Goal: Complete application form: Complete application form

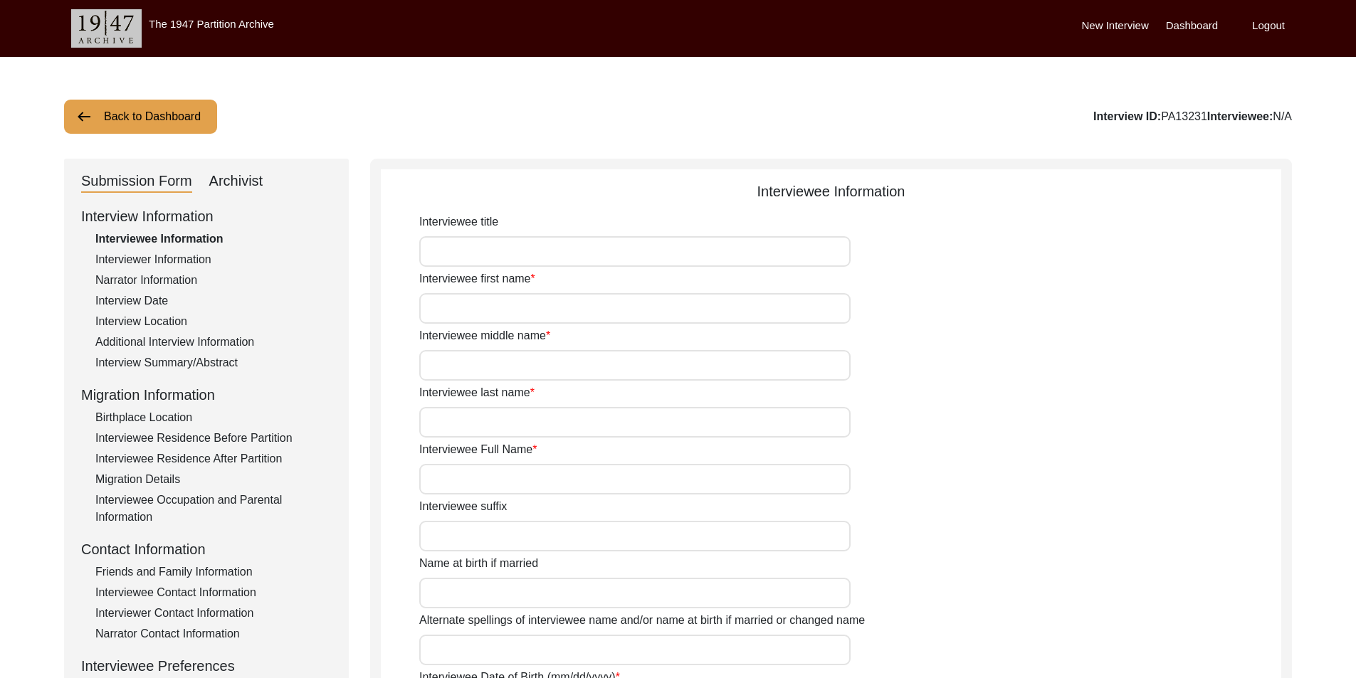
type input "Mr"
type input "Nisar"
type input "[PERSON_NAME]"
type input "Jut"
type input "[PERSON_NAME]"
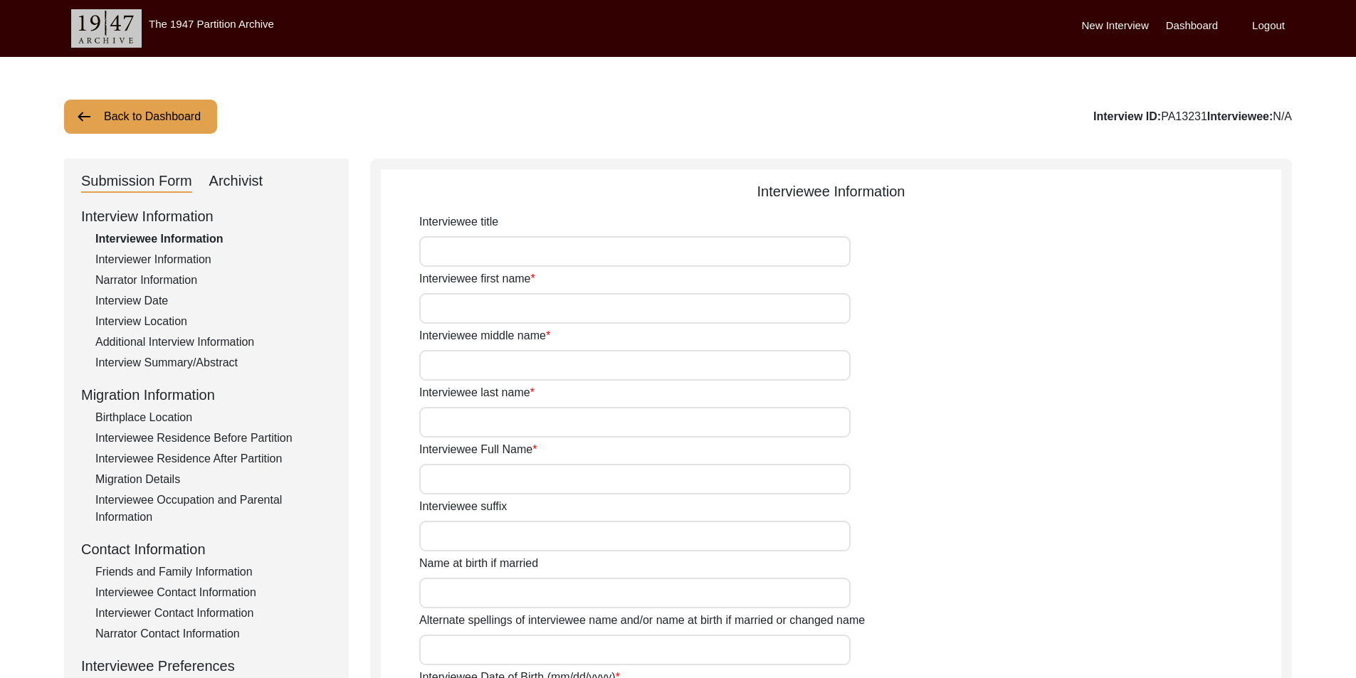
type input "N/A"
type input "[PERSON_NAME]"
type input "1937"
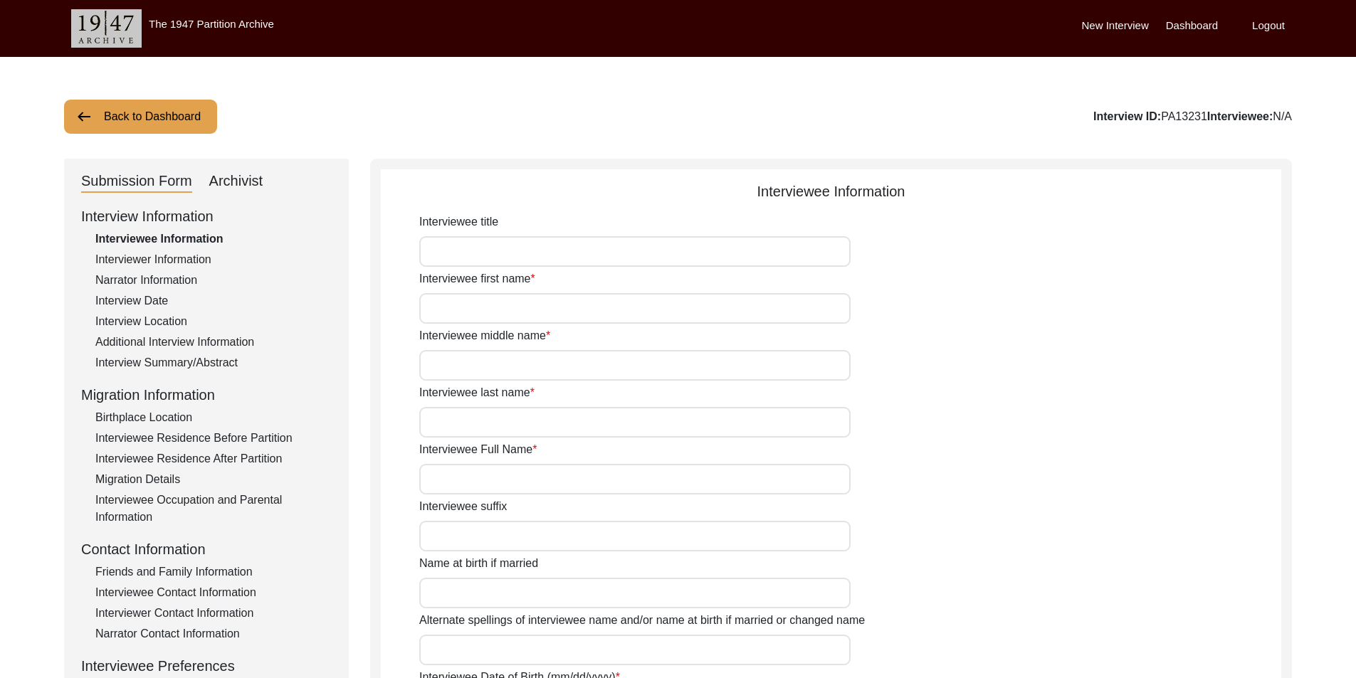
type input "88"
type input "[DEMOGRAPHIC_DATA]"
type input "N/A"
type textarea "N/A"
type input "Punjabi"
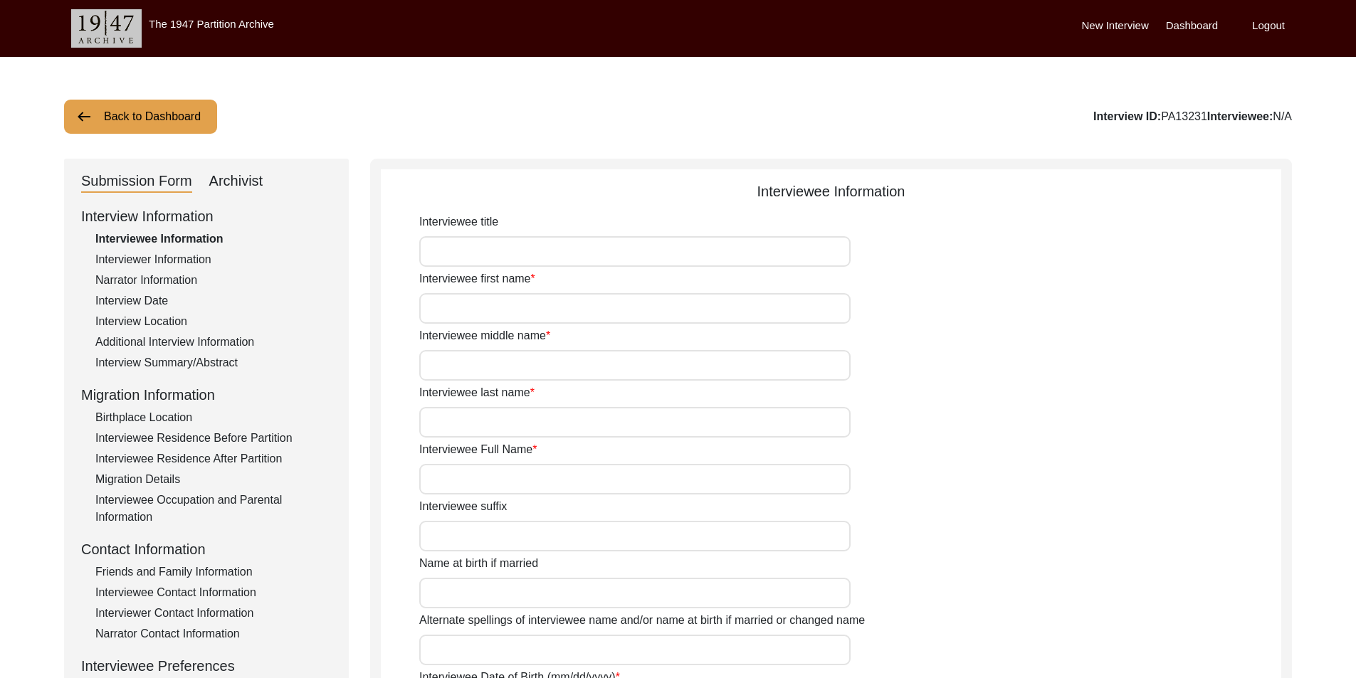
type input "Malwai"
type input "[DEMOGRAPHIC_DATA]"
type input "Jut (Salh is the gotra)"
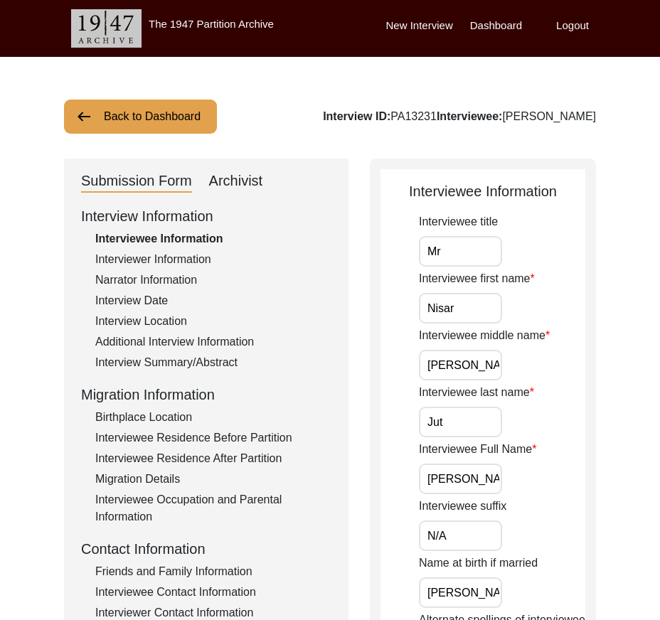
click at [463, 247] on input "Mr" at bounding box center [460, 251] width 83 height 31
type input "Mr."
click at [474, 302] on input "Nisar" at bounding box center [460, 308] width 83 height 31
click at [487, 366] on input "[PERSON_NAME]" at bounding box center [460, 365] width 83 height 31
click at [488, 407] on input "Jut" at bounding box center [460, 422] width 83 height 31
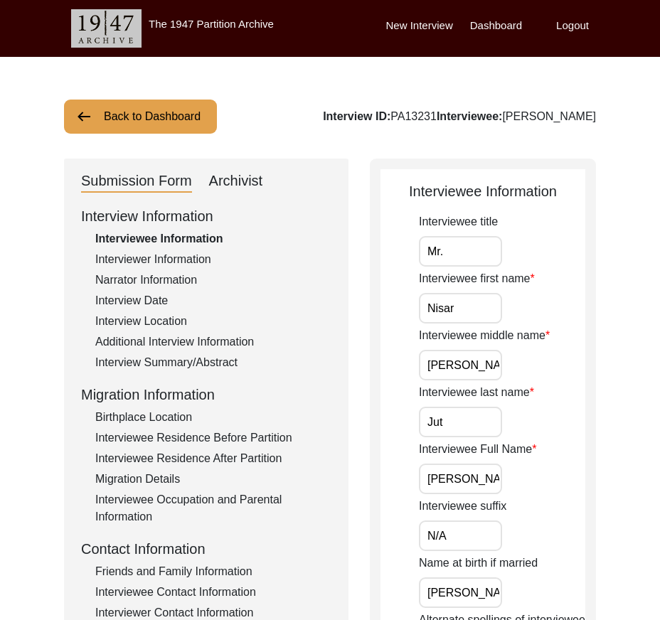
scroll to position [0, 11]
drag, startPoint x: 427, startPoint y: 470, endPoint x: 560, endPoint y: 470, distance: 133.1
click at [560, 470] on div "Interviewee Full Name [PERSON_NAME]" at bounding box center [502, 467] width 167 height 53
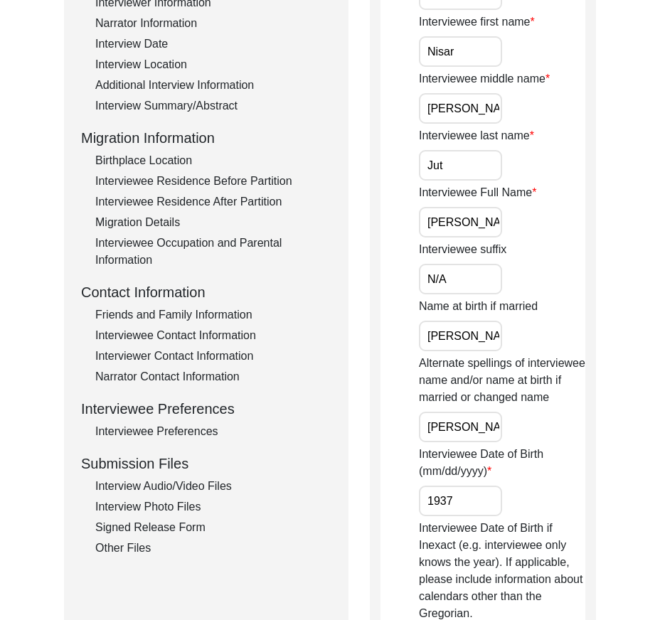
scroll to position [285, 0]
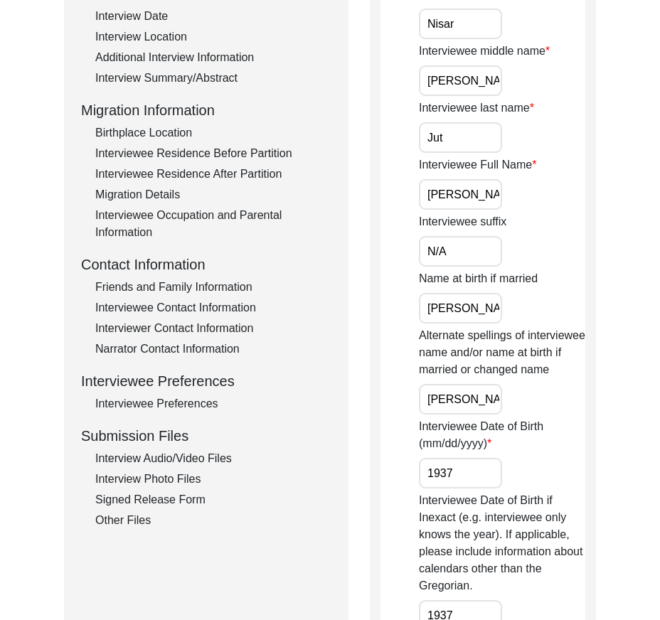
click at [458, 265] on div "Interviewee title Mr. Interviewee first name [PERSON_NAME] Interviewee middle n…" at bounding box center [502, 553] width 167 height 1248
click at [460, 260] on input "N/A" at bounding box center [460, 251] width 83 height 31
drag, startPoint x: 414, startPoint y: 267, endPoint x: 428, endPoint y: 295, distance: 31.2
click at [413, 267] on app-interviewee-information "Interviewee Information Interviewee title Mr. Interviewee first name [PERSON_NA…" at bounding box center [483, 582] width 205 height 1373
drag, startPoint x: 433, startPoint y: 303, endPoint x: 517, endPoint y: 310, distance: 84.2
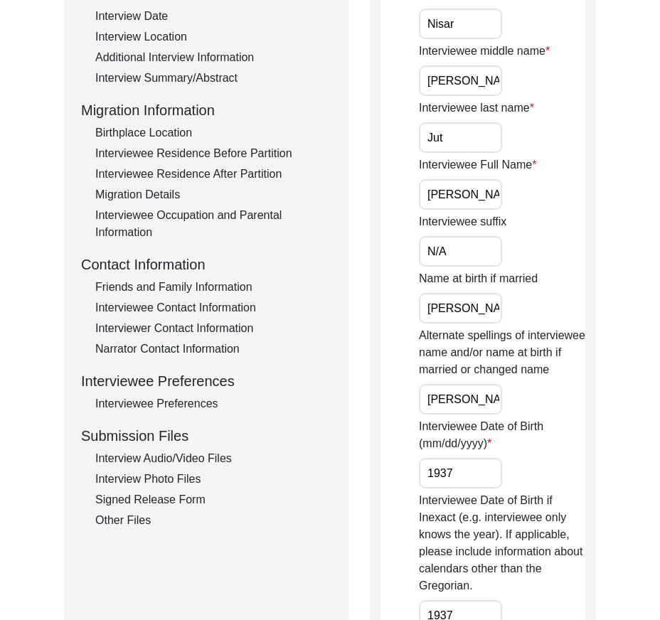
click at [517, 310] on div "Name at birth if married [PERSON_NAME]" at bounding box center [502, 296] width 167 height 53
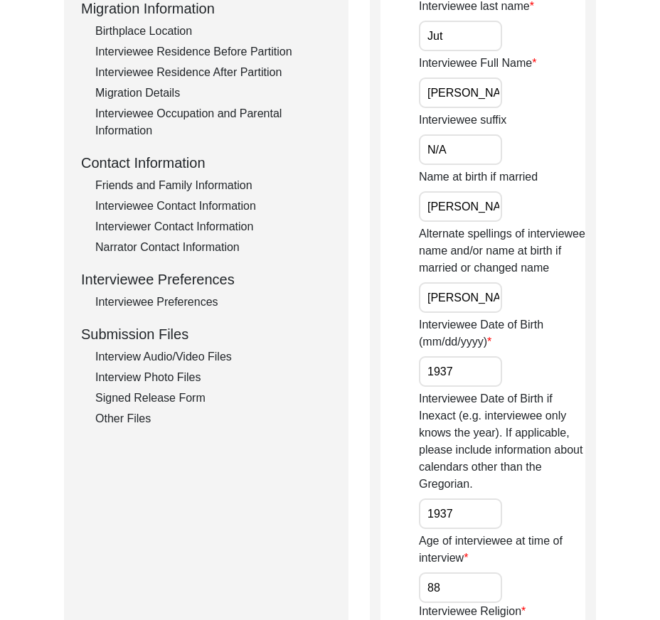
scroll to position [427, 0]
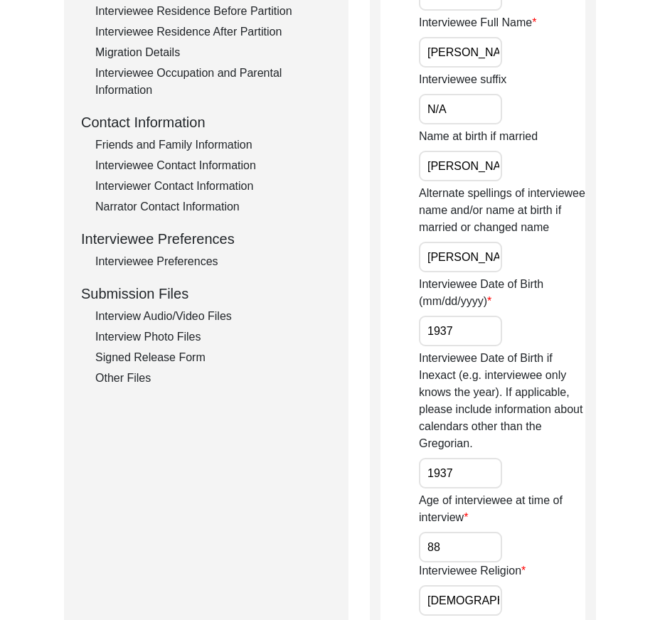
drag, startPoint x: 423, startPoint y: 257, endPoint x: 532, endPoint y: 286, distance: 112.7
click at [534, 282] on div "Interviewee title Mr. Interviewee first name [PERSON_NAME] Interviewee middle n…" at bounding box center [502, 411] width 167 height 1248
click at [499, 323] on input "1937" at bounding box center [460, 331] width 83 height 31
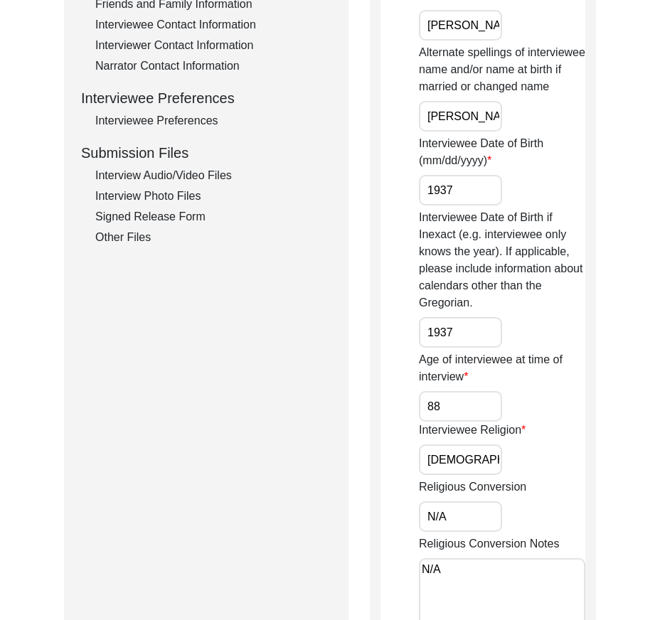
scroll to position [569, 0]
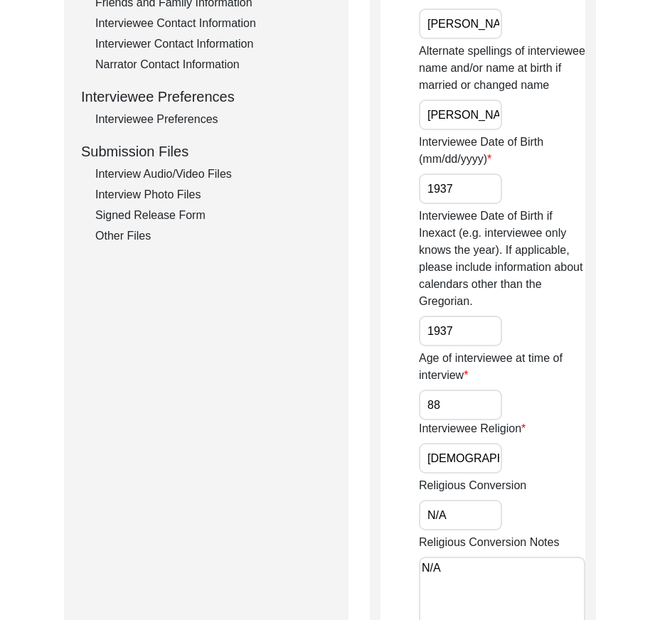
click at [482, 347] on div "Interviewee title Mr. Interviewee first name [PERSON_NAME] Interviewee middle n…" at bounding box center [502, 268] width 167 height 1248
click at [475, 336] on input "1937" at bounding box center [460, 331] width 83 height 31
click at [471, 404] on input "88" at bounding box center [460, 405] width 83 height 31
click at [474, 459] on input "[DEMOGRAPHIC_DATA]" at bounding box center [460, 458] width 83 height 31
click at [467, 520] on input "N/A" at bounding box center [460, 515] width 83 height 31
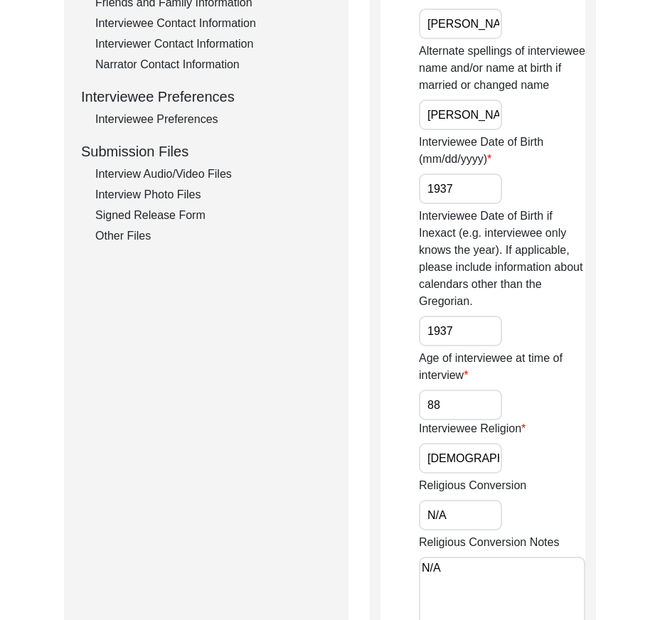
drag, startPoint x: 464, startPoint y: 518, endPoint x: 417, endPoint y: 514, distance: 47.2
click at [417, 514] on app-interviewee-information "Interviewee Information Interviewee title Mr. Interviewee first name [PERSON_NA…" at bounding box center [483, 297] width 205 height 1373
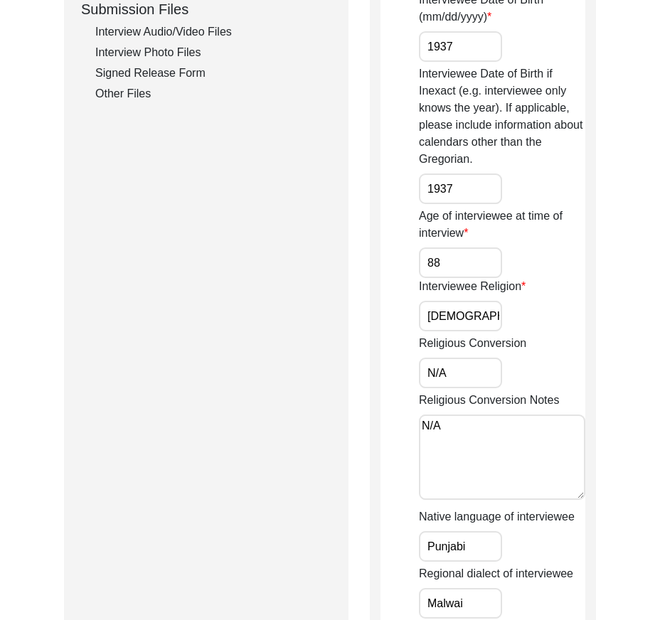
click at [482, 428] on textarea "N/A" at bounding box center [502, 457] width 167 height 85
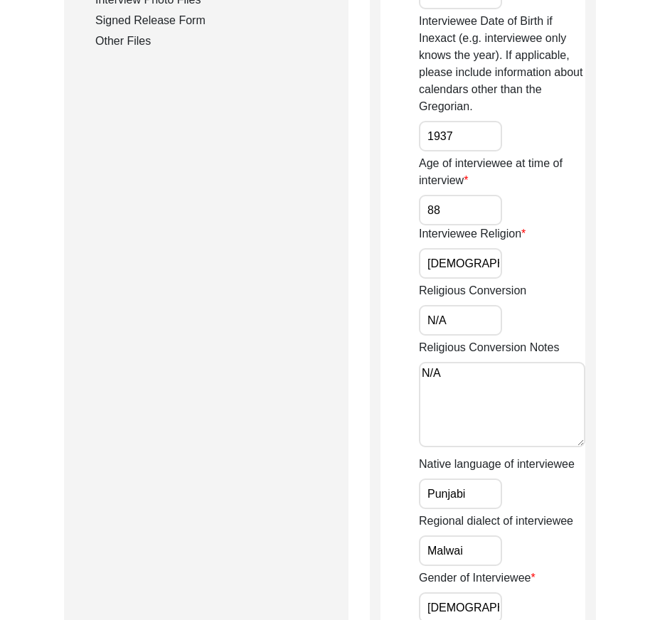
scroll to position [854, 0]
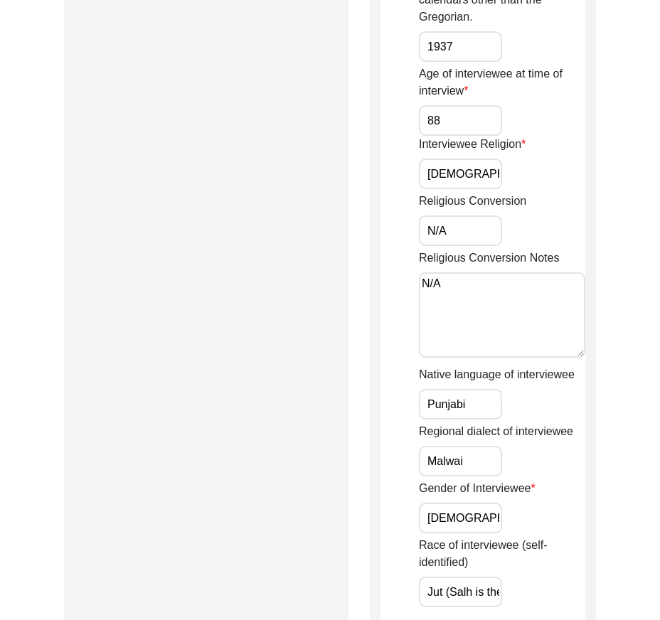
click at [479, 415] on input "Punjabi" at bounding box center [460, 404] width 83 height 31
click at [484, 452] on input "Malwai" at bounding box center [460, 461] width 83 height 31
click at [480, 505] on input "[DEMOGRAPHIC_DATA]" at bounding box center [460, 518] width 83 height 31
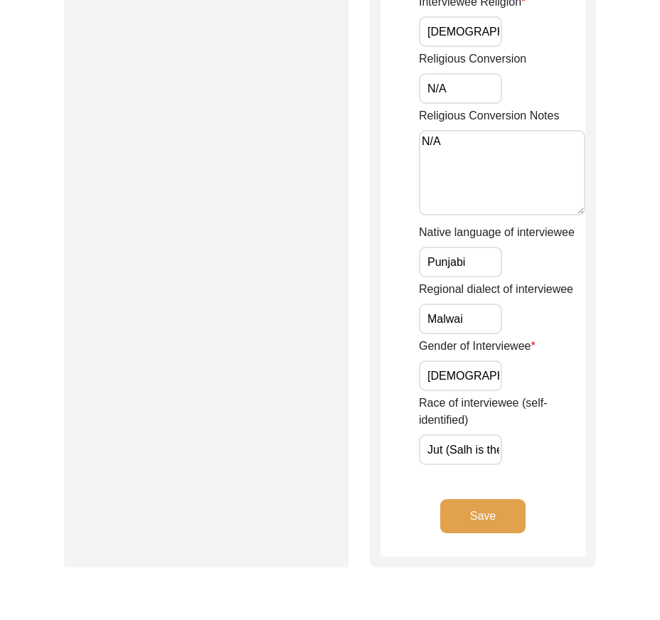
scroll to position [0, 36]
drag, startPoint x: 433, startPoint y: 445, endPoint x: 556, endPoint y: 450, distance: 122.5
click at [556, 450] on div "Race of interviewee (self-identified) Jut (Salh is the gotra)" at bounding box center [502, 430] width 167 height 70
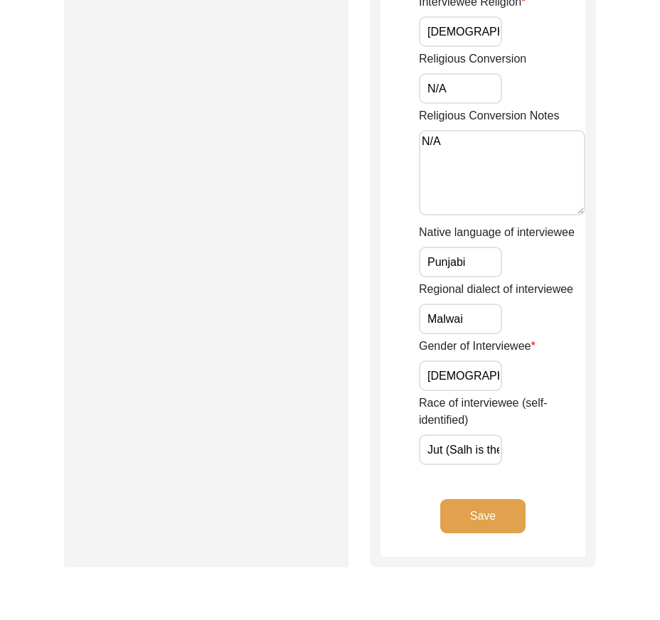
click at [518, 505] on button "Save" at bounding box center [482, 517] width 85 height 34
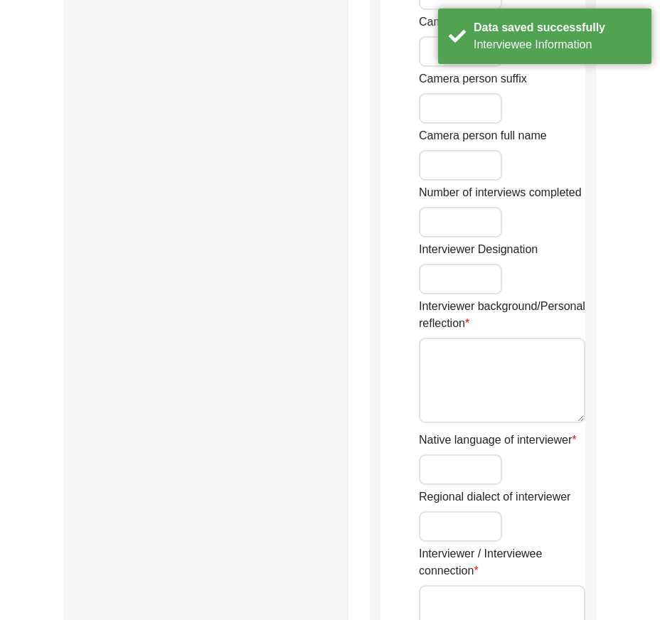
type input "Mr"
type input "[DEMOGRAPHIC_DATA]"
type input "[PERSON_NAME]"
type input "N/A"
type input "[PERSON_NAME]"
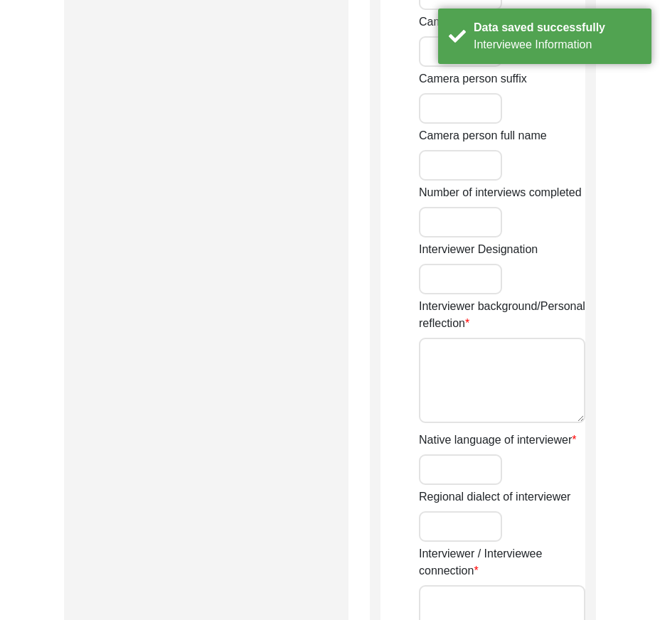
type input "[DEMOGRAPHIC_DATA]"
type input "[DATE]"
type input "[GEOGRAPHIC_DATA], [GEOGRAPHIC_DATA], [GEOGRAPHIC_DATA]"
type input "Retired Govt servant"
type input "Mr"
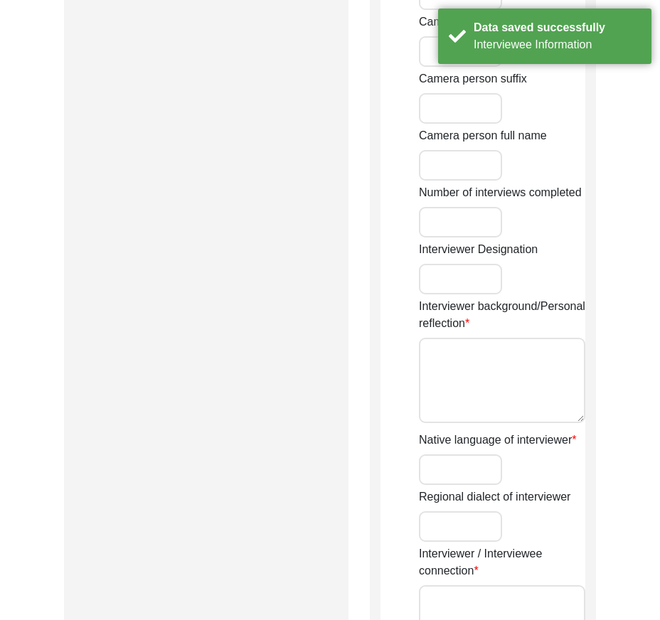
type input "[DEMOGRAPHIC_DATA]"
type input "[PERSON_NAME]"
type input "N/A"
type input "[PERSON_NAME]"
type textarea "A graduate in the subjects of education and [DEMOGRAPHIC_DATA] history."
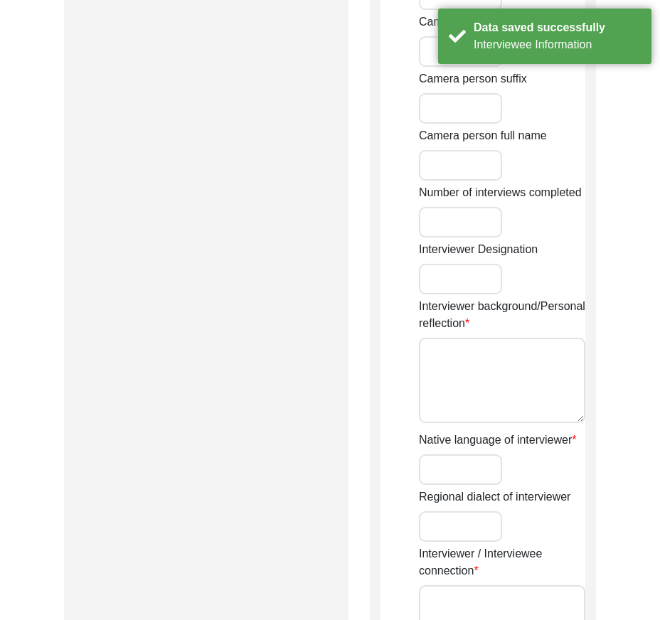
type input "Punjabi"
type input "Malwai"
type textarea "N/A"
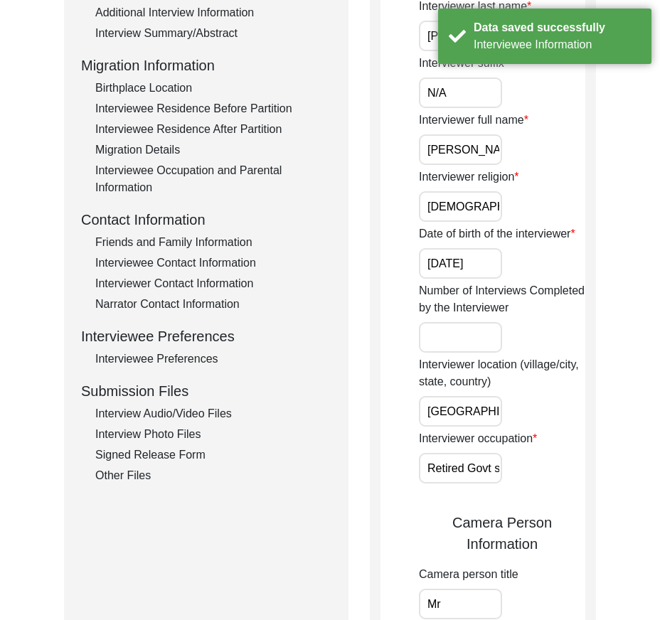
scroll to position [71, 0]
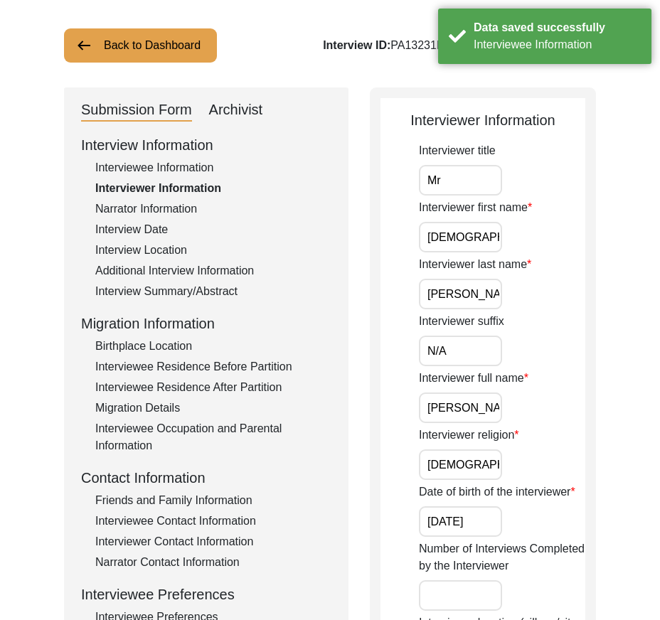
click at [466, 176] on input "Mr" at bounding box center [460, 180] width 83 height 31
type input "Mr."
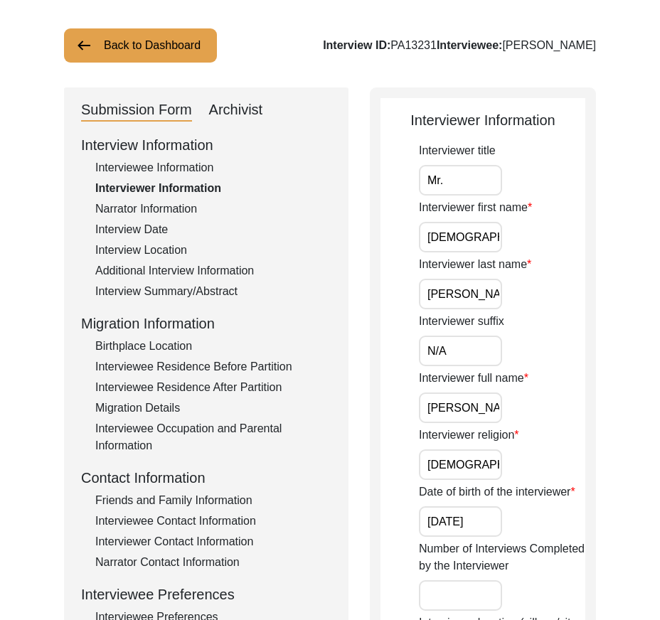
click at [499, 242] on input "[DEMOGRAPHIC_DATA]" at bounding box center [460, 237] width 83 height 31
click at [483, 297] on input "[PERSON_NAME]" at bounding box center [460, 294] width 83 height 31
click at [475, 355] on input "N/A" at bounding box center [460, 351] width 83 height 31
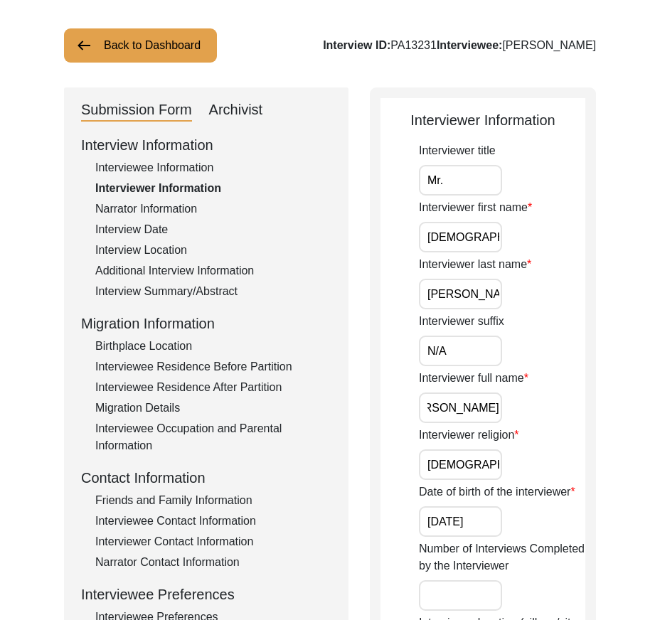
drag, startPoint x: 426, startPoint y: 407, endPoint x: 478, endPoint y: 456, distance: 72.0
click at [551, 423] on div "Interviewer full name [PERSON_NAME]" at bounding box center [502, 396] width 167 height 53
click at [475, 457] on input "[DEMOGRAPHIC_DATA]" at bounding box center [460, 465] width 83 height 31
click at [492, 519] on input "[DATE]" at bounding box center [460, 522] width 83 height 31
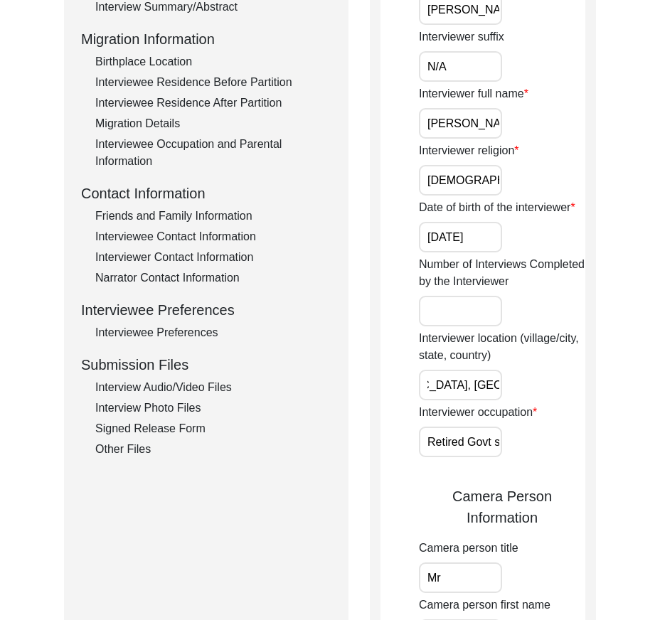
scroll to position [0, 81]
drag, startPoint x: 428, startPoint y: 383, endPoint x: 526, endPoint y: 384, distance: 98.2
click at [526, 384] on div "Interviewer location (village/city, state, country) [GEOGRAPHIC_DATA], [GEOGRAP…" at bounding box center [502, 365] width 167 height 70
click at [435, 440] on input "Retired Govt servant" at bounding box center [460, 442] width 83 height 31
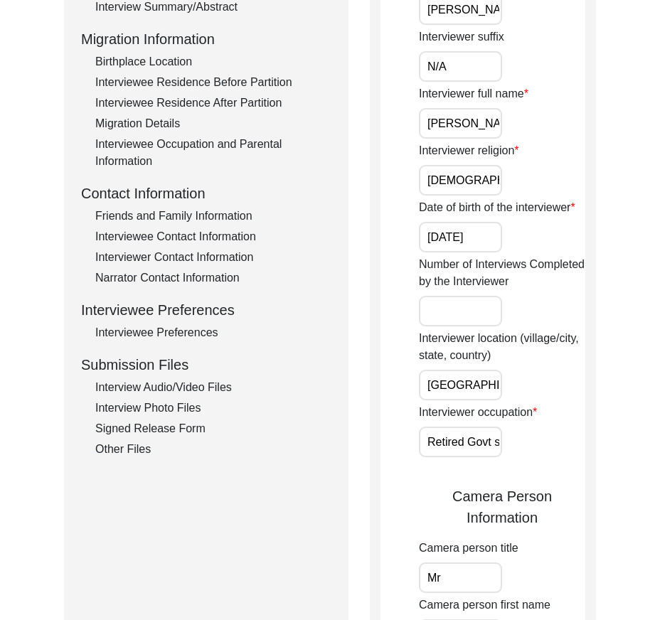
scroll to position [0, 33]
drag, startPoint x: 427, startPoint y: 441, endPoint x: 571, endPoint y: 441, distance: 144.4
click at [571, 441] on div "Interviewer occupation Retired Govt servant" at bounding box center [502, 430] width 167 height 53
type input "Retired Govt Servant"
click at [522, 445] on div "Interviewer occupation Retired Govt Servant" at bounding box center [502, 430] width 167 height 53
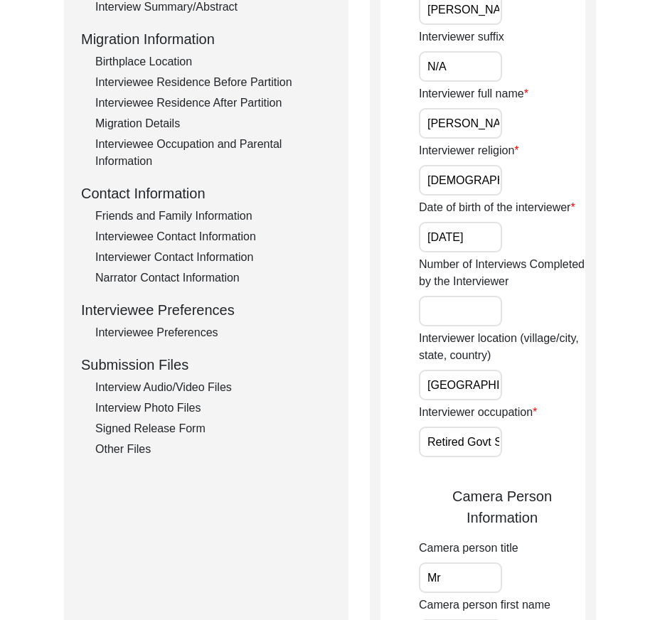
scroll to position [0, 34]
drag, startPoint x: 490, startPoint y: 445, endPoint x: 564, endPoint y: 459, distance: 75.2
click at [564, 459] on div "Interviewer title Mr. Interviewer first name [PERSON_NAME] Interviewer last nam…" at bounding box center [502, 587] width 167 height 1459
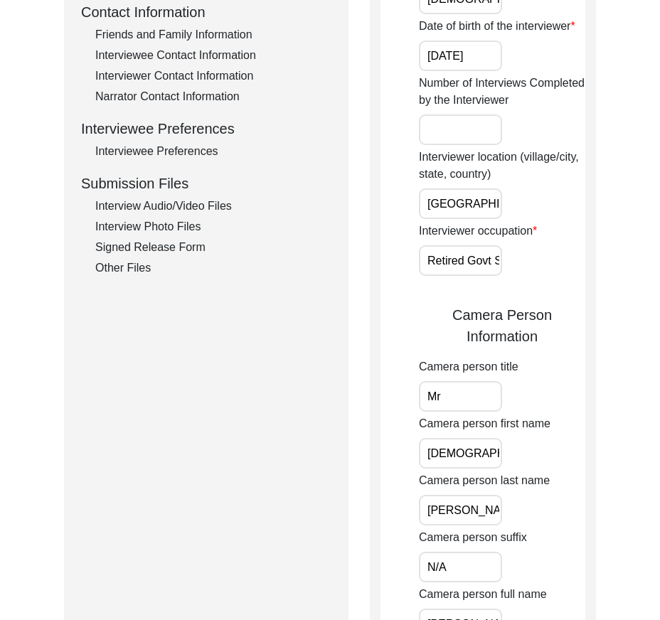
scroll to position [569, 0]
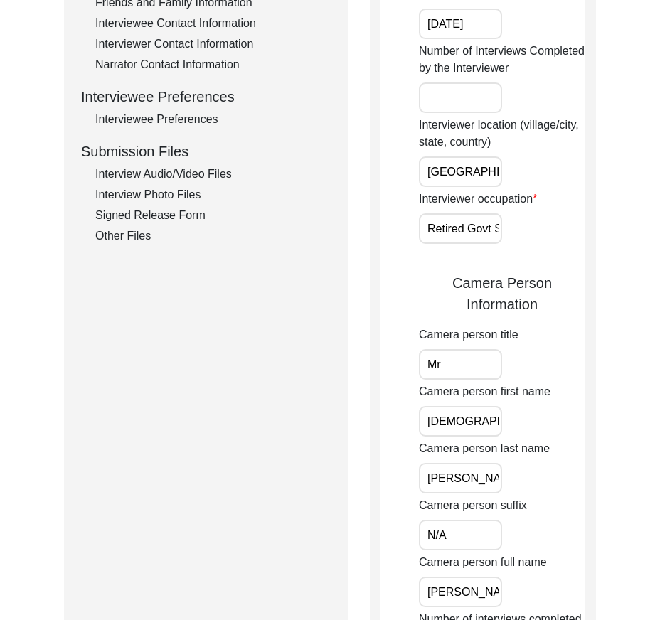
click at [502, 355] on input "Mr" at bounding box center [460, 364] width 83 height 31
type input "Mr."
click at [491, 420] on input "[DEMOGRAPHIC_DATA]" at bounding box center [460, 421] width 83 height 31
click at [475, 474] on input "[PERSON_NAME]" at bounding box center [460, 478] width 83 height 31
click at [478, 518] on div "Camera person suffix N/A" at bounding box center [502, 523] width 167 height 53
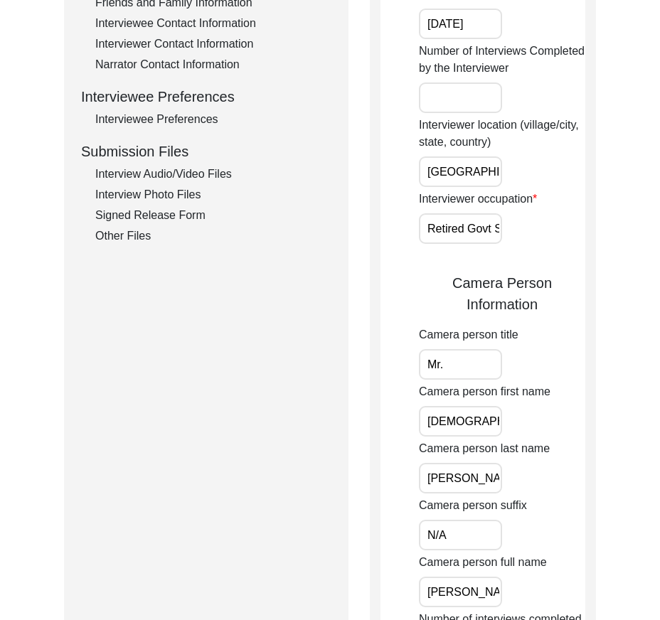
click at [480, 521] on input "N/A" at bounding box center [460, 535] width 83 height 31
click at [480, 522] on input "N/A" at bounding box center [460, 535] width 83 height 31
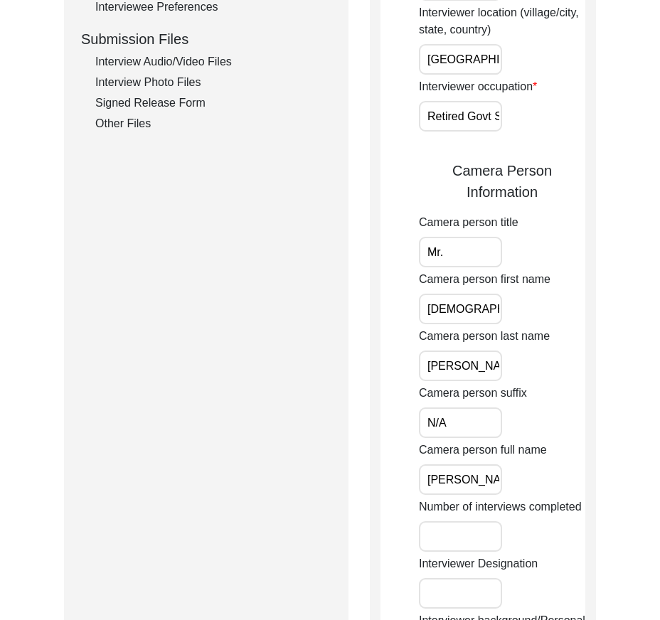
scroll to position [854, 0]
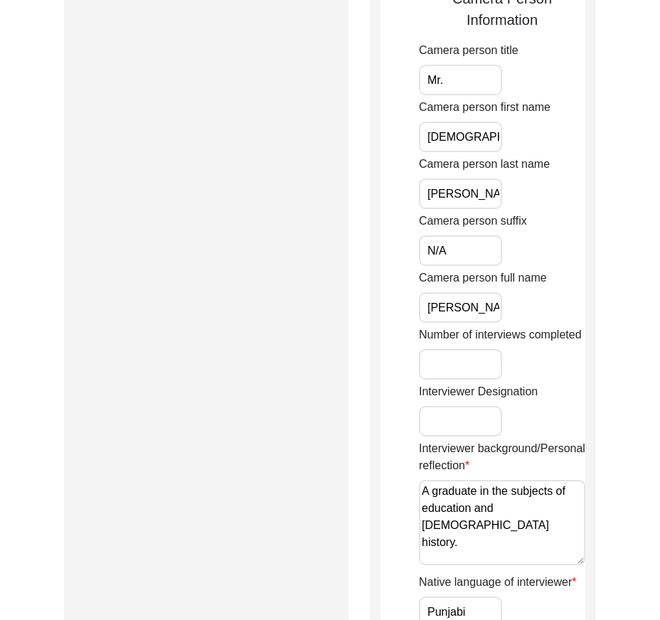
drag, startPoint x: 425, startPoint y: 290, endPoint x: 427, endPoint y: 302, distance: 12.3
click at [426, 290] on div "Camera person full name [PERSON_NAME]" at bounding box center [502, 296] width 167 height 53
drag, startPoint x: 428, startPoint y: 310, endPoint x: 598, endPoint y: 315, distance: 170.1
click at [598, 315] on div "Back to Dashboard Interview ID: PA13231 Interviewee: [PERSON_NAME] Submission F…" at bounding box center [330, 115] width 660 height 1824
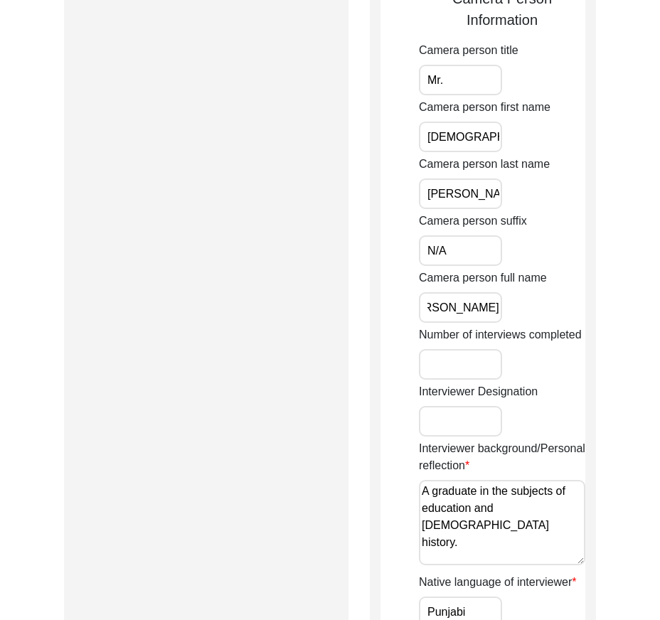
click at [575, 300] on div "Camera person full name [PERSON_NAME]" at bounding box center [502, 296] width 167 height 53
click at [481, 303] on input "[PERSON_NAME]" at bounding box center [460, 307] width 83 height 31
drag, startPoint x: 442, startPoint y: 305, endPoint x: 550, endPoint y: 305, distance: 108.2
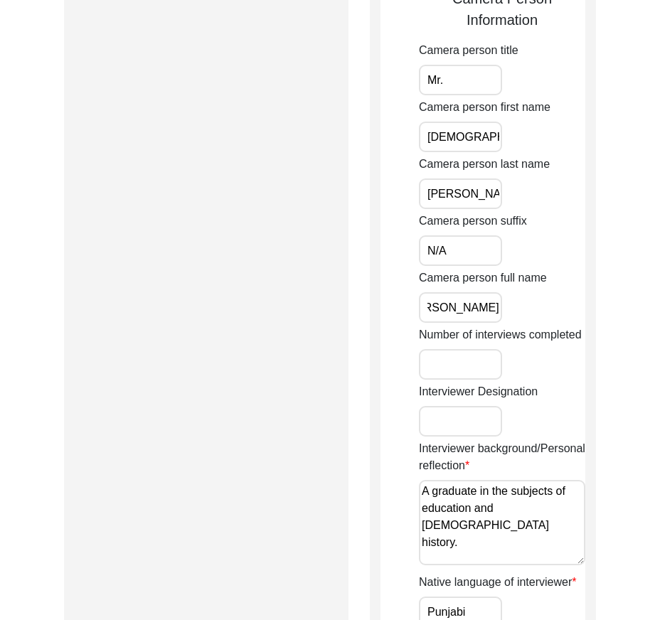
click at [550, 305] on div "Camera person full name [PERSON_NAME]" at bounding box center [502, 296] width 167 height 53
click at [422, 490] on textarea "A graduate in the subjects of education and [DEMOGRAPHIC_DATA] history." at bounding box center [502, 522] width 167 height 85
click at [424, 492] on textarea "A graduate in the subjects of education and [DEMOGRAPHIC_DATA] history." at bounding box center [502, 522] width 167 height 85
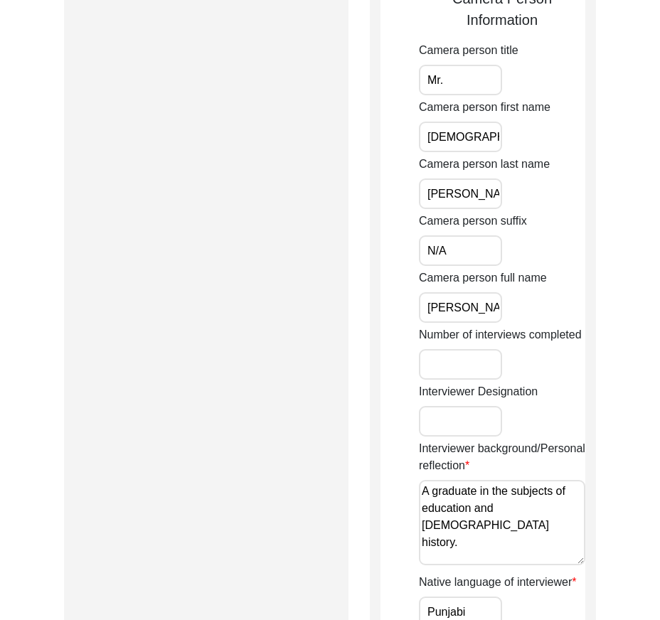
drag, startPoint x: 572, startPoint y: 517, endPoint x: 398, endPoint y: 490, distance: 176.3
click at [398, 490] on app-interviewer-information "Interviewer Information Interviewer title Mr. Interviewer first name [PERSON_NA…" at bounding box center [483, 118] width 205 height 1583
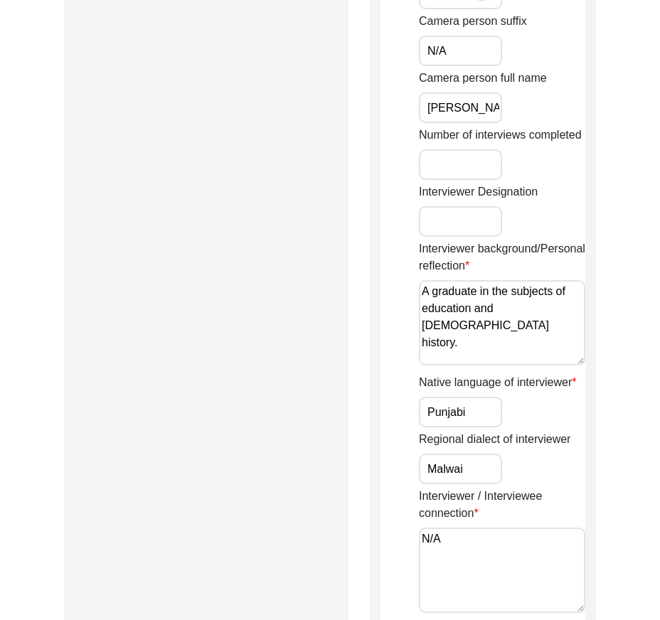
scroll to position [1067, 0]
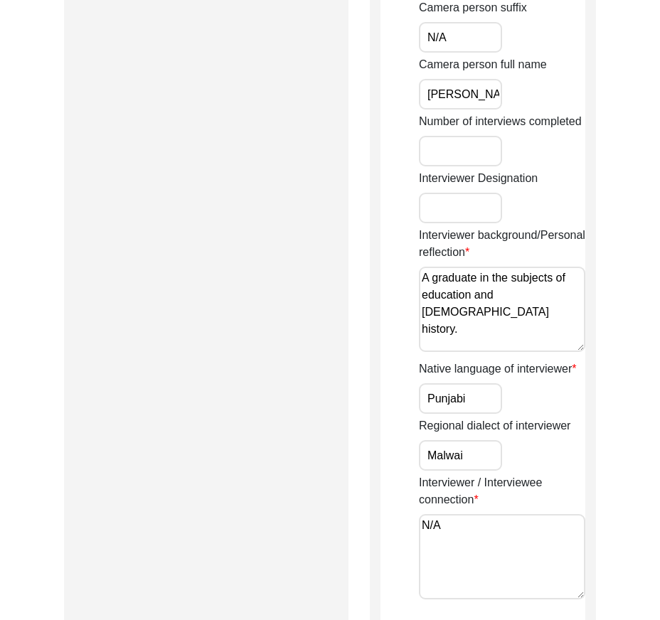
type textarea "A graduate in the subjects of education and [DEMOGRAPHIC_DATA] history."
drag, startPoint x: 458, startPoint y: 422, endPoint x: 473, endPoint y: 406, distance: 22.2
click at [458, 422] on label "Regional dialect of interviewer" at bounding box center [495, 426] width 152 height 17
click at [458, 440] on input "Malwai" at bounding box center [460, 455] width 83 height 31
click at [475, 403] on input "Punjabi" at bounding box center [460, 399] width 83 height 31
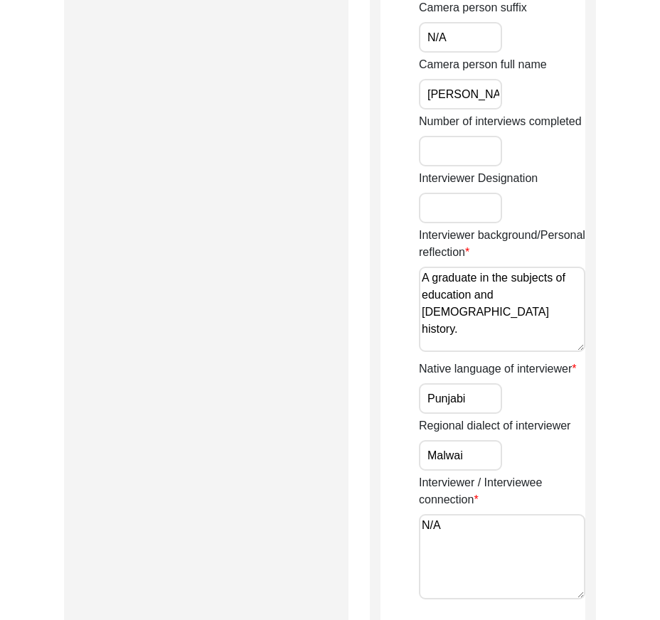
click at [475, 455] on input "Malwai" at bounding box center [460, 455] width 83 height 31
drag, startPoint x: 469, startPoint y: 537, endPoint x: 368, endPoint y: 513, distance: 103.7
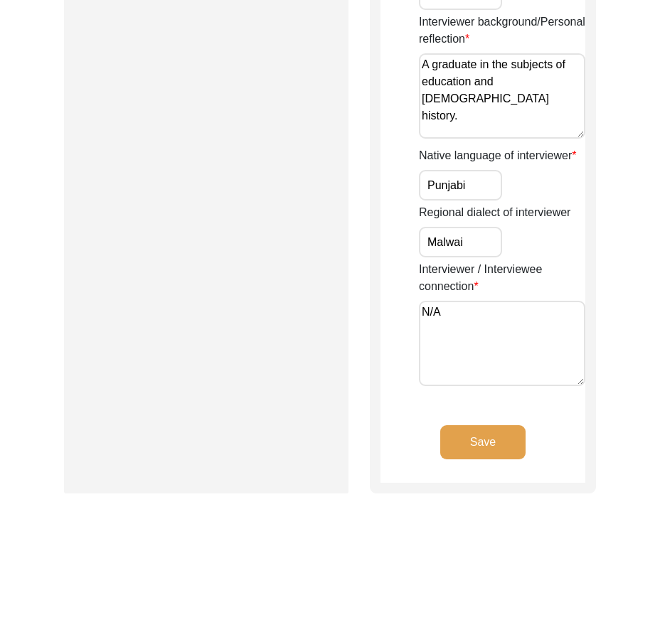
click at [483, 446] on button "Save" at bounding box center [482, 443] width 85 height 34
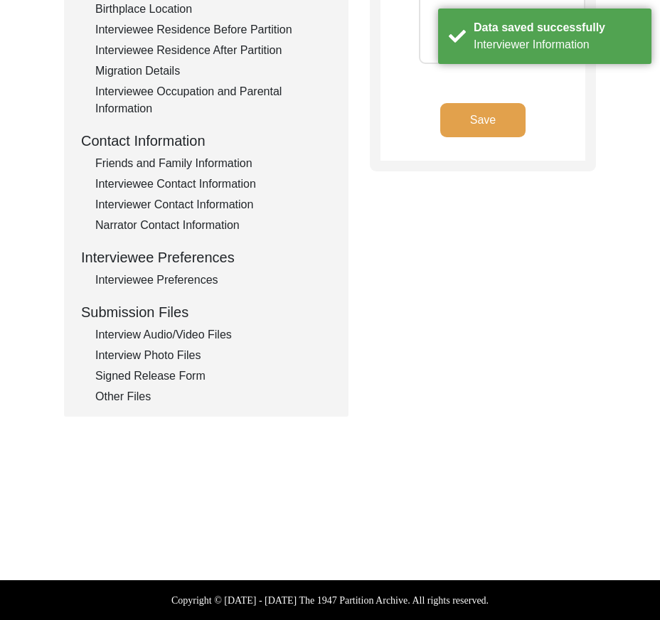
type textarea "N/A"
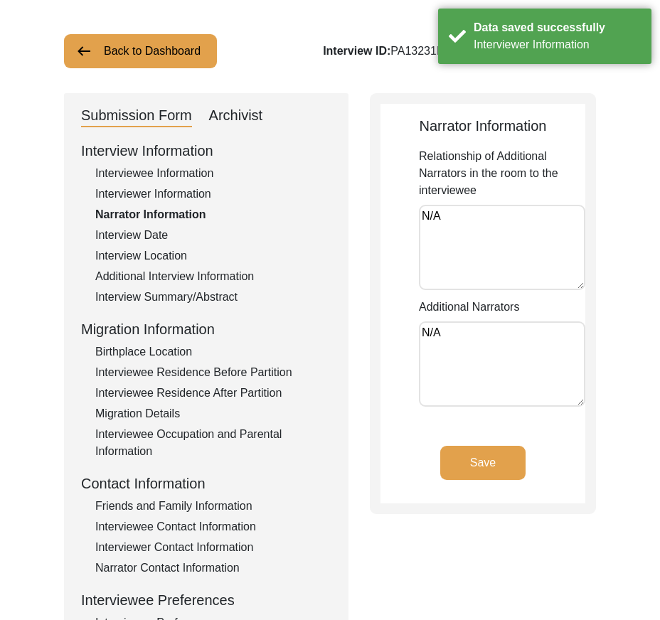
scroll to position [0, 0]
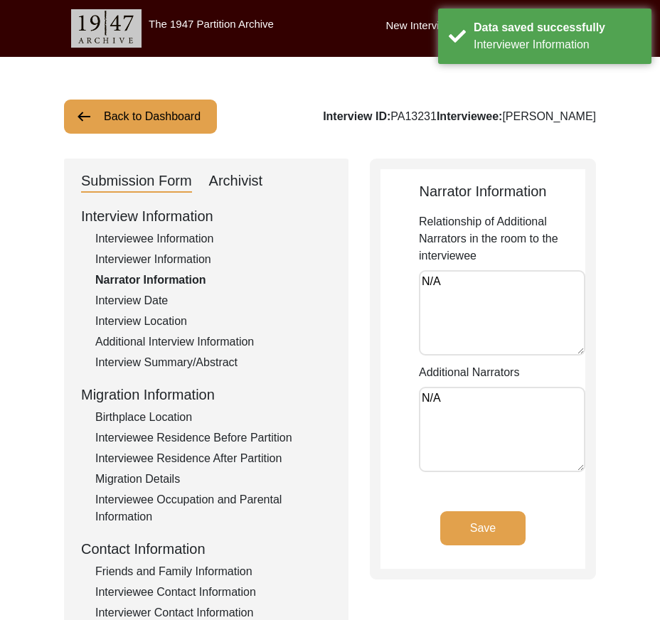
click at [443, 302] on textarea "N/A" at bounding box center [502, 312] width 167 height 85
click at [463, 397] on textarea "N/A" at bounding box center [502, 429] width 167 height 85
click at [481, 516] on button "Save" at bounding box center [482, 529] width 85 height 34
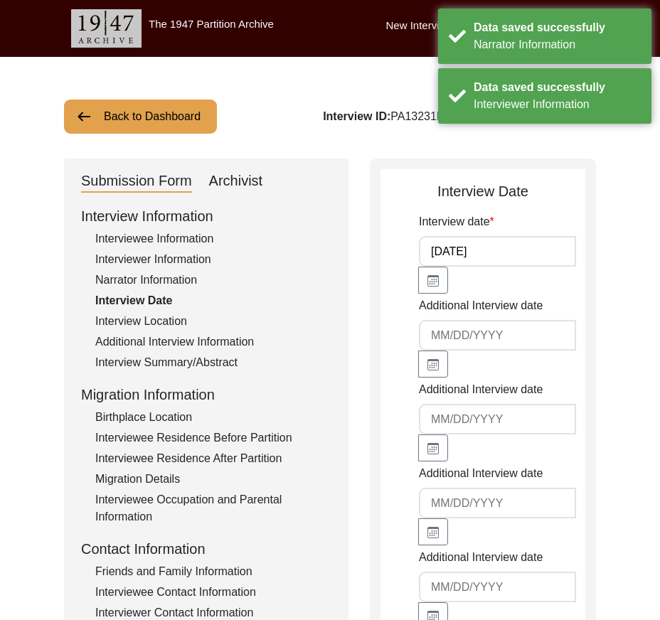
click at [498, 250] on input "[DATE]" at bounding box center [497, 251] width 157 height 31
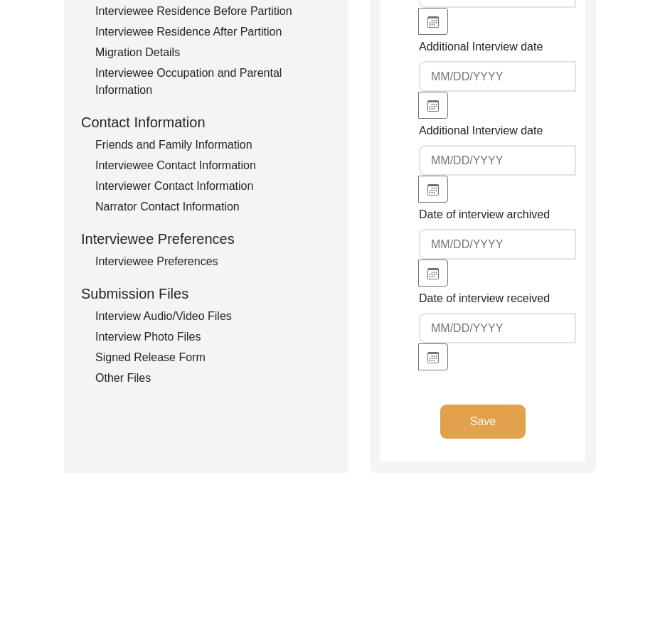
click at [477, 430] on button "Save" at bounding box center [482, 422] width 85 height 34
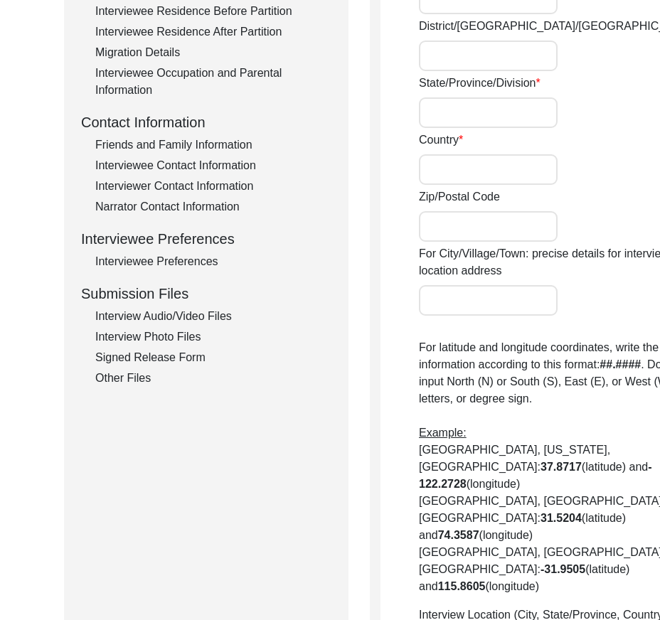
radio input "true"
type input "N/A"
type input "Chak 294GB Sialpur"
type input "[PERSON_NAME]/ [PERSON_NAME]"
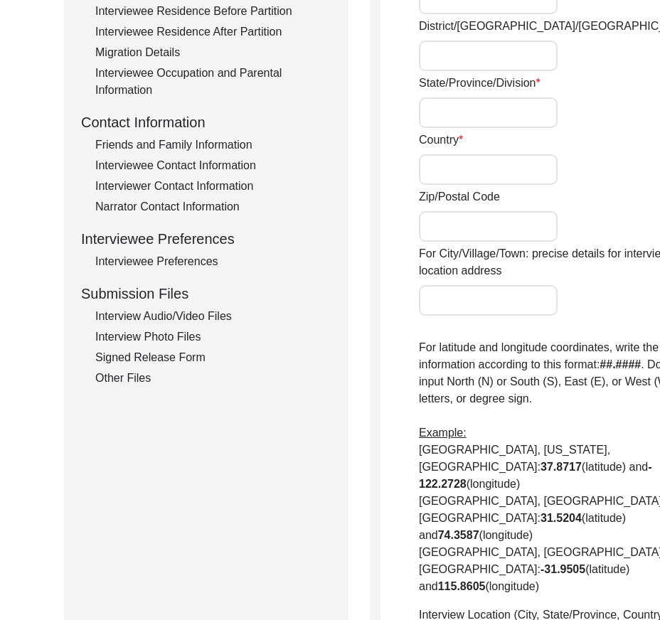
type input "[GEOGRAPHIC_DATA]"
type input "36051"
type input "Chak 294GB Sialpur/ [GEOGRAPHIC_DATA] [PERSON_NAME]"
type input "Chak 294GB Sialpur, [GEOGRAPHIC_DATA], [GEOGRAPHIC_DATA]"
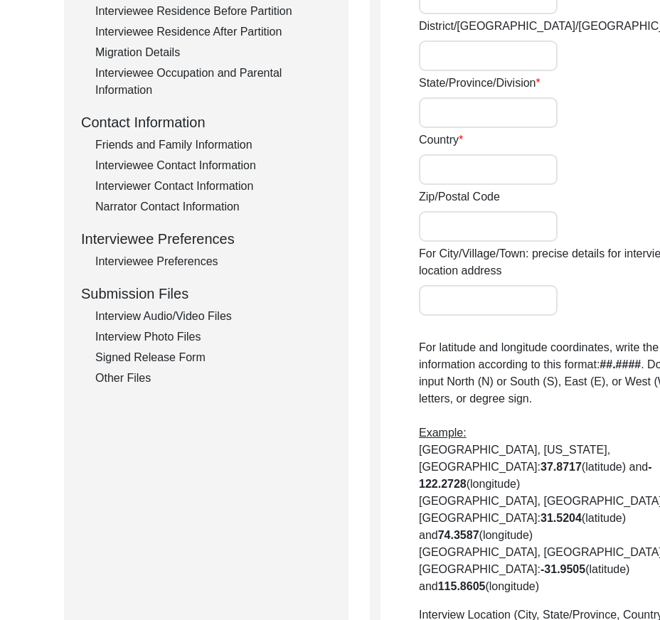
type input "N/A"
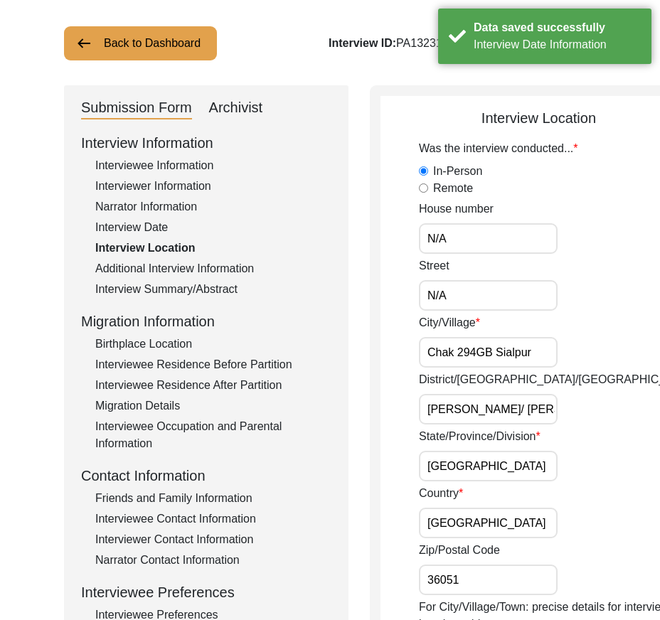
scroll to position [71, 0]
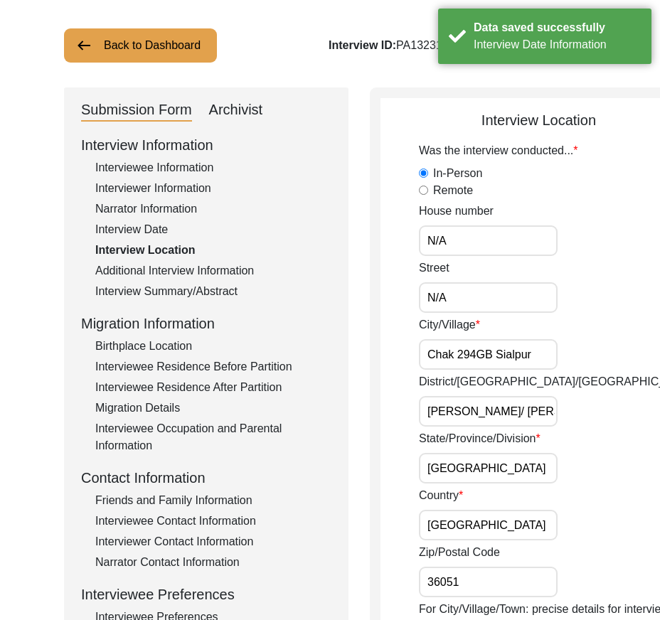
click at [500, 237] on input "N/A" at bounding box center [488, 241] width 139 height 31
click at [470, 311] on input "N/A" at bounding box center [488, 297] width 139 height 31
drag, startPoint x: 428, startPoint y: 356, endPoint x: 554, endPoint y: 364, distance: 126.9
click at [554, 364] on div "City/[GEOGRAPHIC_DATA] 294GB [GEOGRAPHIC_DATA]" at bounding box center [558, 343] width 278 height 53
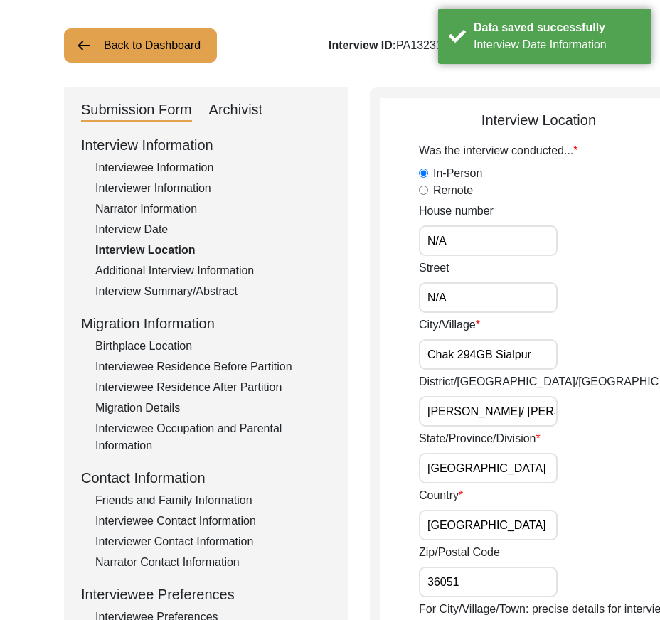
scroll to position [0, 0]
click at [554, 364] on div "City/[GEOGRAPHIC_DATA] 294GB [GEOGRAPHIC_DATA]" at bounding box center [558, 343] width 278 height 53
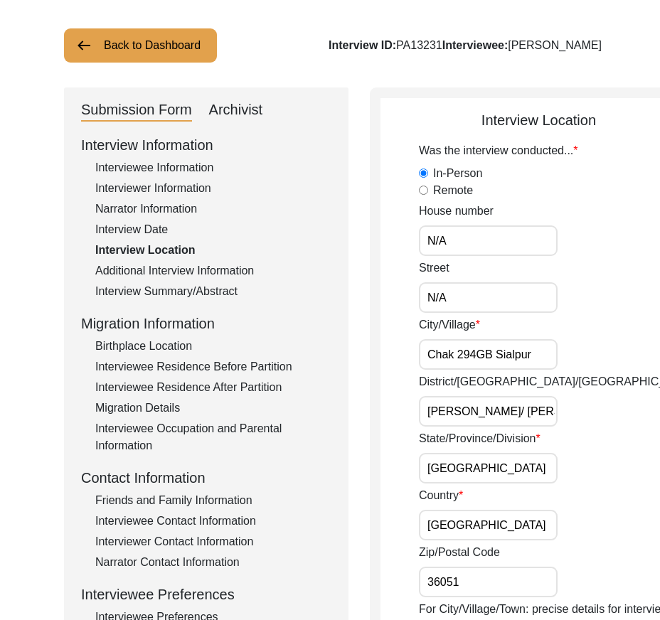
click at [460, 251] on input "N/A" at bounding box center [488, 241] width 139 height 31
drag, startPoint x: 421, startPoint y: 357, endPoint x: 554, endPoint y: 356, distance: 133.1
click at [554, 356] on div "City/[GEOGRAPHIC_DATA] 294GB [GEOGRAPHIC_DATA]" at bounding box center [558, 343] width 278 height 53
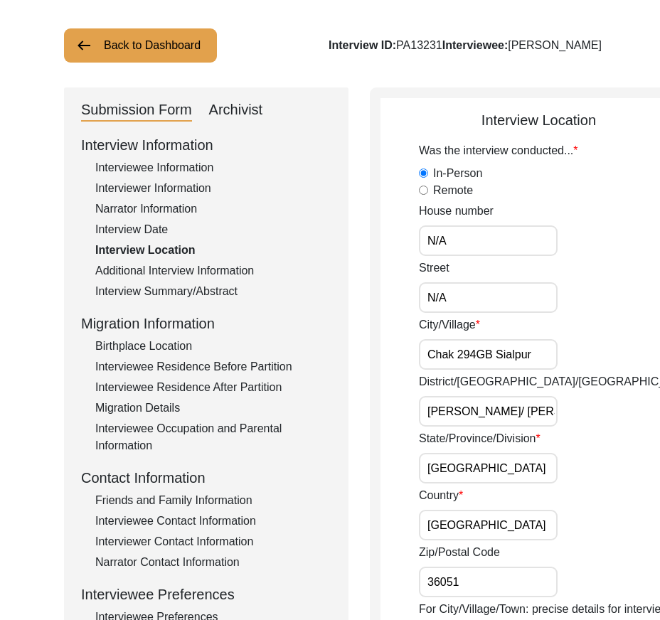
click at [454, 346] on input "Chak 294GB Sialpur" at bounding box center [488, 354] width 139 height 31
click at [455, 346] on input "Chak 294GB Sialpur" at bounding box center [488, 354] width 139 height 31
paste input "49 GB"
type input "Chak 249 GB"
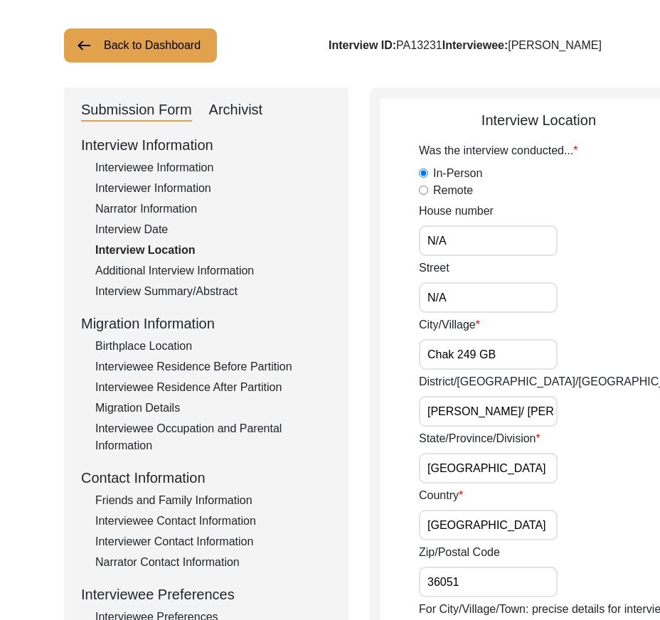
click at [549, 350] on div "City/Village Chak 249 GB" at bounding box center [558, 343] width 278 height 53
drag, startPoint x: 428, startPoint y: 407, endPoint x: 543, endPoint y: 410, distance: 114.6
click at [543, 410] on div "District/[GEOGRAPHIC_DATA]/[PERSON_NAME] Tek [PERSON_NAME]/ Toba Tek Singh" at bounding box center [558, 400] width 278 height 53
click at [457, 477] on input "[GEOGRAPHIC_DATA]" at bounding box center [488, 468] width 139 height 31
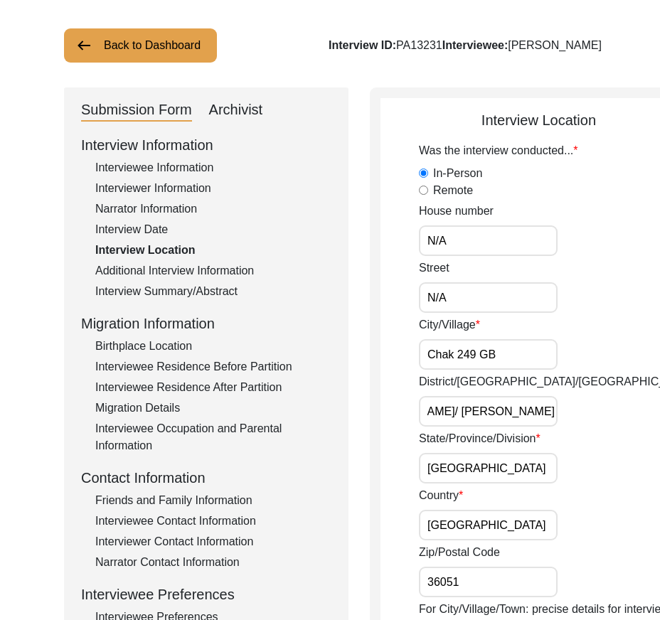
scroll to position [0, 0]
click at [475, 477] on input "[GEOGRAPHIC_DATA]" at bounding box center [488, 468] width 139 height 31
click at [480, 522] on input "[GEOGRAPHIC_DATA]" at bounding box center [488, 525] width 139 height 31
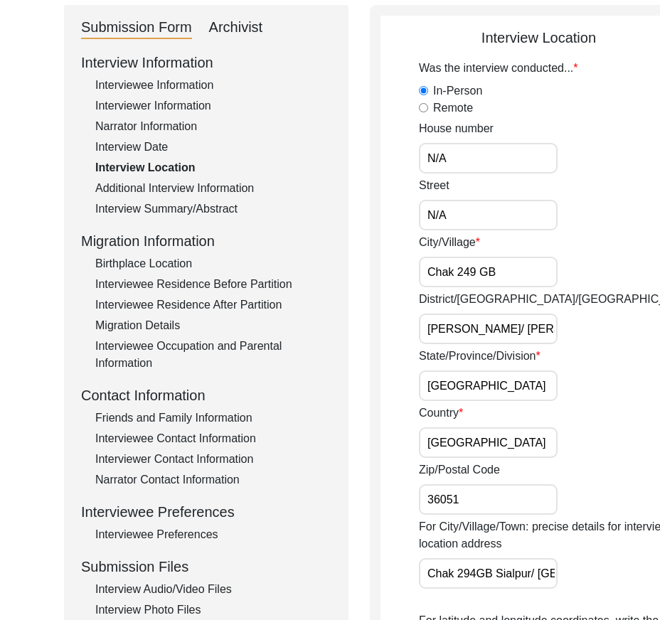
scroll to position [285, 0]
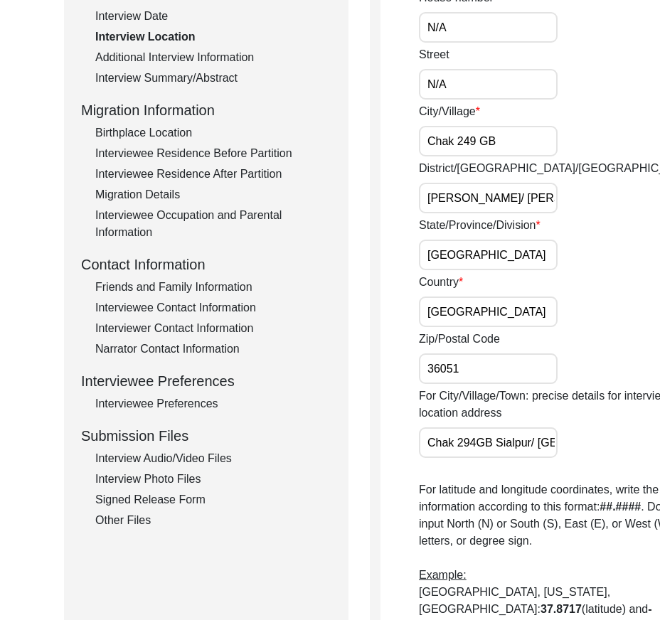
click at [475, 374] on input "36051" at bounding box center [488, 369] width 139 height 31
drag, startPoint x: 424, startPoint y: 450, endPoint x: 557, endPoint y: 458, distance: 133.3
click at [557, 457] on div "For City/Village/Town: precise details for interview location address Chak [GEO…" at bounding box center [558, 423] width 278 height 70
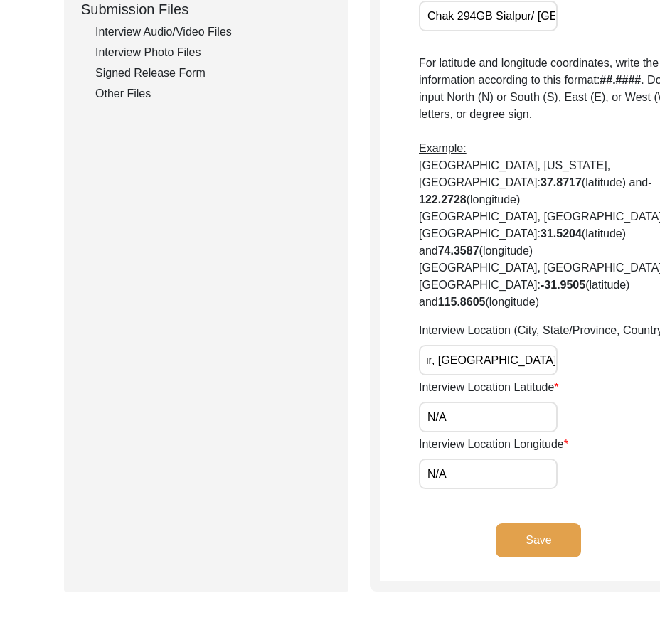
scroll to position [0, 123]
drag, startPoint x: 463, startPoint y: 436, endPoint x: 537, endPoint y: 438, distance: 74.7
click at [537, 376] on div "Interview Location (City, State/Province, Country) Chak [GEOGRAPHIC_DATA], [GEO…" at bounding box center [558, 348] width 278 height 53
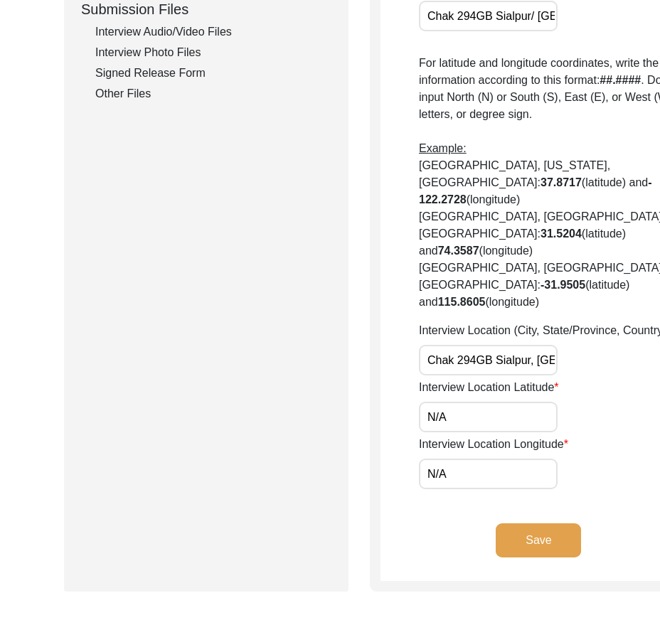
scroll to position [0, 123]
drag, startPoint x: 433, startPoint y: 443, endPoint x: 571, endPoint y: 448, distance: 138.2
click at [571, 376] on div "Interview Location (City, State/Province, Country) Chak [GEOGRAPHIC_DATA], [GEO…" at bounding box center [558, 348] width 278 height 53
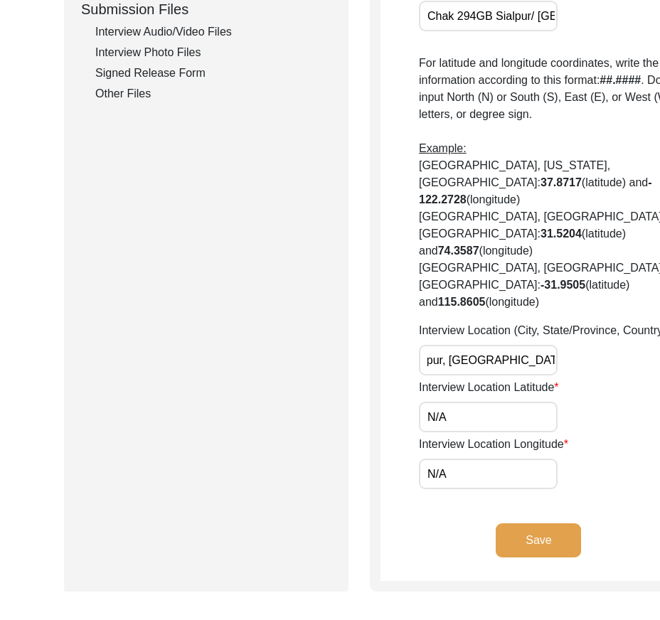
drag, startPoint x: 425, startPoint y: 443, endPoint x: 443, endPoint y: 445, distance: 18.6
click at [443, 376] on input "Chak 294GB Sialpur, [GEOGRAPHIC_DATA], [GEOGRAPHIC_DATA]" at bounding box center [488, 360] width 139 height 31
paste input "49 GB"
type input "Chak 249 [GEOGRAPHIC_DATA], [GEOGRAPHIC_DATA], [GEOGRAPHIC_DATA]"
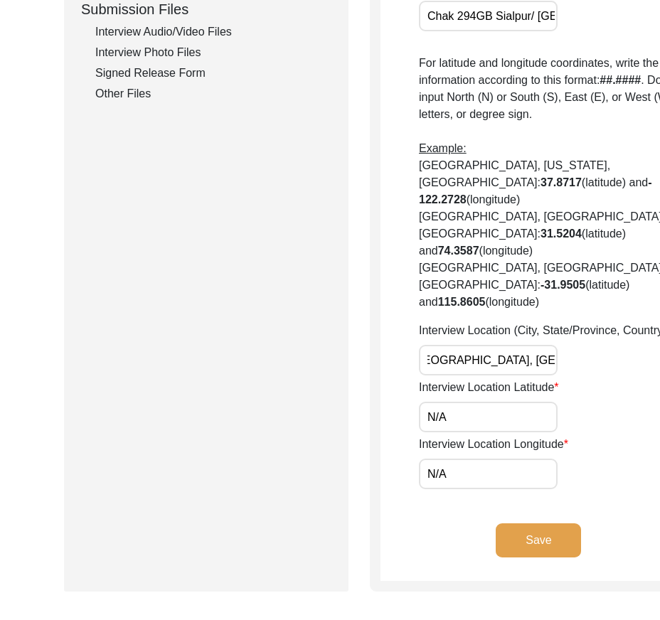
click at [389, 469] on app-interview-location "Interview Location Was the interview conducted... In-Person Remote House number…" at bounding box center [539, 25] width 317 height 1112
click at [443, 376] on input "Chak 249 [GEOGRAPHIC_DATA], [GEOGRAPHIC_DATA], [GEOGRAPHIC_DATA]" at bounding box center [488, 360] width 139 height 31
click at [453, 433] on div "Interview Location Latitude N/A" at bounding box center [558, 405] width 278 height 53
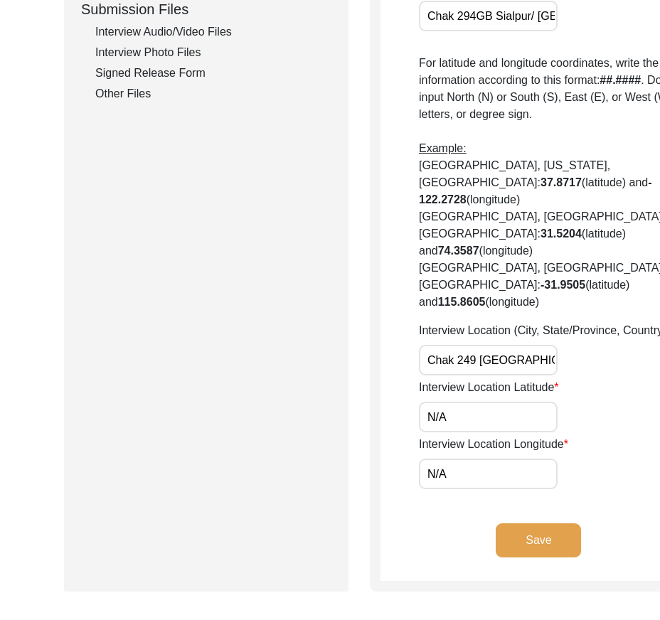
click at [452, 433] on input "N/A" at bounding box center [488, 417] width 139 height 31
paste input "30.9159"
click at [491, 433] on input "N/30.9159" at bounding box center [488, 417] width 139 height 31
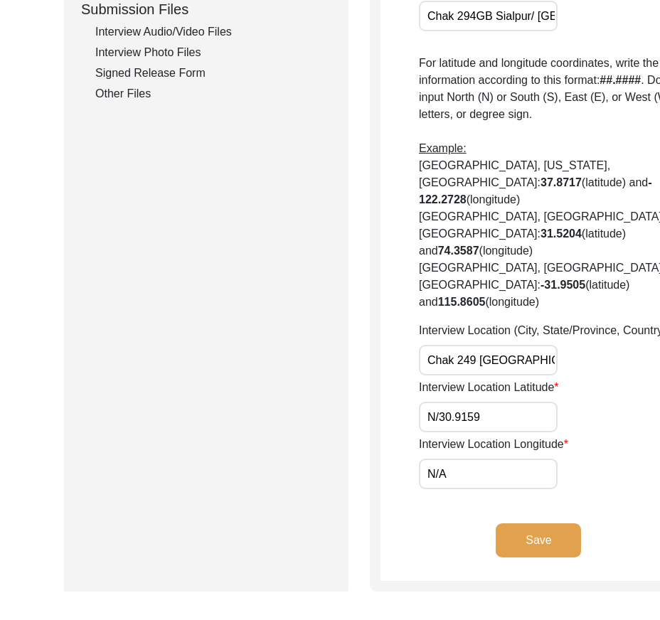
click at [491, 433] on input "N/30.9159" at bounding box center [488, 417] width 139 height 31
paste input "text"
type input "30.9159"
click at [482, 490] on input "N/A" at bounding box center [488, 474] width 139 height 31
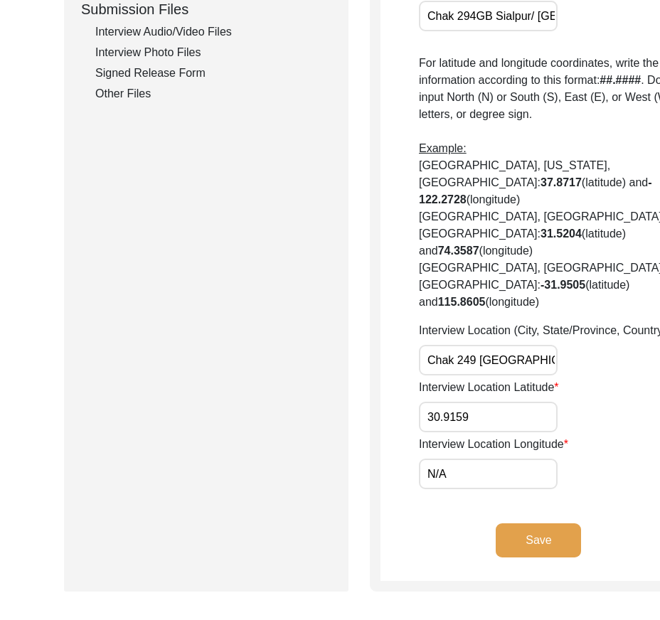
click at [482, 490] on input "N/A" at bounding box center [488, 474] width 139 height 31
paste input "72.4865"
type input "72.4865"
click at [551, 490] on div "Interview Location Longitude 72.4865" at bounding box center [558, 462] width 278 height 53
drag, startPoint x: 493, startPoint y: 507, endPoint x: 352, endPoint y: 503, distance: 141.6
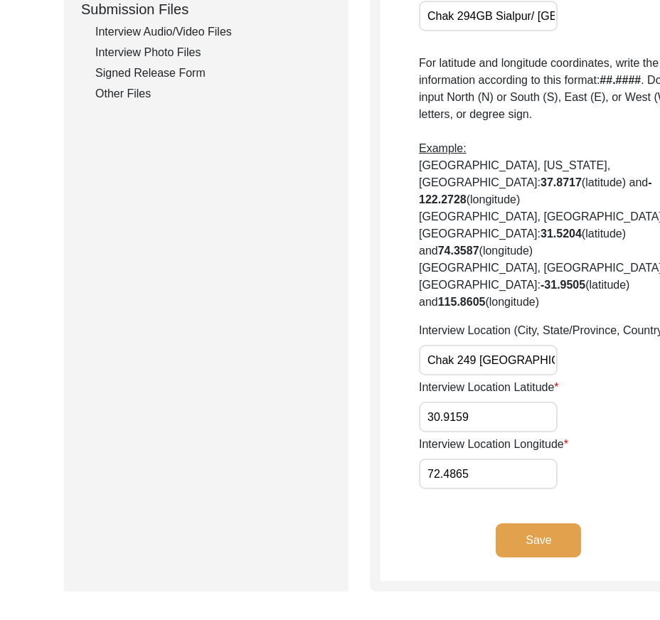
click at [352, 503] on div "Submission Form Archivist Interview Information Interviewee Information Intervi…" at bounding box center [333, 19] width 538 height 1145
drag, startPoint x: 473, startPoint y: 557, endPoint x: 346, endPoint y: 556, distance: 127.4
click at [346, 556] on div "Submission Form Archivist Interview Information Interviewee Information Intervi…" at bounding box center [333, 19] width 538 height 1145
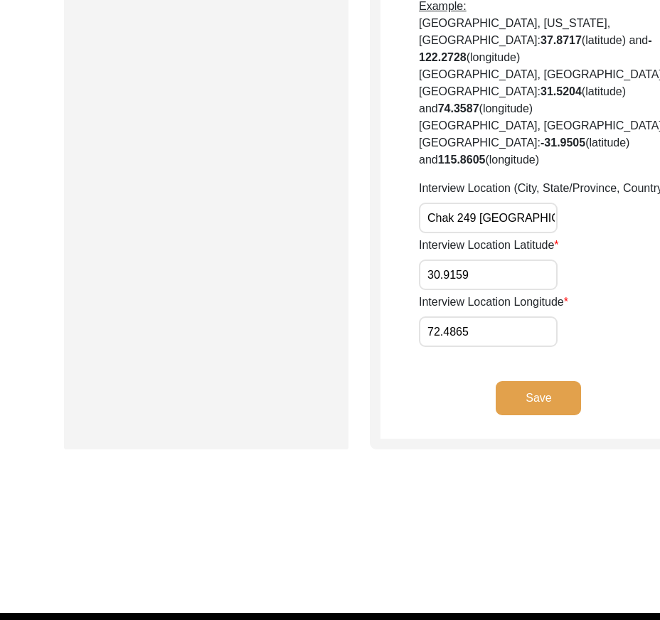
click at [496, 416] on button "Save" at bounding box center [538, 398] width 85 height 34
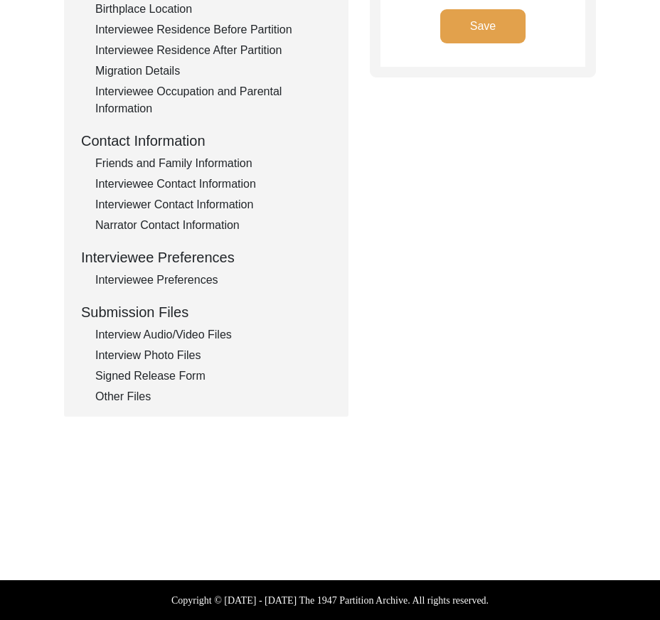
type input "Punjabi"
type textarea "N/A"
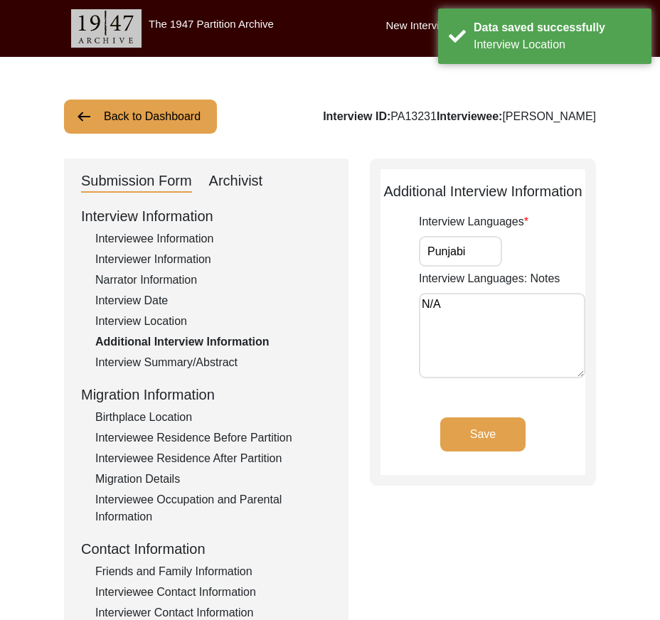
drag, startPoint x: 502, startPoint y: 236, endPoint x: 492, endPoint y: 244, distance: 12.7
click at [492, 243] on div "Interview Languages Punjabi" at bounding box center [502, 239] width 167 height 53
drag, startPoint x: 492, startPoint y: 244, endPoint x: 431, endPoint y: 273, distance: 67.2
click at [410, 244] on app-additional-information "Additional Interview Information Interview Languages Punjabi Interview Language…" at bounding box center [483, 328] width 205 height 295
click at [445, 287] on div "Interview Languages: Notes N/A" at bounding box center [502, 326] width 167 height 113
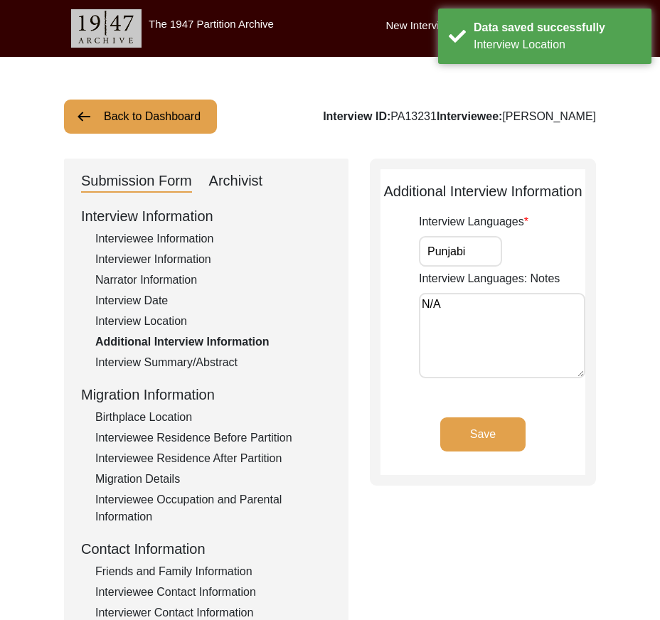
click at [447, 302] on textarea "N/A" at bounding box center [502, 335] width 167 height 85
click at [472, 430] on button "Save" at bounding box center [482, 435] width 85 height 34
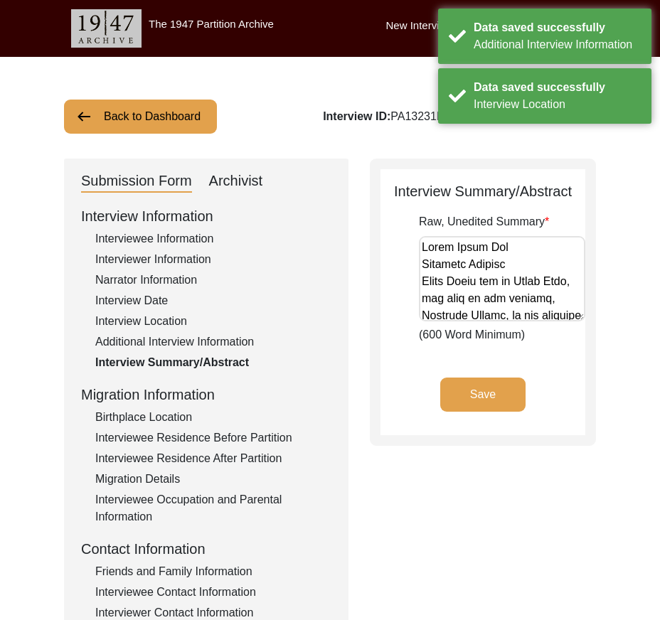
click at [443, 416] on div "Save" at bounding box center [483, 407] width 205 height 58
click at [453, 407] on button "Save" at bounding box center [482, 395] width 85 height 34
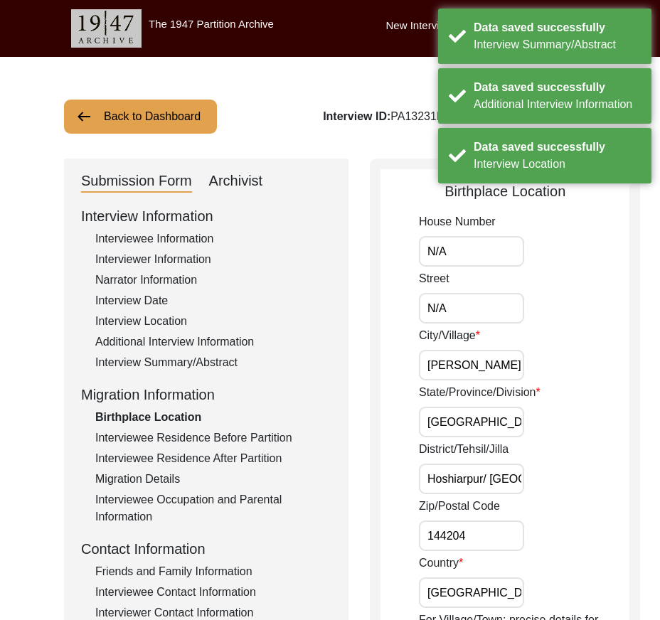
click at [463, 261] on input "N/A" at bounding box center [471, 251] width 105 height 31
click at [467, 313] on input "N/A" at bounding box center [471, 308] width 105 height 31
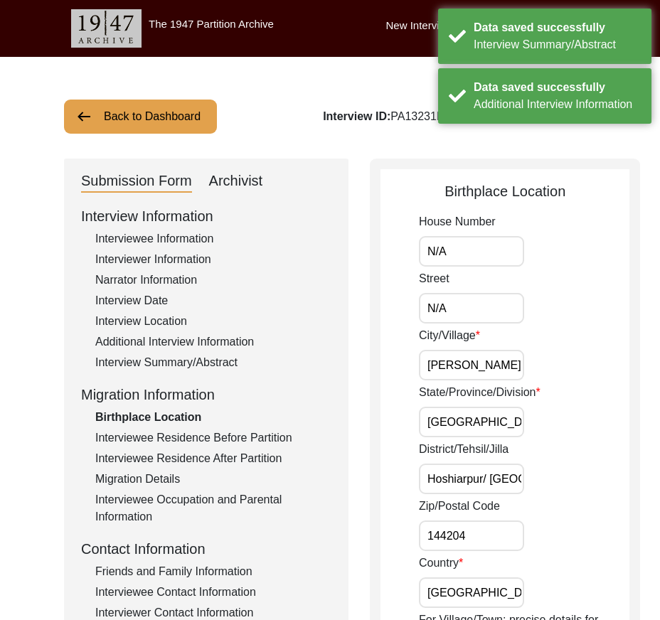
scroll to position [0, 11]
drag, startPoint x: 428, startPoint y: 369, endPoint x: 539, endPoint y: 375, distance: 111.2
click at [539, 375] on div "City/[GEOGRAPHIC_DATA][PERSON_NAME]" at bounding box center [524, 353] width 211 height 53
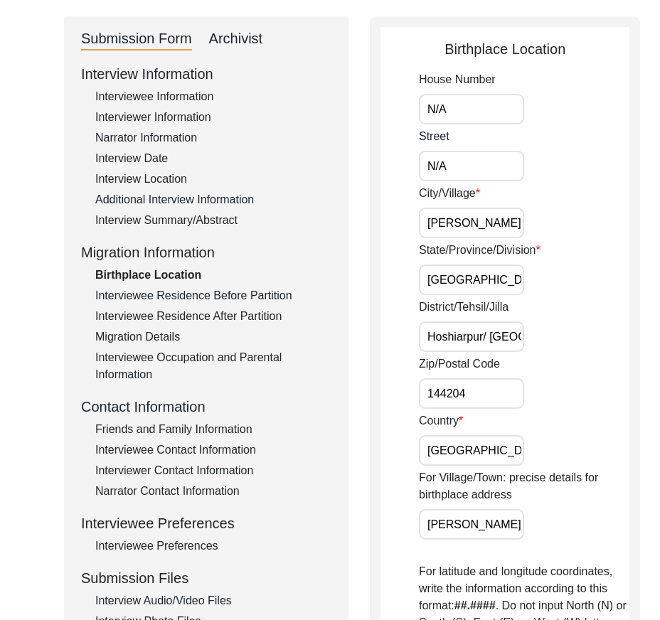
scroll to position [0, 11]
drag, startPoint x: 452, startPoint y: 522, endPoint x: 548, endPoint y: 524, distance: 96.1
click at [548, 524] on div "For Village/Town: precise details for birthplace address [PERSON_NAME]" at bounding box center [524, 505] width 211 height 70
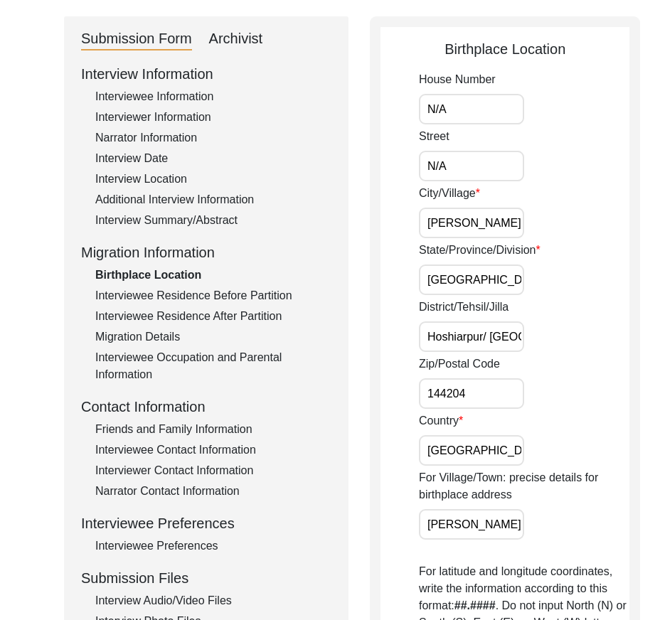
scroll to position [0, 11]
drag, startPoint x: 427, startPoint y: 218, endPoint x: 546, endPoint y: 221, distance: 119.6
click at [546, 221] on div "City/[GEOGRAPHIC_DATA][PERSON_NAME]" at bounding box center [524, 211] width 211 height 53
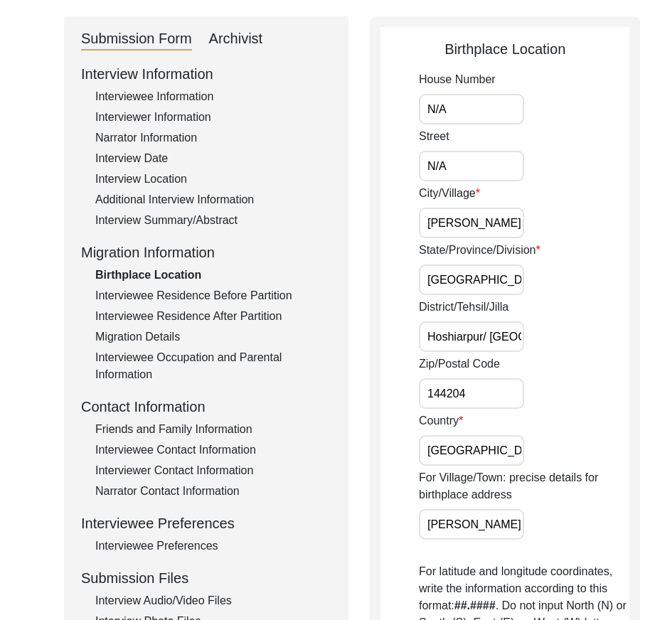
click at [479, 119] on input "N/A" at bounding box center [471, 109] width 105 height 31
click at [473, 157] on input "N/A" at bounding box center [471, 166] width 105 height 31
drag, startPoint x: 427, startPoint y: 219, endPoint x: 419, endPoint y: 221, distance: 8.0
click at [419, 221] on input "[PERSON_NAME]" at bounding box center [471, 223] width 105 height 31
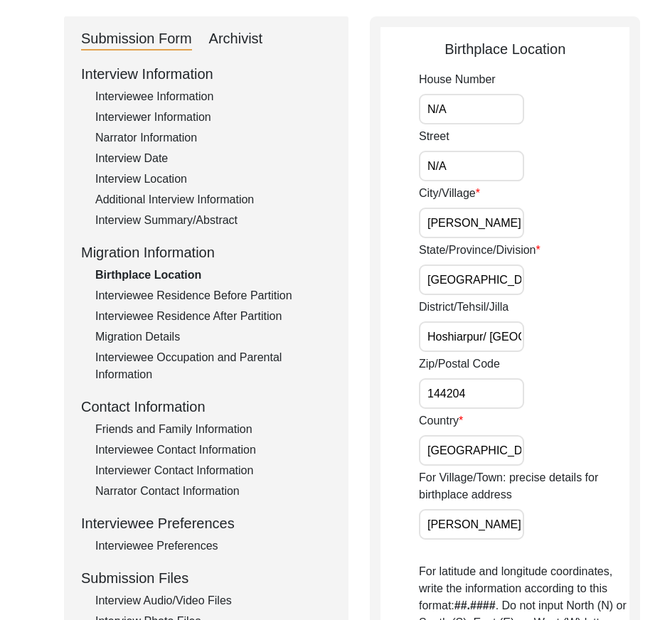
drag, startPoint x: 429, startPoint y: 225, endPoint x: 508, endPoint y: 269, distance: 90.5
click at [533, 232] on div "City/[GEOGRAPHIC_DATA][PERSON_NAME]" at bounding box center [524, 211] width 211 height 53
click at [493, 278] on input "[GEOGRAPHIC_DATA]" at bounding box center [471, 280] width 105 height 31
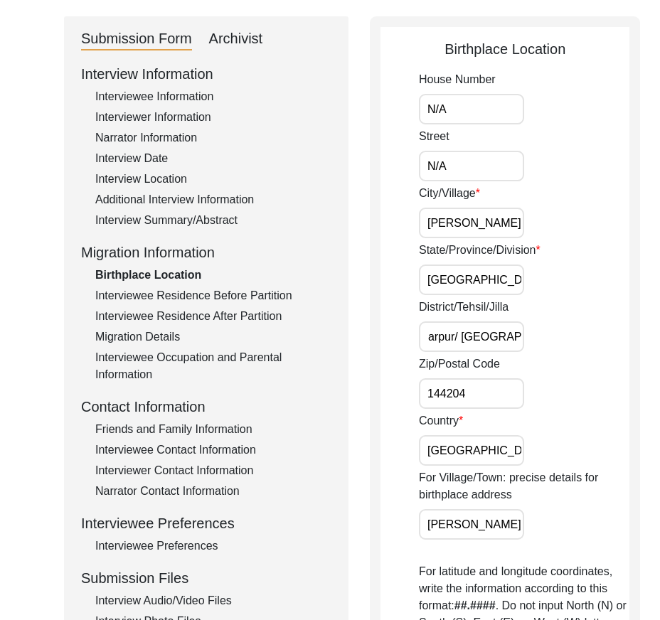
drag, startPoint x: 432, startPoint y: 333, endPoint x: 522, endPoint y: 333, distance: 90.4
click at [522, 333] on div "District/Tehsil/[PERSON_NAME]/ [GEOGRAPHIC_DATA]" at bounding box center [524, 325] width 211 height 53
click at [490, 336] on input "Hoshiarpur/ [GEOGRAPHIC_DATA]" at bounding box center [471, 337] width 105 height 31
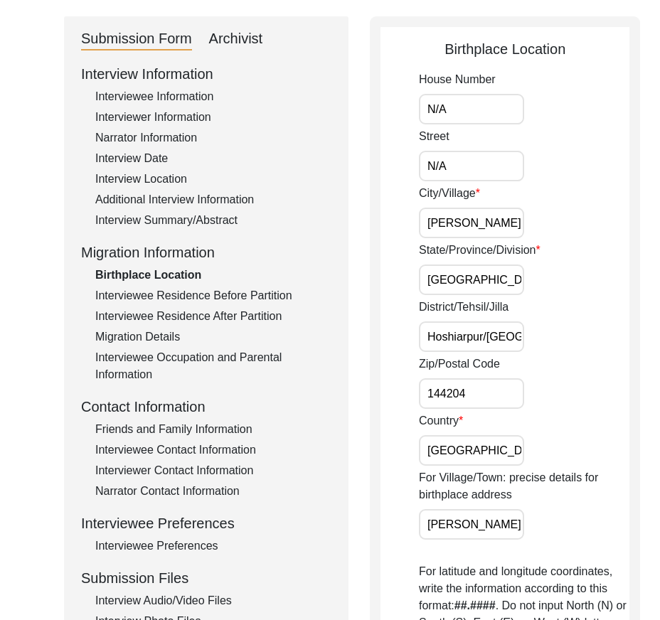
type input "Hoshiarpur/[GEOGRAPHIC_DATA]"
click at [539, 344] on div "District/Tehsil/[PERSON_NAME]/[GEOGRAPHIC_DATA]" at bounding box center [524, 325] width 211 height 53
drag, startPoint x: 421, startPoint y: 341, endPoint x: 553, endPoint y: 328, distance: 132.3
click at [553, 328] on div "District/Tehsil/[PERSON_NAME]/[GEOGRAPHIC_DATA]" at bounding box center [524, 325] width 211 height 53
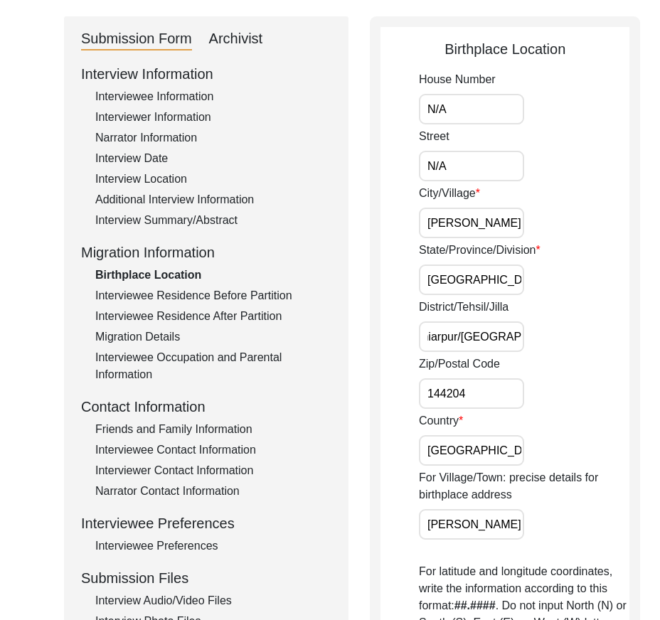
scroll to position [0, 0]
click at [553, 328] on div "District/Tehsil/[PERSON_NAME]/[GEOGRAPHIC_DATA]" at bounding box center [524, 325] width 211 height 53
click at [479, 408] on input "144204" at bounding box center [471, 394] width 105 height 31
click at [468, 458] on input "[GEOGRAPHIC_DATA]" at bounding box center [471, 450] width 105 height 31
drag, startPoint x: 426, startPoint y: 522, endPoint x: 444, endPoint y: 518, distance: 19.0
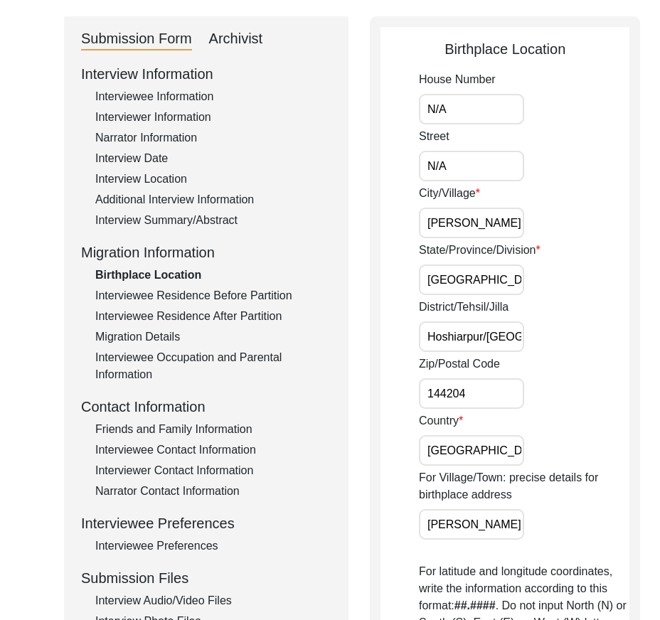
click at [444, 518] on app-birthplace-location "Birthplace Location House Number N/A Street N/A City/Village [GEOGRAPHIC_DATA][…" at bounding box center [505, 598] width 249 height 1120
drag, startPoint x: 423, startPoint y: 519, endPoint x: 566, endPoint y: 516, distance: 143.1
click at [566, 516] on div "For Village/Town: precise details for birthplace address [PERSON_NAME]" at bounding box center [524, 505] width 211 height 70
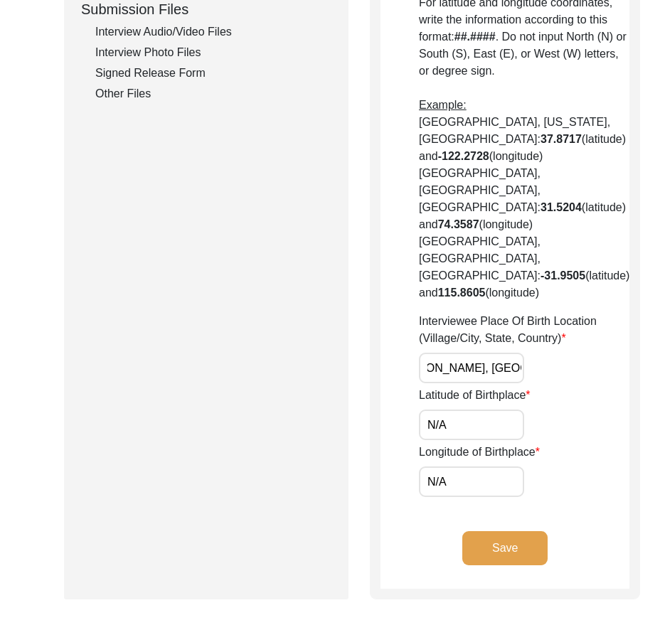
scroll to position [0, 84]
drag, startPoint x: 422, startPoint y: 383, endPoint x: 500, endPoint y: 384, distance: 77.6
click at [499, 384] on input "Talwandi [PERSON_NAME], [GEOGRAPHIC_DATA], [GEOGRAPHIC_DATA]" at bounding box center [471, 368] width 105 height 31
click at [509, 384] on div "Interviewee Place Of Birth Location (Village/City, State, Country) [GEOGRAPHIC_…" at bounding box center [524, 348] width 211 height 70
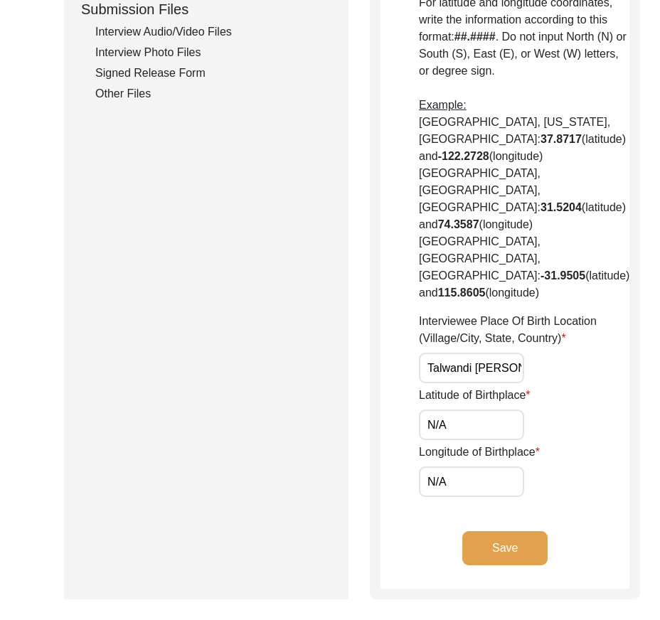
click at [474, 440] on input "N/A" at bounding box center [471, 425] width 105 height 31
paste input "31.6485"
type input "31.6485"
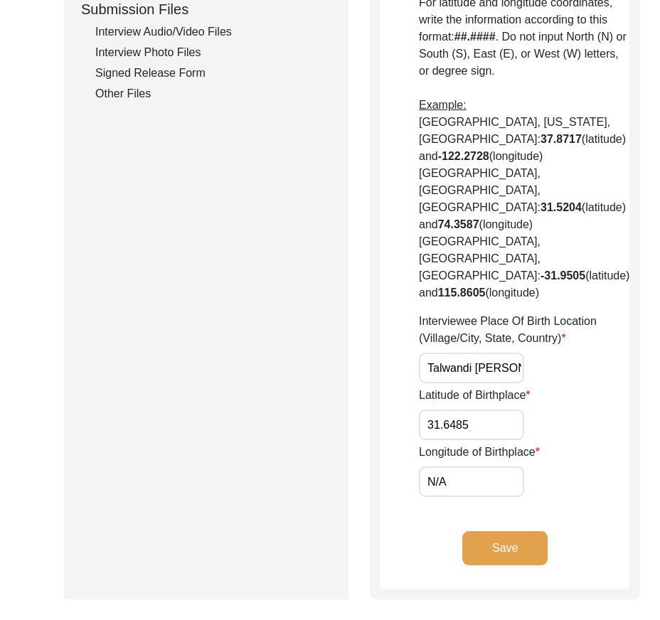
click at [531, 440] on div "Latitude of Birthplace 31.6485" at bounding box center [524, 413] width 211 height 53
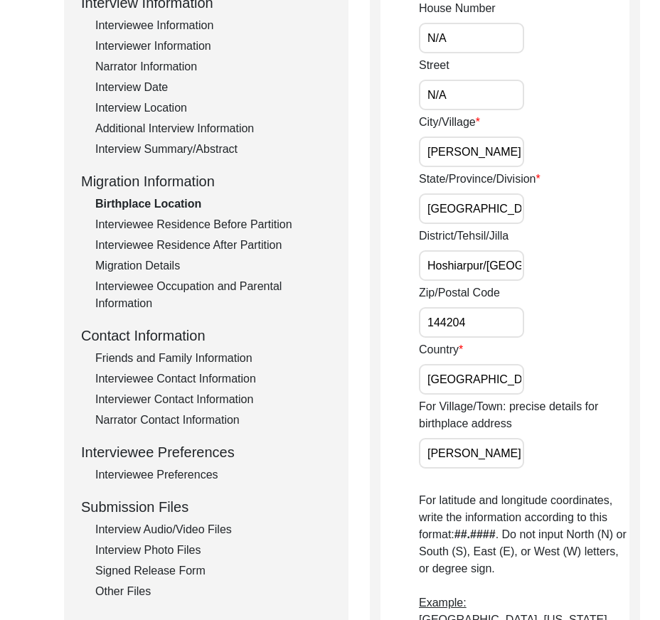
scroll to position [640, 0]
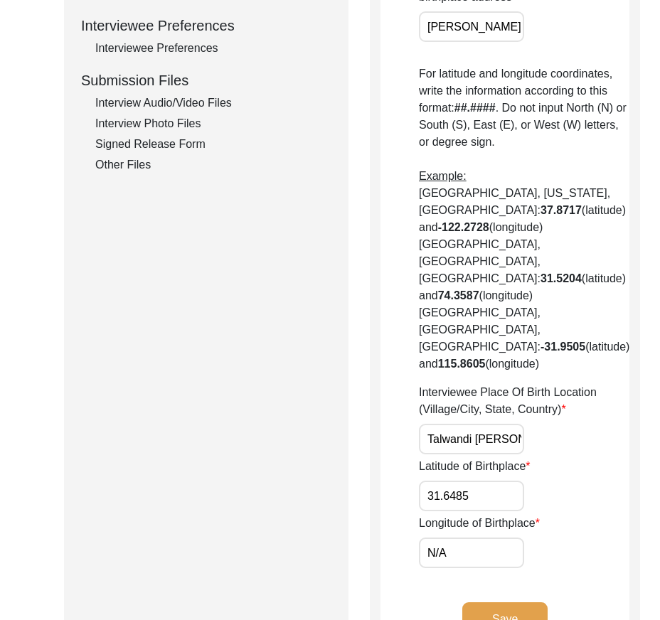
click at [502, 569] on div "Longitude of Birthplace N/A" at bounding box center [524, 541] width 211 height 53
click at [491, 569] on input "N/A" at bounding box center [471, 553] width 105 height 31
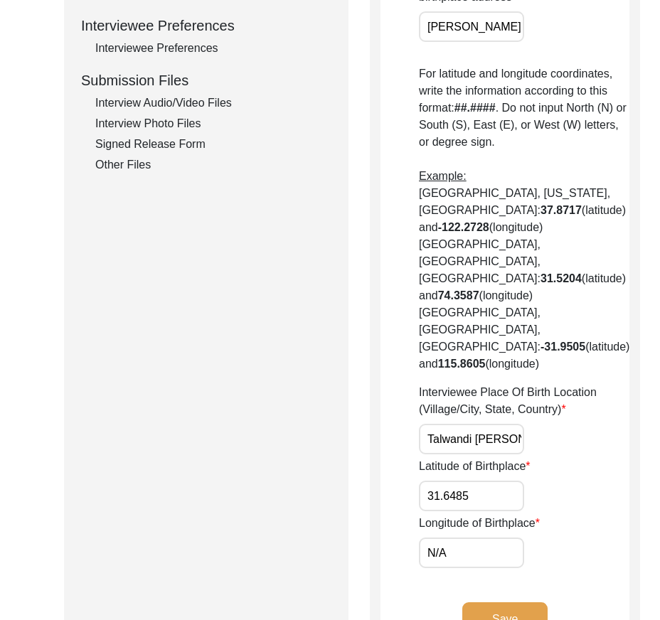
click at [491, 569] on input "N/A" at bounding box center [471, 553] width 105 height 31
paste input "75.6059"
type input "75.6059"
click at [532, 568] on div "Longitude of Birthplace 75.6059" at bounding box center [524, 541] width 211 height 53
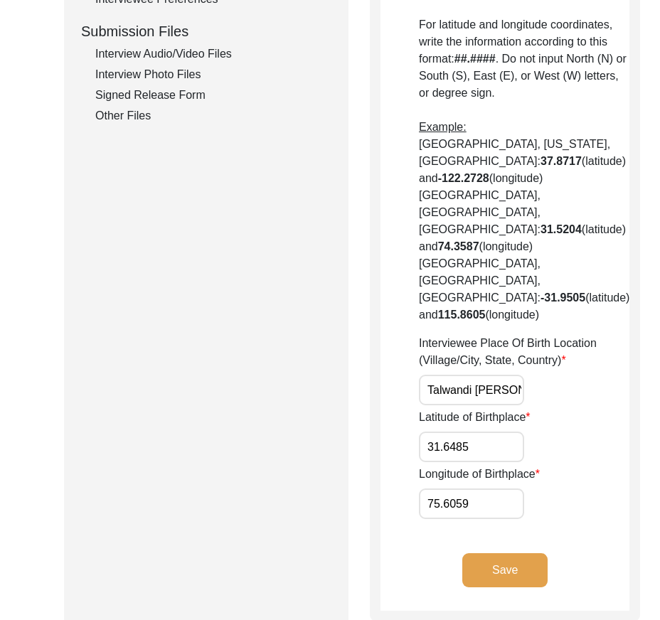
scroll to position [712, 0]
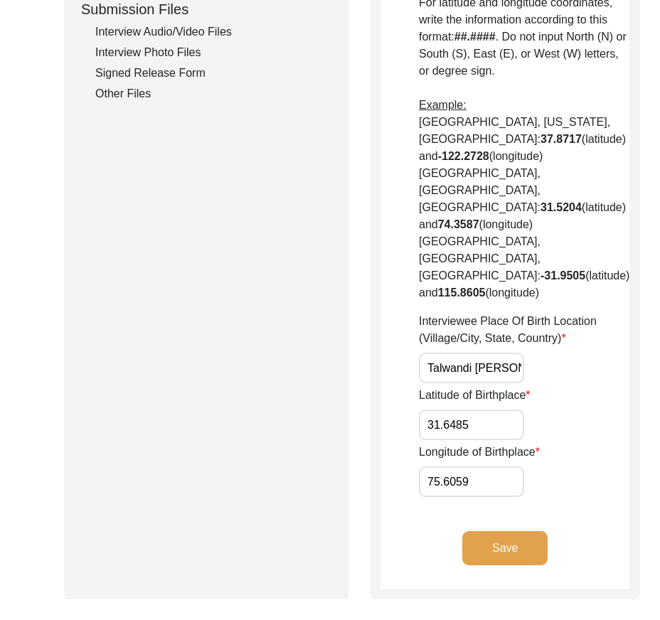
drag, startPoint x: 480, startPoint y: 447, endPoint x: 453, endPoint y: 450, distance: 26.5
click at [407, 450] on app-birthplace-location "Birthplace Location House Number N/A Street N/A City/Village [GEOGRAPHIC_DATA][…" at bounding box center [505, 29] width 249 height 1120
drag, startPoint x: 477, startPoint y: 502, endPoint x: 432, endPoint y: 499, distance: 45.6
click at [433, 497] on input "75.6059" at bounding box center [471, 482] width 105 height 31
click at [497, 492] on input "75.6059" at bounding box center [471, 482] width 105 height 31
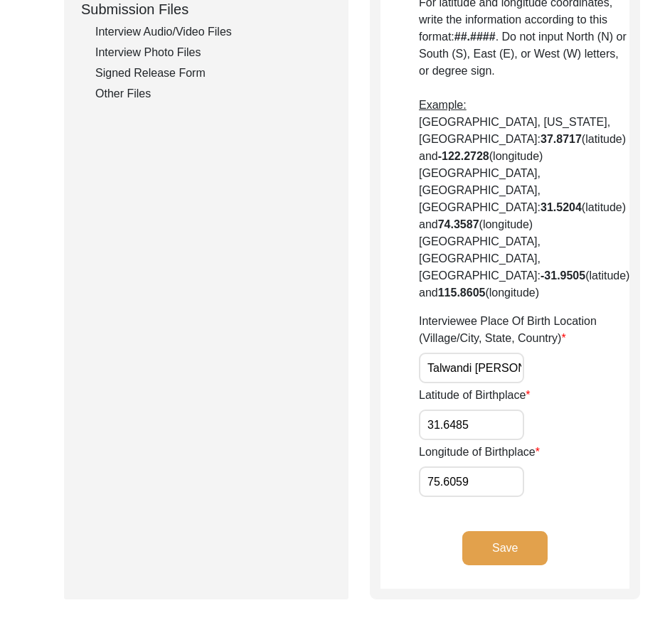
click at [497, 492] on input "75.6059" at bounding box center [471, 482] width 105 height 31
click at [496, 492] on input "75.6059" at bounding box center [471, 482] width 105 height 31
click at [532, 562] on div "Save" at bounding box center [505, 561] width 249 height 58
click at [521, 565] on button "Save" at bounding box center [505, 549] width 85 height 34
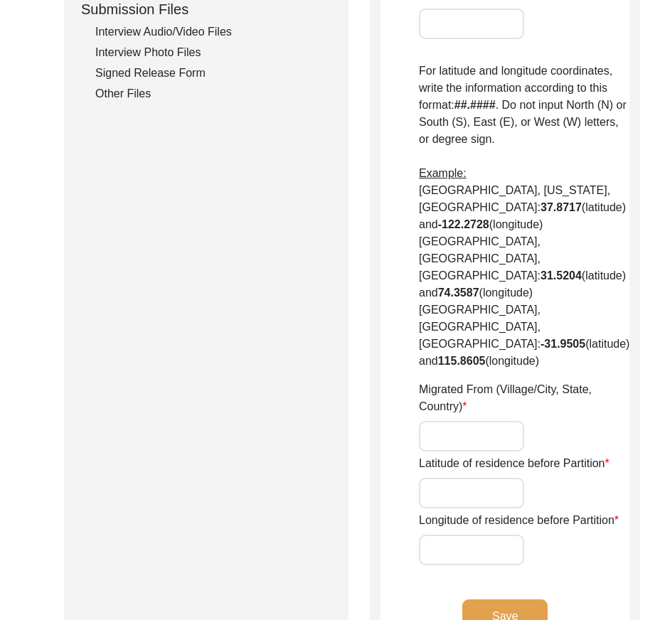
type input "N/A"
type input "[PERSON_NAME]"
type input "[GEOGRAPHIC_DATA]"
type input "Hoshiarpur/ [GEOGRAPHIC_DATA]"
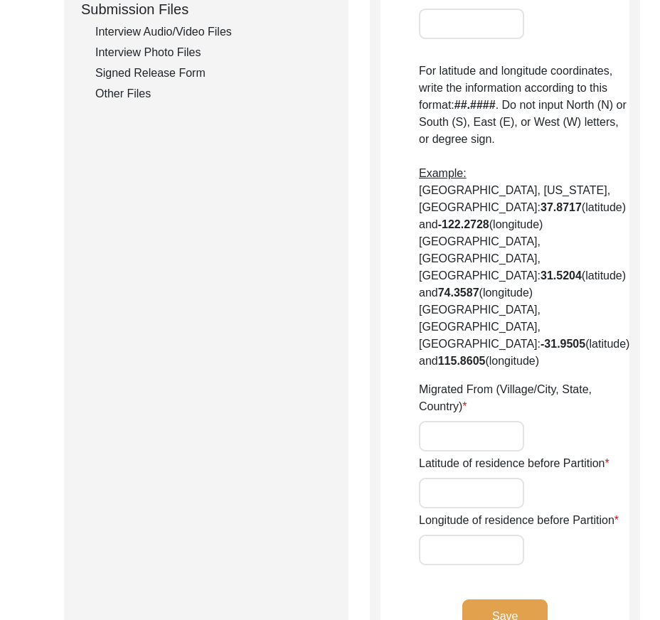
type input "144204"
type input "[GEOGRAPHIC_DATA]"
type input "[PERSON_NAME]"
type input "Talwandi [PERSON_NAME], [GEOGRAPHIC_DATA], [GEOGRAPHIC_DATA]"
type input "N/A"
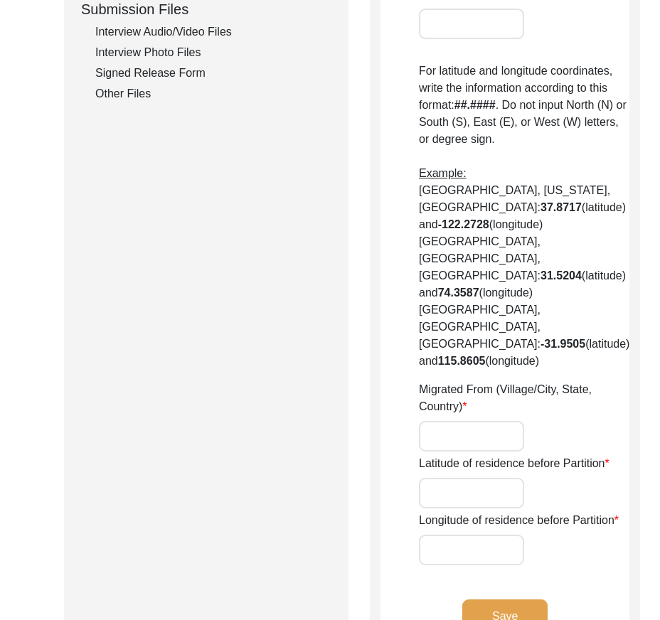
type input "N/A"
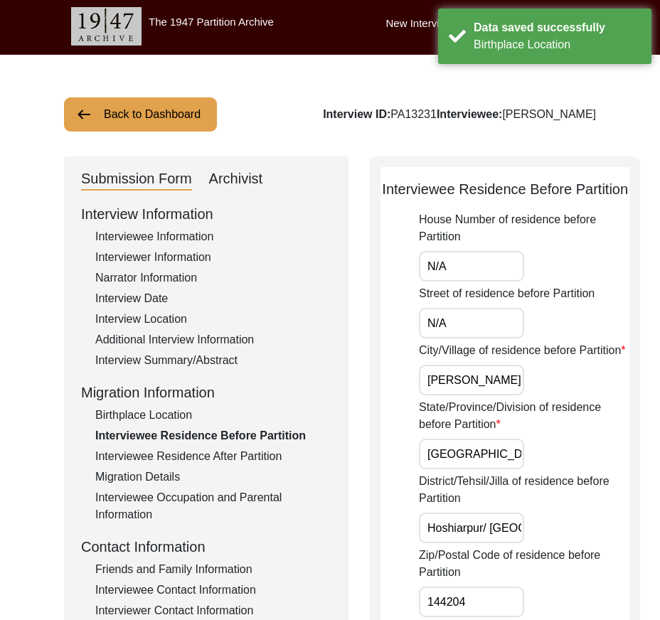
scroll to position [0, 0]
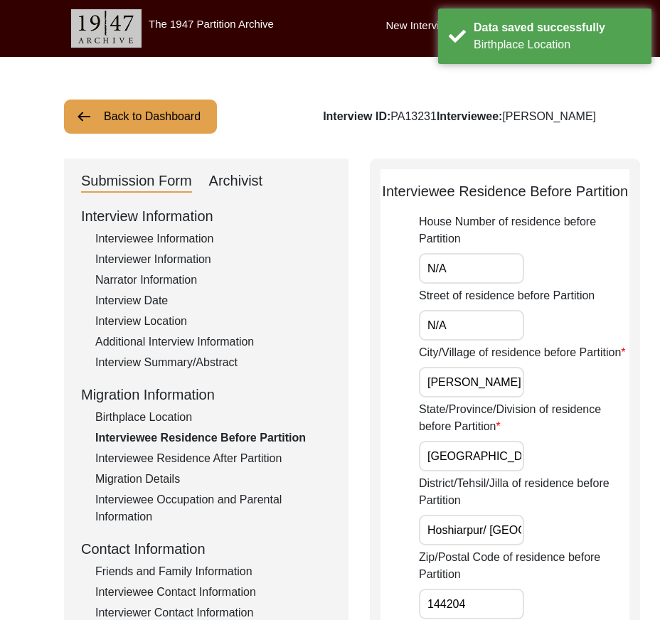
click at [491, 284] on input "N/A" at bounding box center [471, 268] width 105 height 31
click at [474, 341] on input "N/A" at bounding box center [471, 325] width 105 height 31
drag, startPoint x: 426, startPoint y: 443, endPoint x: 546, endPoint y: 443, distance: 120.3
click at [546, 398] on div "City/Village of residence before Partition Talwandi [PERSON_NAME]" at bounding box center [524, 370] width 211 height 53
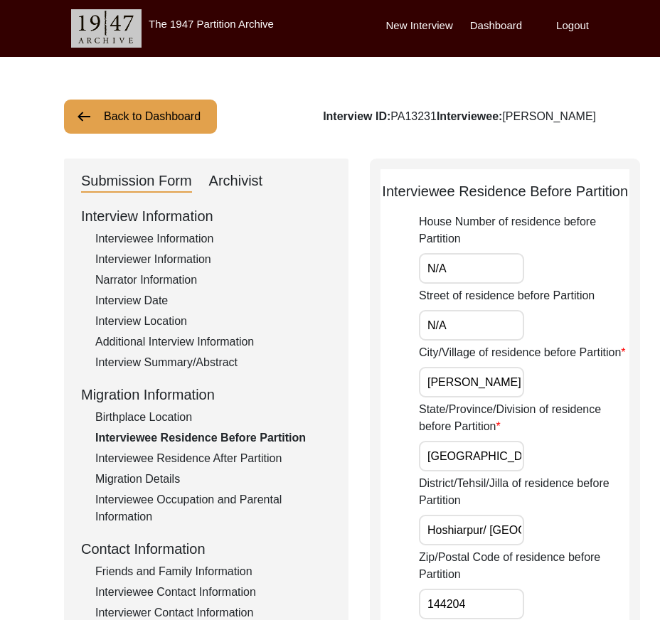
click at [487, 472] on input "[GEOGRAPHIC_DATA]" at bounding box center [471, 456] width 105 height 31
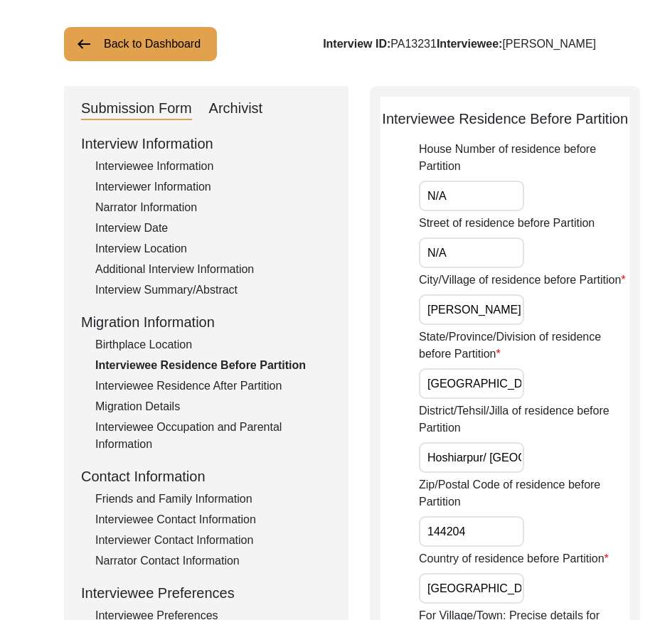
scroll to position [142, 0]
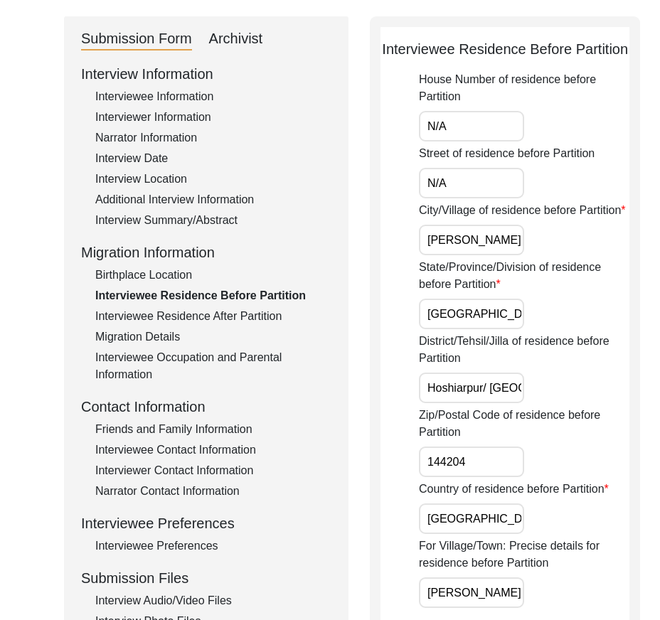
drag, startPoint x: 415, startPoint y: 442, endPoint x: 465, endPoint y: 445, distance: 49.9
drag, startPoint x: 447, startPoint y: 446, endPoint x: 532, endPoint y: 449, distance: 85.4
click at [532, 403] on div "District/Tehsil/Jilla of residence before Partition Hoshiarpur/ [GEOGRAPHIC_DAT…" at bounding box center [524, 368] width 211 height 70
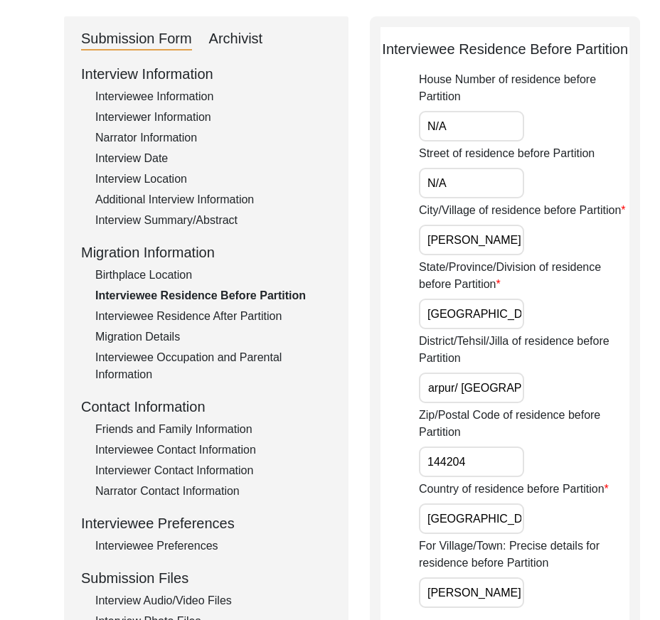
click at [464, 403] on input "Hoshiarpur/ [GEOGRAPHIC_DATA]" at bounding box center [471, 388] width 105 height 31
click at [419, 403] on input "Hoshiarpur/[GEOGRAPHIC_DATA]" at bounding box center [471, 388] width 105 height 31
drag, startPoint x: 425, startPoint y: 445, endPoint x: 584, endPoint y: 445, distance: 159.4
click at [584, 403] on div "District/Tehsil/Jilla of residence before Partition Hoshiarpur/[GEOGRAPHIC_DATA]" at bounding box center [524, 368] width 211 height 70
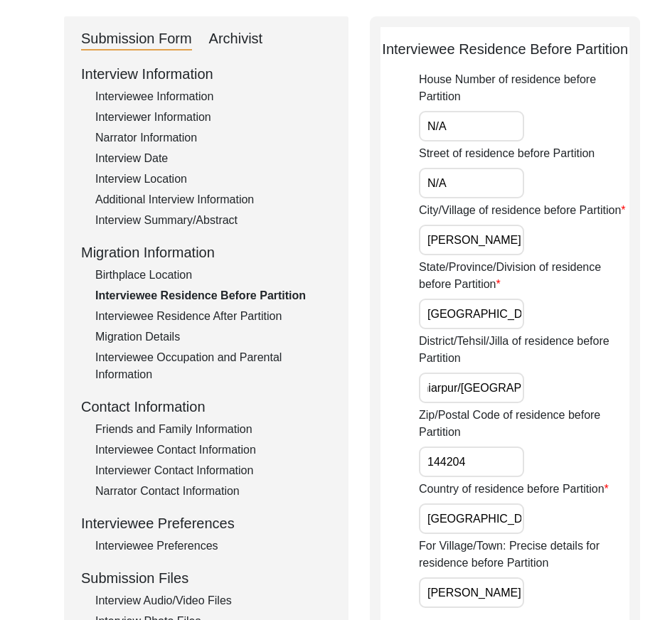
type input "Hoshiarpur/[GEOGRAPHIC_DATA]"
click at [584, 403] on div "District/Tehsil/Jilla of residence before Partition Hoshiarpur/[GEOGRAPHIC_DATA]" at bounding box center [524, 368] width 211 height 70
click at [484, 477] on input "144204" at bounding box center [471, 462] width 105 height 31
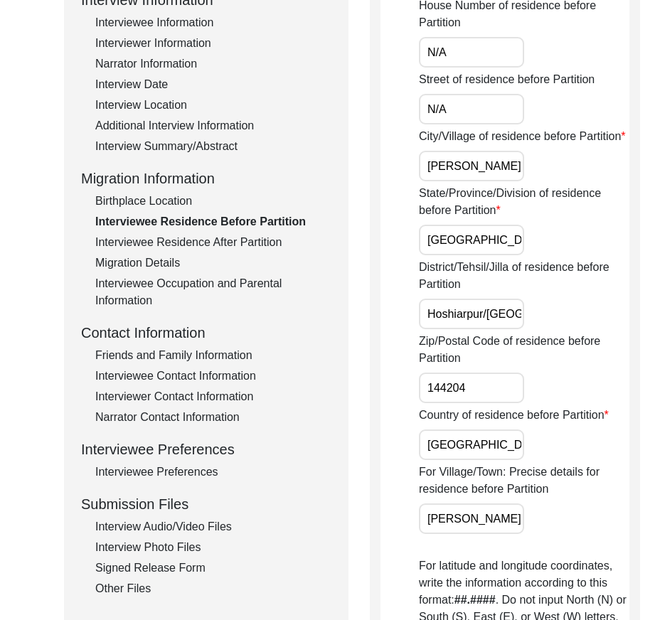
scroll to position [285, 0]
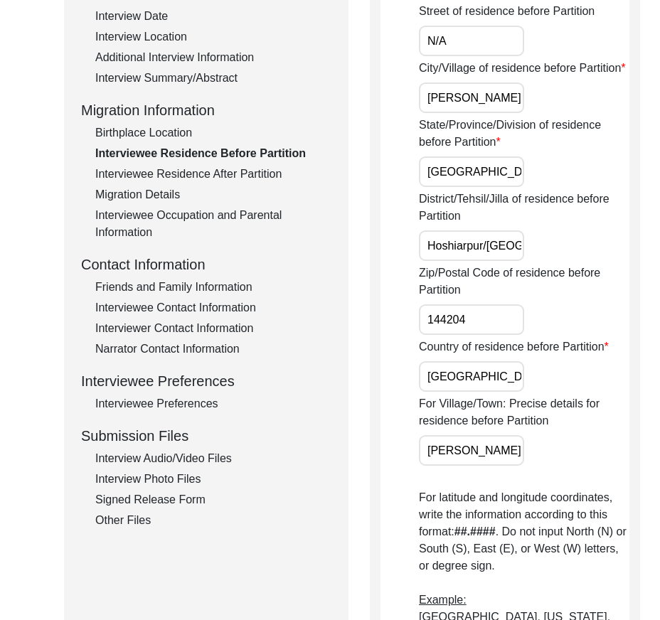
click at [474, 392] on input "[GEOGRAPHIC_DATA]" at bounding box center [471, 376] width 105 height 31
click at [444, 466] on input "[PERSON_NAME]" at bounding box center [471, 450] width 105 height 31
drag, startPoint x: 431, startPoint y: 525, endPoint x: 538, endPoint y: 525, distance: 106.7
click at [538, 466] on div "For Village/Town: Precise details for residence before Partition Talwandi [PERS…" at bounding box center [524, 431] width 211 height 70
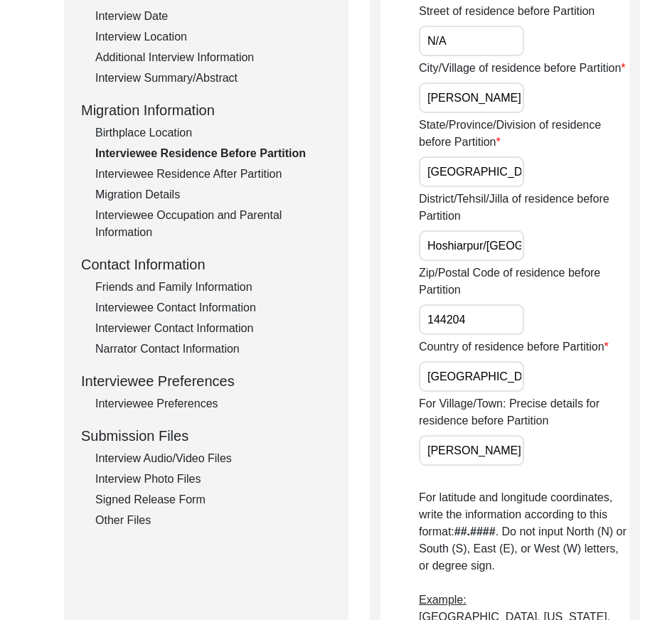
click at [538, 466] on div "For Village/Town: Precise details for residence before Partition Talwandi [PERS…" at bounding box center [524, 431] width 211 height 70
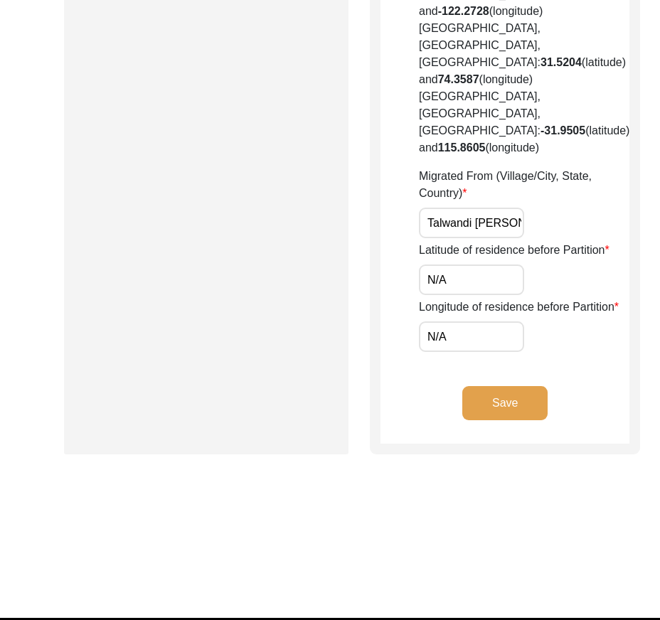
scroll to position [0, 84]
drag, startPoint x: 428, startPoint y: 293, endPoint x: 608, endPoint y: 302, distance: 180.9
click at [448, 295] on input "N/A" at bounding box center [471, 280] width 105 height 31
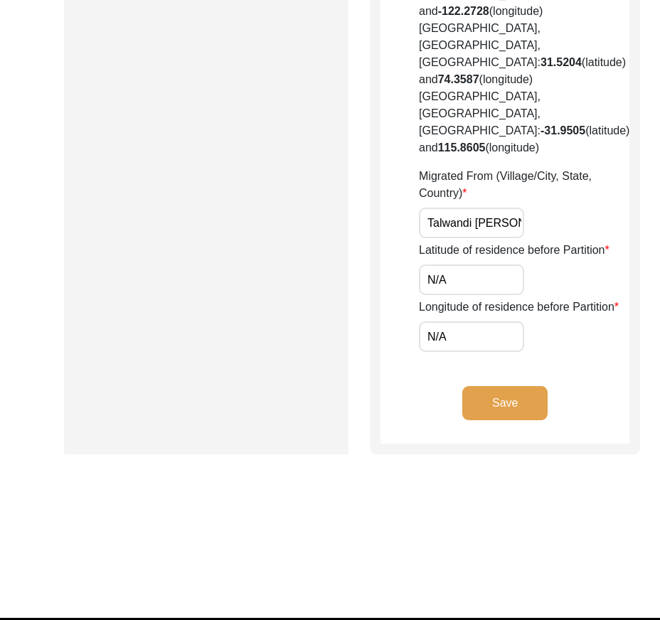
click at [448, 295] on input "N/A" at bounding box center [471, 280] width 105 height 31
paste input "31.6485"
type input "31.6485"
click at [481, 352] on input "N/A" at bounding box center [471, 337] width 105 height 31
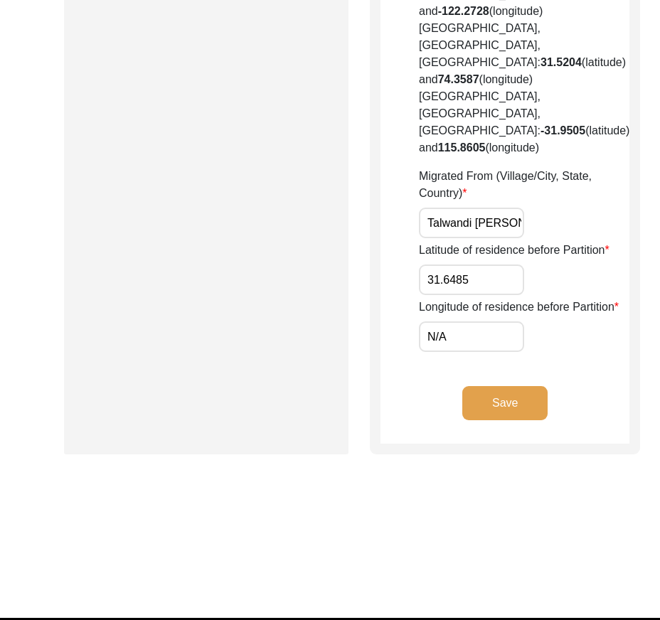
click at [480, 352] on input "N/A" at bounding box center [471, 337] width 105 height 31
paste input "75.6059"
type input "75.6059"
click at [553, 352] on div "Longitude of residence before Partition 75.6059" at bounding box center [524, 325] width 211 height 53
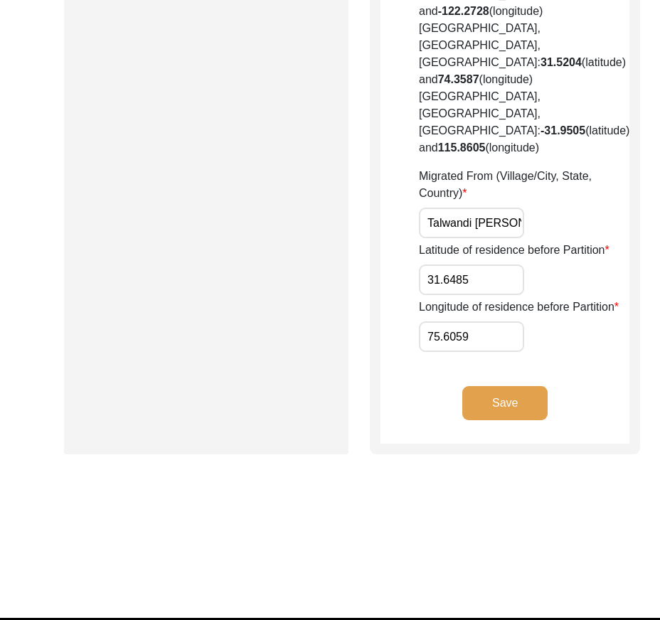
click at [505, 421] on button "Save" at bounding box center [505, 403] width 85 height 34
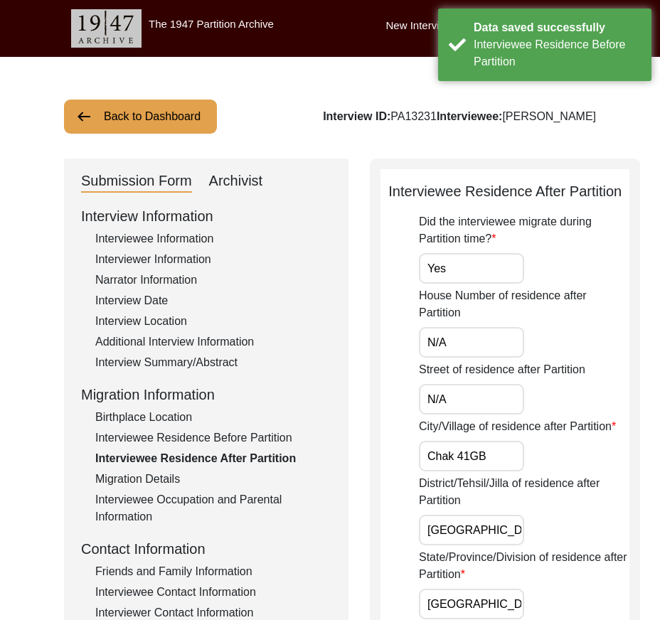
click at [463, 284] on input "Yes" at bounding box center [471, 268] width 105 height 31
click at [467, 358] on input "N/A" at bounding box center [471, 342] width 105 height 31
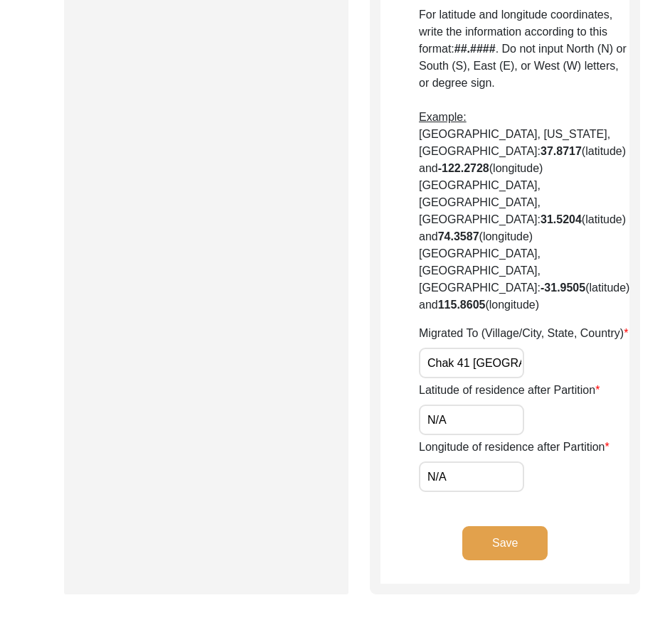
scroll to position [0, 82]
drag, startPoint x: 457, startPoint y: 430, endPoint x: 545, endPoint y: 433, distance: 88.3
click at [545, 379] on div "Migrated To (Village/City, State, Country) Chak 41 [GEOGRAPHIC_DATA], [GEOGRAPH…" at bounding box center [524, 351] width 211 height 53
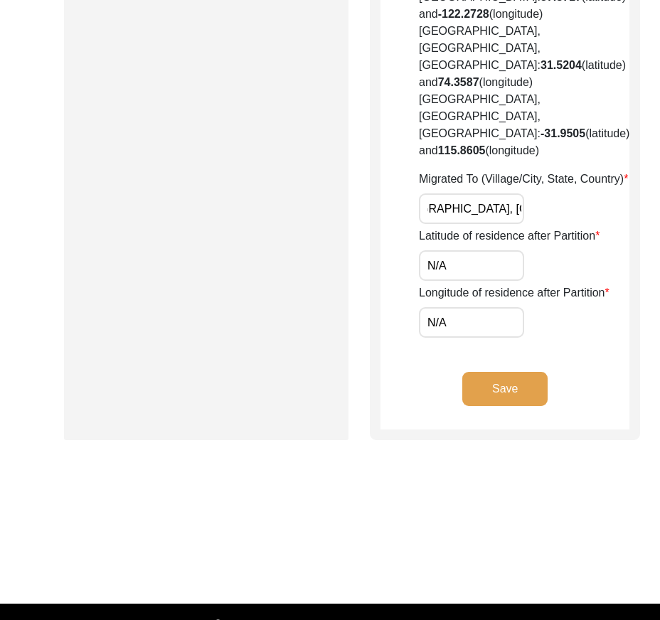
drag, startPoint x: 482, startPoint y: 271, endPoint x: 537, endPoint y: 275, distance: 54.2
click at [537, 224] on div "Migrated To (Village/City, State, Country) Chak 41 [GEOGRAPHIC_DATA], [GEOGRAPH…" at bounding box center [524, 197] width 211 height 53
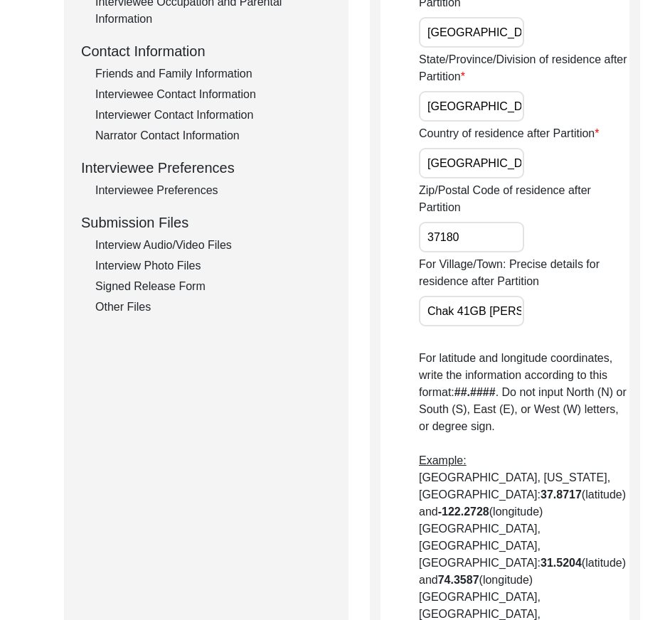
scroll to position [71, 0]
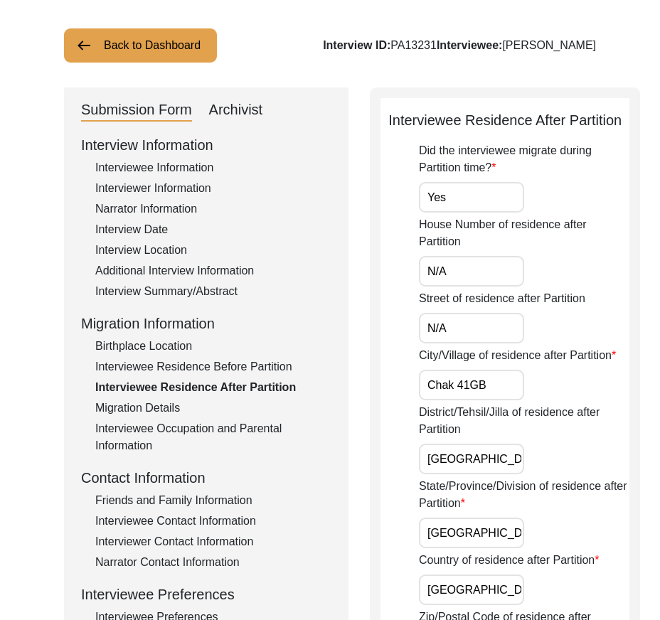
click at [484, 213] on input "Yes" at bounding box center [471, 197] width 105 height 31
click at [471, 287] on input "N/A" at bounding box center [471, 271] width 105 height 31
drag, startPoint x: 408, startPoint y: 339, endPoint x: 418, endPoint y: 342, distance: 10.9
click at [455, 344] on input "N/A" at bounding box center [471, 328] width 105 height 31
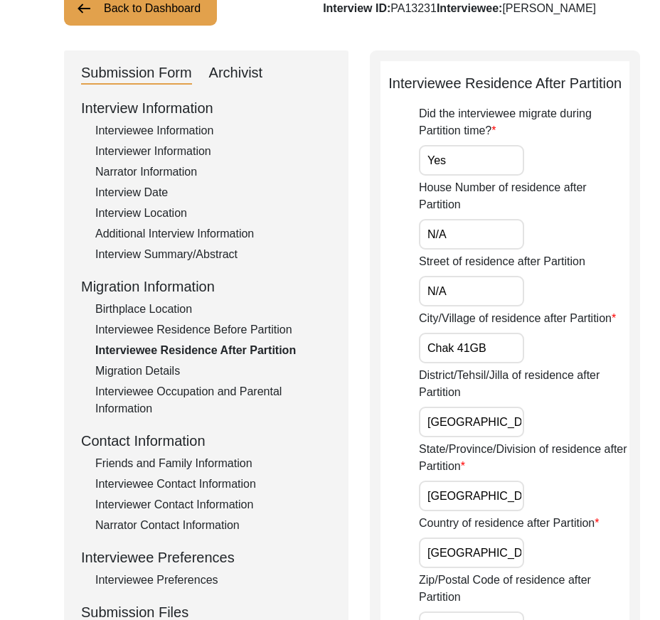
scroll to position [142, 0]
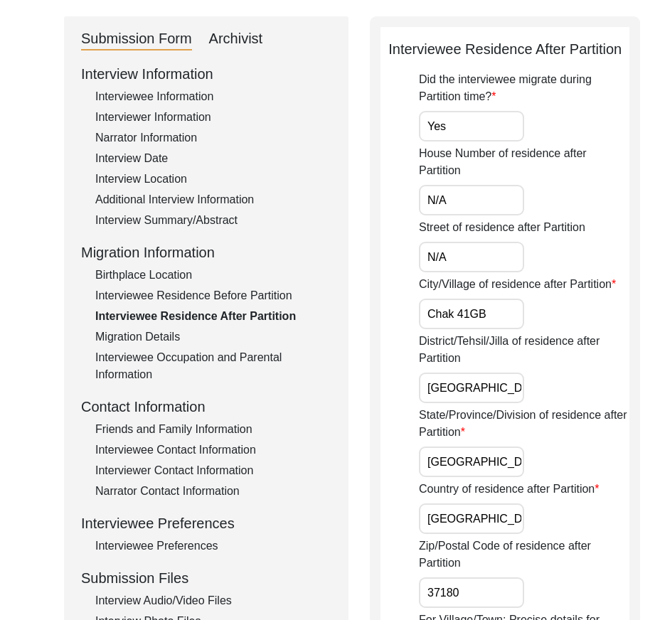
drag, startPoint x: 490, startPoint y: 347, endPoint x: 393, endPoint y: 346, distance: 97.5
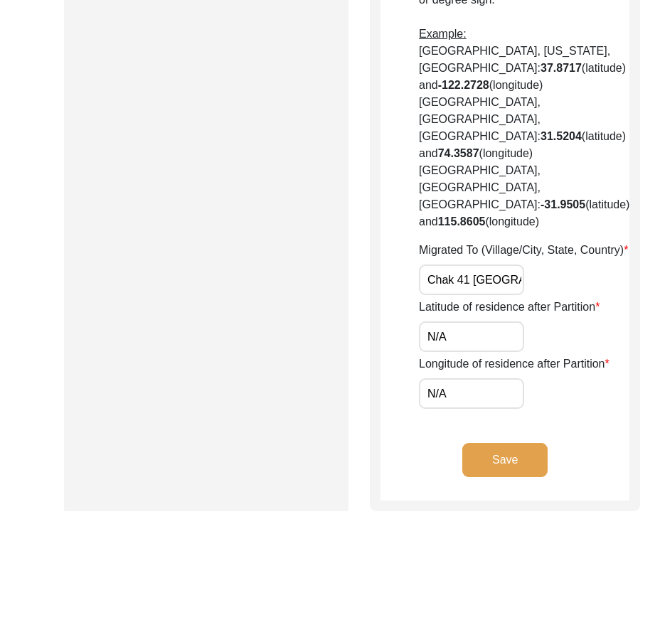
scroll to position [0, 82]
drag, startPoint x: 450, startPoint y: 351, endPoint x: 586, endPoint y: 375, distance: 138.7
drag, startPoint x: 583, startPoint y: 373, endPoint x: 553, endPoint y: 368, distance: 31.0
click at [582, 316] on label "Latitude of residence after Partition" at bounding box center [509, 307] width 181 height 17
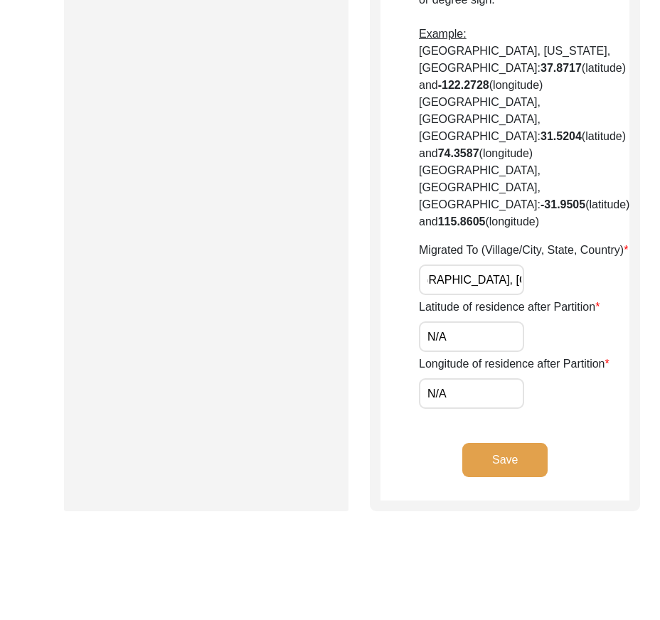
click at [524, 352] on input "N/A" at bounding box center [471, 337] width 105 height 31
click at [495, 295] on input "Chak 41 [GEOGRAPHIC_DATA], [GEOGRAPHIC_DATA], [GEOGRAPHIC_DATA]" at bounding box center [471, 280] width 105 height 31
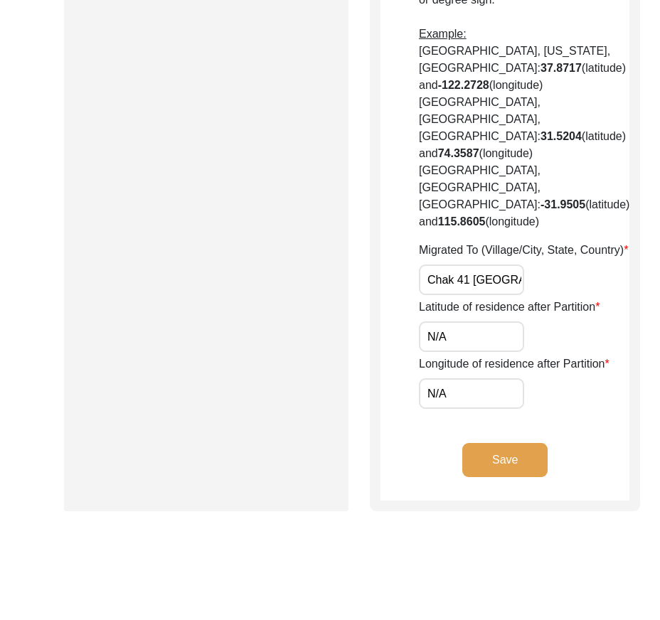
paste input "Jag Dev"
type input "Chak 41 Jag Dev, [GEOGRAPHIC_DATA], [GEOGRAPHIC_DATA]"
click at [515, 295] on div "Migrated To (Village/City, State, Country) Chak 41 Jag Dev, [GEOGRAPHIC_DATA], …" at bounding box center [524, 268] width 211 height 53
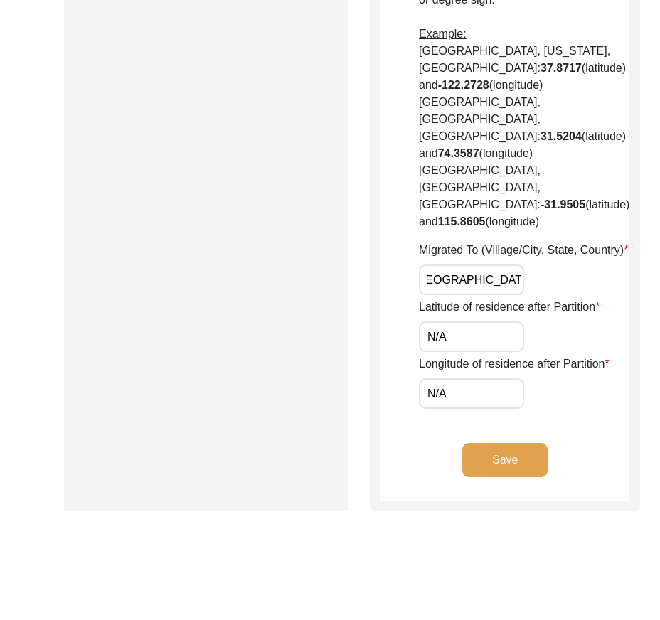
drag, startPoint x: 490, startPoint y: 354, endPoint x: 537, endPoint y: 364, distance: 47.9
click at [537, 295] on div "Migrated To (Village/City, State, Country) Chak 41 Jag Dev, [GEOGRAPHIC_DATA], …" at bounding box center [524, 268] width 211 height 53
drag, startPoint x: 427, startPoint y: 352, endPoint x: 482, endPoint y: 351, distance: 55.5
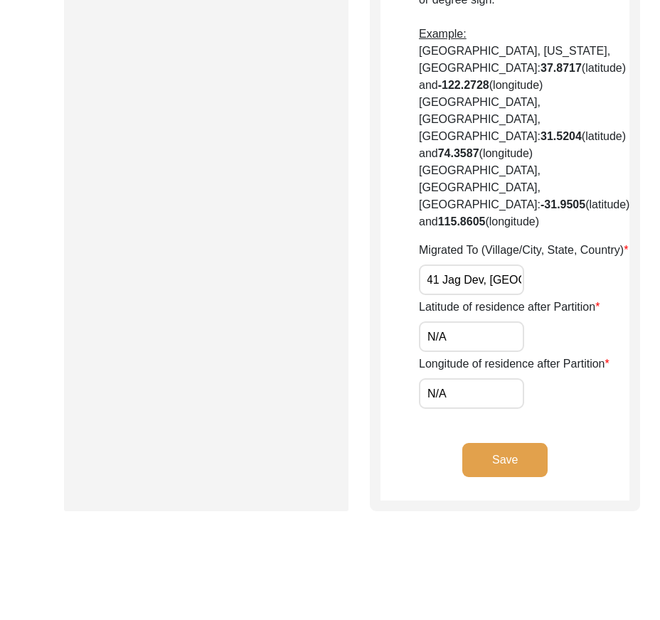
click at [482, 295] on input "Chak 41 Jag Dev, [GEOGRAPHIC_DATA], [GEOGRAPHIC_DATA]" at bounding box center [471, 280] width 105 height 31
click at [563, 295] on div "Migrated To (Village/City, State, Country) Chak 41 Jag Dev, [GEOGRAPHIC_DATA], …" at bounding box center [524, 268] width 211 height 53
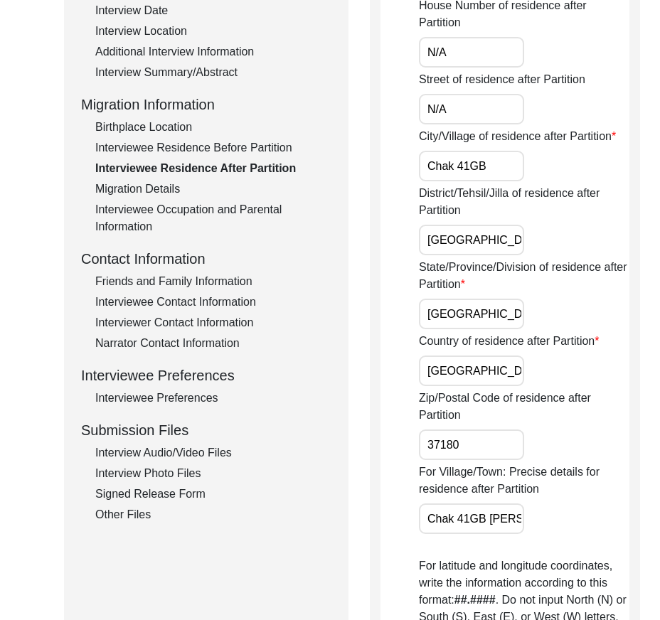
scroll to position [142, 0]
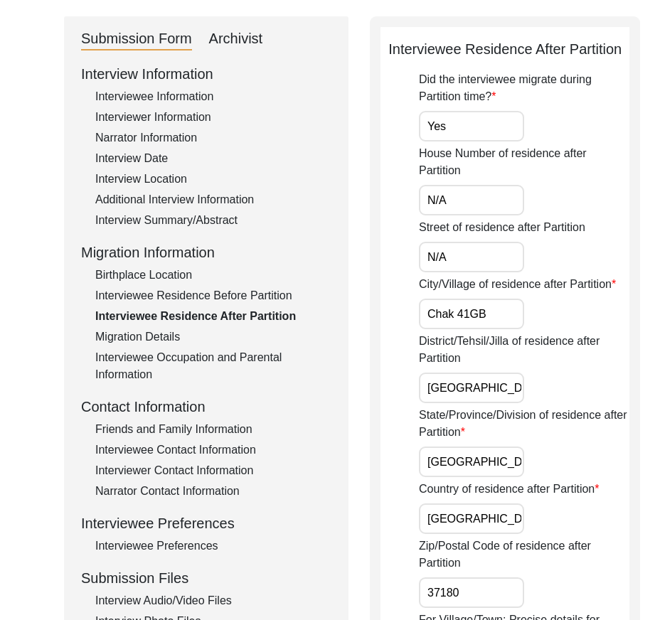
drag, startPoint x: 487, startPoint y: 352, endPoint x: 376, endPoint y: 338, distance: 112.5
paste input "Jag Dev"
type input "Chak 41 Jag Dev"
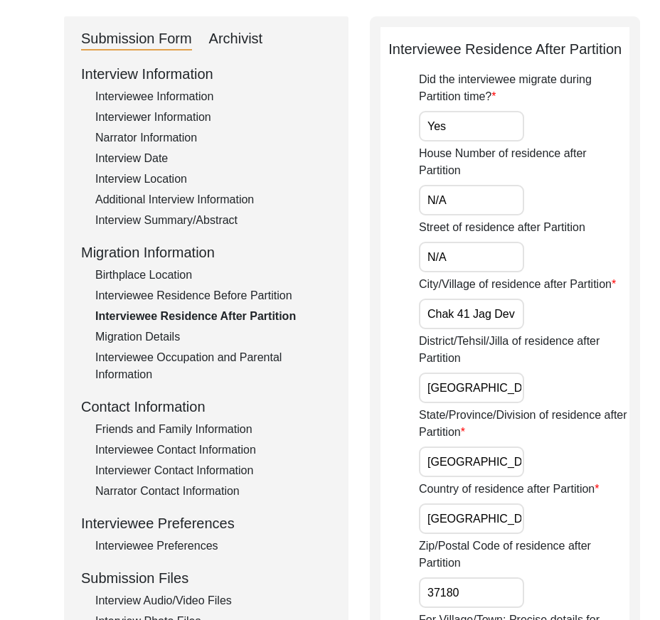
scroll to position [0, 0]
drag, startPoint x: 415, startPoint y: 423, endPoint x: 423, endPoint y: 422, distance: 7.9
click at [424, 403] on input "[GEOGRAPHIC_DATA]/ [GEOGRAPHIC_DATA]" at bounding box center [471, 388] width 105 height 31
click at [496, 403] on input "[GEOGRAPHIC_DATA]/ [GEOGRAPHIC_DATA]" at bounding box center [471, 388] width 105 height 31
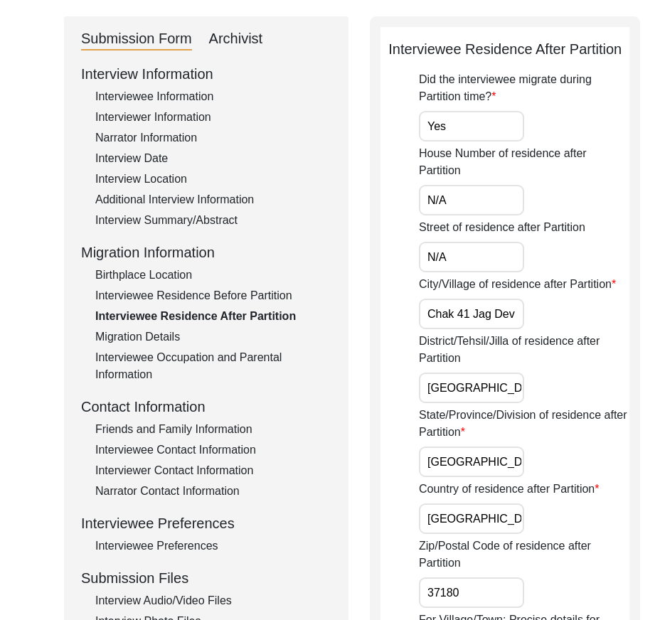
click at [490, 403] on input "[GEOGRAPHIC_DATA]/ [GEOGRAPHIC_DATA]" at bounding box center [471, 388] width 105 height 31
click at [527, 403] on div "District/Tehsil/Jilla of residence after Partition [GEOGRAPHIC_DATA]/ =[GEOGRAP…" at bounding box center [524, 368] width 211 height 70
click at [498, 403] on input "[GEOGRAPHIC_DATA]/ =[GEOGRAPHIC_DATA]" at bounding box center [471, 388] width 105 height 31
drag, startPoint x: 423, startPoint y: 426, endPoint x: 532, endPoint y: 426, distance: 109.6
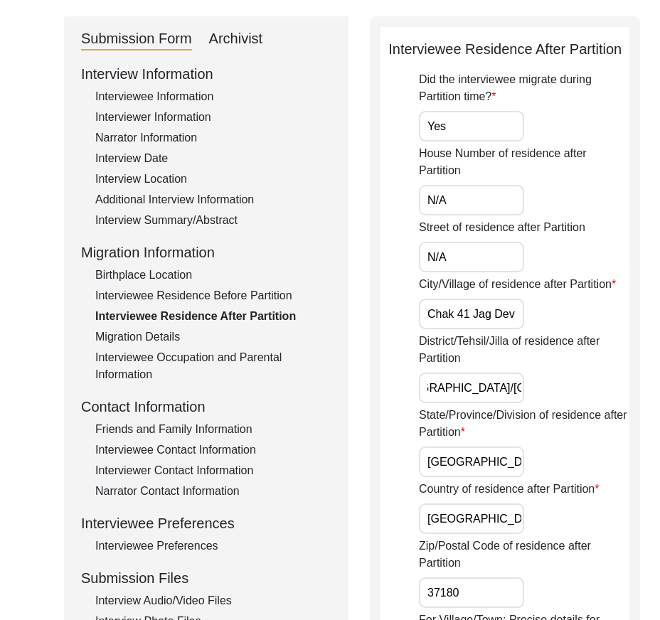
click at [532, 403] on div "District/Tehsil/Jilla of residence after Partition [GEOGRAPHIC_DATA]/[GEOGRAPHI…" at bounding box center [524, 368] width 211 height 70
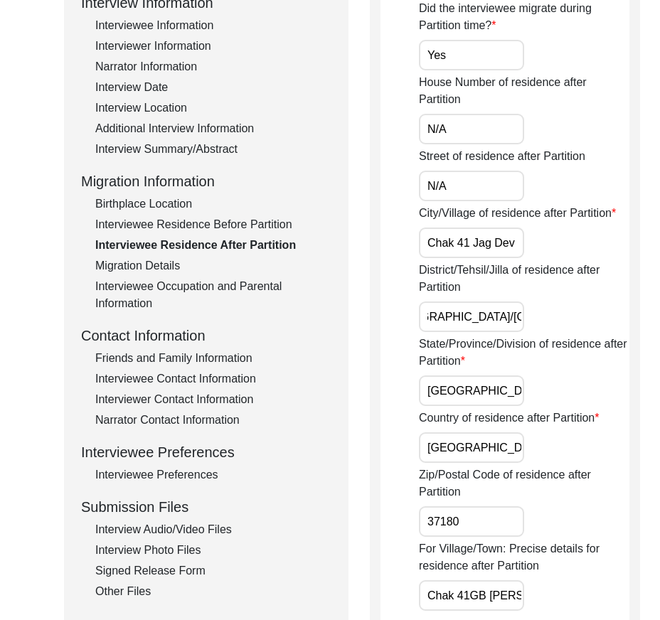
type input "[GEOGRAPHIC_DATA]/[GEOGRAPHIC_DATA]"
click at [497, 406] on input "[GEOGRAPHIC_DATA]" at bounding box center [471, 391] width 105 height 31
click at [488, 463] on input "[GEOGRAPHIC_DATA]" at bounding box center [471, 448] width 105 height 31
click at [480, 537] on input "37180" at bounding box center [471, 522] width 105 height 31
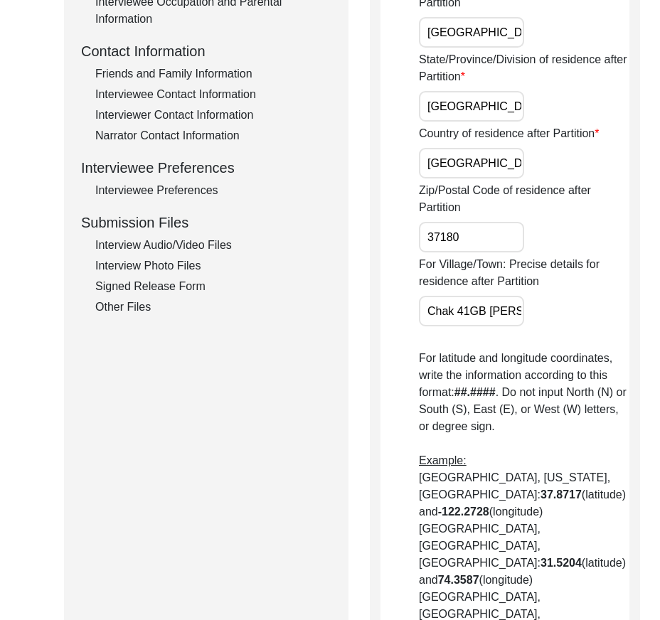
scroll to position [0, 100]
drag, startPoint x: 449, startPoint y: 367, endPoint x: 538, endPoint y: 372, distance: 89.1
click at [538, 327] on div "For Village/Town: Precise details for residence after Partition Chak 41GB Suman…" at bounding box center [524, 291] width 211 height 70
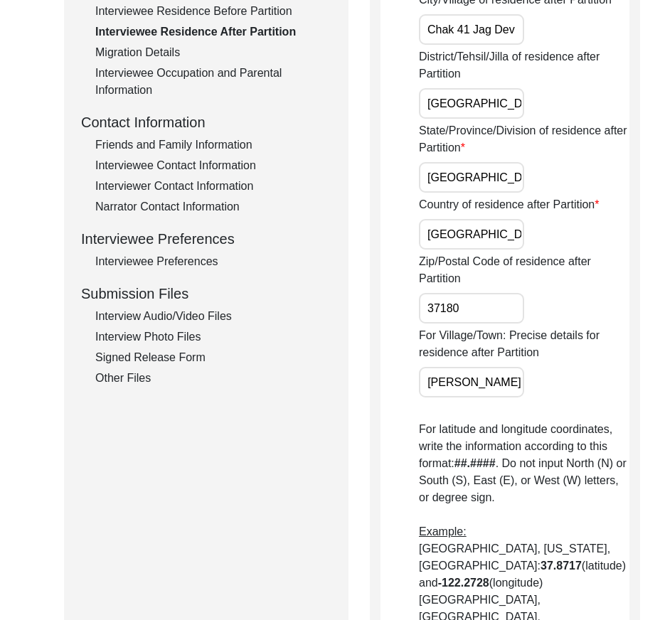
drag, startPoint x: 480, startPoint y: 440, endPoint x: 517, endPoint y: 435, distance: 37.2
click at [517, 398] on div "For Village/Town: Precise details for residence after Partition Chak 41GB Suman…" at bounding box center [524, 362] width 211 height 70
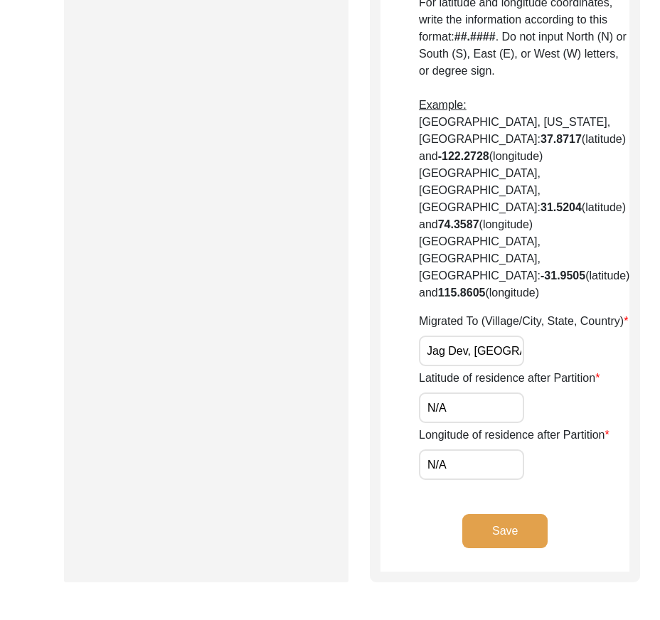
scroll to position [0, 107]
drag, startPoint x: 428, startPoint y: 428, endPoint x: 506, endPoint y: 428, distance: 78.3
click at [506, 366] on div "Migrated To (Village/City, State, Country) Chak 41 Jag Dev, [GEOGRAPHIC_DATA], …" at bounding box center [524, 339] width 211 height 53
click at [536, 366] on div "Migrated To (Village/City, State, Country) Chak 41 Jag Dev, [GEOGRAPHIC_DATA], …" at bounding box center [524, 339] width 211 height 53
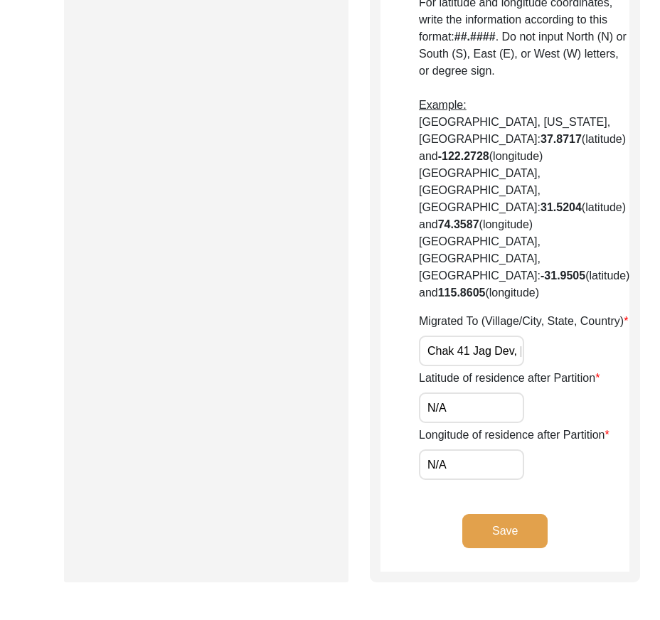
drag, startPoint x: 461, startPoint y: 506, endPoint x: 374, endPoint y: 500, distance: 87.8
paste input "31.1191"
type input "31.1191"
drag, startPoint x: 436, startPoint y: 579, endPoint x: 383, endPoint y: 573, distance: 53.7
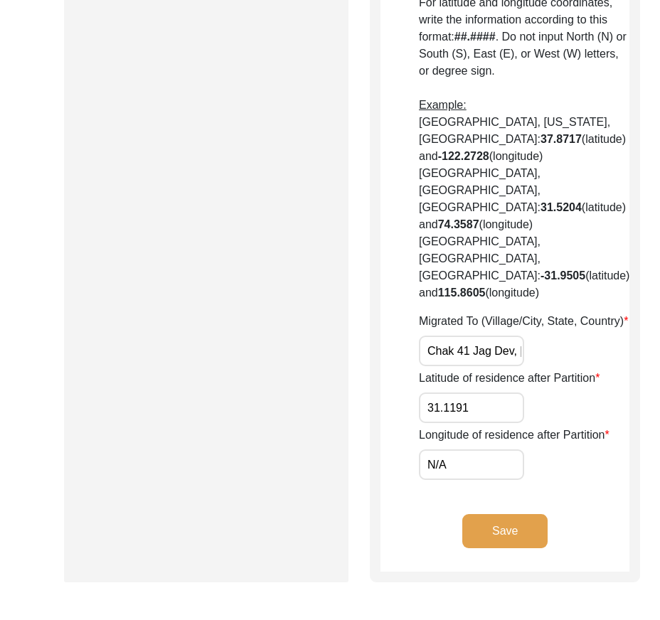
paste input "72.8270"
type input "72.8270"
drag, startPoint x: 479, startPoint y: 500, endPoint x: 383, endPoint y: 479, distance: 98.4
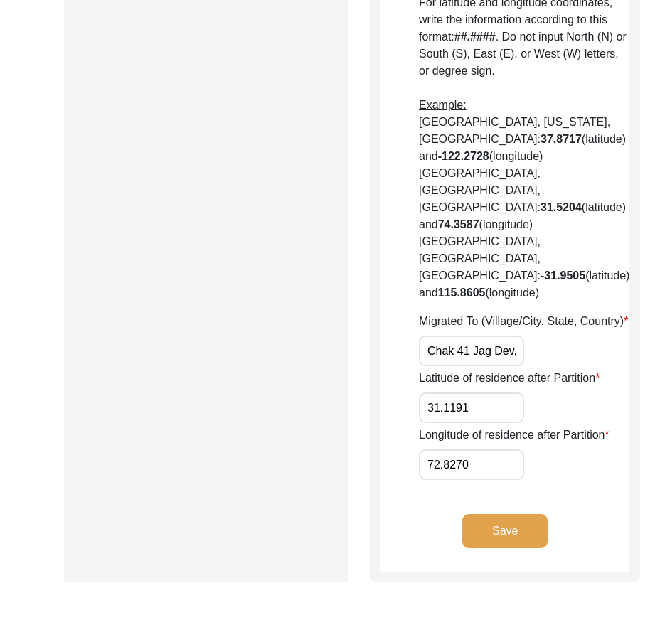
drag, startPoint x: 473, startPoint y: 564, endPoint x: 330, endPoint y: 552, distance: 143.5
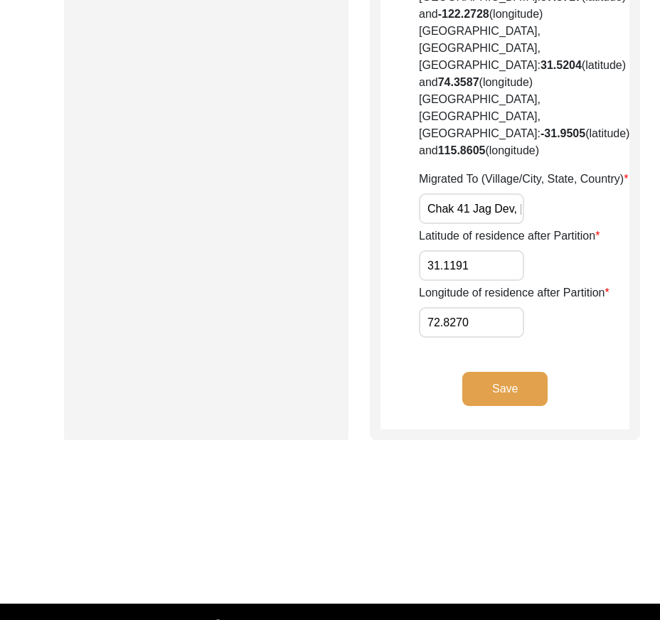
click at [500, 406] on button "Save" at bounding box center [505, 389] width 85 height 34
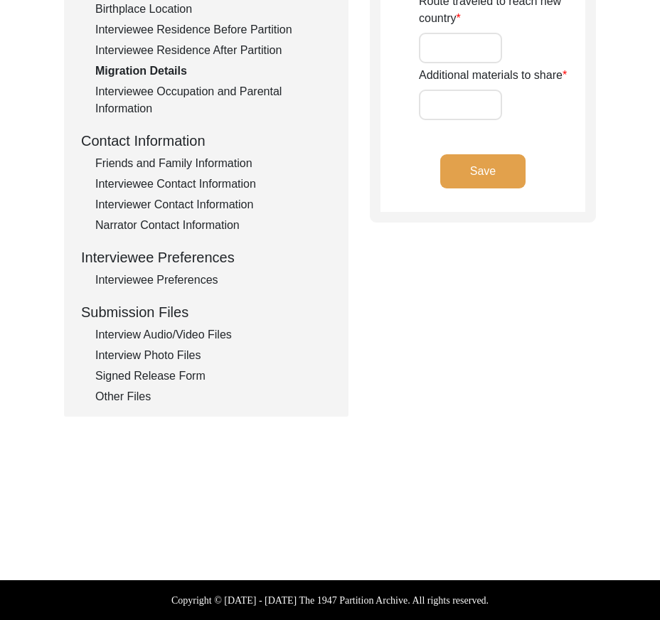
type input "Land Home Ainamls"
type input "Land, Home"
type input "Wagah"
type input "Dasuya Beas, [GEOGRAPHIC_DATA] and [GEOGRAPHIC_DATA]"
type input "N/A"
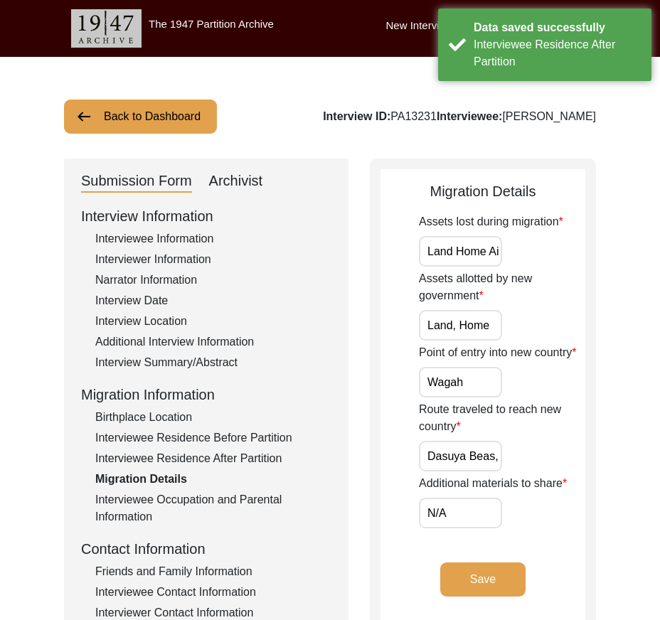
scroll to position [0, 30]
drag, startPoint x: 426, startPoint y: 242, endPoint x: 528, endPoint y: 250, distance: 102.1
click at [528, 250] on div "Assets lost during migration Land Home Ainamls" at bounding box center [502, 239] width 167 height 53
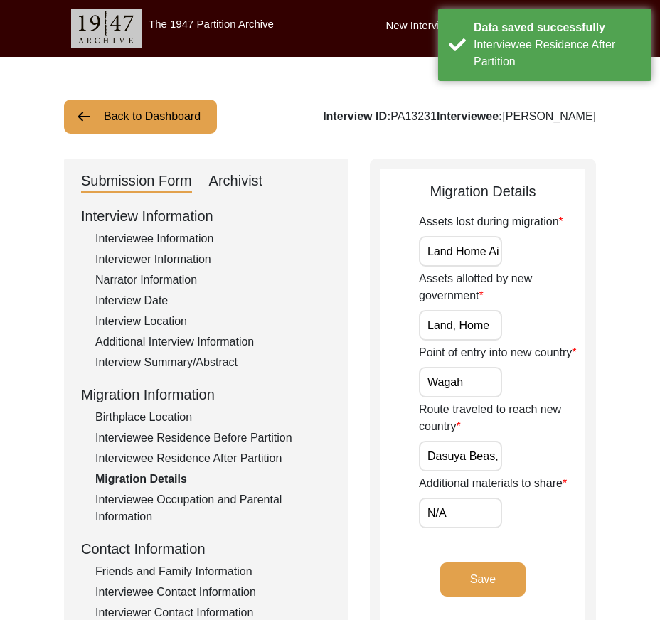
click at [482, 250] on input "Land Home Ainamls" at bounding box center [460, 251] width 83 height 31
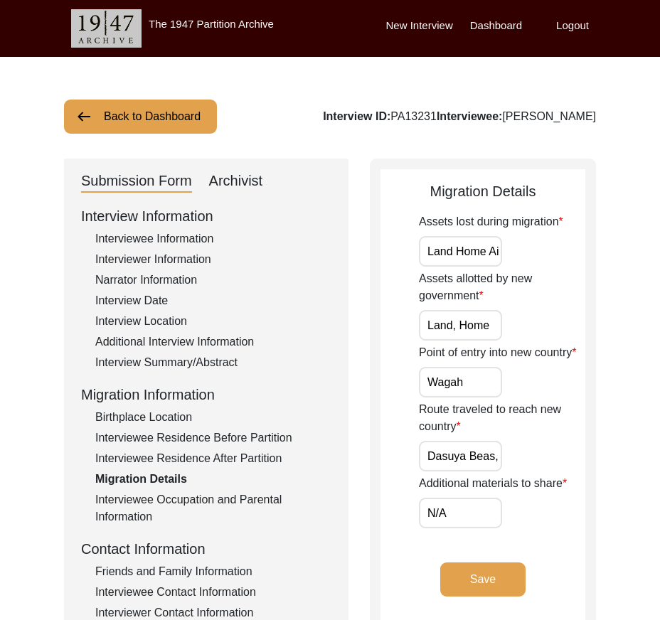
click at [433, 253] on input "Land Home Ainamls" at bounding box center [460, 251] width 83 height 31
paste input ", home, and anima"
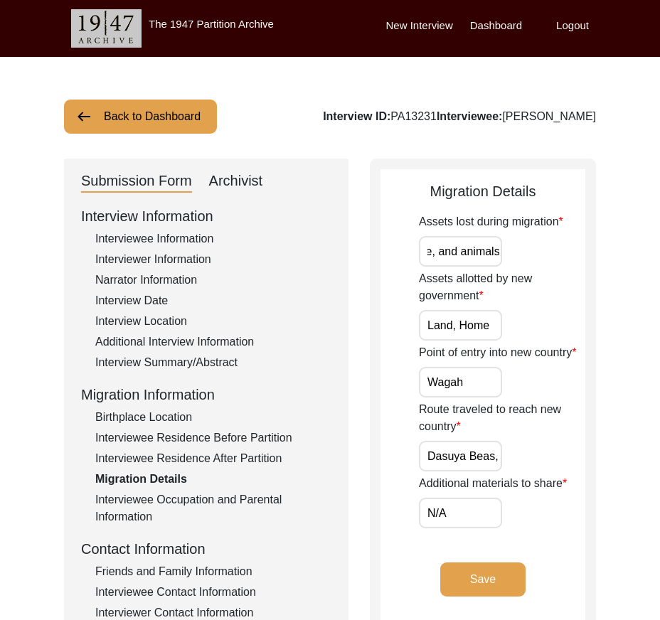
type input "Land, home, and animals"
click at [538, 253] on div "Assets lost during migration Land, home, and animals" at bounding box center [502, 239] width 167 height 53
click at [493, 322] on input "Land, Home" at bounding box center [460, 325] width 83 height 31
type input "Land, home"
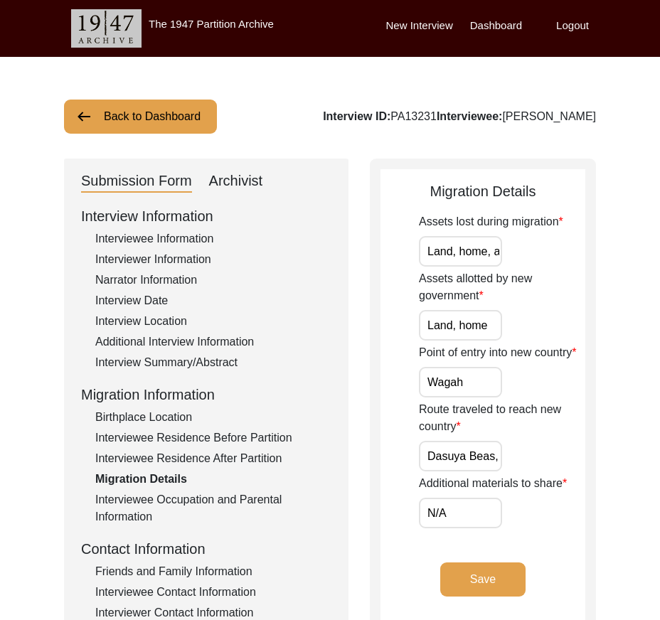
click at [480, 379] on input "Wagah" at bounding box center [460, 382] width 83 height 31
drag, startPoint x: 428, startPoint y: 460, endPoint x: 608, endPoint y: 486, distance: 181.2
click at [608, 486] on div "Back to Dashboard Interview ID: PA13231 Interviewee: [PERSON_NAME] Submission F…" at bounding box center [330, 494] width 660 height 875
click at [474, 518] on input "N/A" at bounding box center [460, 513] width 83 height 31
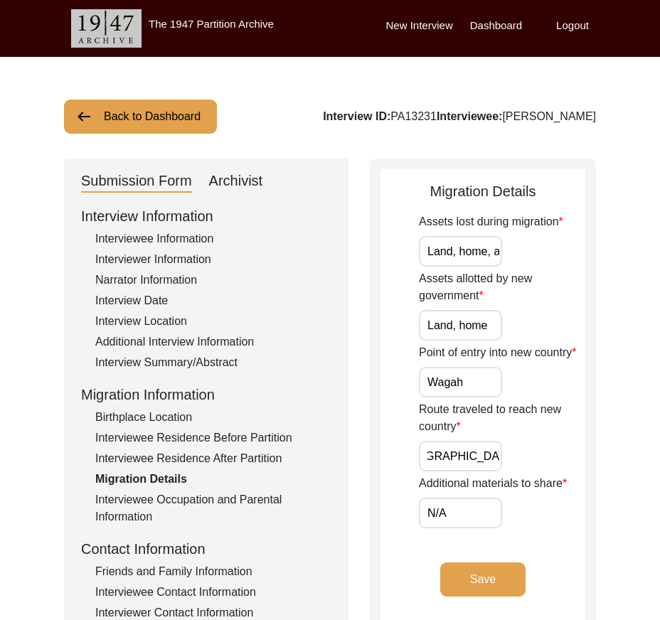
scroll to position [0, 0]
click at [349, 535] on div "Submission Form Archivist Interview Information Interviewee Information Intervi…" at bounding box center [330, 492] width 532 height 667
click at [450, 578] on button "Save" at bounding box center [482, 580] width 85 height 34
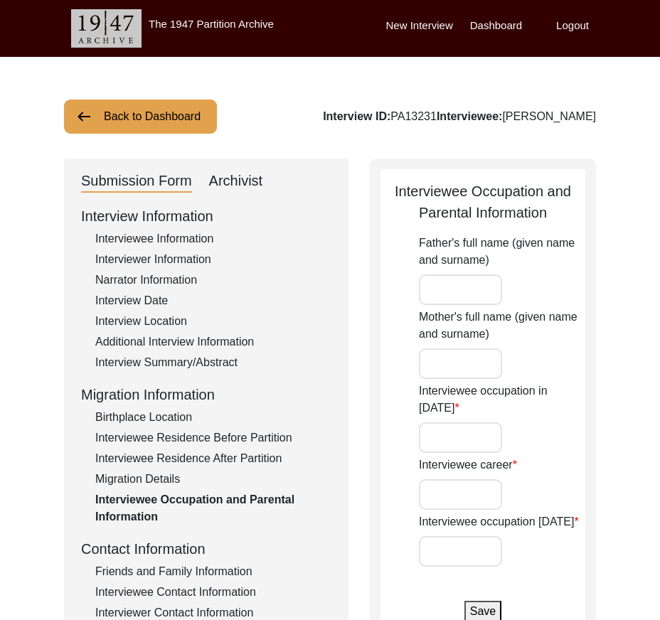
type input "[PERSON_NAME]"
type input "Sardaran Bibi"
type input "House Boy"
type input "Farmer"
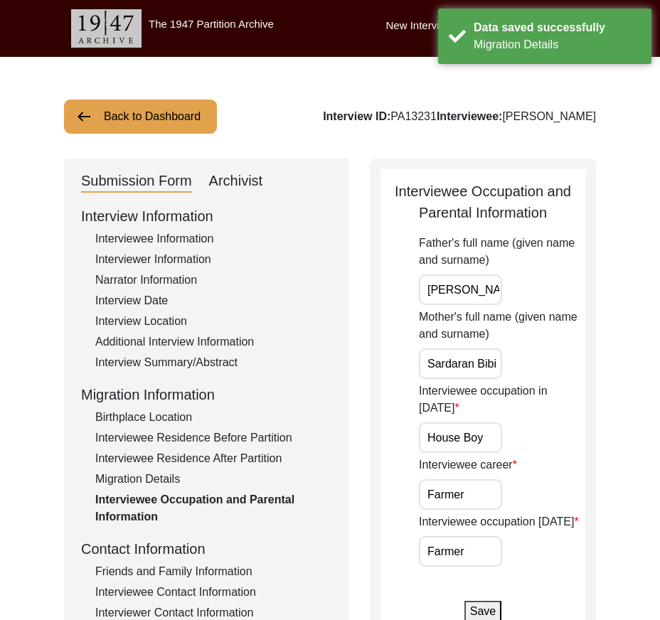
click at [495, 282] on input "[PERSON_NAME]" at bounding box center [460, 290] width 83 height 31
drag, startPoint x: 426, startPoint y: 366, endPoint x: 500, endPoint y: 418, distance: 89.4
click at [531, 372] on div "Mother's full name (given name and surname) [PERSON_NAME]" at bounding box center [502, 344] width 167 height 70
click at [496, 423] on input "House Boy" at bounding box center [460, 438] width 83 height 31
click at [384, 454] on app-parental-information "Interviewee Occupation and Parental Information Father's full name (given name …" at bounding box center [483, 402] width 205 height 442
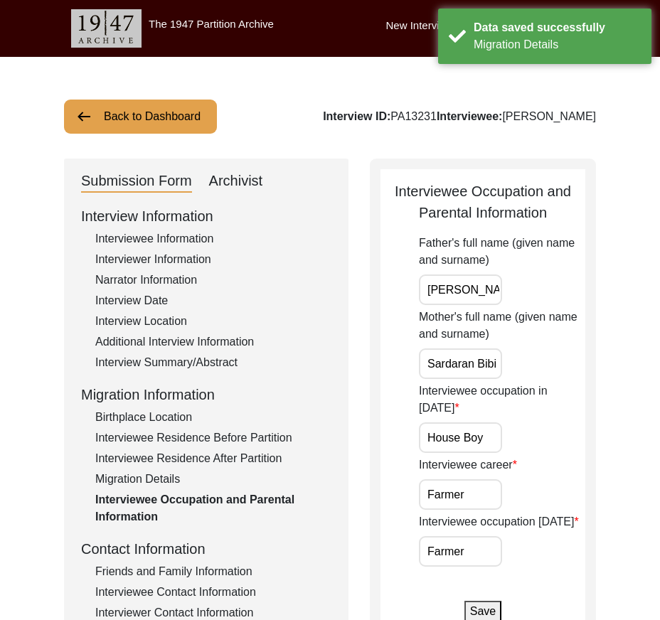
drag, startPoint x: 457, startPoint y: 479, endPoint x: 471, endPoint y: 480, distance: 14.2
click at [458, 480] on input "Farmer" at bounding box center [460, 495] width 83 height 31
click at [472, 480] on input "Farmer" at bounding box center [460, 495] width 83 height 31
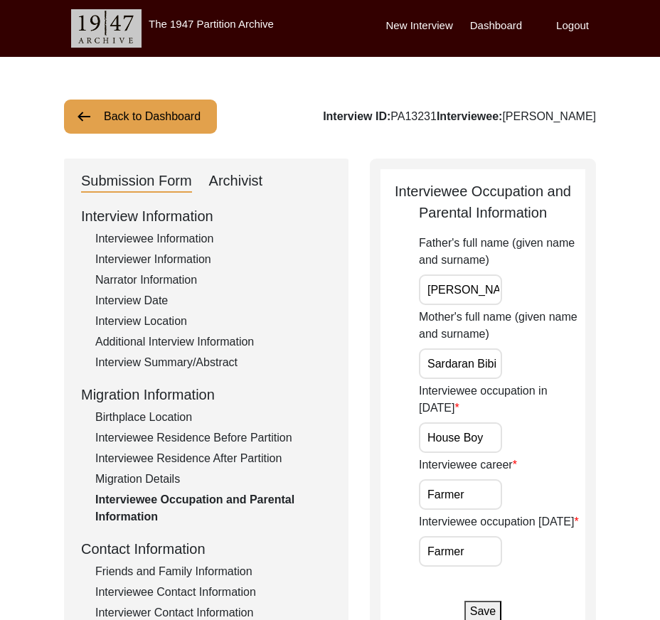
click at [467, 538] on input "Farmer" at bounding box center [460, 552] width 83 height 31
click at [484, 601] on button "Save" at bounding box center [483, 611] width 37 height 21
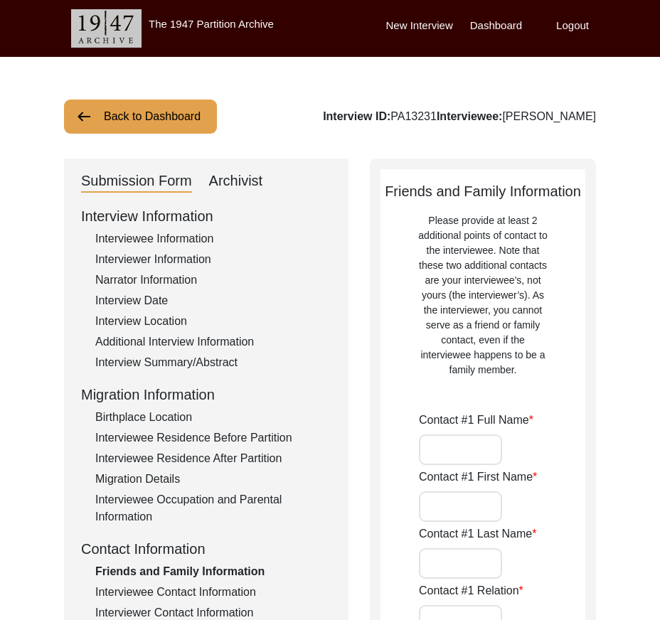
type input "[DEMOGRAPHIC_DATA][PERSON_NAME]"
type input "[DEMOGRAPHIC_DATA]"
type input "Imran"
type input "son"
type input "N/A"
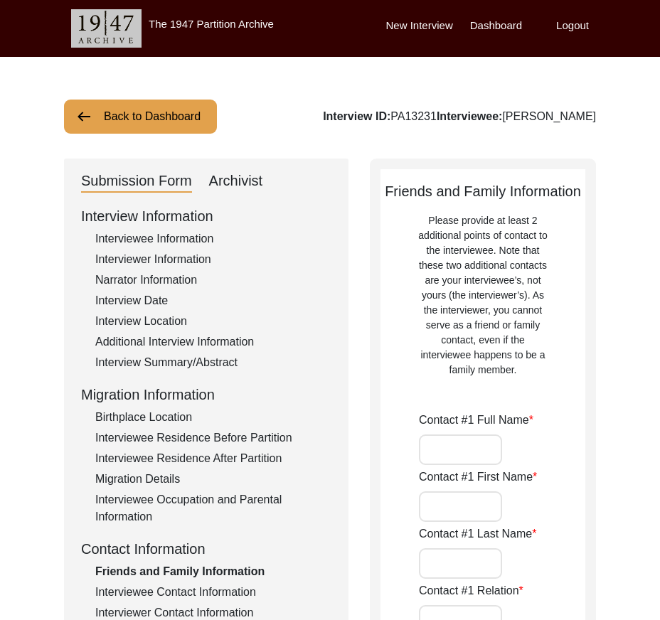
type input "Chak 294GB"
type input "N/A"
type input "Chak 294GB"
type input "[PERSON_NAME]/ [PERSON_NAME]/ [PERSON_NAME]"
type input "[GEOGRAPHIC_DATA]"
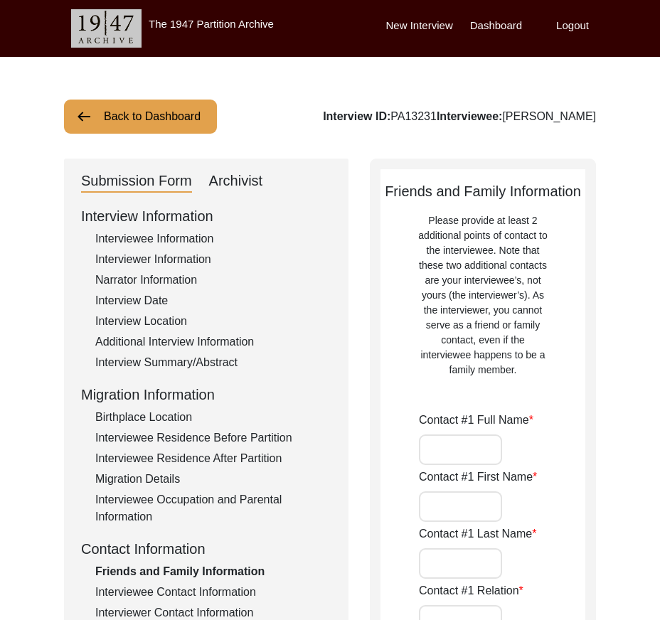
type input "36051"
type input "[GEOGRAPHIC_DATA]"
type input "Chak 294GB"
type input "03430065294"
type input "N/A"
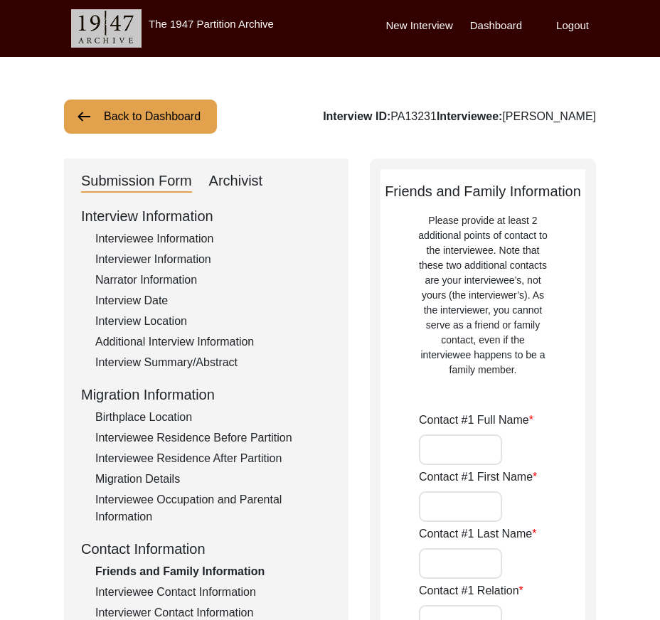
type input "N/A"
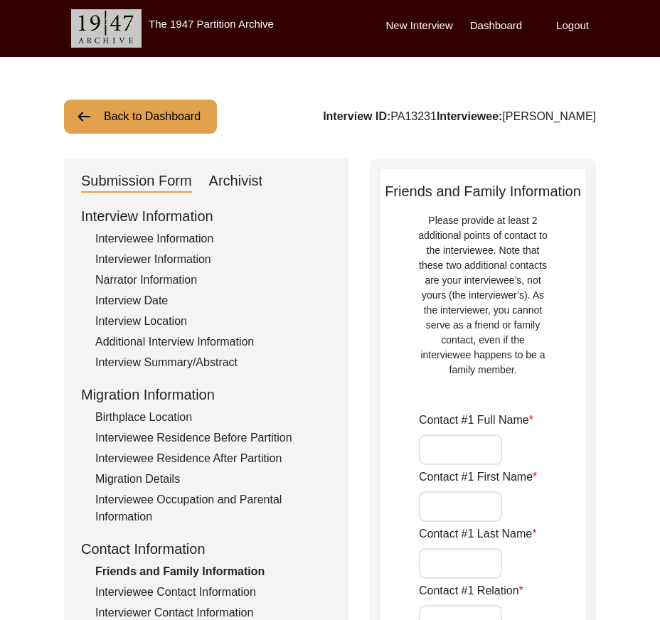
type input "[PERSON_NAME]"
type input "son"
type input "N/A"
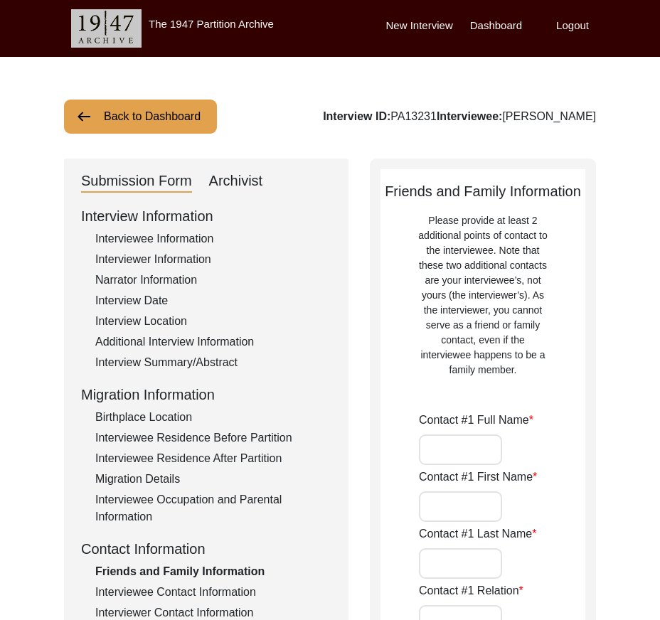
type input "Chak 294GB"
type input "N/A"
type input "Chak 294GB"
type input "[PERSON_NAME]/ [PERSON_NAME]"
type input "[GEOGRAPHIC_DATA]"
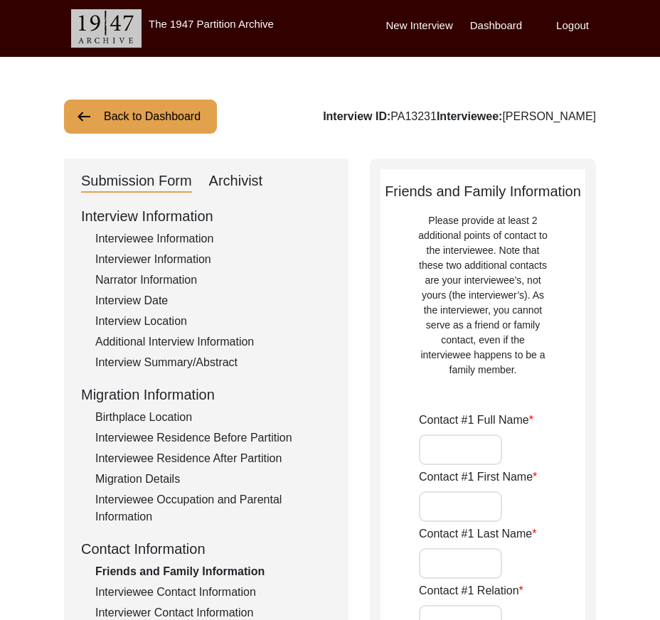
type input "36051"
type input "[GEOGRAPHIC_DATA]"
type input "Chak 294GB"
type input "03451307928"
type input "N/A"
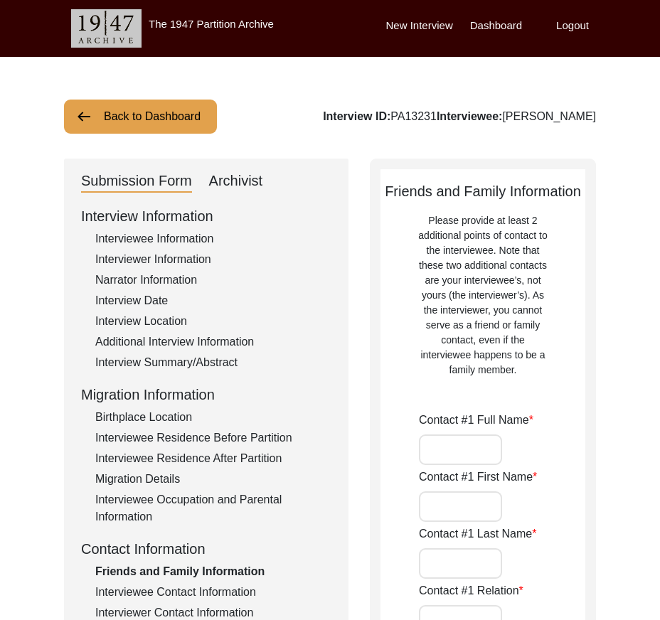
type input "N/A"
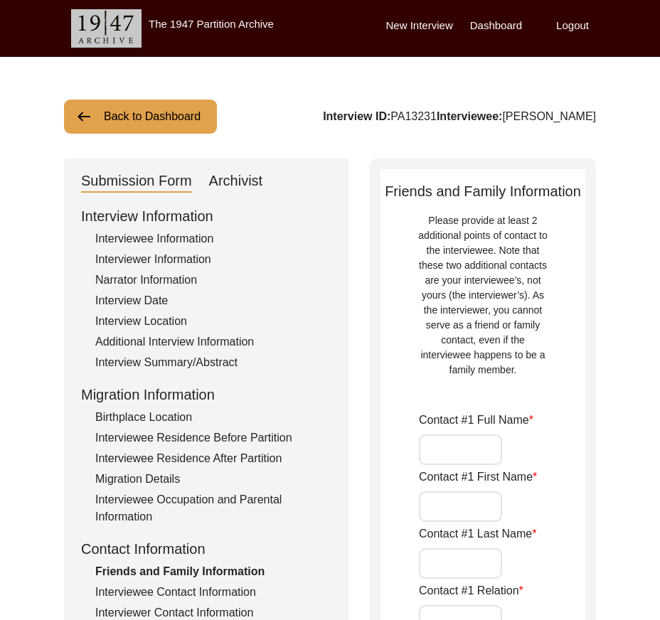
type input "N/A"
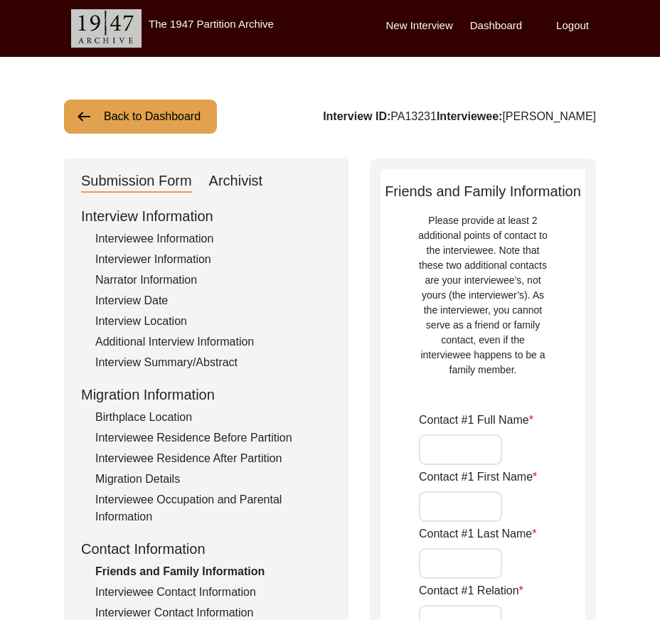
type input "N/A"
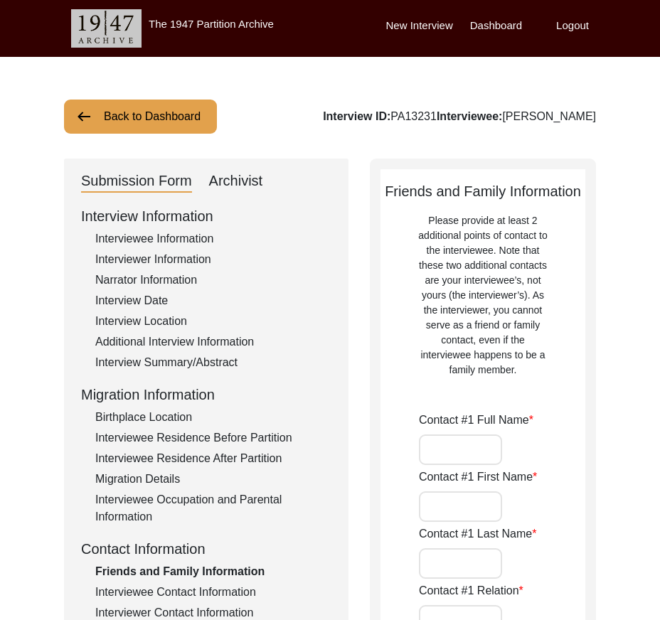
type input "N/A"
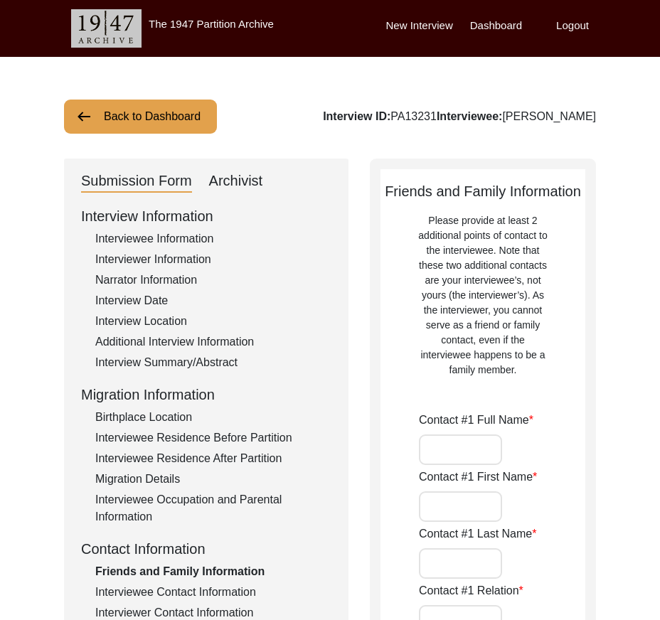
type input "N/A"
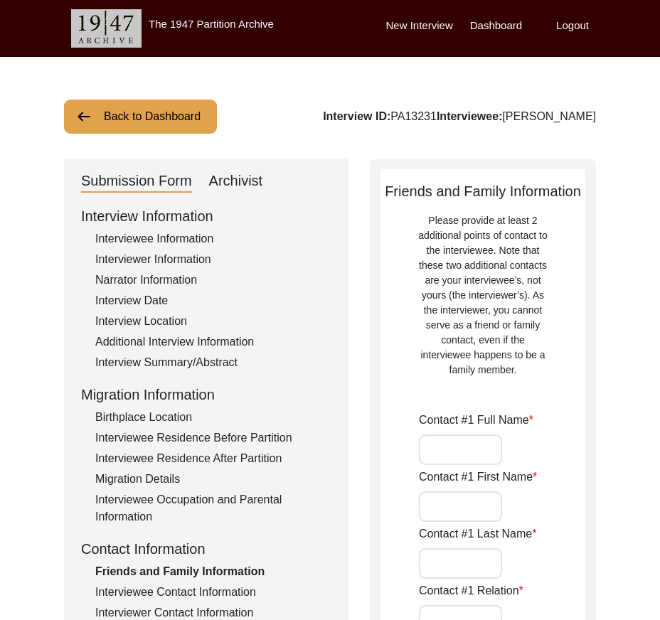
type input "N/A"
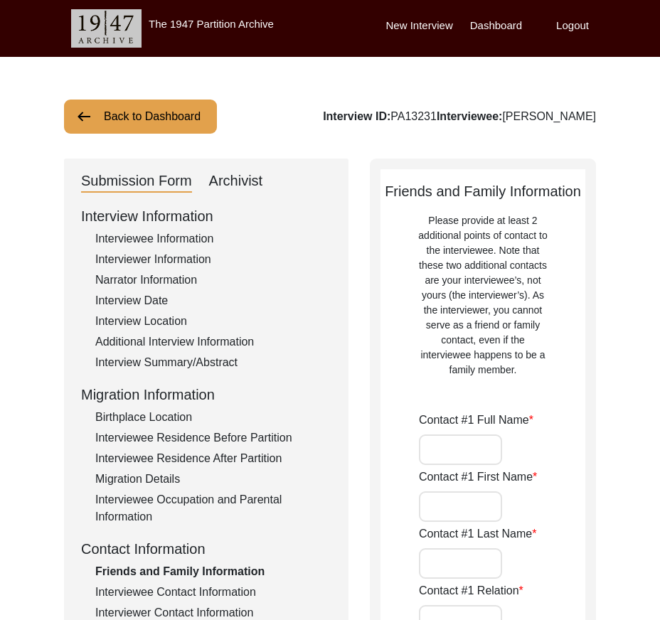
type input "N/A"
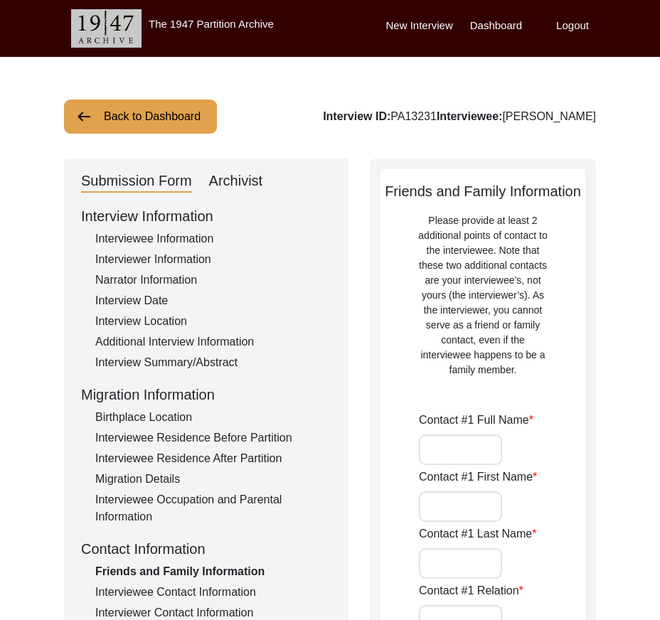
type input "N/A"
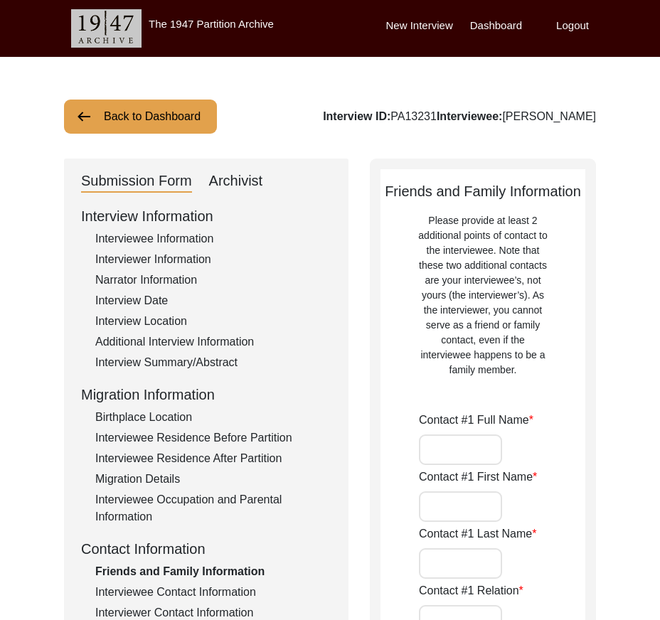
type input "N/A"
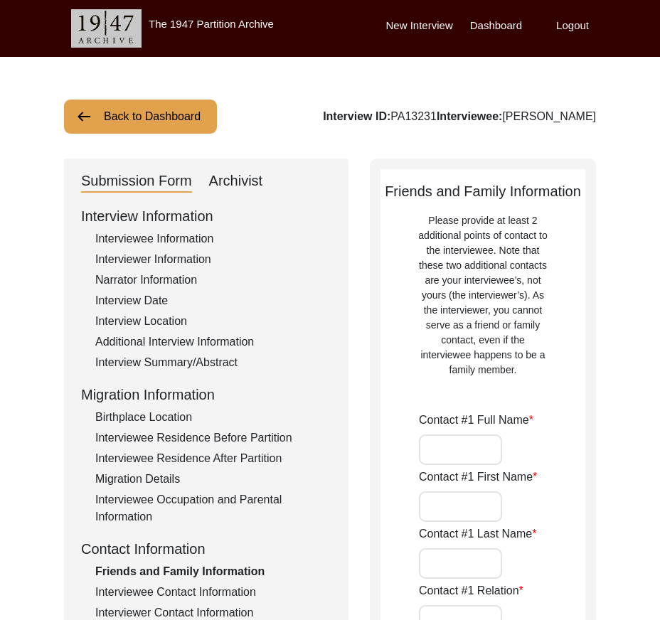
type input "N/A"
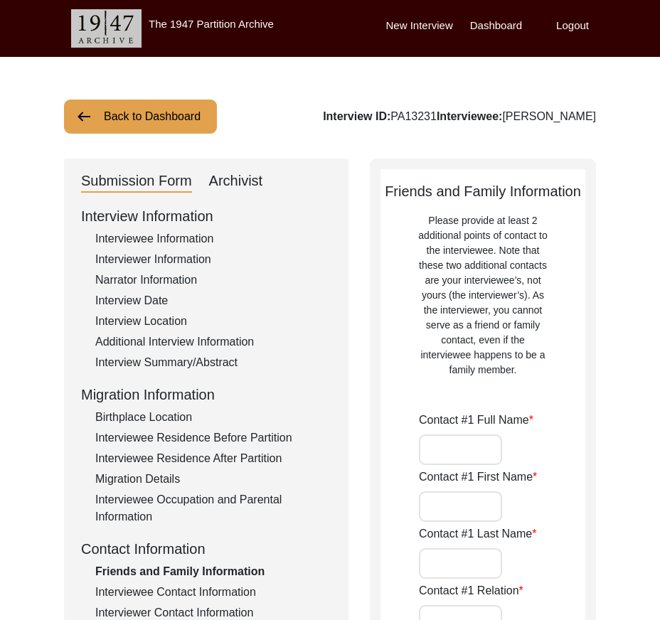
type input "N/A"
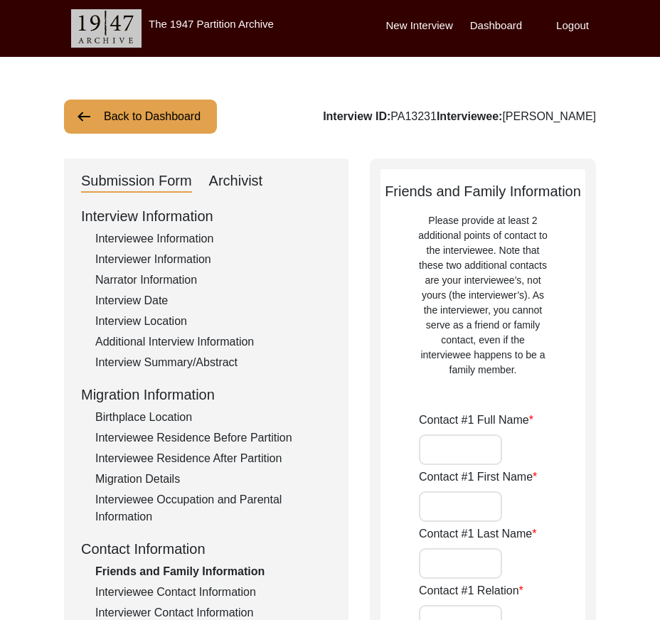
type input "N/A"
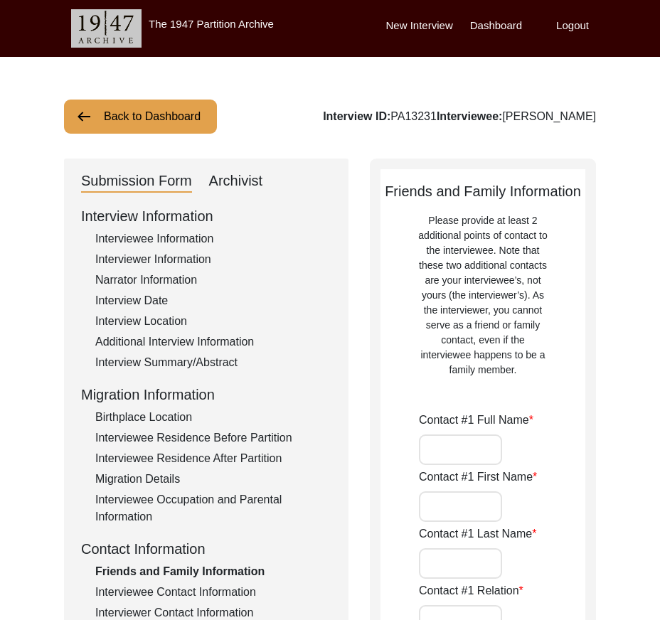
type input "N/A"
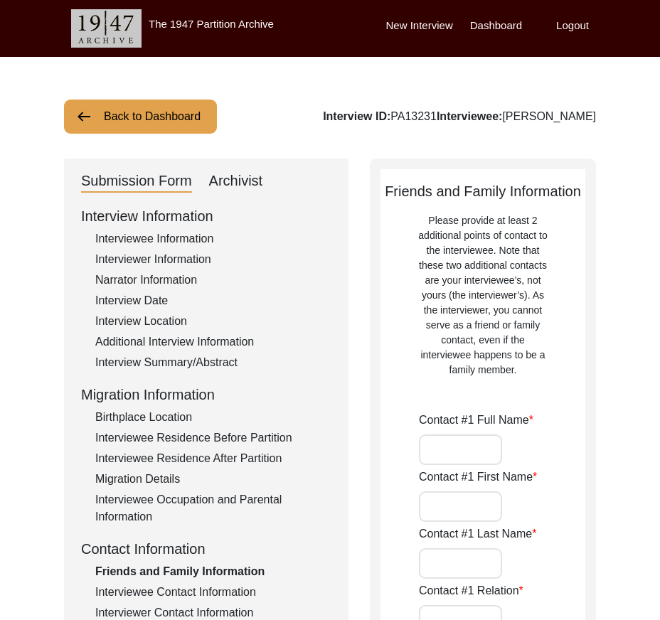
type input "N/A"
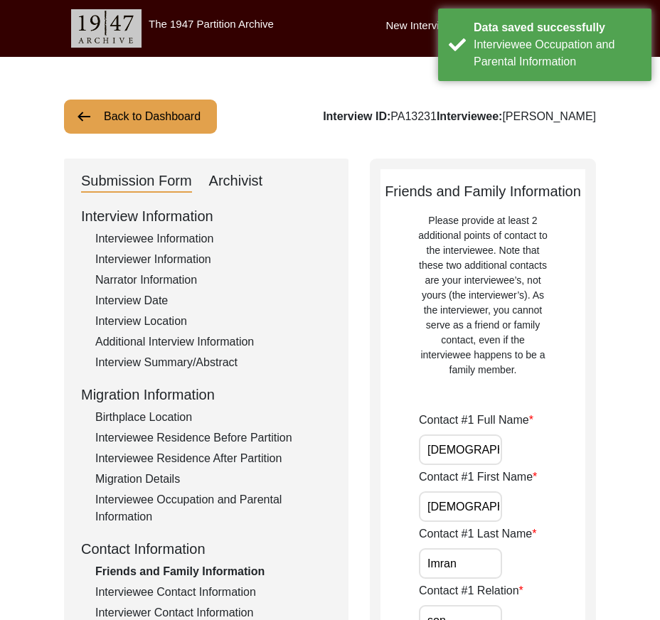
scroll to position [142, 0]
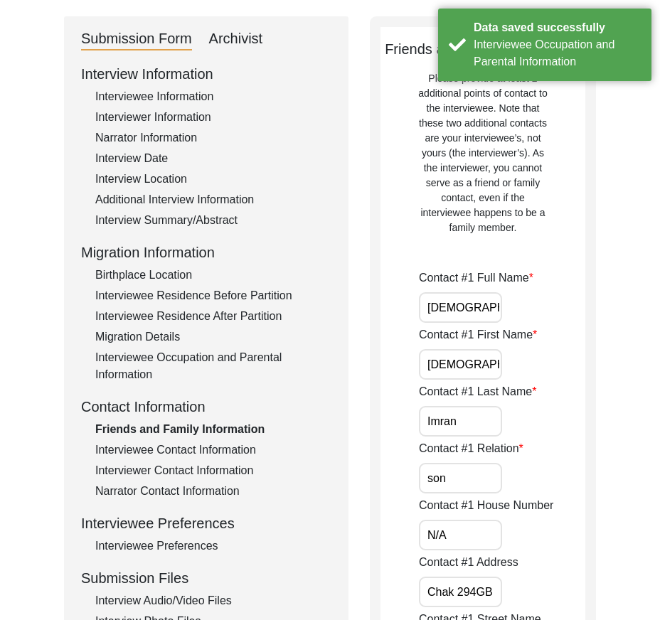
click at [454, 480] on input "son" at bounding box center [460, 478] width 83 height 31
click at [523, 417] on div "Contact #1 Last Name [PERSON_NAME]" at bounding box center [502, 410] width 167 height 53
drag, startPoint x: 425, startPoint y: 312, endPoint x: 517, endPoint y: 342, distance: 97.4
click at [538, 322] on div "Contact #1 Full Name [PERSON_NAME]" at bounding box center [502, 296] width 167 height 53
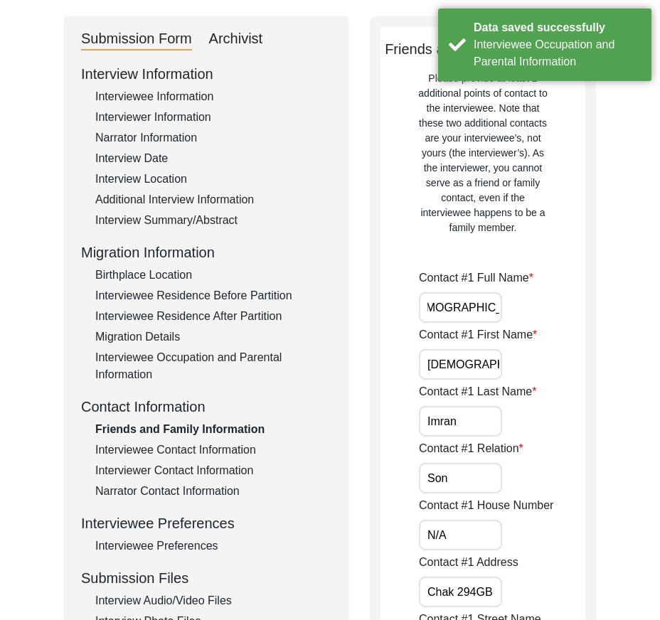
scroll to position [0, 0]
drag, startPoint x: 418, startPoint y: 356, endPoint x: 483, endPoint y: 358, distance: 64.8
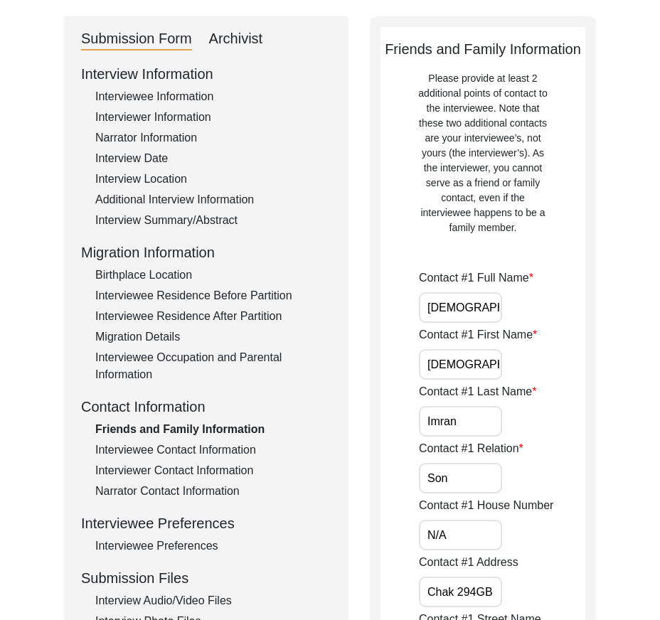
click at [487, 359] on input "[DEMOGRAPHIC_DATA]" at bounding box center [460, 364] width 83 height 31
click at [474, 426] on input "Imran" at bounding box center [460, 421] width 83 height 31
click at [470, 481] on input "Son" at bounding box center [460, 478] width 83 height 31
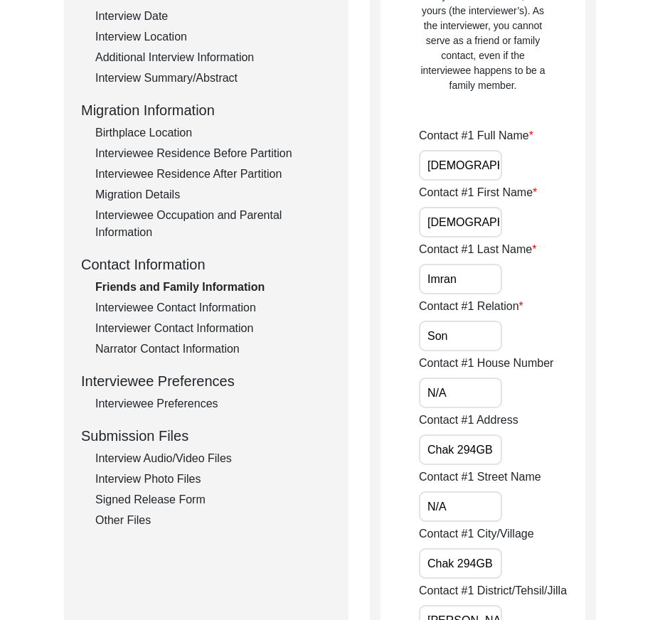
click at [471, 395] on input "N/A" at bounding box center [460, 393] width 83 height 31
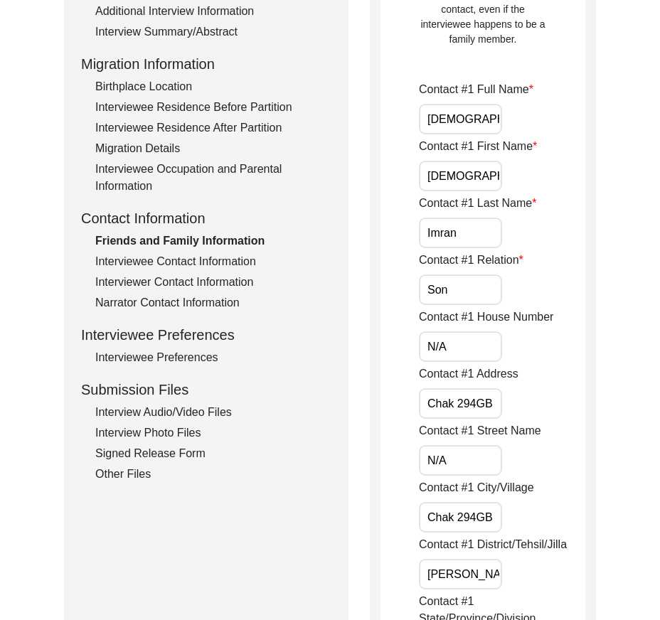
scroll to position [356, 0]
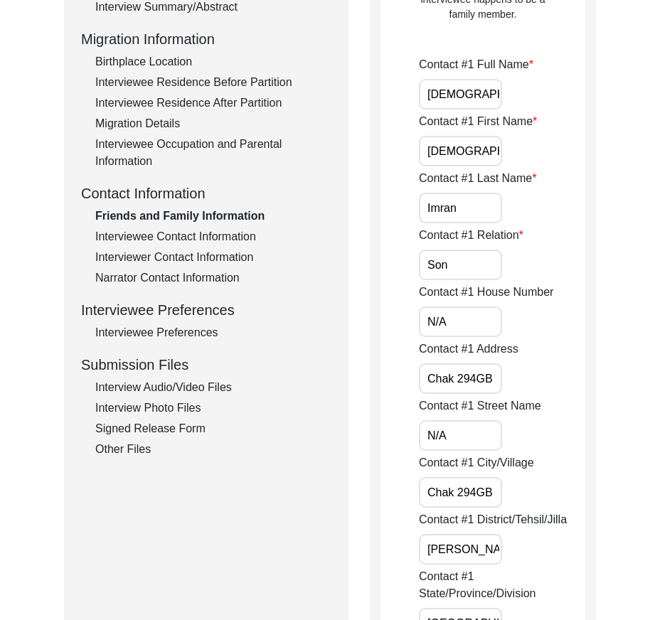
drag, startPoint x: 498, startPoint y: 377, endPoint x: 335, endPoint y: 378, distance: 162.9
click at [461, 428] on input "N/A" at bounding box center [460, 436] width 83 height 31
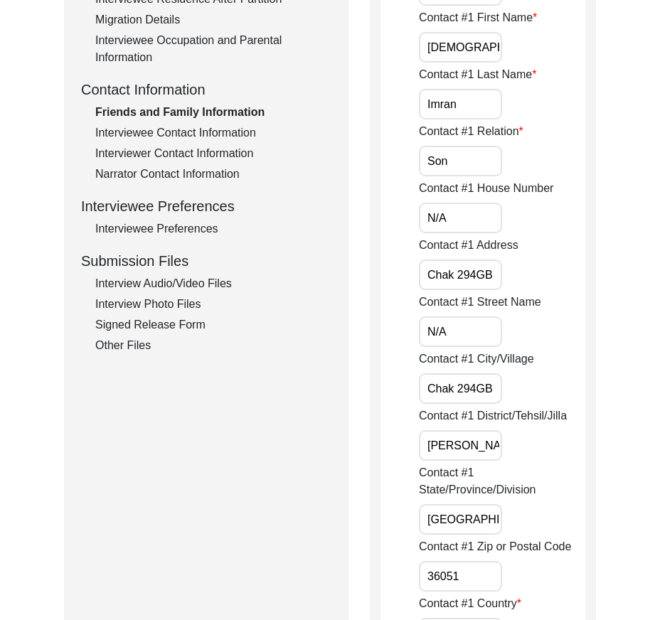
scroll to position [569, 0]
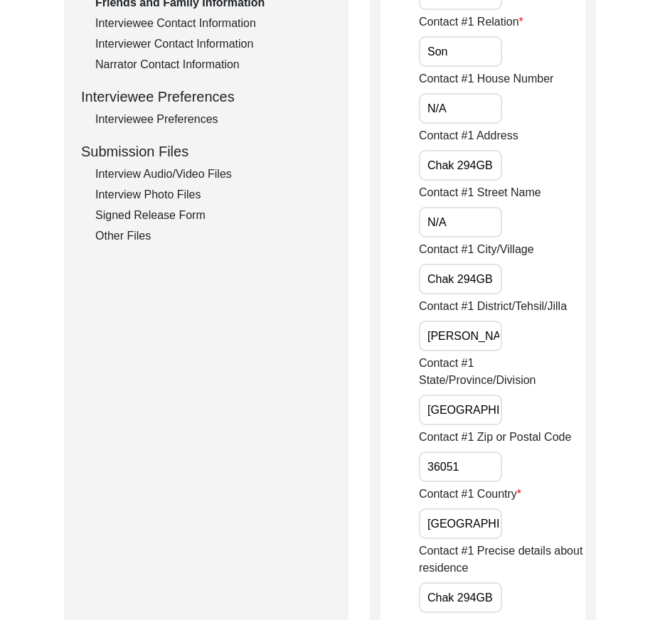
drag, startPoint x: 425, startPoint y: 278, endPoint x: 546, endPoint y: 287, distance: 122.0
click at [547, 286] on div "Contact #1 City/[GEOGRAPHIC_DATA] 294GB" at bounding box center [502, 267] width 167 height 53
drag, startPoint x: 430, startPoint y: 336, endPoint x: 576, endPoint y: 342, distance: 146.7
click at [576, 342] on div "Contact #1 District/Tehsil/[PERSON_NAME] Tek [PERSON_NAME]/ [PERSON_NAME]/ [PER…" at bounding box center [502, 324] width 167 height 53
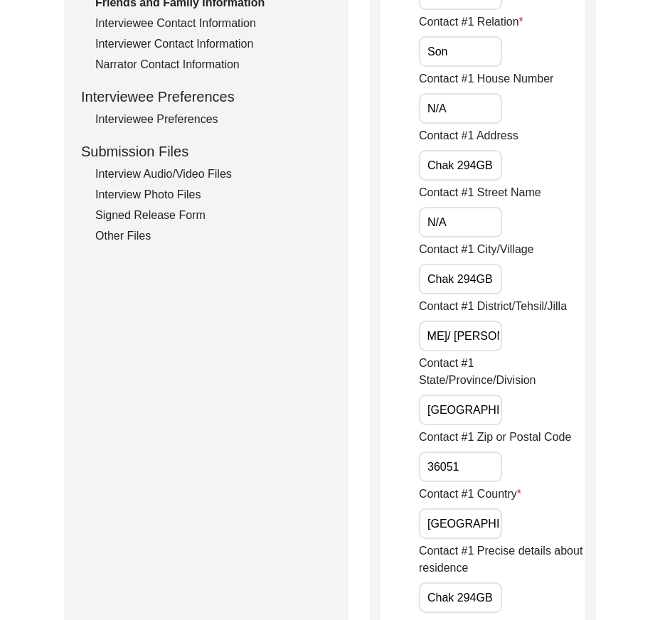
click at [559, 339] on div "Contact #1 District/Tehsil/[PERSON_NAME] Tek [PERSON_NAME]/ [PERSON_NAME]/ [PER…" at bounding box center [502, 324] width 167 height 53
drag, startPoint x: 479, startPoint y: 332, endPoint x: 447, endPoint y: 340, distance: 33.0
click at [447, 340] on input "[PERSON_NAME]/ [PERSON_NAME]/ [PERSON_NAME]" at bounding box center [460, 336] width 83 height 31
click at [463, 337] on input "[PERSON_NAME]/ [PERSON_NAME]/ [PERSON_NAME]" at bounding box center [460, 336] width 83 height 31
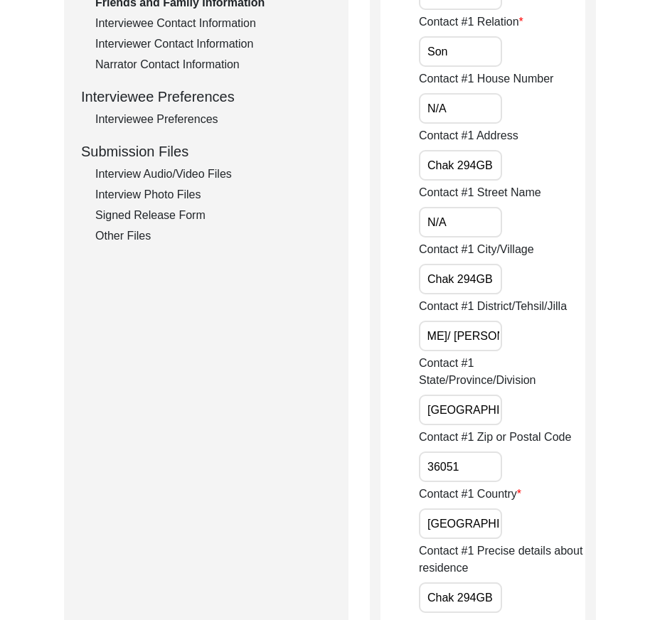
drag, startPoint x: 465, startPoint y: 337, endPoint x: 560, endPoint y: 336, distance: 95.4
click at [560, 336] on div "Contact #1 District/Tehsil/[PERSON_NAME] Tek [PERSON_NAME]/ [PERSON_NAME]/ [PER…" at bounding box center [502, 324] width 167 height 53
click at [533, 324] on div "Contact #1 District/Tehsil/[PERSON_NAME] Tek [PERSON_NAME]" at bounding box center [502, 324] width 167 height 53
click at [478, 417] on input "[GEOGRAPHIC_DATA]" at bounding box center [460, 410] width 83 height 31
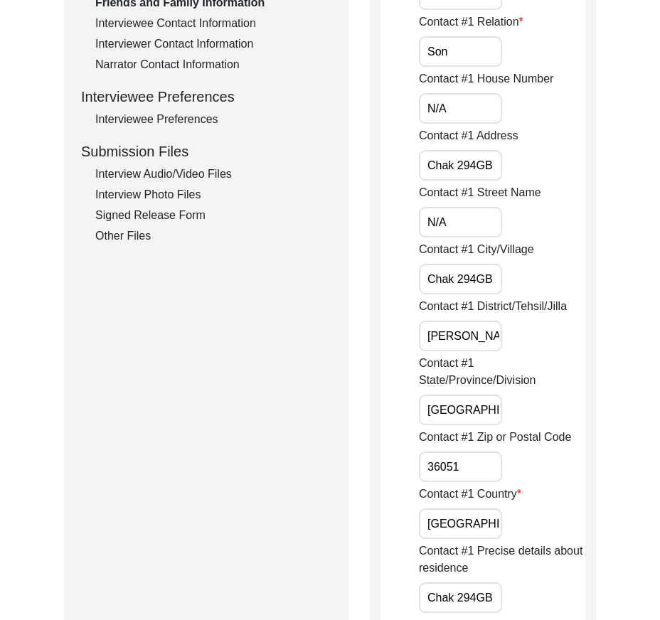
click at [480, 463] on input "36051" at bounding box center [460, 467] width 83 height 31
click at [482, 515] on input "[GEOGRAPHIC_DATA]" at bounding box center [460, 524] width 83 height 31
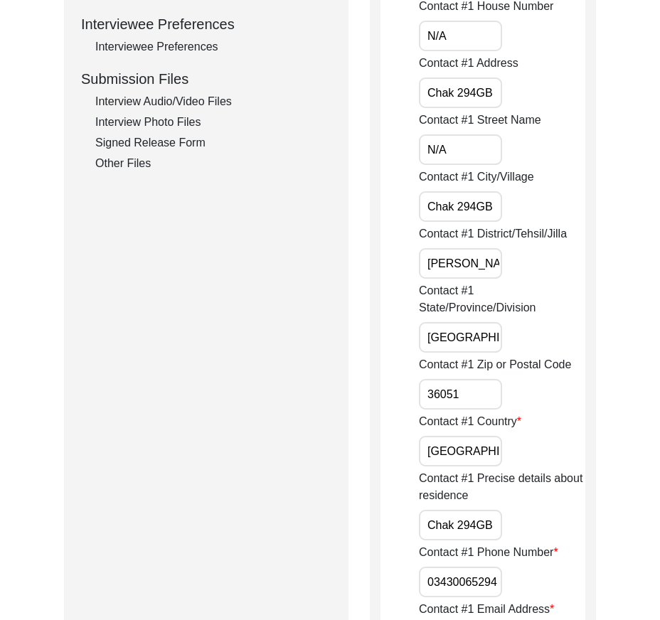
scroll to position [712, 0]
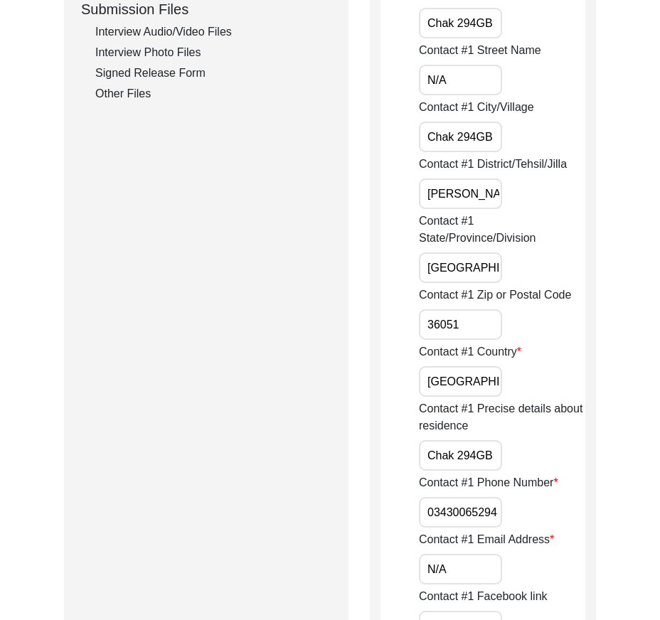
click at [491, 465] on input "Chak 294GB" at bounding box center [460, 455] width 83 height 31
click at [424, 514] on input "03430065294" at bounding box center [460, 512] width 83 height 31
paste input "+92"
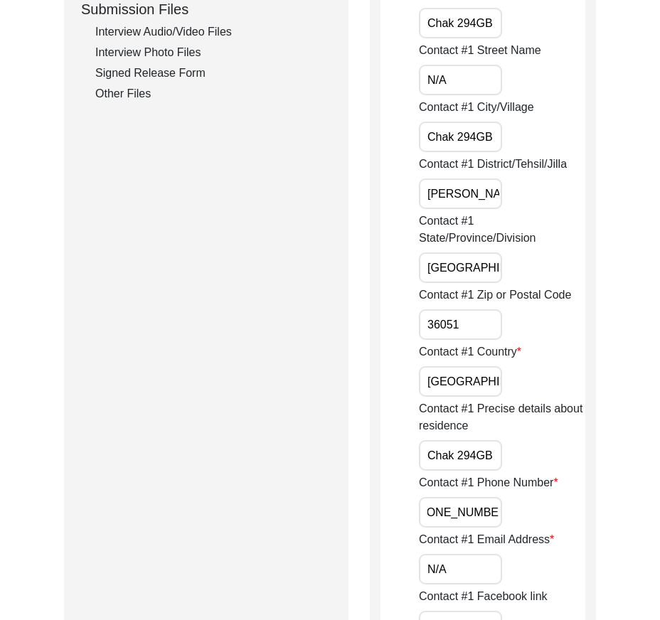
drag, startPoint x: 424, startPoint y: 514, endPoint x: 584, endPoint y: 517, distance: 160.1
click at [584, 516] on div "Contact #1 Phone Number [PHONE_NUMBER]" at bounding box center [502, 501] width 167 height 53
click at [470, 552] on div "Contact #1 Email Address N/A" at bounding box center [502, 558] width 167 height 53
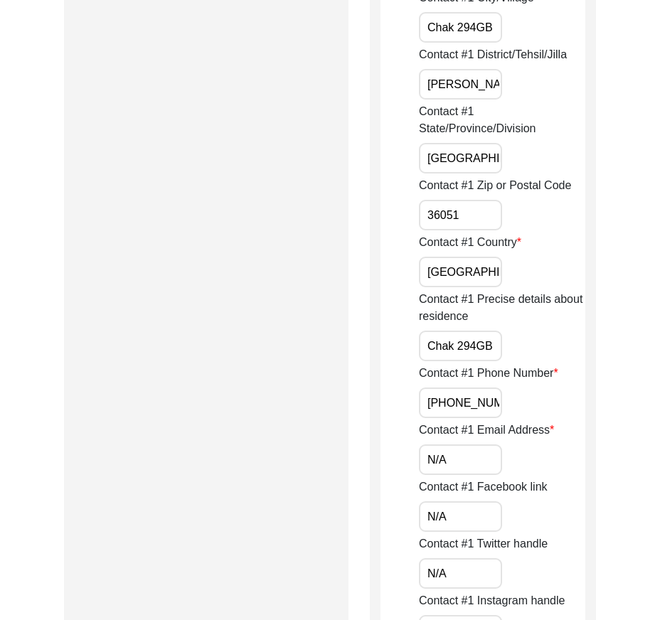
scroll to position [925, 0]
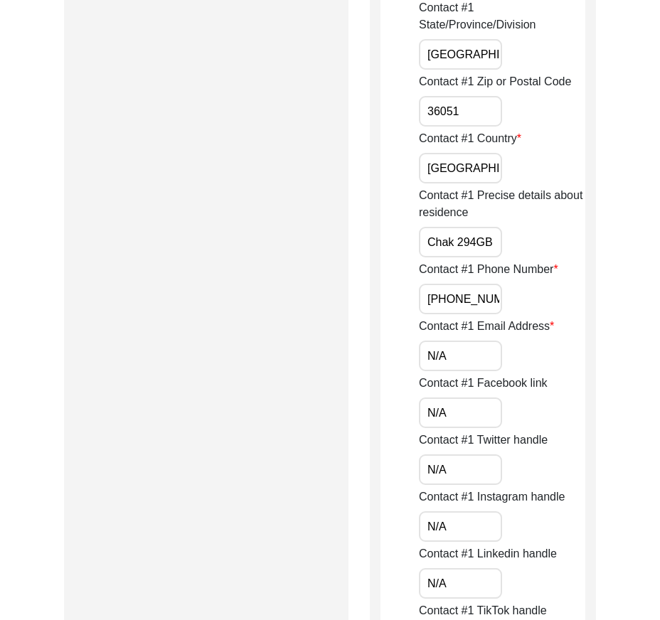
drag, startPoint x: 466, startPoint y: 349, endPoint x: 463, endPoint y: 369, distance: 20.1
click at [466, 349] on input "N/A" at bounding box center [460, 356] width 83 height 31
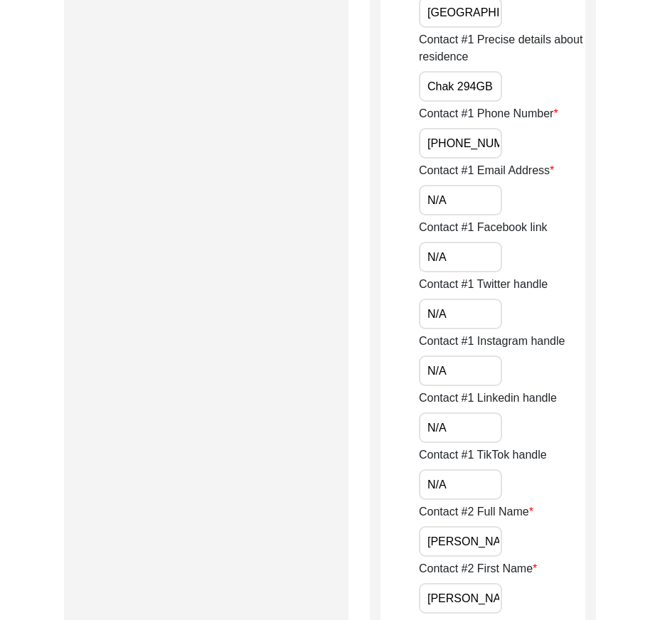
scroll to position [1138, 0]
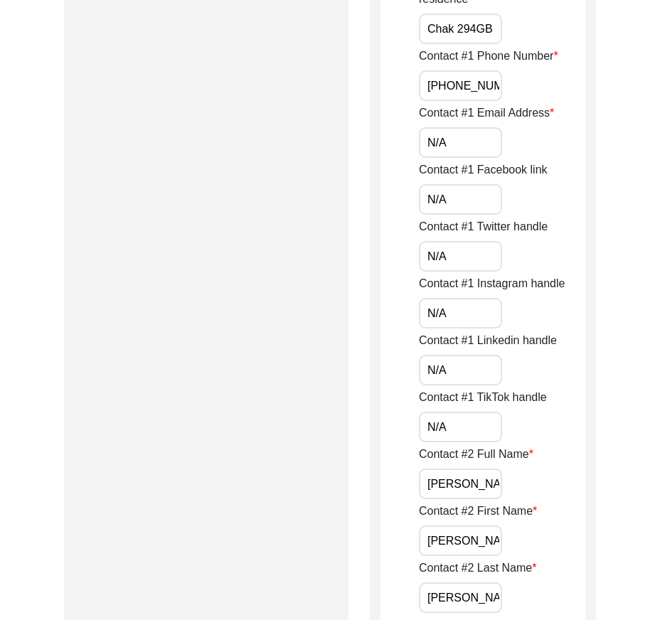
click at [467, 196] on input "N/A" at bounding box center [460, 199] width 83 height 31
click at [460, 141] on input "N/A" at bounding box center [460, 142] width 83 height 31
drag, startPoint x: 445, startPoint y: 262, endPoint x: 448, endPoint y: 271, distance: 9.9
click at [445, 262] on input "N/A" at bounding box center [460, 256] width 83 height 31
drag, startPoint x: 423, startPoint y: 315, endPoint x: 434, endPoint y: 316, distance: 10.8
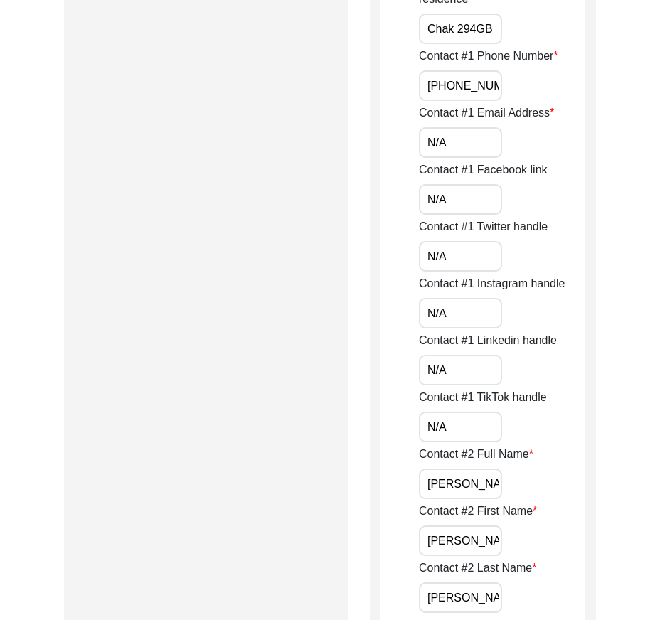
click at [424, 315] on input "N/A" at bounding box center [460, 313] width 83 height 31
click at [458, 317] on input "N/A" at bounding box center [460, 313] width 83 height 31
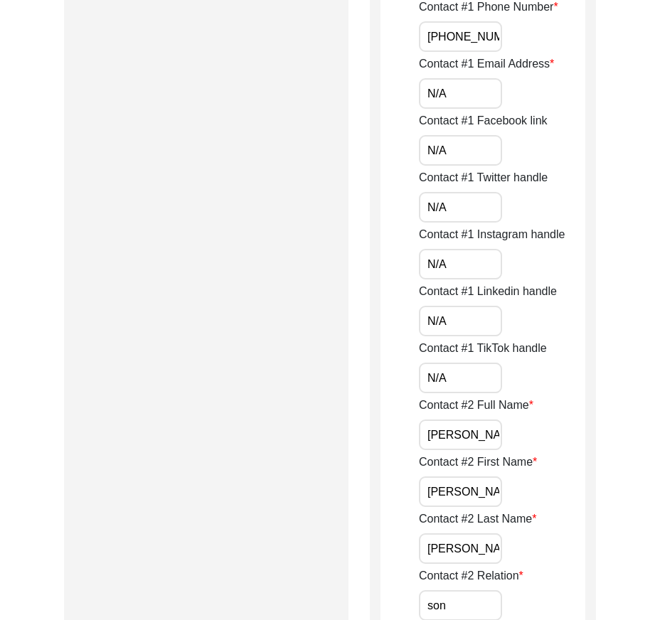
scroll to position [1210, 0]
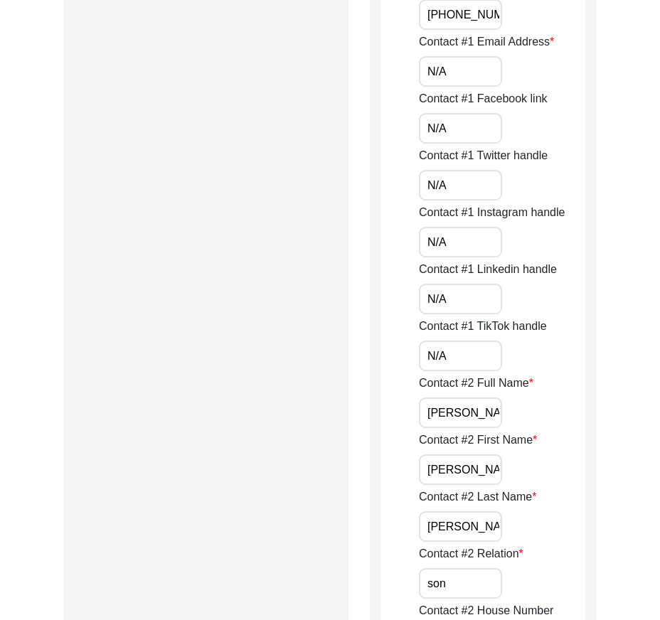
drag, startPoint x: 459, startPoint y: 302, endPoint x: 459, endPoint y: 315, distance: 12.1
click at [459, 302] on input "N/A" at bounding box center [460, 299] width 83 height 31
drag, startPoint x: 413, startPoint y: 340, endPoint x: 441, endPoint y: 350, distance: 30.2
click at [461, 352] on input "N/A" at bounding box center [460, 356] width 83 height 31
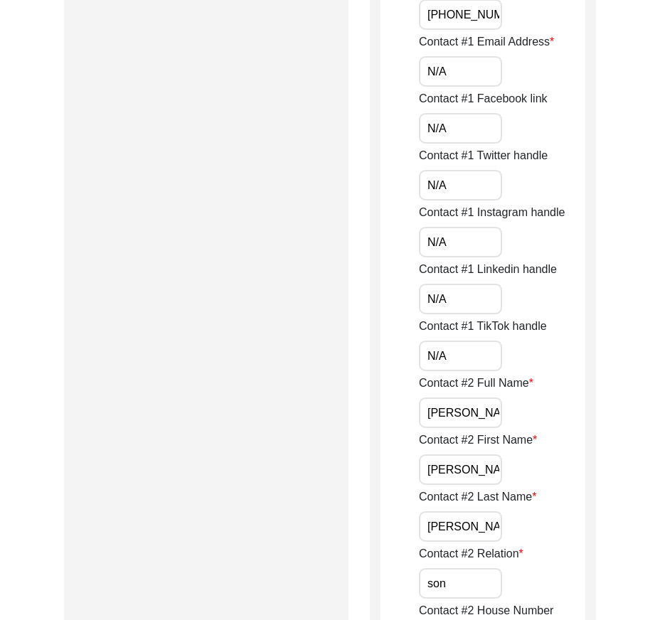
drag, startPoint x: 379, startPoint y: 389, endPoint x: 399, endPoint y: 393, distance: 20.5
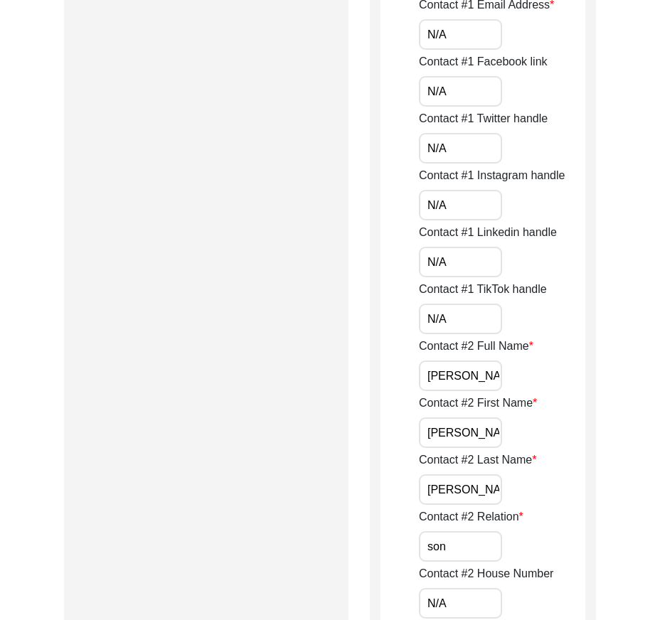
scroll to position [1281, 0]
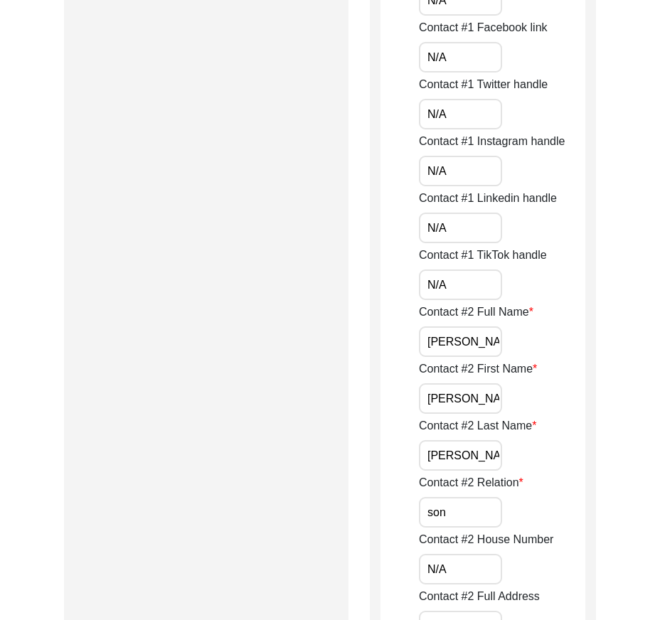
click at [497, 351] on input "[PERSON_NAME]" at bounding box center [460, 342] width 83 height 31
click at [481, 393] on input "[PERSON_NAME]" at bounding box center [460, 399] width 83 height 31
click at [462, 453] on input "[PERSON_NAME]" at bounding box center [460, 455] width 83 height 31
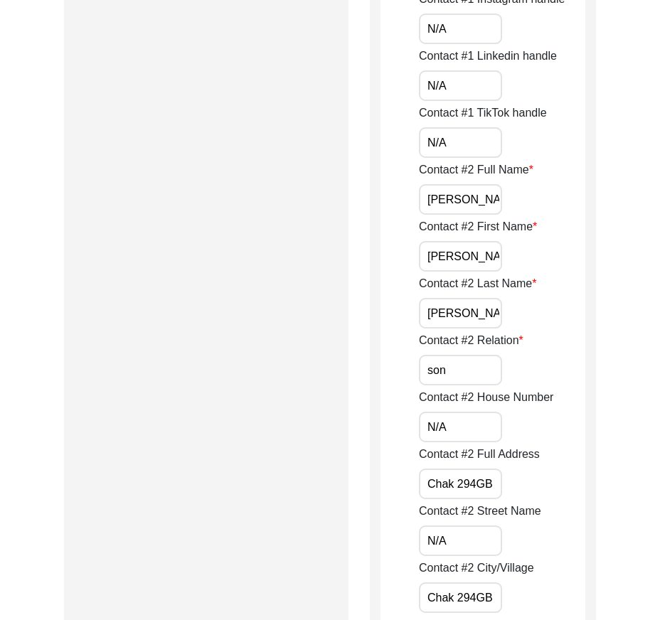
click at [458, 384] on input "son" at bounding box center [460, 370] width 83 height 31
click at [538, 364] on div "Contact #2 Relation Son" at bounding box center [502, 358] width 167 height 53
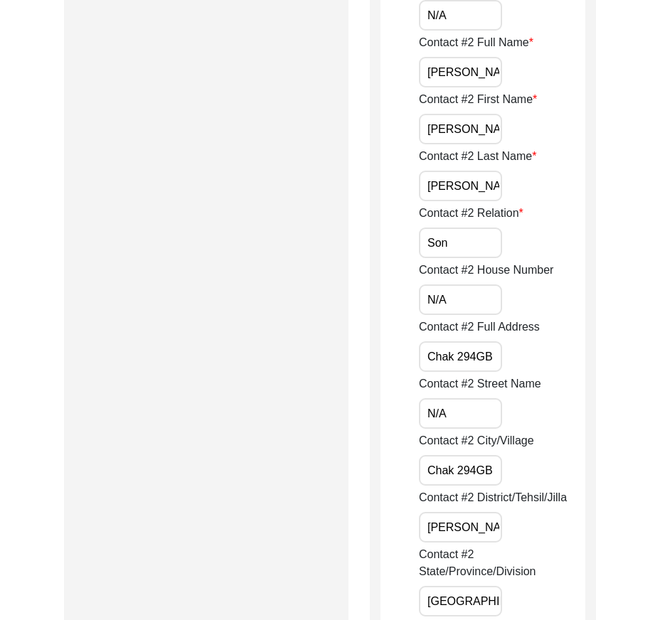
scroll to position [1565, 0]
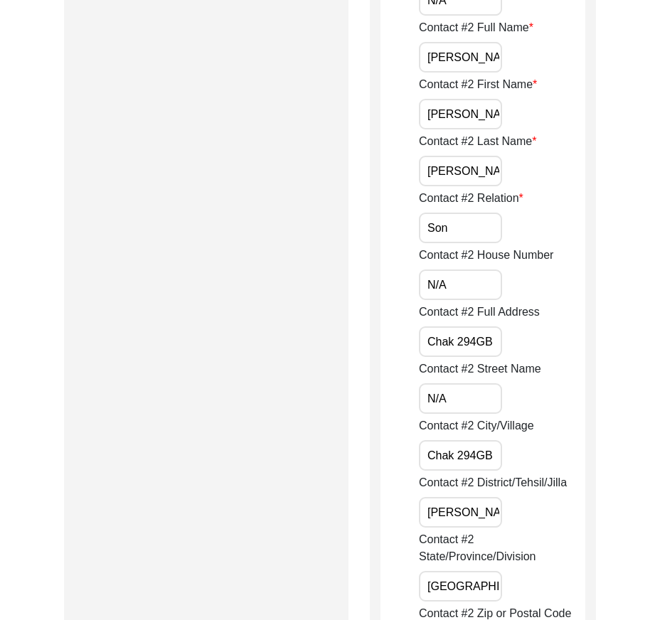
drag, startPoint x: 462, startPoint y: 500, endPoint x: 472, endPoint y: 500, distance: 10.0
click at [472, 500] on input "[PERSON_NAME]/ [PERSON_NAME]" at bounding box center [460, 512] width 83 height 31
click at [478, 503] on input "[PERSON_NAME]/ [PERSON_NAME]" at bounding box center [460, 512] width 83 height 31
click at [487, 509] on input "[PERSON_NAME]/ [PERSON_NAME]" at bounding box center [460, 512] width 83 height 31
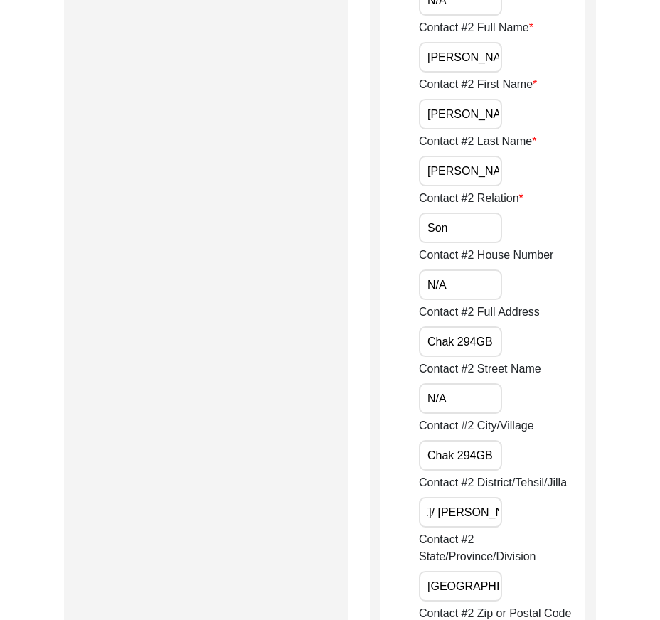
click at [464, 506] on input "[PERSON_NAME]/ [PERSON_NAME]" at bounding box center [460, 512] width 83 height 31
click at [443, 514] on input "[PERSON_NAME]/ [PERSON_NAME]" at bounding box center [460, 512] width 83 height 31
click at [474, 509] on input "[PERSON_NAME]/ [PERSON_NAME]" at bounding box center [460, 512] width 83 height 31
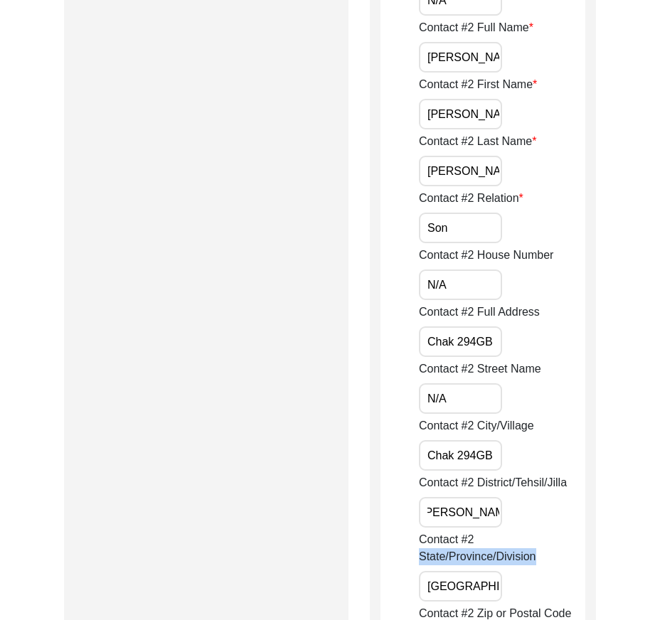
click at [535, 549] on label "Contact #2 State/Province/Division" at bounding box center [502, 549] width 167 height 34
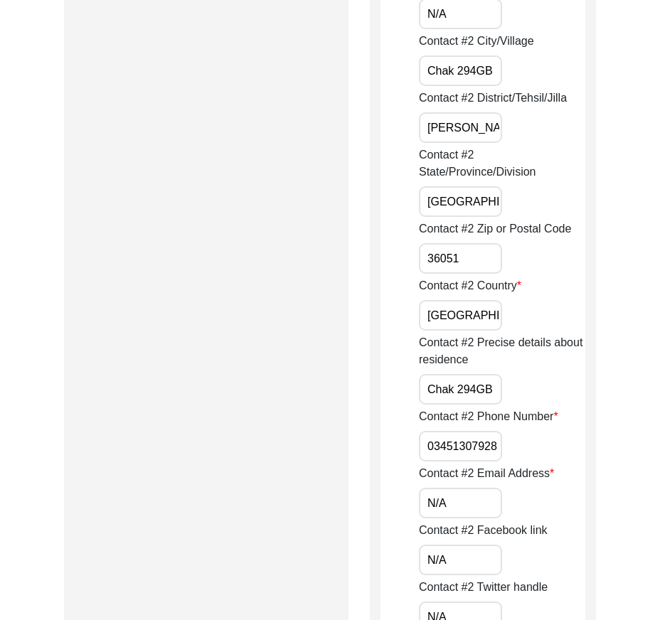
scroll to position [1992, 0]
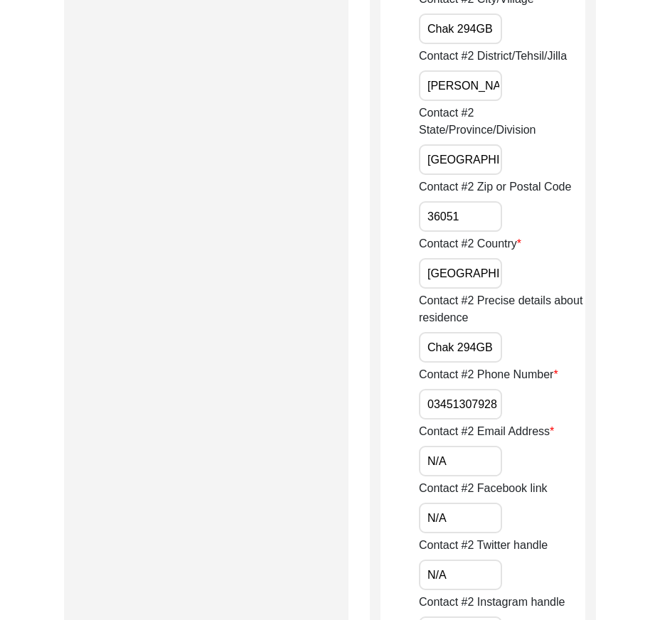
click at [428, 403] on input "03451307928" at bounding box center [460, 404] width 83 height 31
paste input "+92"
drag, startPoint x: 428, startPoint y: 403, endPoint x: 610, endPoint y: 406, distance: 182.2
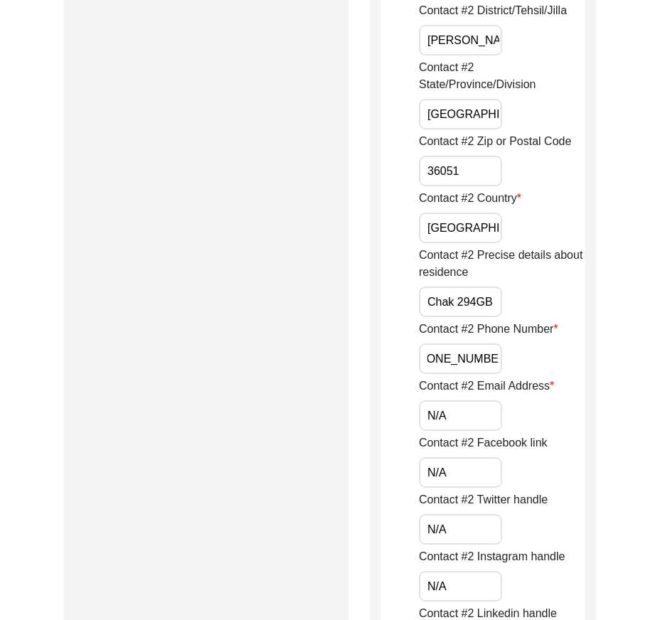
click at [569, 406] on div "Contact #2 Email Address N/A" at bounding box center [502, 404] width 167 height 53
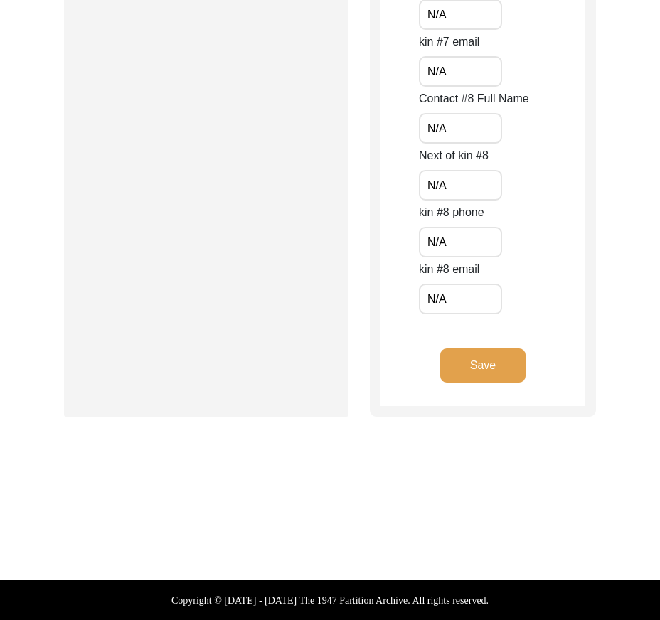
click at [498, 374] on button "Save" at bounding box center [482, 366] width 85 height 34
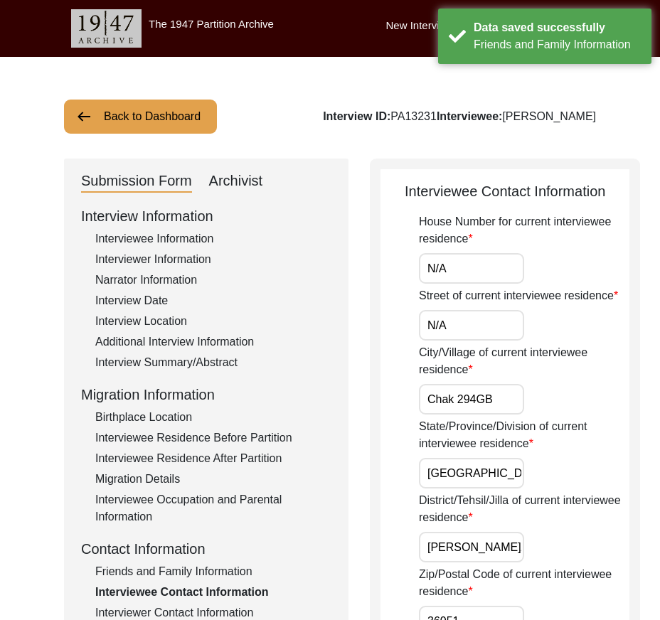
click at [456, 280] on input "N/A" at bounding box center [471, 268] width 105 height 31
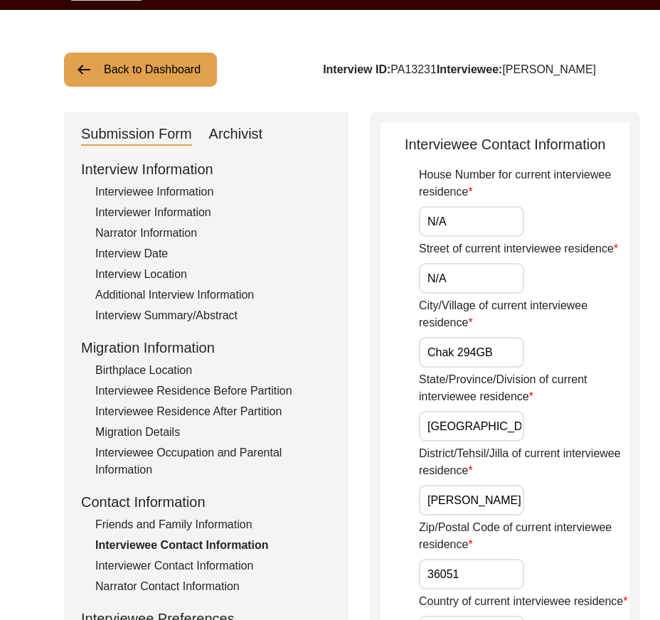
scroll to position [71, 0]
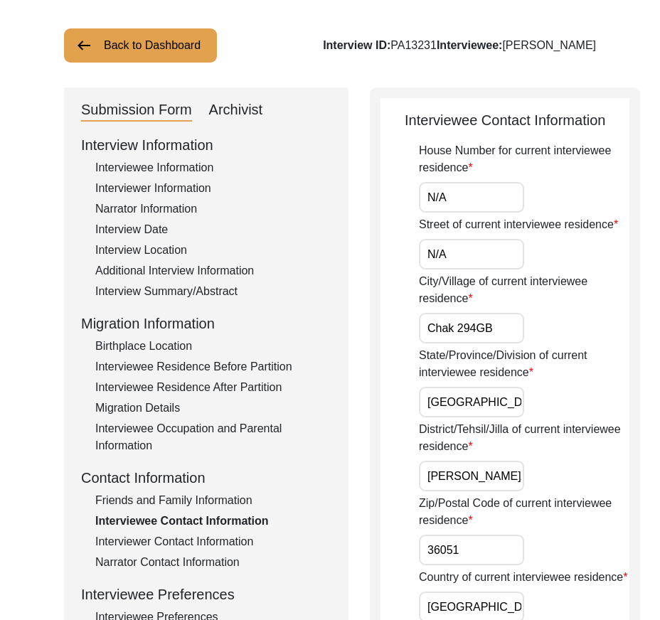
click at [488, 344] on input "Chak 294GB" at bounding box center [471, 328] width 105 height 31
click at [499, 344] on input "Chak 294GB" at bounding box center [471, 328] width 105 height 31
click at [477, 344] on input "Chak 294GB" at bounding box center [471, 328] width 105 height 31
drag, startPoint x: 429, startPoint y: 346, endPoint x: 610, endPoint y: 346, distance: 180.7
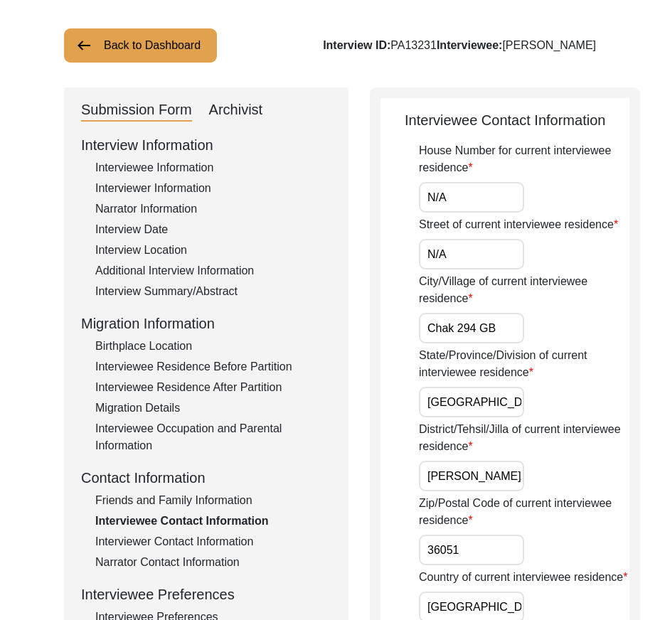
drag, startPoint x: 480, startPoint y: 403, endPoint x: 479, endPoint y: 413, distance: 10.8
click at [480, 403] on div "State/Province/Division of current interviewee residence [GEOGRAPHIC_DATA]" at bounding box center [524, 382] width 211 height 70
click at [479, 413] on input "[GEOGRAPHIC_DATA]" at bounding box center [471, 402] width 105 height 31
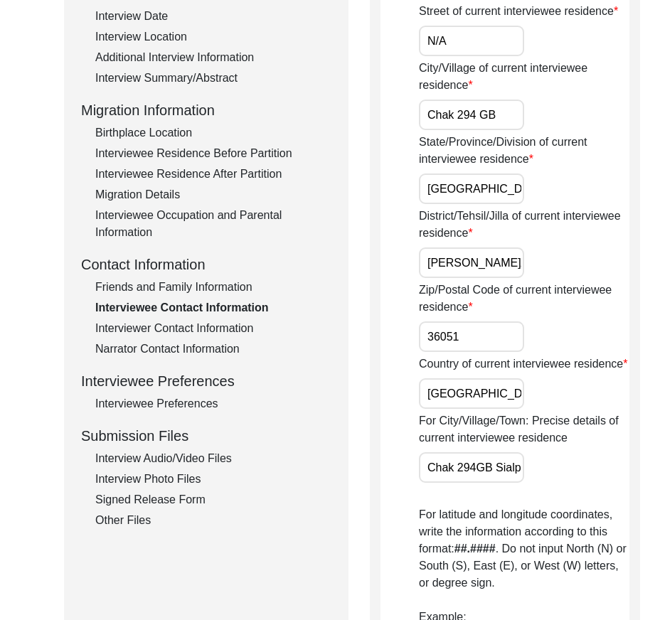
scroll to position [0, 90]
drag, startPoint x: 499, startPoint y: 287, endPoint x: 507, endPoint y: 290, distance: 8.1
click at [507, 278] on div "District/Tehsil/Jilla of current interviewee residence [PERSON_NAME]/ [PERSON_N…" at bounding box center [524, 243] width 211 height 70
click at [475, 278] on input "[PERSON_NAME]/ [PERSON_NAME]" at bounding box center [471, 263] width 105 height 31
click at [470, 278] on input "[PERSON_NAME]/ [PERSON_NAME]" at bounding box center [471, 263] width 105 height 31
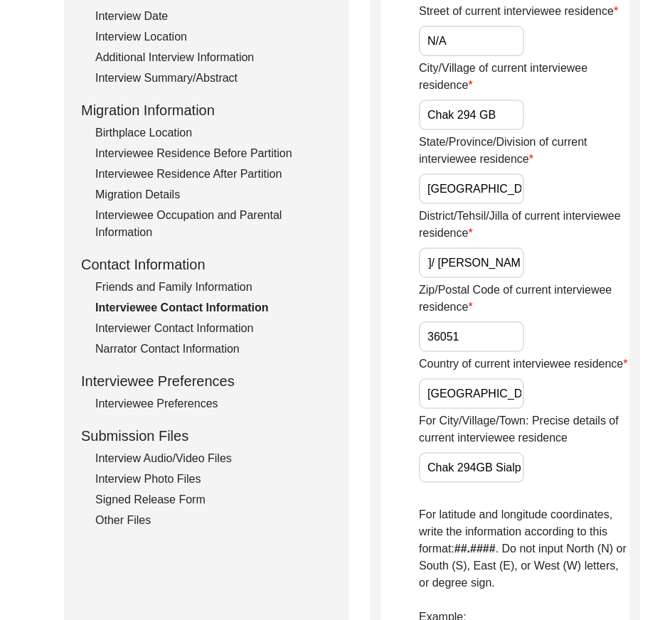
scroll to position [0, 0]
drag, startPoint x: 430, startPoint y: 282, endPoint x: 418, endPoint y: 282, distance: 12.1
click at [477, 352] on input "36051" at bounding box center [471, 337] width 105 height 31
click at [481, 409] on input "[GEOGRAPHIC_DATA]" at bounding box center [471, 394] width 105 height 31
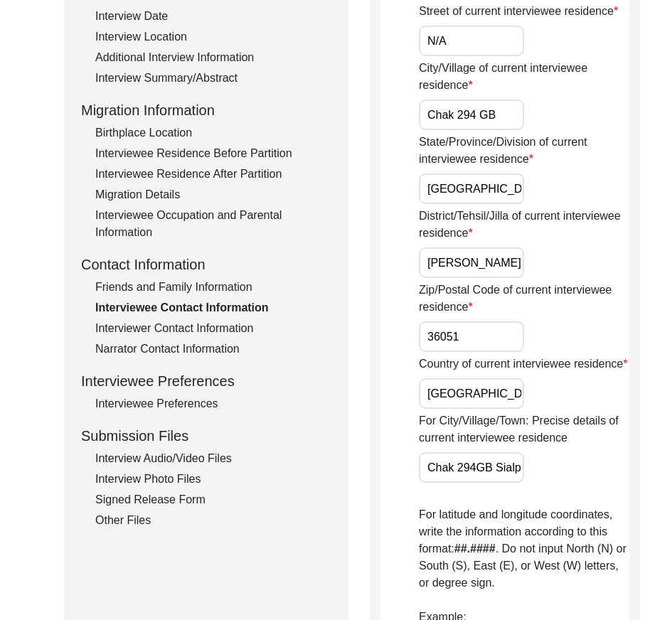
click at [463, 316] on label "Zip/Postal Code of current interviewee residence" at bounding box center [524, 299] width 211 height 34
click at [463, 322] on input "36051" at bounding box center [471, 337] width 105 height 31
click at [472, 352] on input "36051" at bounding box center [471, 337] width 105 height 31
click at [487, 409] on input "[GEOGRAPHIC_DATA]" at bounding box center [471, 394] width 105 height 31
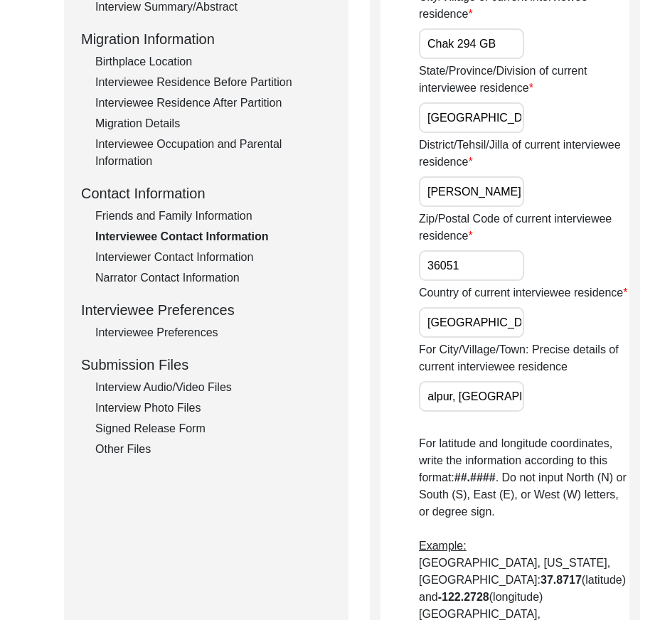
scroll to position [0, 123]
drag, startPoint x: 439, startPoint y: 455, endPoint x: 567, endPoint y: 467, distance: 128.7
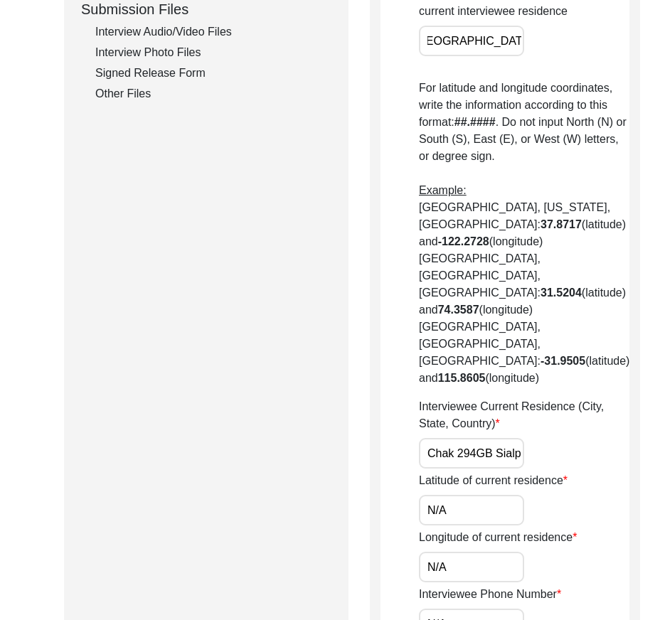
click at [566, 433] on label "Interviewee Current Residence (City, State, Country)" at bounding box center [524, 415] width 211 height 34
click at [524, 453] on input "Chak 294GB Sialpur, [GEOGRAPHIC_DATA], [GEOGRAPHIC_DATA]" at bounding box center [471, 453] width 105 height 31
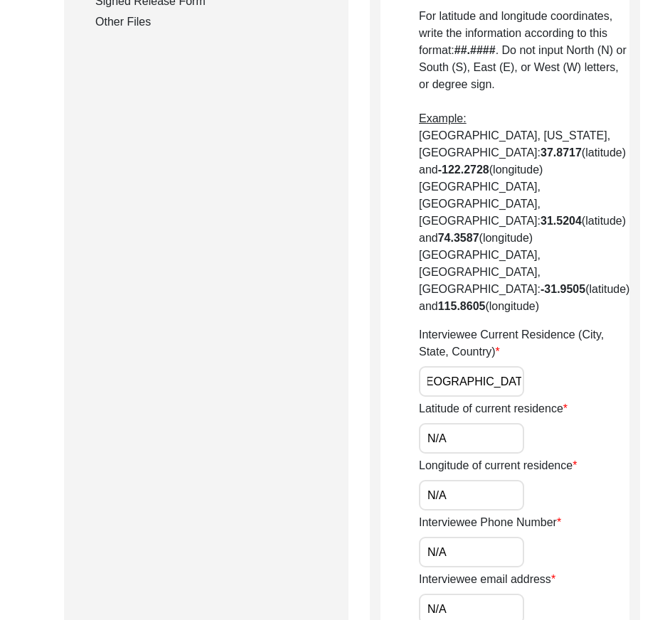
scroll to position [925, 0]
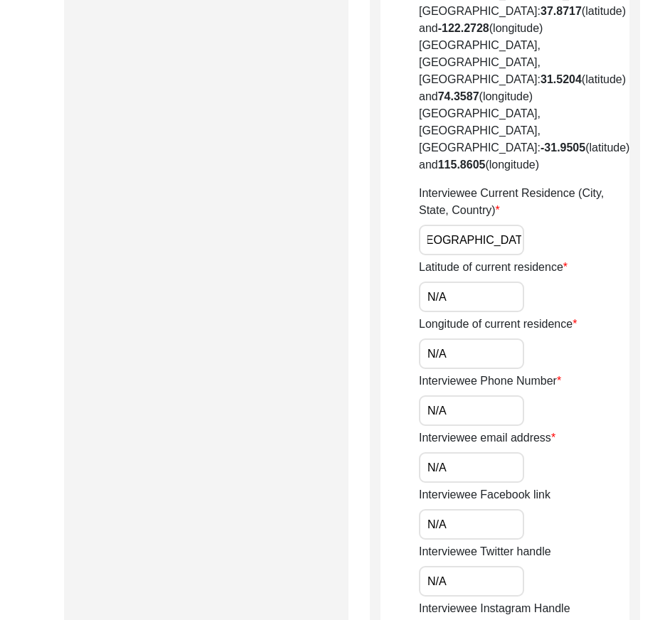
click at [414, 341] on app-contact-information "Interviewee Contact Information House Number for current interviewee residence …" at bounding box center [505, 116] width 249 height 1721
click at [475, 255] on input "Chak 294GB Sialpur, [GEOGRAPHIC_DATA], [GEOGRAPHIC_DATA]" at bounding box center [471, 240] width 105 height 31
click at [474, 255] on input "Chak 294GB Sialpur, [GEOGRAPHIC_DATA], [GEOGRAPHIC_DATA]" at bounding box center [471, 240] width 105 height 31
click at [460, 255] on input "Chak 294GB Sialpur, [GEOGRAPHIC_DATA], [GEOGRAPHIC_DATA]" at bounding box center [471, 240] width 105 height 31
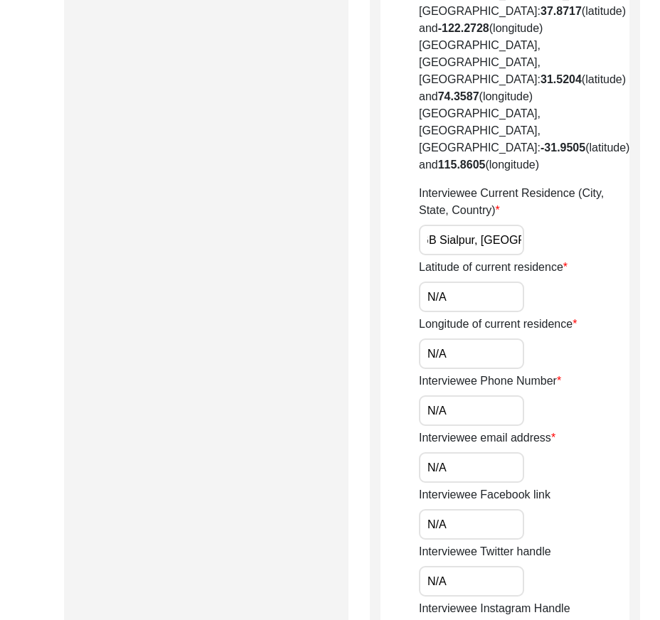
click at [460, 255] on input "Chak 294GB Sialpur, [GEOGRAPHIC_DATA], [GEOGRAPHIC_DATA]" at bounding box center [471, 240] width 105 height 31
click at [584, 312] on div "Latitude of current residence N/A" at bounding box center [524, 285] width 211 height 53
drag, startPoint x: 471, startPoint y: 352, endPoint x: 387, endPoint y: 350, distance: 84.0
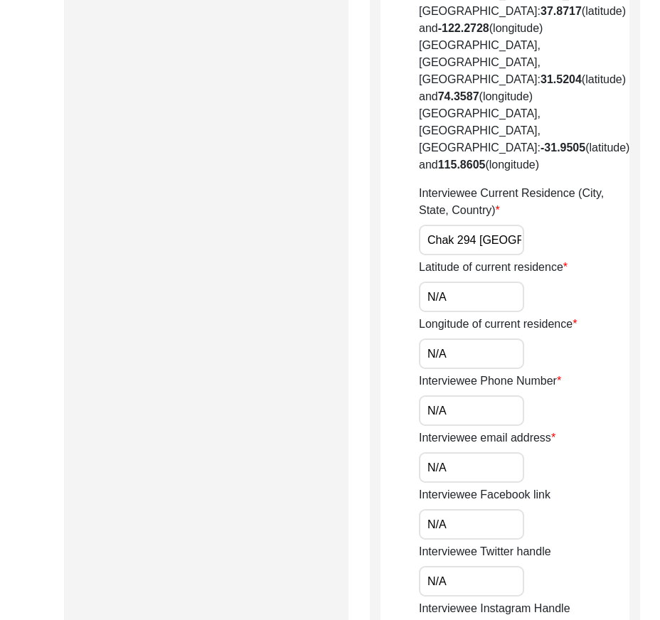
click at [390, 350] on app-contact-information "Interviewee Contact Information House Number for current interviewee residence …" at bounding box center [505, 116] width 249 height 1721
paste input "30.9159"
drag, startPoint x: 478, startPoint y: 415, endPoint x: 344, endPoint y: 399, distance: 134.7
click at [350, 401] on div "Submission Form Archivist Interview Information Interviewee Information Intervi…" at bounding box center [330, 110] width 532 height 1753
paste input "72.4865"
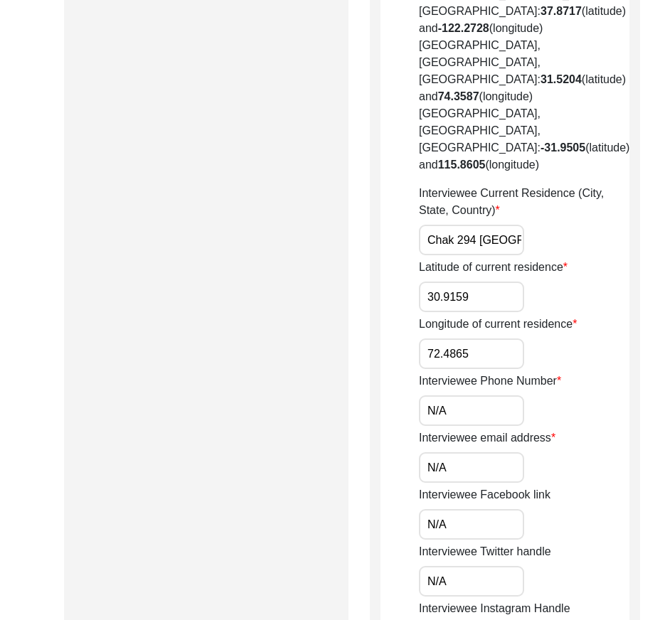
click at [344, 399] on div "Submission Form Archivist Interview Information Interviewee Information Intervi…" at bounding box center [206, 110] width 285 height 1753
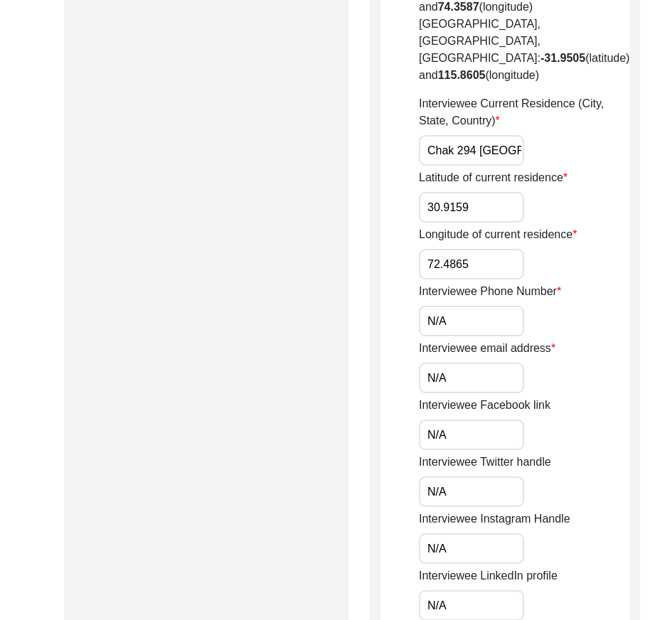
scroll to position [1138, 0]
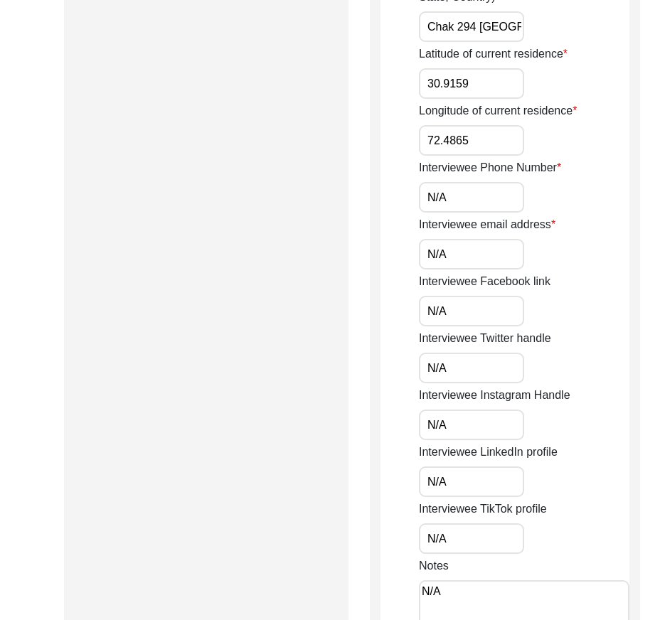
click at [443, 213] on input "N/A" at bounding box center [471, 197] width 105 height 31
click at [463, 270] on input "N/A" at bounding box center [471, 254] width 105 height 31
click at [448, 327] on input "N/A" at bounding box center [471, 311] width 105 height 31
click at [448, 384] on input "N/A" at bounding box center [471, 368] width 105 height 31
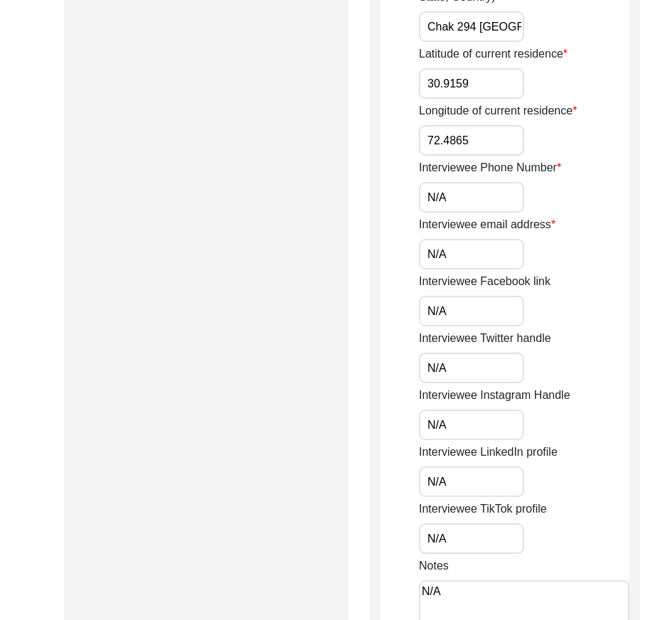
click at [456, 440] on input "N/A" at bounding box center [471, 425] width 105 height 31
click at [450, 497] on input "N/A" at bounding box center [471, 482] width 105 height 31
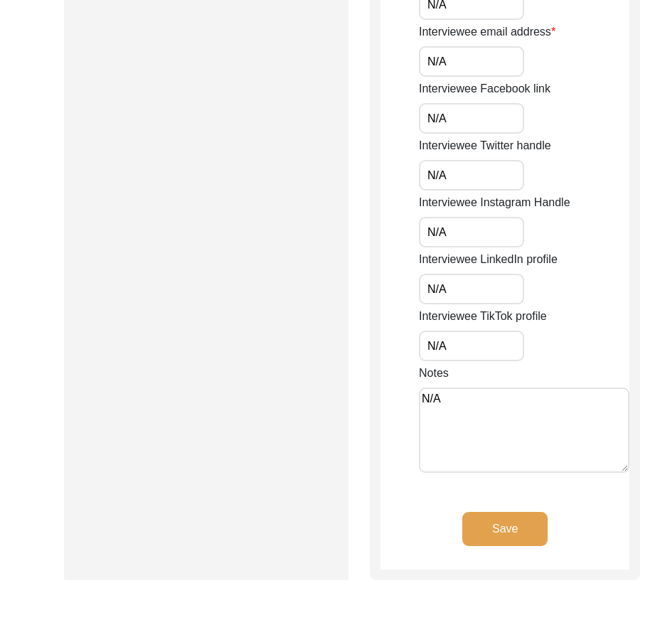
scroll to position [1352, 0]
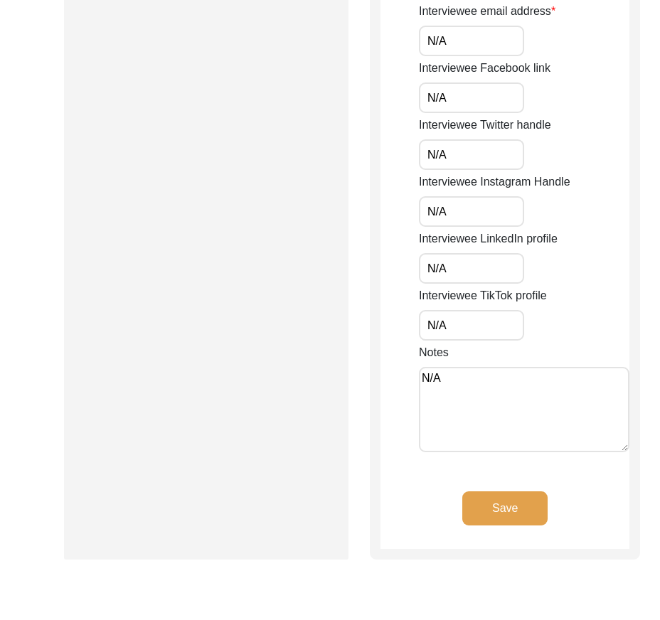
click at [459, 341] on input "N/A" at bounding box center [471, 325] width 105 height 31
click at [477, 445] on textarea "N/A" at bounding box center [524, 409] width 211 height 85
click at [476, 526] on button "Save" at bounding box center [505, 509] width 85 height 34
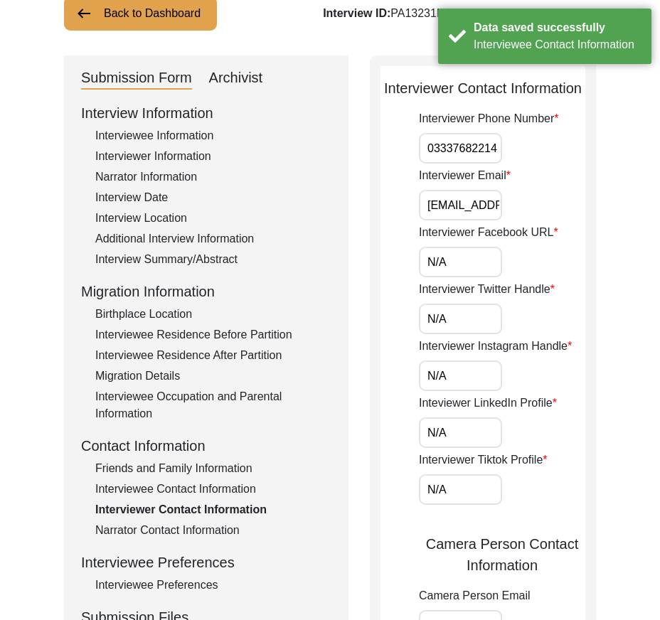
scroll to position [0, 0]
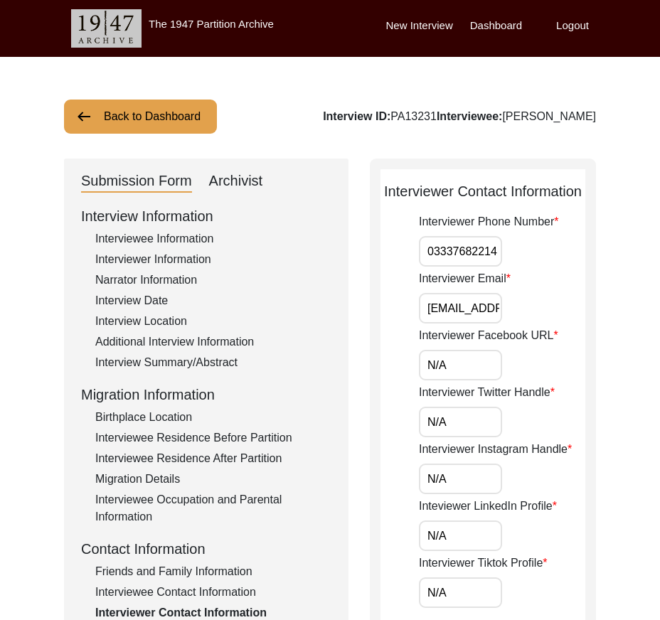
click at [425, 257] on input "03337682214" at bounding box center [460, 251] width 83 height 31
paste input "+92"
drag, startPoint x: 425, startPoint y: 255, endPoint x: 586, endPoint y: 270, distance: 161.5
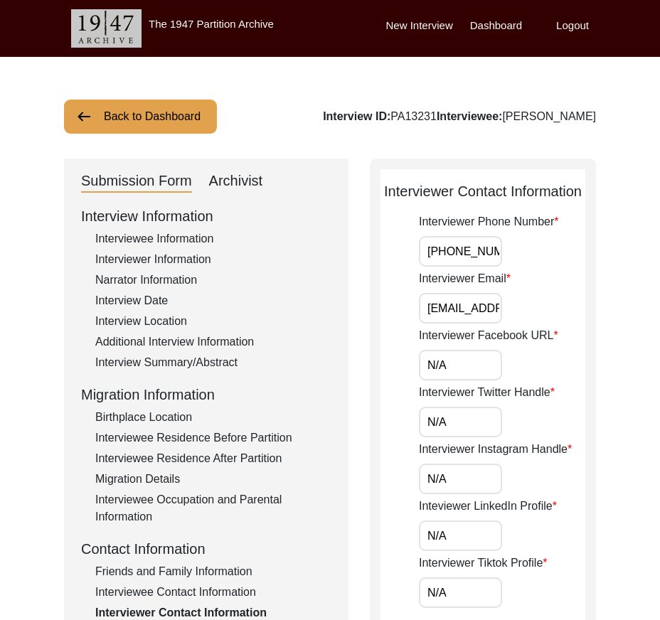
scroll to position [0, 80]
drag, startPoint x: 426, startPoint y: 308, endPoint x: 623, endPoint y: 321, distance: 198.2
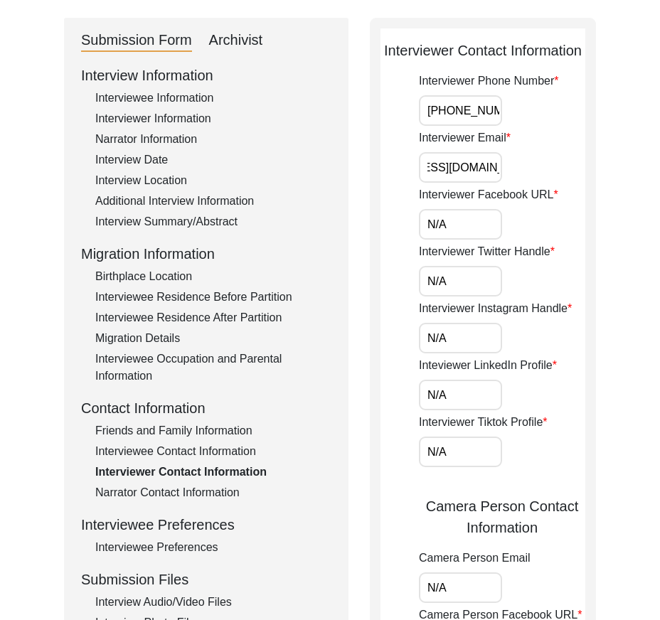
scroll to position [142, 0]
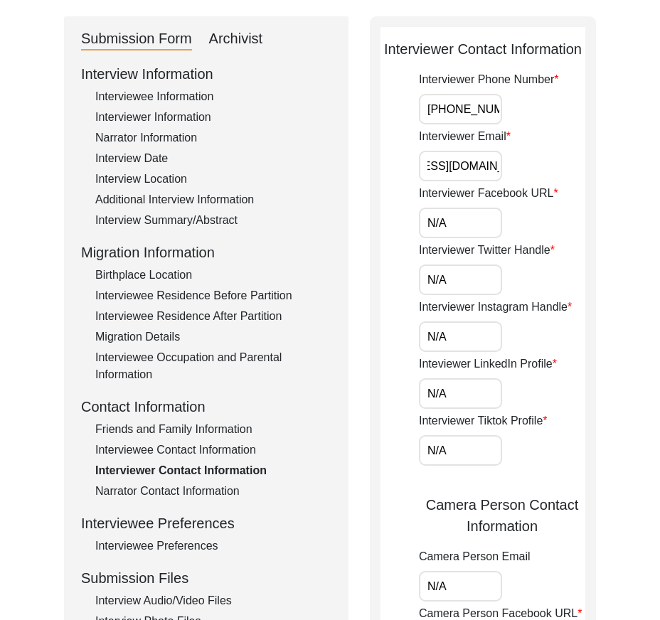
click at [451, 230] on input "N/A" at bounding box center [460, 223] width 83 height 31
drag, startPoint x: 393, startPoint y: 271, endPoint x: 427, endPoint y: 289, distance: 37.9
click at [393, 272] on app-interviewer-contact-information "Interviewer Contact Information Interviewer Phone Number [PHONE_NUMBER] Intervi…" at bounding box center [483, 545] width 205 height 1014
click at [449, 290] on input "N/A" at bounding box center [460, 280] width 83 height 31
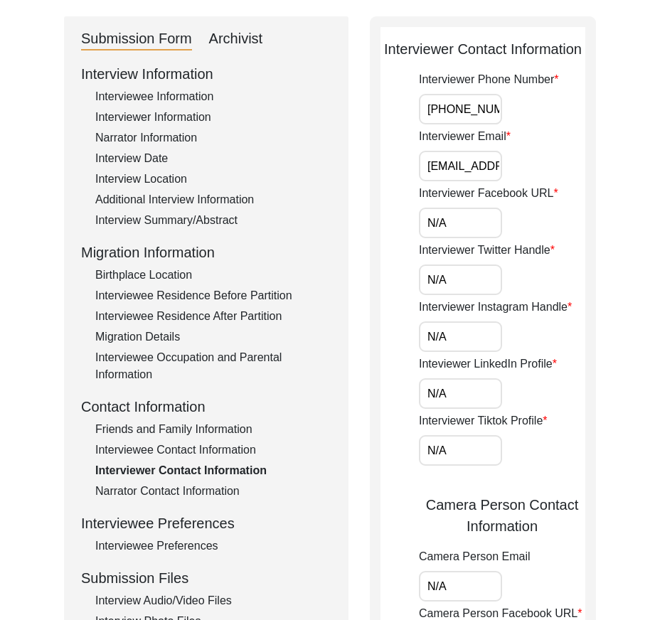
click at [376, 322] on div "Interviewer Contact Information Interviewer Phone Number [PHONE_NUMBER] Intervi…" at bounding box center [483, 539] width 226 height 1047
click at [458, 340] on input "N/A" at bounding box center [460, 337] width 83 height 31
click at [342, 371] on div "Submission Form Archivist Interview Information Interviewee Information Intervi…" at bounding box center [206, 539] width 285 height 1047
click at [453, 400] on input "N/A" at bounding box center [460, 394] width 83 height 31
click at [370, 418] on div "Submission Form Archivist Interview Information Interviewee Information Intervi…" at bounding box center [330, 539] width 532 height 1047
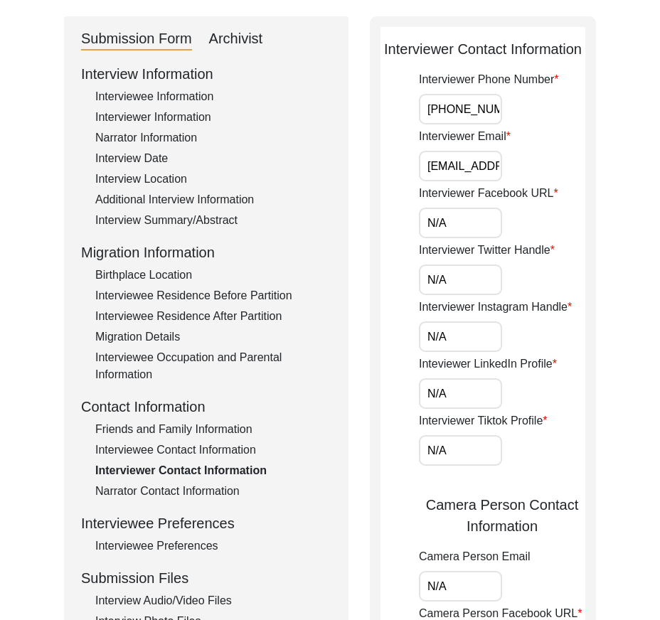
click at [449, 451] on input "N/A" at bounding box center [460, 450] width 83 height 31
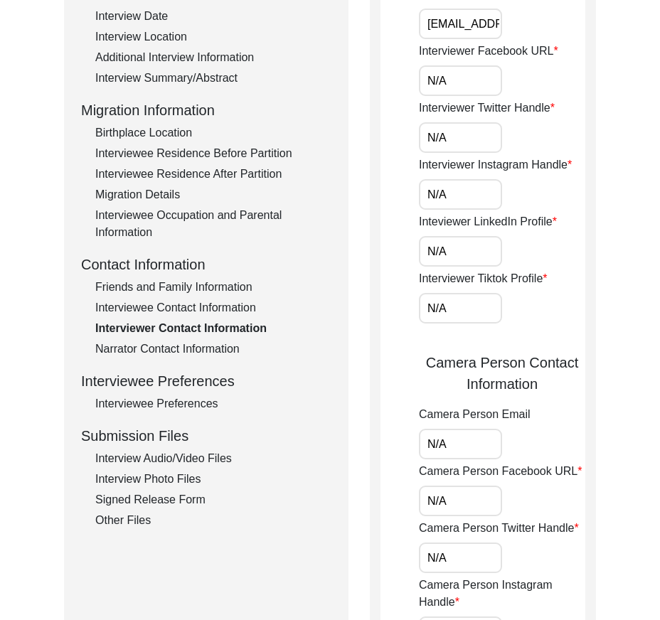
scroll to position [427, 0]
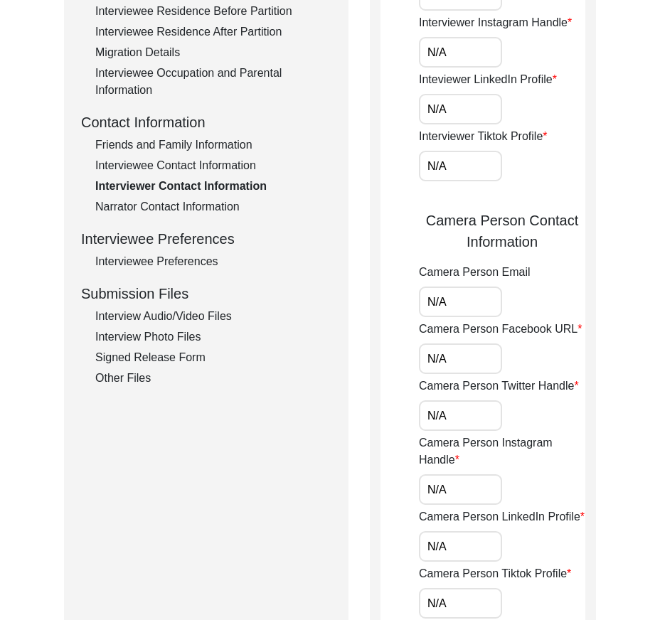
click at [458, 307] on input "N/A" at bounding box center [460, 302] width 83 height 31
click at [396, 341] on app-interviewer-contact-information "Interviewer Contact Information Interviewer Phone Number [PHONE_NUMBER] Intervi…" at bounding box center [483, 261] width 205 height 1014
drag, startPoint x: 450, startPoint y: 365, endPoint x: 405, endPoint y: 364, distance: 44.8
click at [450, 365] on input "N/A" at bounding box center [460, 359] width 83 height 31
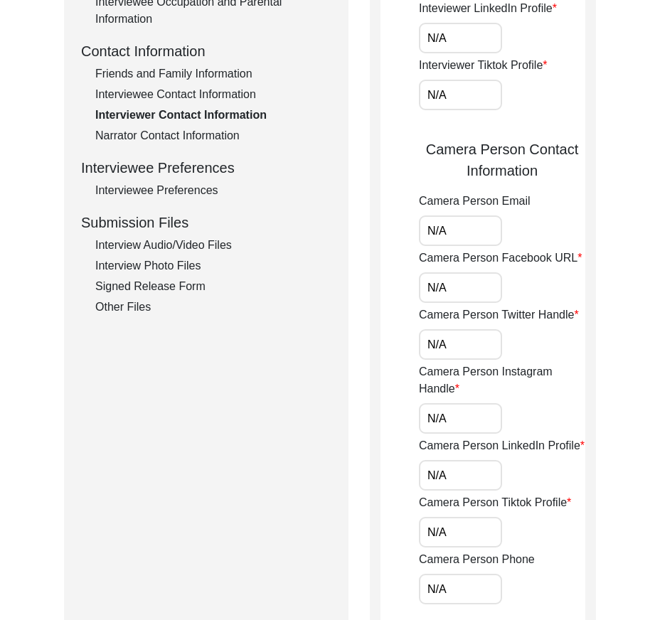
click at [460, 334] on input "N/A" at bounding box center [460, 344] width 83 height 31
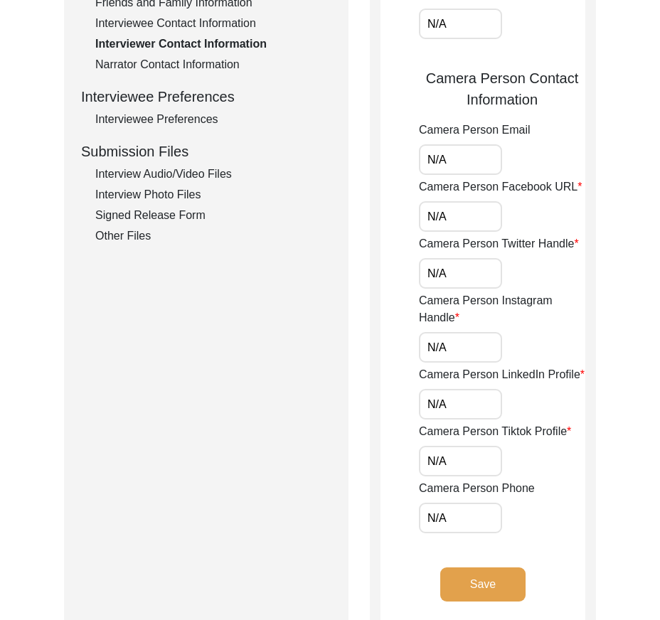
click at [445, 337] on input "N/A" at bounding box center [460, 347] width 83 height 31
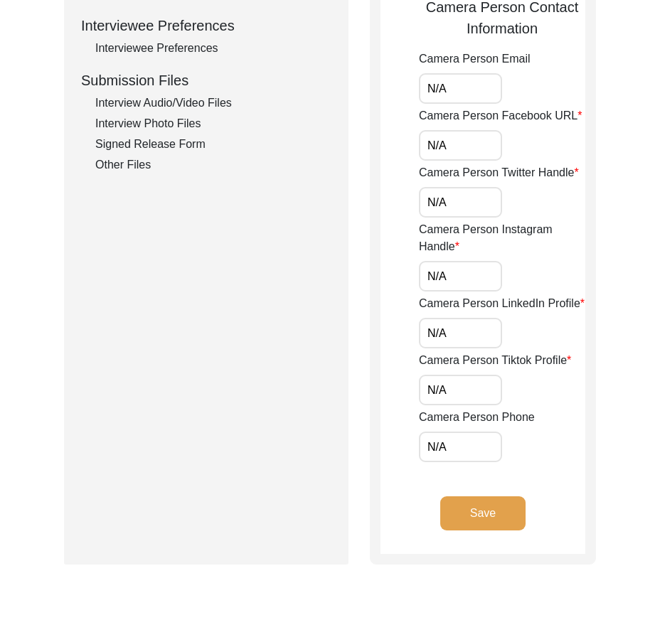
click at [448, 336] on input "N/A" at bounding box center [460, 333] width 83 height 31
click at [388, 341] on app-interviewer-contact-information "Interviewer Contact Information Interviewer Phone Number [PHONE_NUMBER] Intervi…" at bounding box center [483, 47] width 205 height 1014
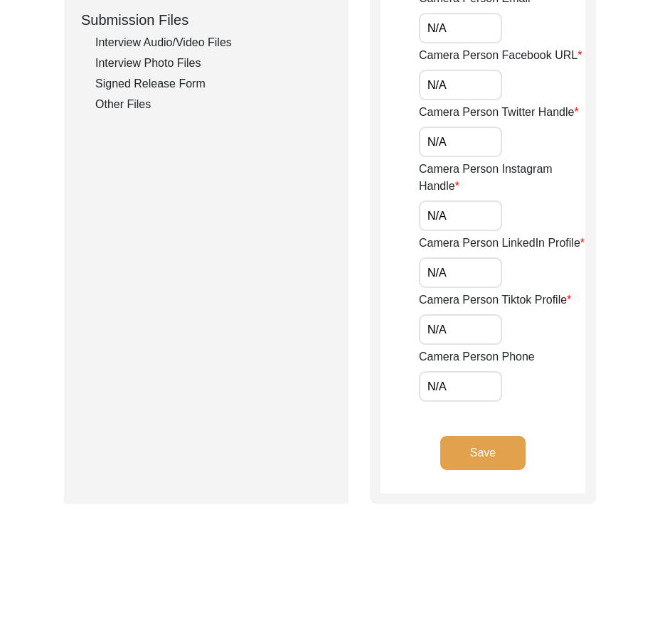
scroll to position [783, 0]
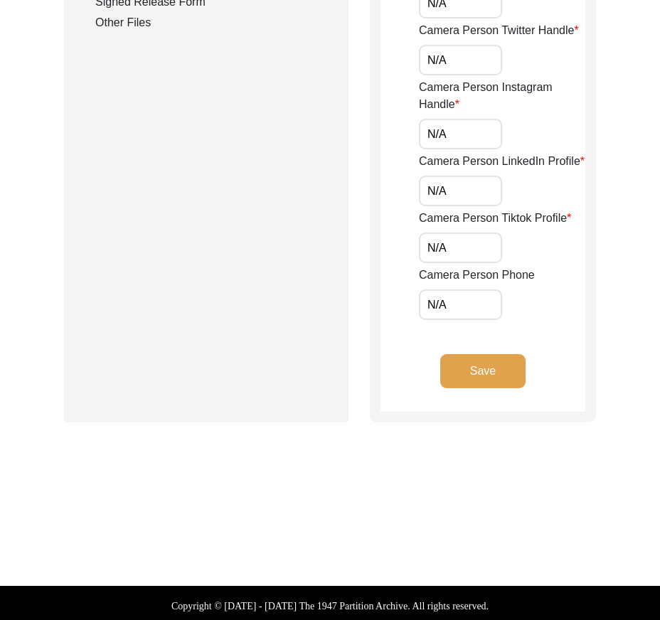
click at [462, 267] on label "Camera Person Phone" at bounding box center [477, 275] width 116 height 17
click at [462, 290] on input "N/A" at bounding box center [460, 305] width 83 height 31
click at [457, 257] on input "N/A" at bounding box center [460, 248] width 83 height 31
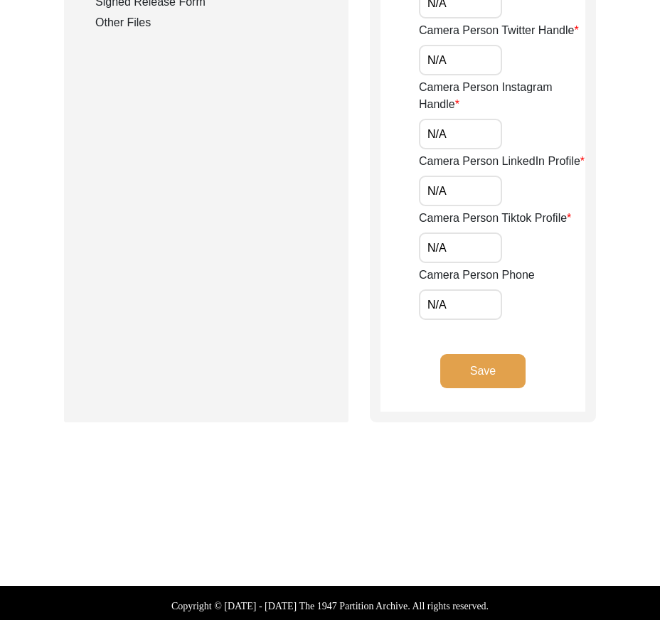
click at [436, 300] on input "N/A" at bounding box center [460, 305] width 83 height 31
click at [450, 312] on input "N/A" at bounding box center [460, 305] width 83 height 31
click at [455, 367] on button "Save" at bounding box center [482, 371] width 85 height 34
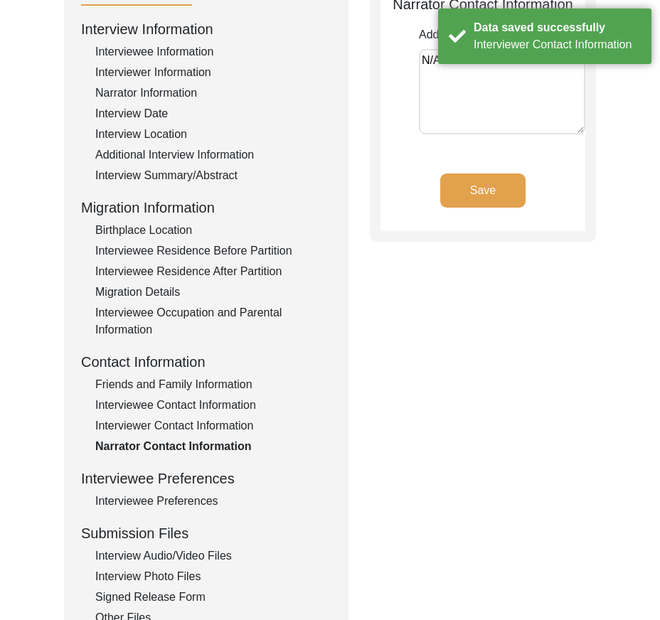
scroll to position [0, 0]
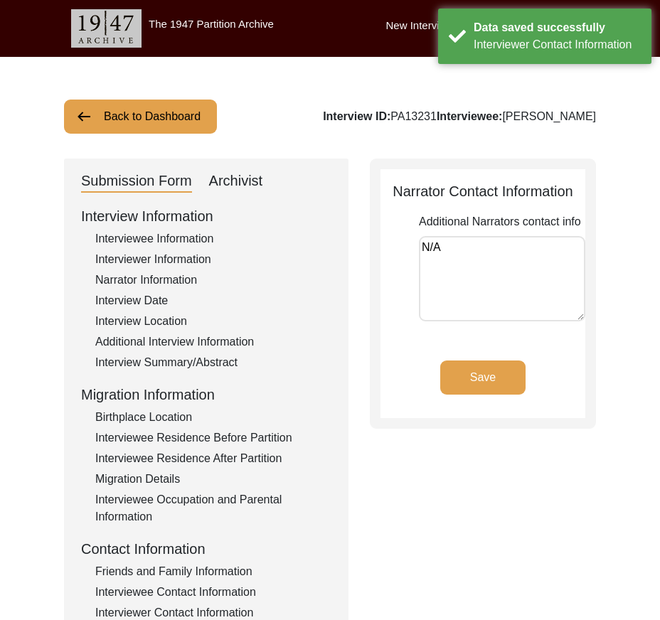
click at [477, 274] on textarea "N/A" at bounding box center [502, 278] width 167 height 85
click at [468, 365] on button "Save" at bounding box center [482, 378] width 85 height 34
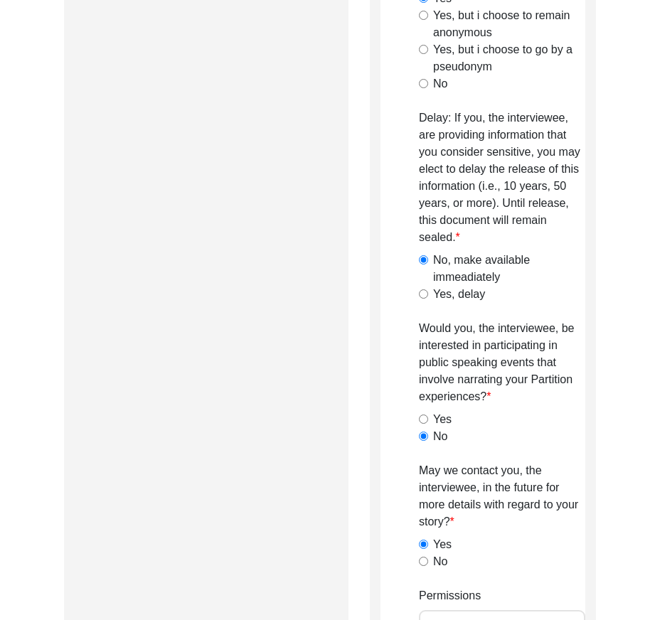
scroll to position [1494, 0]
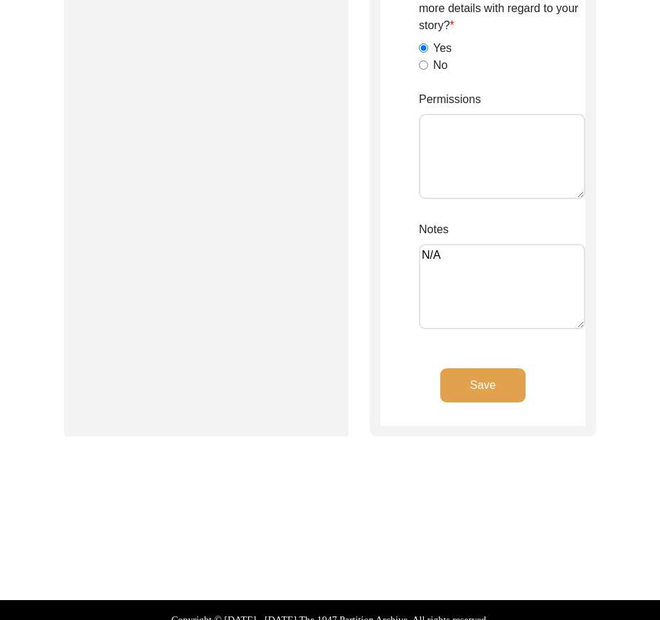
click at [491, 396] on button "Save" at bounding box center [482, 386] width 85 height 34
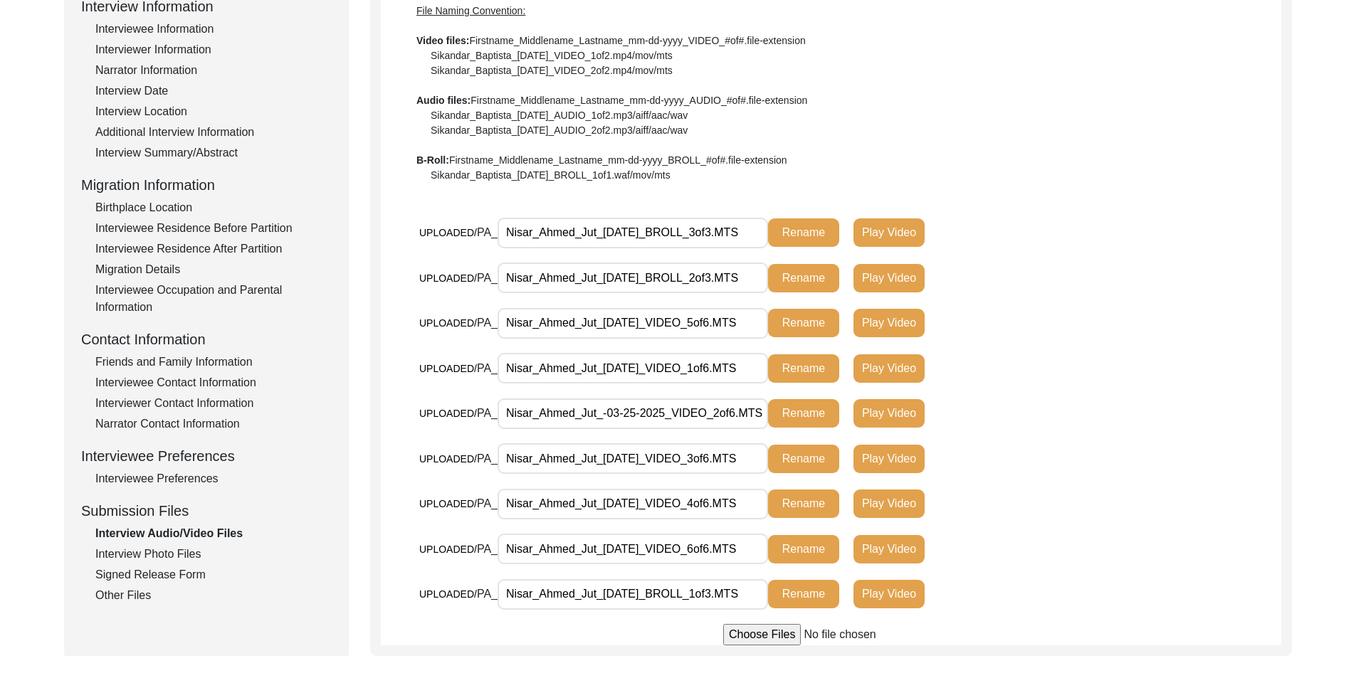
scroll to position [178, 0]
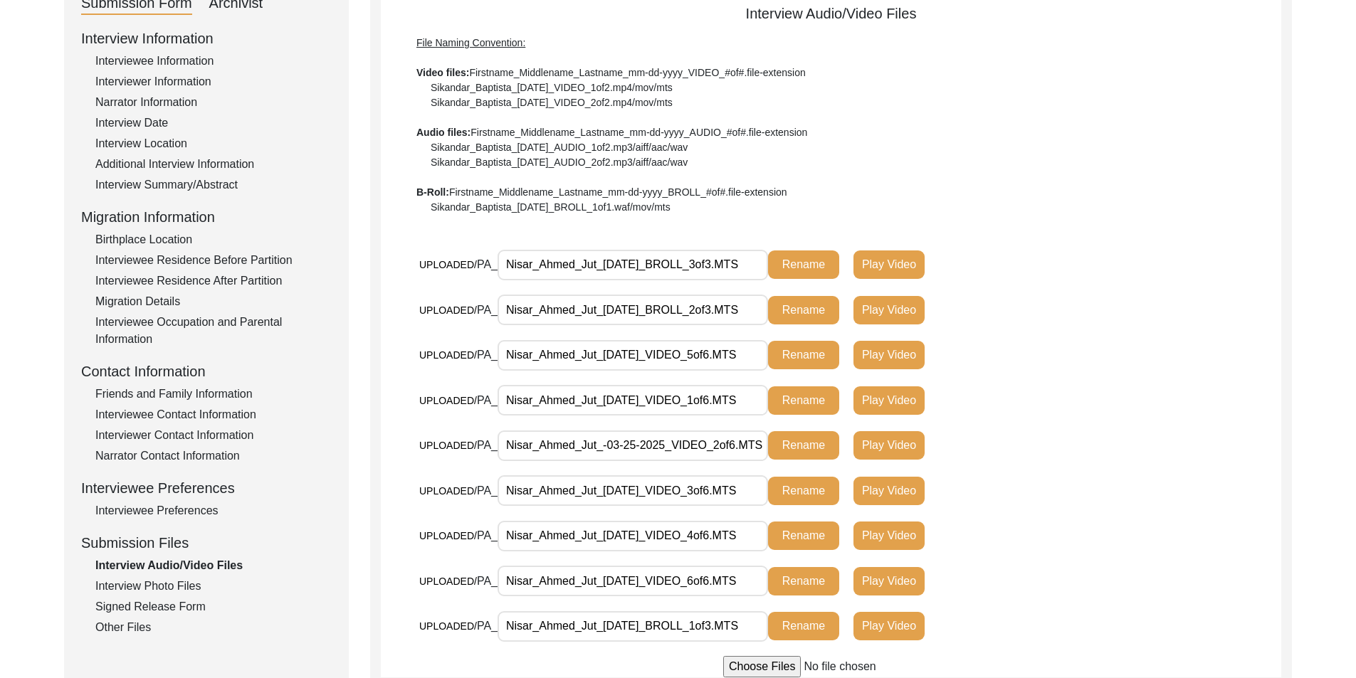
drag, startPoint x: 568, startPoint y: 267, endPoint x: 766, endPoint y: 289, distance: 199.0
click at [768, 285] on div "UPLOADED/ PA_ Nisar_Ahmed_Jut_[DATE]_BROLL_3of3.MTS Rename Play Video" at bounding box center [720, 270] width 603 height 42
drag, startPoint x: 725, startPoint y: 308, endPoint x: 724, endPoint y: 345, distance: 37.0
click at [764, 315] on input "Nisar_Ahmed_Jut_[DATE]_BROLL_2of3.MTS" at bounding box center [632, 310] width 270 height 31
drag, startPoint x: 761, startPoint y: 349, endPoint x: 741, endPoint y: 374, distance: 32.3
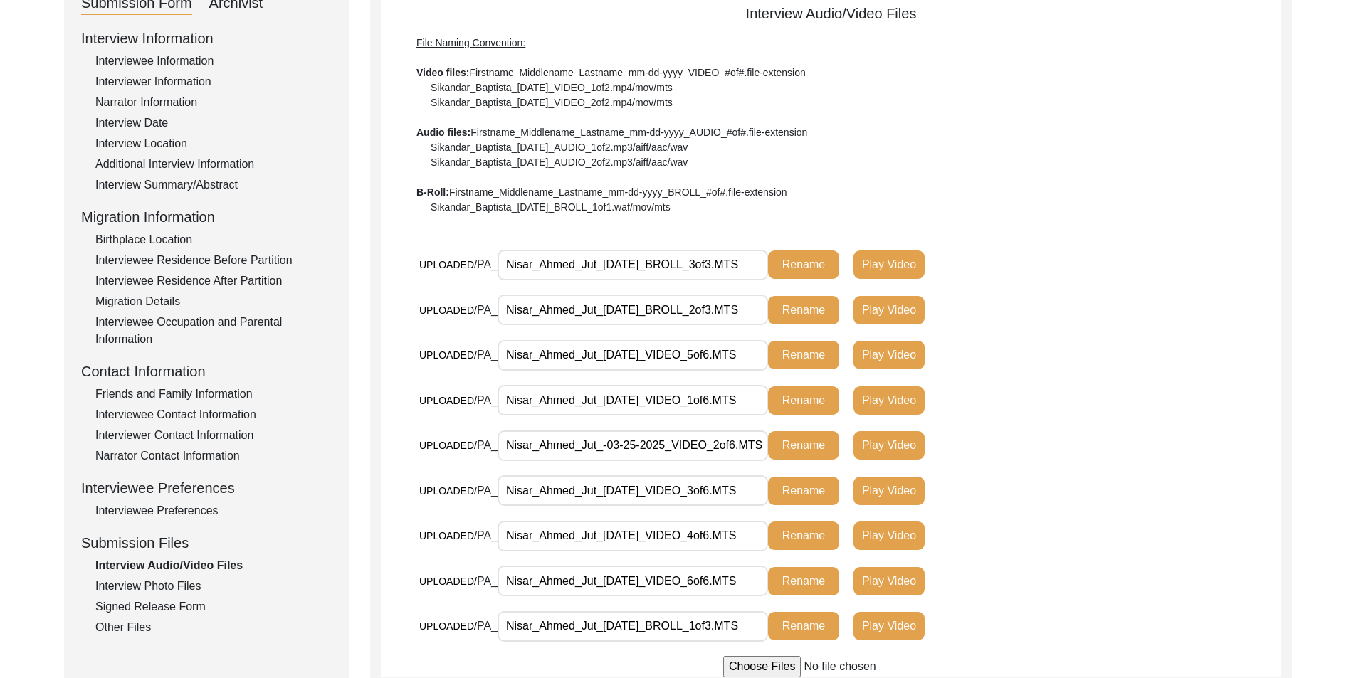
click at [768, 353] on div "UPLOADED/ PA_ Nisar_Ahmed_Jut_[DATE]_VIDEO_5of6.MTS Rename Play Video" at bounding box center [720, 354] width 603 height 31
drag, startPoint x: 730, startPoint y: 396, endPoint x: 714, endPoint y: 437, distance: 44.1
click at [787, 401] on div "UPLOADED/ PA_ Nisar_Ahmed_Jut_[DATE]_VIDEO_1of6.MTS Rename Play Video" at bounding box center [720, 400] width 603 height 31
drag, startPoint x: 709, startPoint y: 445, endPoint x: 785, endPoint y: 450, distance: 76.3
click at [785, 449] on div "UPLOADED/ PA_ Nisar_Ahmed_Jut_-03-25-2025_VIDEO_2of6.MTS Rename Play Video" at bounding box center [720, 445] width 603 height 31
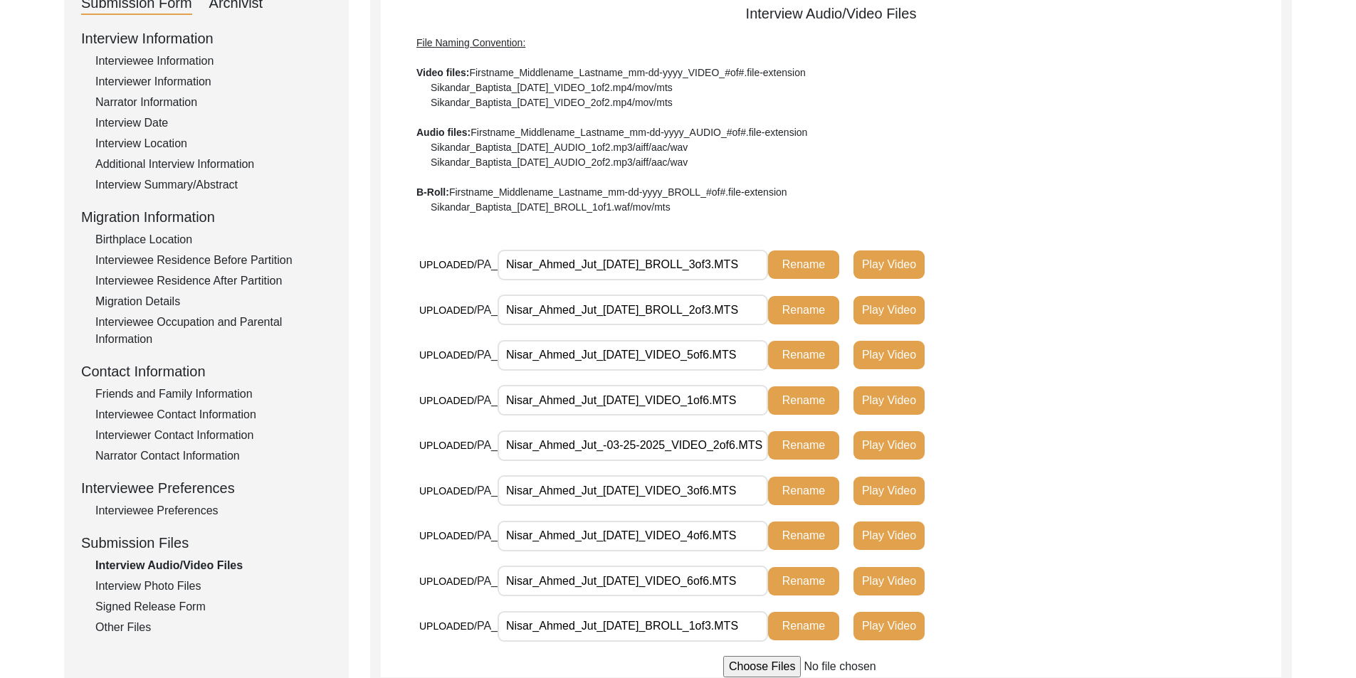
drag, startPoint x: 718, startPoint y: 489, endPoint x: 776, endPoint y: 487, distance: 57.7
click at [777, 487] on div "UPLOADED/ PA_ Nisar_Ahmed_Jut_[DATE]_VIDEO_3of6.MTS Rename Play Video" at bounding box center [720, 490] width 603 height 31
drag, startPoint x: 703, startPoint y: 534, endPoint x: 766, endPoint y: 536, distance: 63.4
click at [766, 536] on input "Nisar_Ahmed_Jut_[DATE]_VIDEO_4of6.MTS" at bounding box center [632, 536] width 270 height 31
drag, startPoint x: 687, startPoint y: 586, endPoint x: 764, endPoint y: 588, distance: 77.6
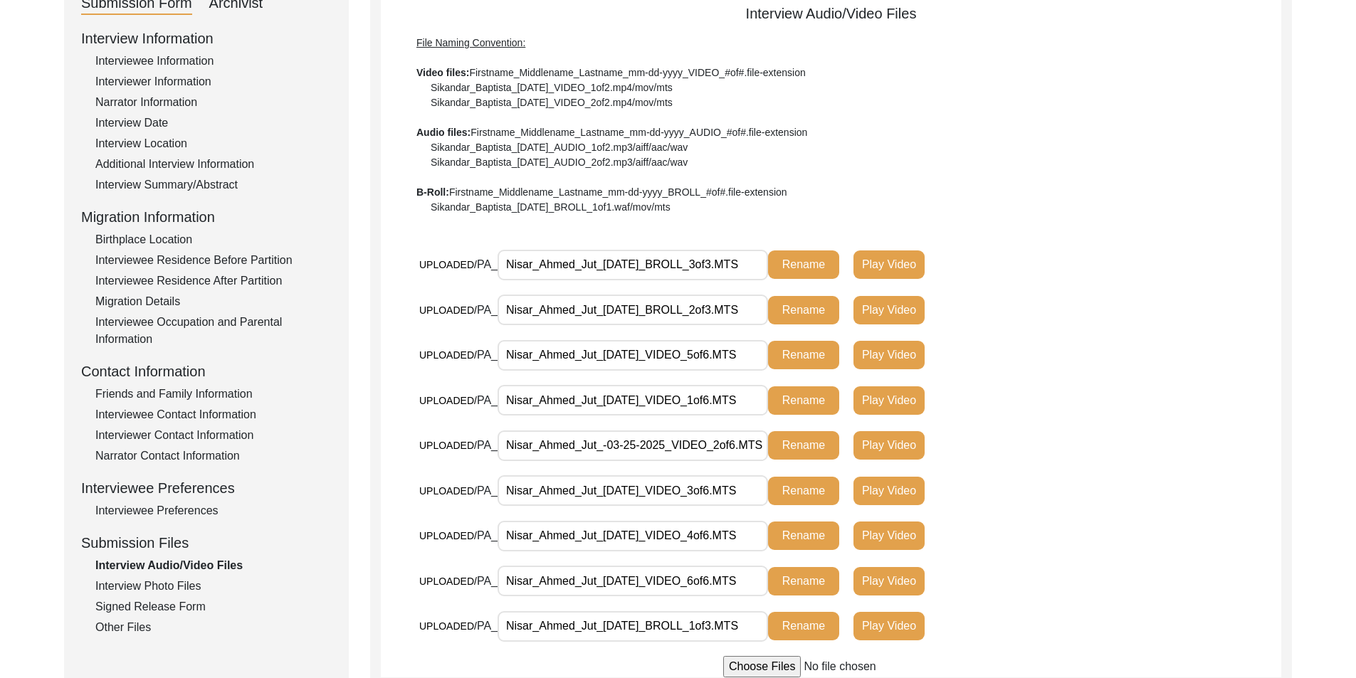
click at [764, 588] on input "Nisar_Ahmed_Jut_[DATE]_VIDEO_6of6.MTS" at bounding box center [632, 581] width 270 height 31
drag, startPoint x: 703, startPoint y: 624, endPoint x: 778, endPoint y: 629, distance: 74.9
click at [778, 629] on div "UPLOADED/ PA_ Nisar_Ahmed_Jut_[DATE]_BROLL_1of3.MTS Rename Play Video" at bounding box center [720, 626] width 603 height 31
click at [1032, 510] on div "UPLOADED/ PA_ Nisar_Ahmed_Jut_[DATE]_VIDEO_3of6.MTS Rename Play Video" at bounding box center [850, 498] width 862 height 46
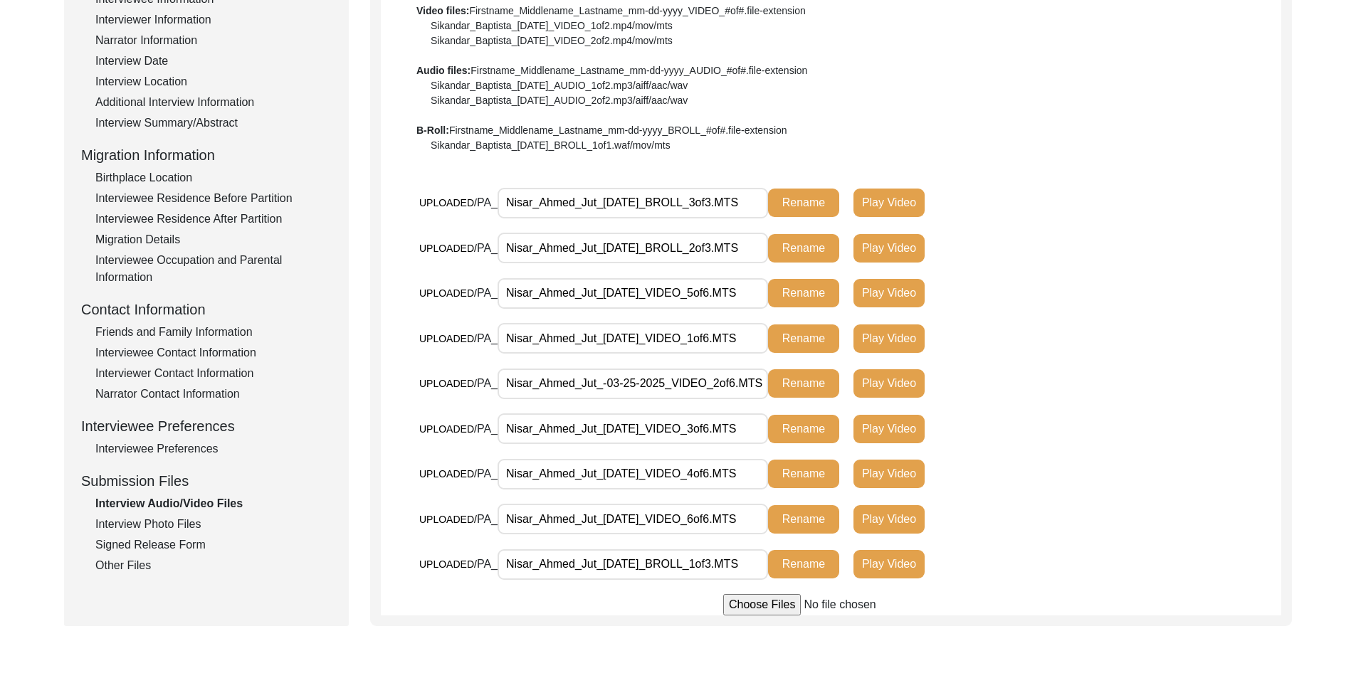
scroll to position [249, 0]
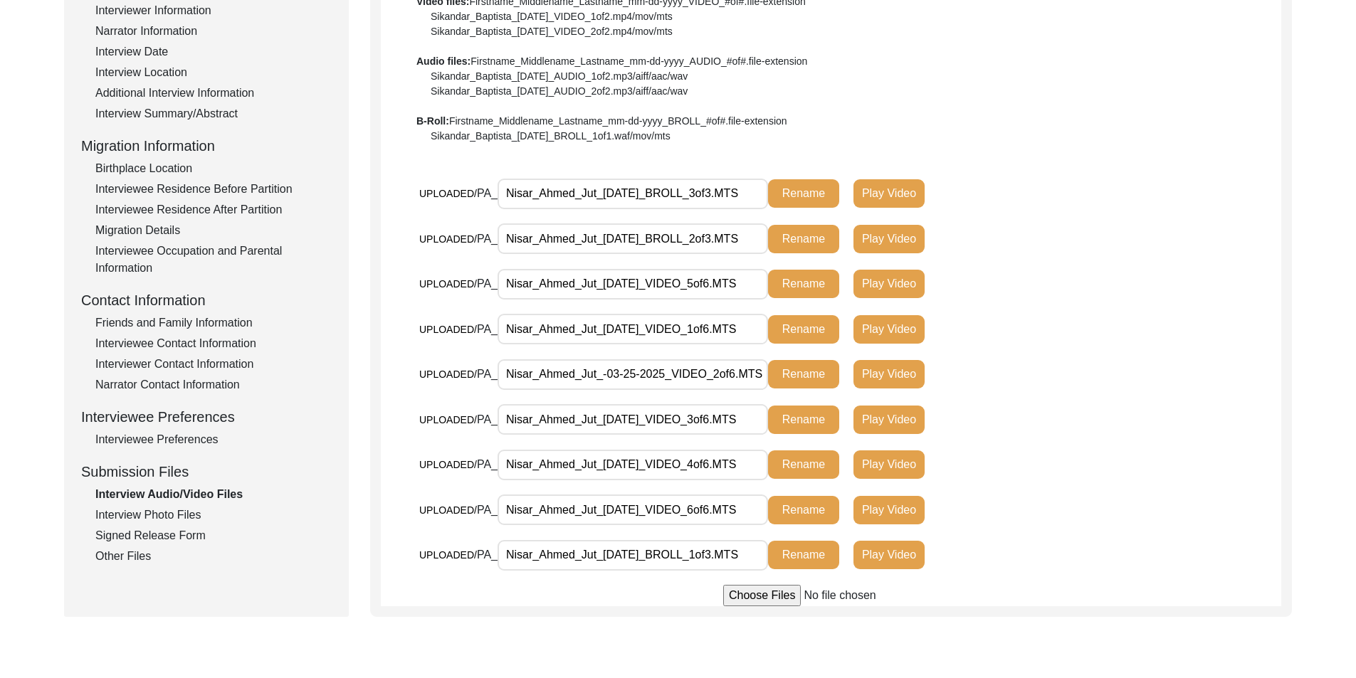
click at [182, 513] on div "Interview Photo Files" at bounding box center [213, 515] width 236 height 17
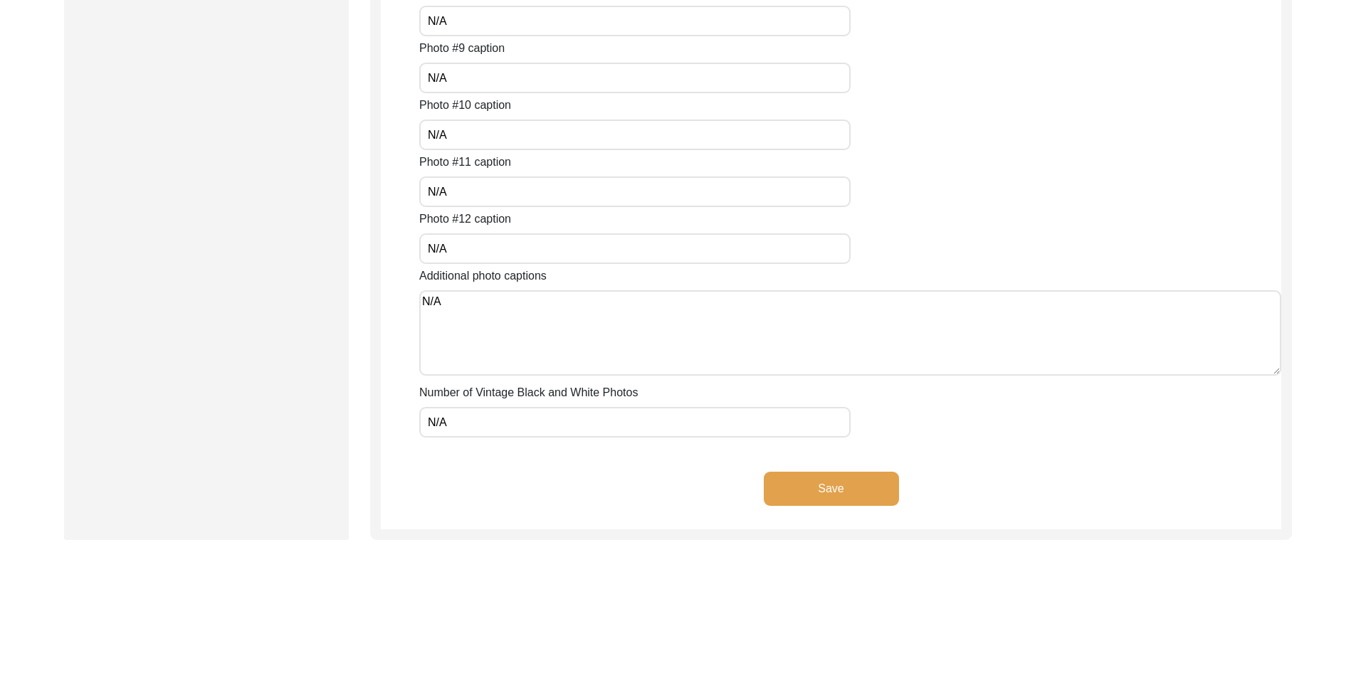
scroll to position [1171, 0]
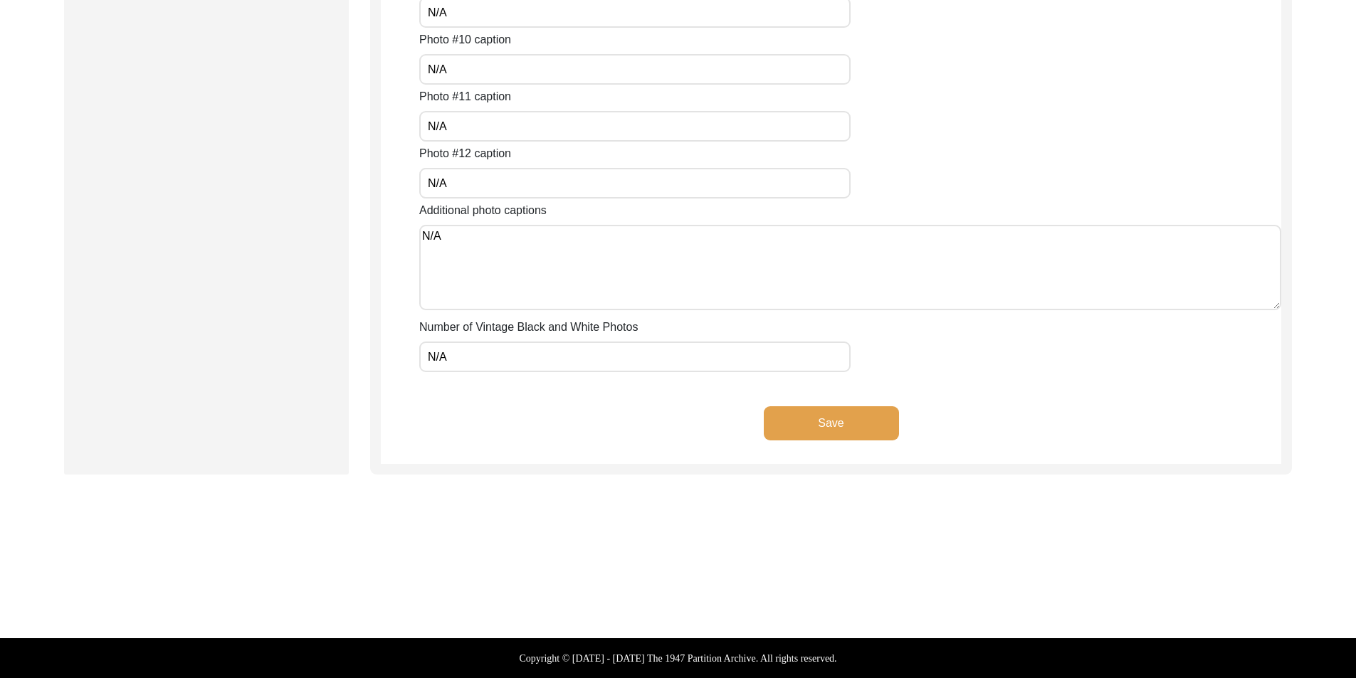
click at [500, 360] on input "N/A" at bounding box center [634, 357] width 431 height 31
click at [484, 263] on textarea "N/A" at bounding box center [850, 267] width 862 height 85
click at [495, 186] on input "N/A" at bounding box center [634, 183] width 431 height 31
click at [495, 135] on input "N/A" at bounding box center [634, 126] width 431 height 31
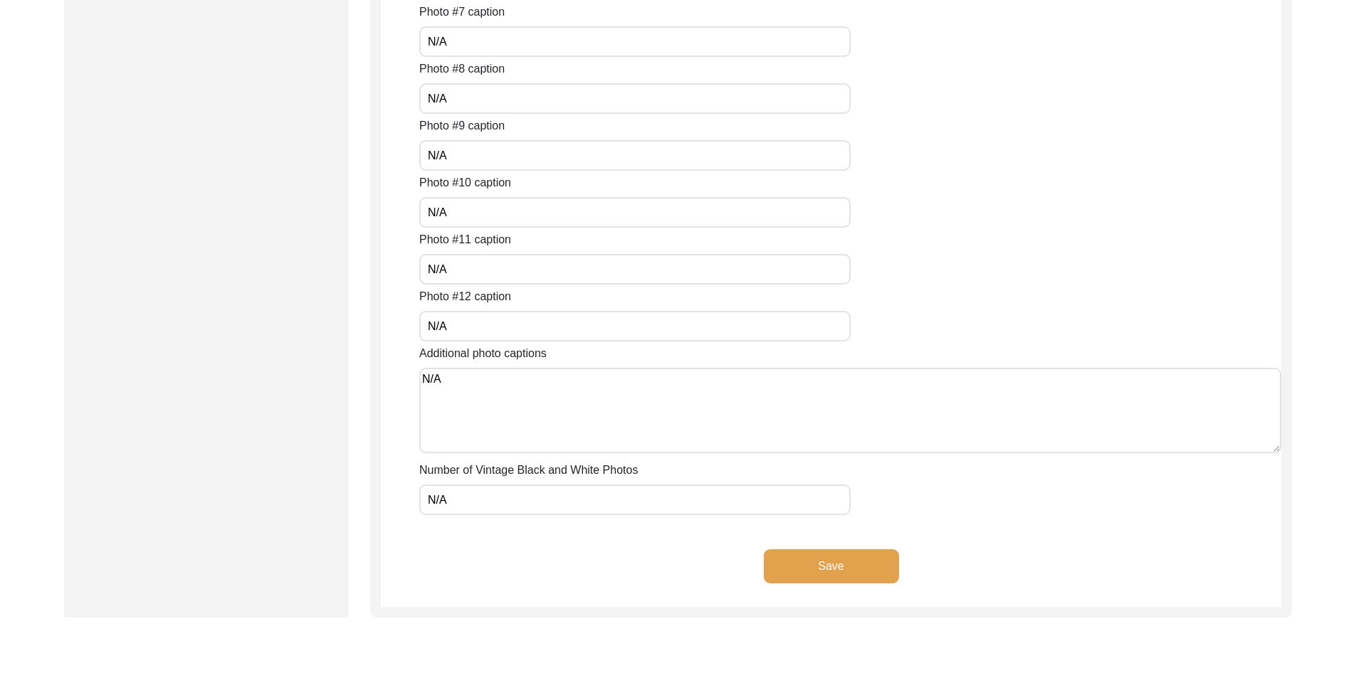
scroll to position [886, 0]
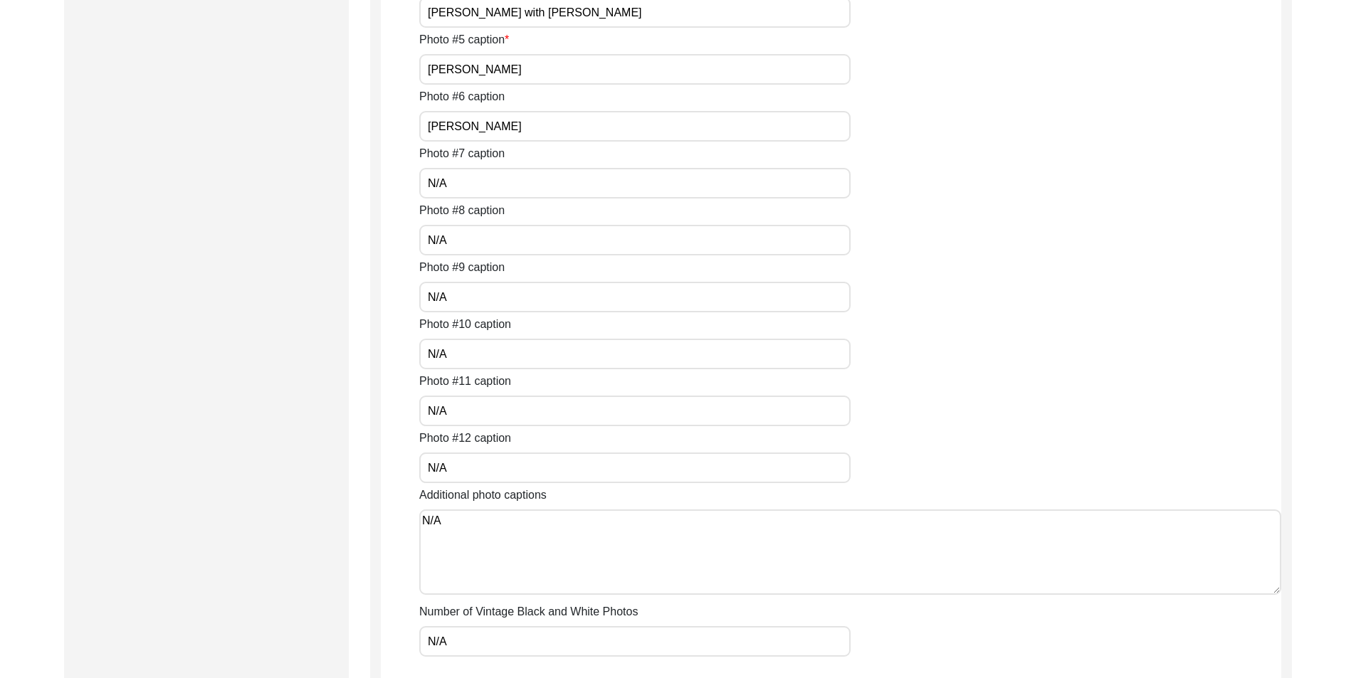
click at [460, 358] on input "N/A" at bounding box center [634, 354] width 431 height 31
click at [465, 268] on label "Photo #9 caption" at bounding box center [461, 267] width 85 height 17
click at [465, 282] on input "N/A" at bounding box center [634, 297] width 431 height 31
click at [465, 280] on div "Photo #9 caption N/A" at bounding box center [850, 285] width 862 height 53
click at [469, 241] on input "N/A" at bounding box center [634, 240] width 431 height 31
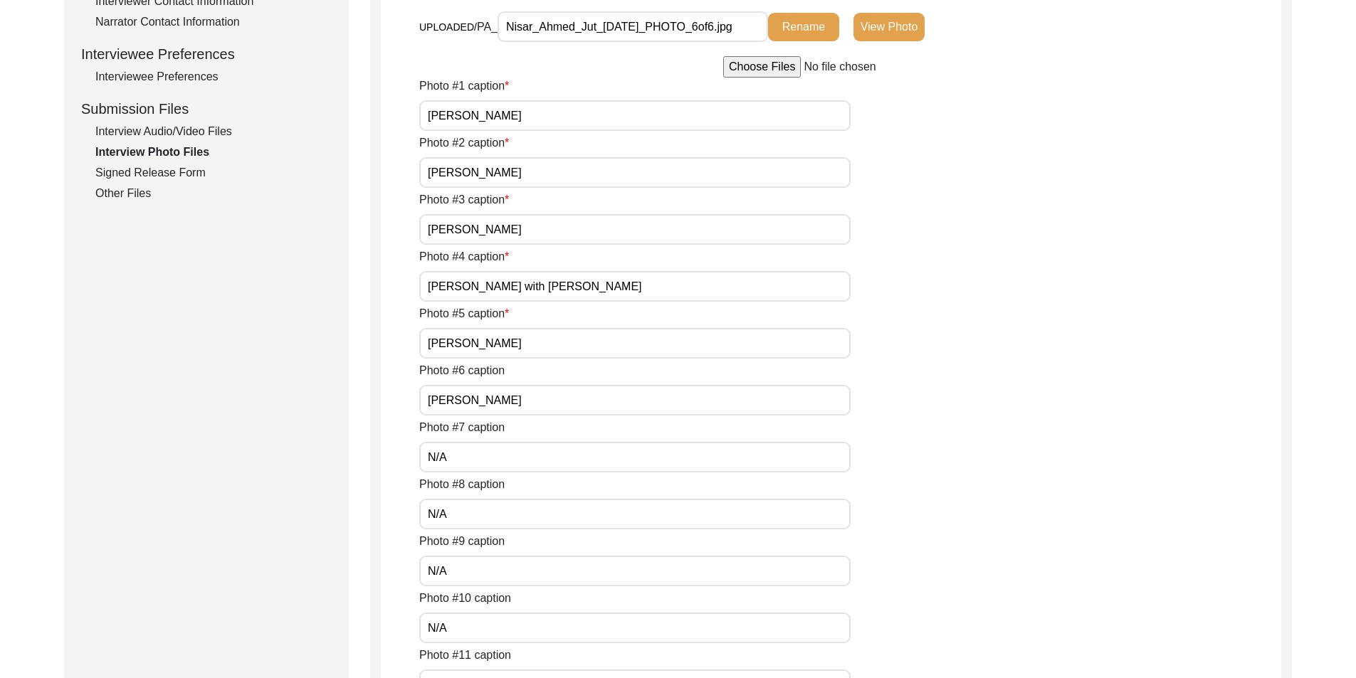
scroll to position [601, 0]
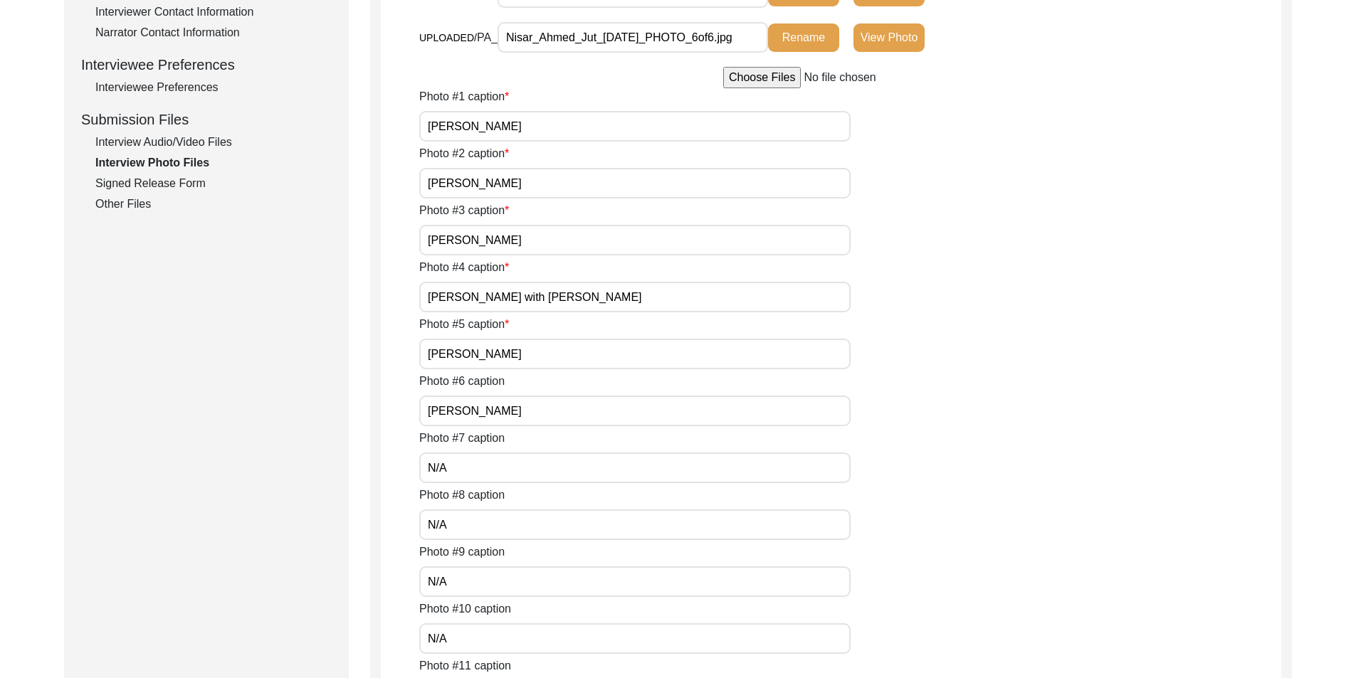
click at [473, 461] on input "N/A" at bounding box center [634, 468] width 431 height 31
drag, startPoint x: 508, startPoint y: 413, endPoint x: 384, endPoint y: 408, distance: 124.6
click at [384, 408] on app-photo-files "Interview Photo Files Write a detailed caption for each photo: when was the pho…" at bounding box center [831, 306] width 900 height 1454
drag, startPoint x: 534, startPoint y: 351, endPoint x: 412, endPoint y: 337, distance: 123.2
click at [391, 347] on app-photo-files "Interview Photo Files Write a detailed caption for each photo: when was the pho…" at bounding box center [831, 306] width 900 height 1454
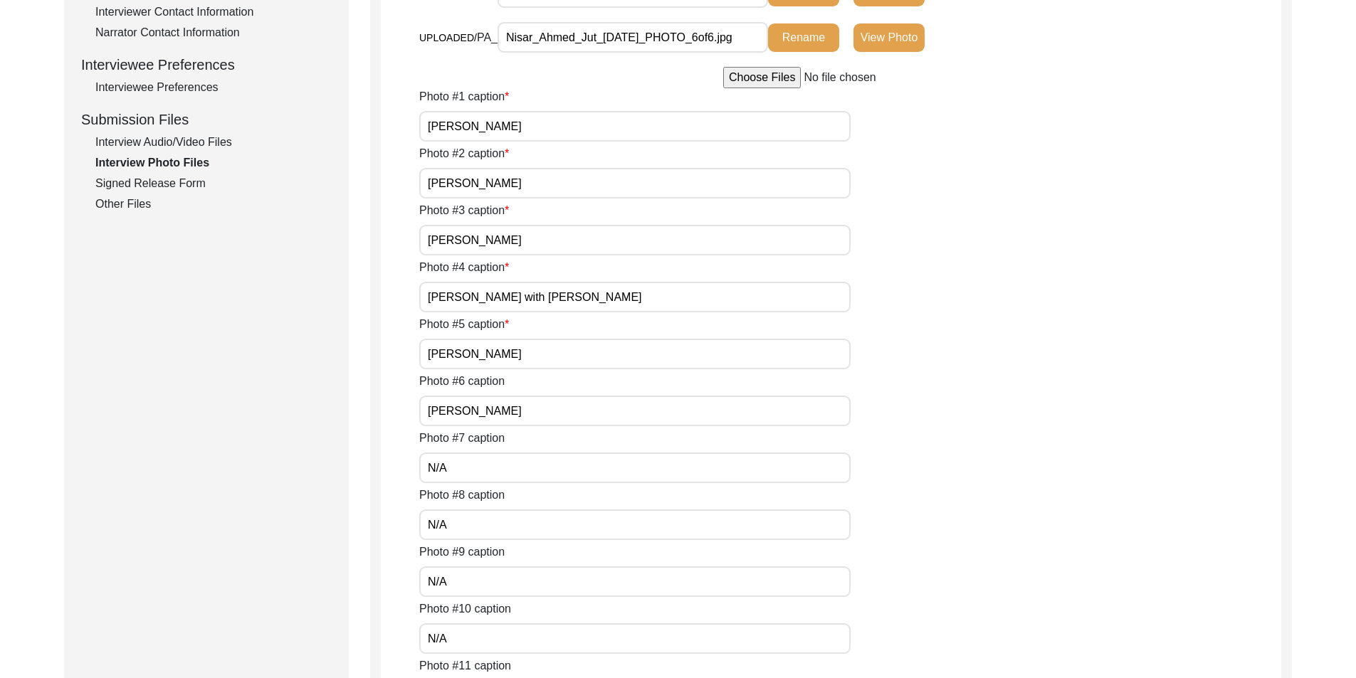
click at [660, 283] on input "[PERSON_NAME] with [PERSON_NAME]" at bounding box center [634, 297] width 431 height 31
click at [616, 252] on input "[PERSON_NAME]" at bounding box center [634, 240] width 431 height 31
click at [596, 189] on input "[PERSON_NAME]" at bounding box center [634, 183] width 431 height 31
click at [586, 138] on input "[PERSON_NAME]" at bounding box center [634, 126] width 431 height 31
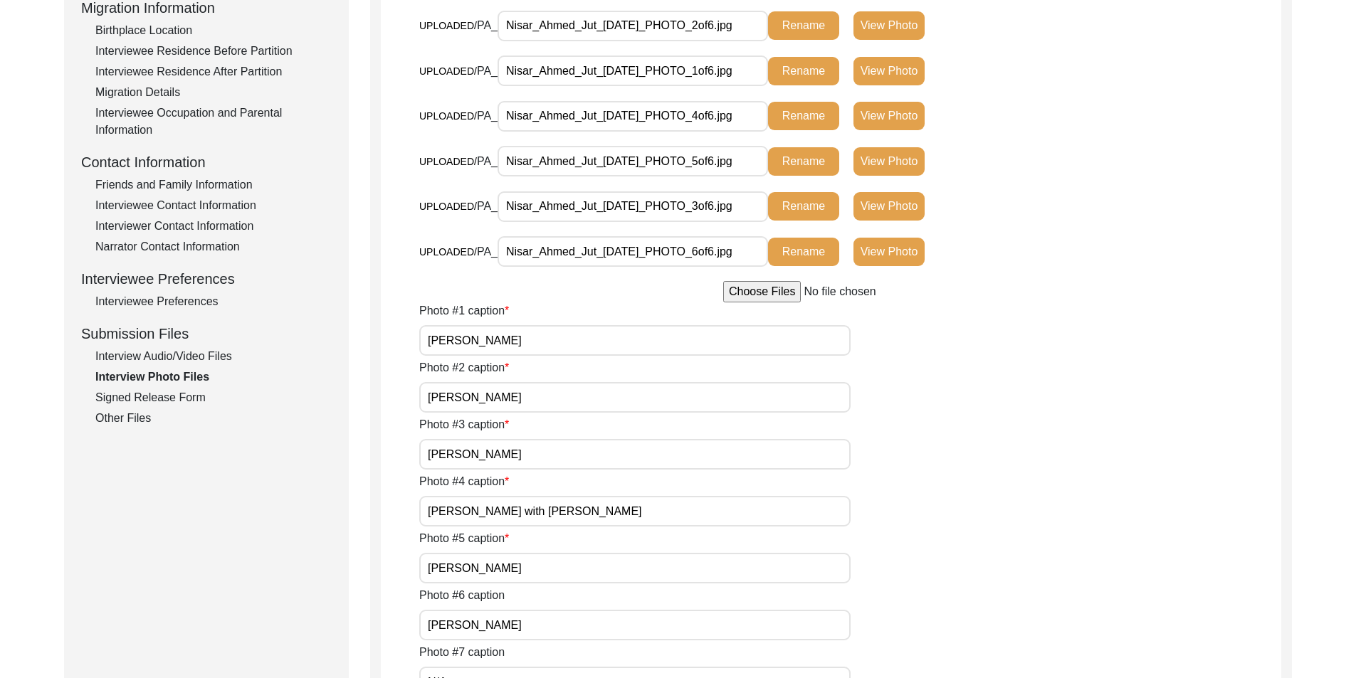
scroll to position [103, 0]
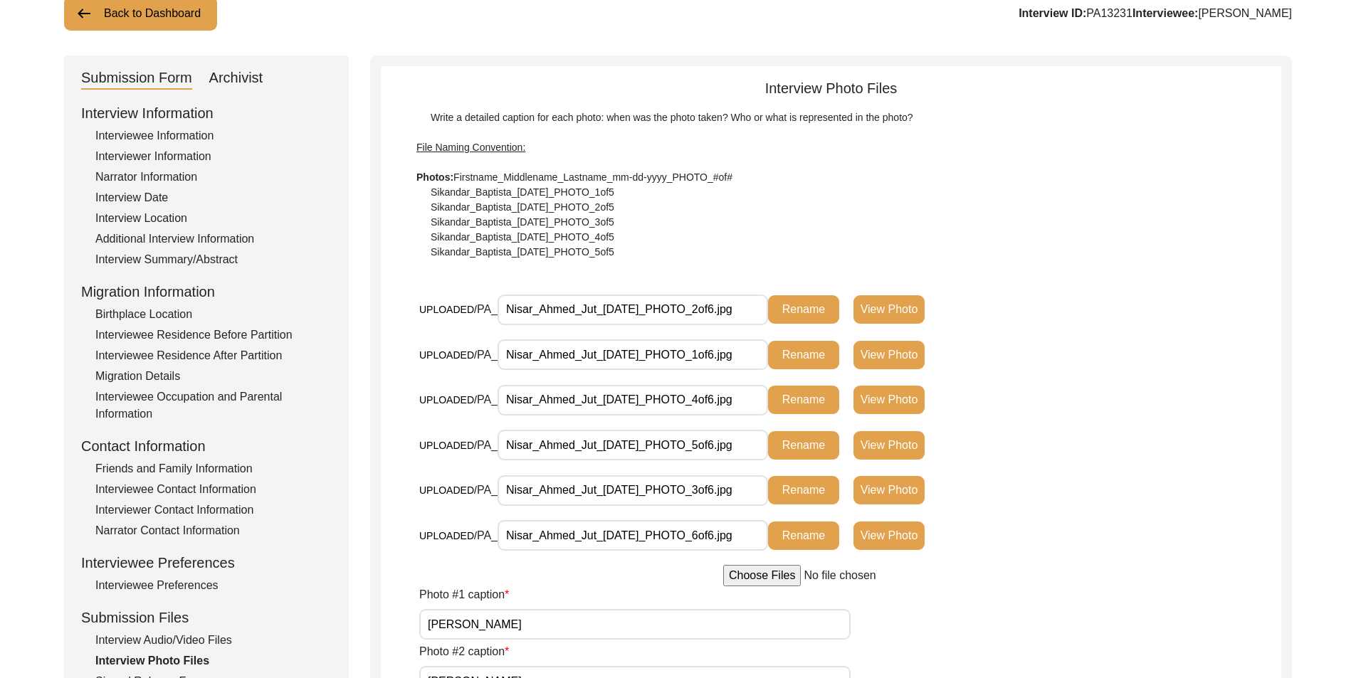
drag, startPoint x: 542, startPoint y: 307, endPoint x: 782, endPoint y: 329, distance: 240.8
click at [782, 329] on div "UPLOADED/ PA_ Nisar_Ahmed_Jut_[DATE]_PHOTO_2of6.jpg Rename View Photo" at bounding box center [720, 315] width 603 height 42
drag, startPoint x: 652, startPoint y: 356, endPoint x: 819, endPoint y: 368, distance: 167.6
click at [828, 364] on div "UPLOADED/ PA_ Nisar_Ahmed_Jut_[DATE]_PHOTO_1of6.jpg Rename View Photo" at bounding box center [720, 354] width 603 height 31
drag, startPoint x: 605, startPoint y: 411, endPoint x: 736, endPoint y: 435, distance: 133.8
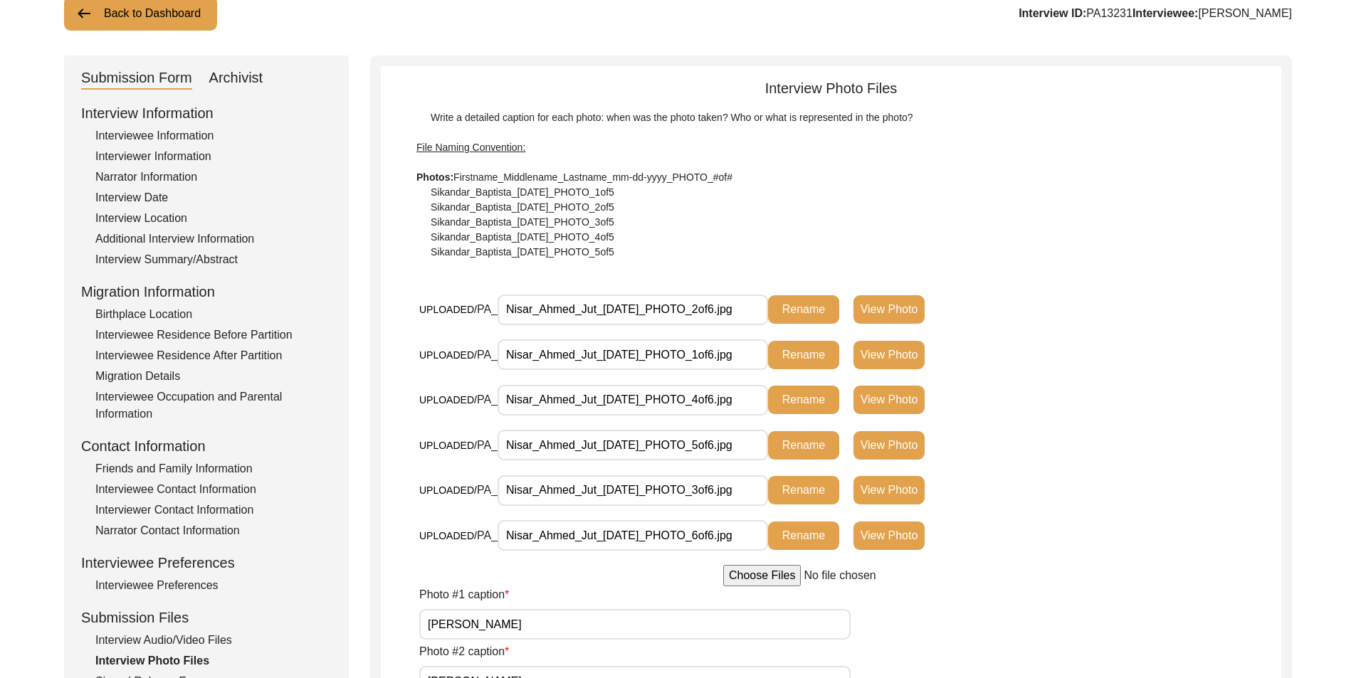
click at [830, 419] on div "UPLOADED/ PA_ Nisar_Ahmed_Jut_[DATE]_PHOTO_4of6.jpg Rename View Photo" at bounding box center [720, 405] width 603 height 42
drag, startPoint x: 583, startPoint y: 445, endPoint x: 689, endPoint y: 506, distance: 122.1
click at [824, 465] on div "UPLOADED/ PA_ Nisar_Ahmed_Jut_[DATE]_PHOTO_5of6.jpg Rename View Photo" at bounding box center [720, 451] width 603 height 42
drag, startPoint x: 626, startPoint y: 502, endPoint x: 757, endPoint y: 526, distance: 133.1
click at [790, 513] on div "UPLOADED/ PA_ Nisar_Ahmed_Jut_[DATE]_PHOTO_3of6.jpg Rename View Photo" at bounding box center [720, 496] width 603 height 42
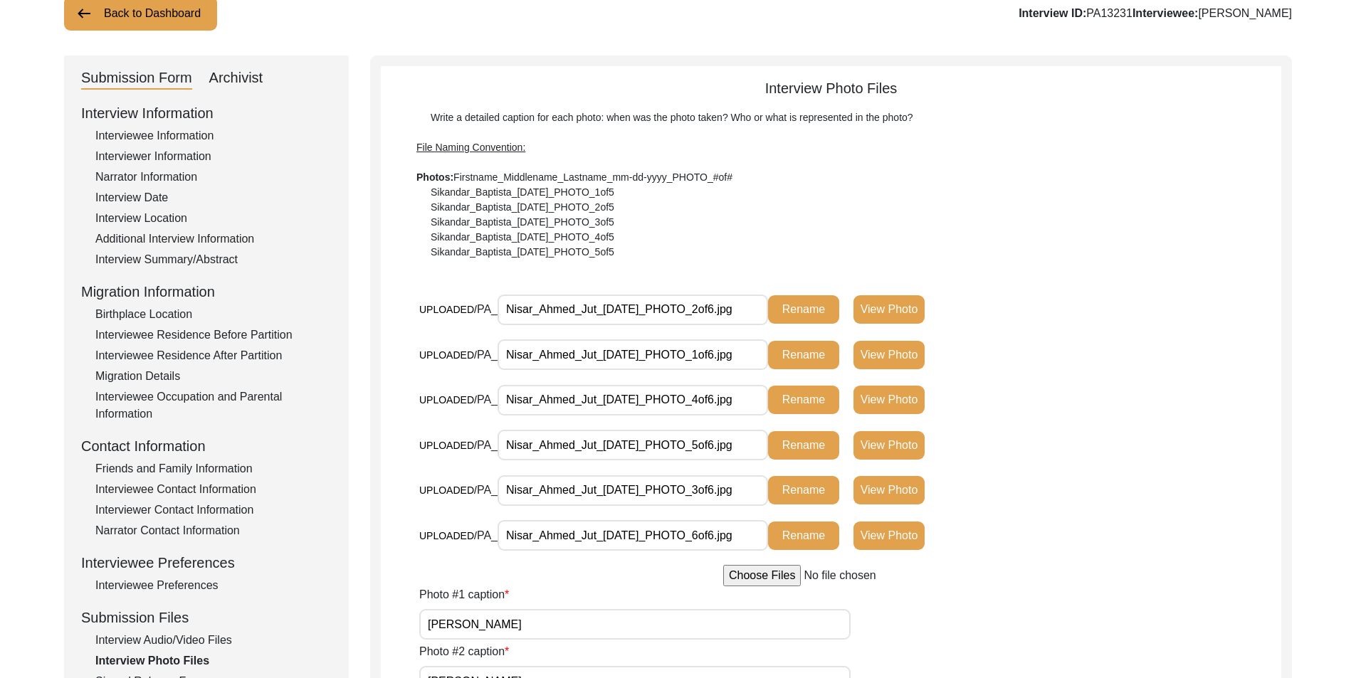
drag, startPoint x: 673, startPoint y: 534, endPoint x: 773, endPoint y: 544, distance: 100.2
click at [773, 544] on div "UPLOADED/ PA_ Nisar_Ahmed_Jut_[DATE]_PHOTO_6of6.jpg Rename View Photo" at bounding box center [720, 535] width 603 height 31
click at [1047, 432] on div "UPLOADED/ PA_ Nisar_Ahmed_Jut_[DATE]_PHOTO_5of6.jpg Rename View Photo" at bounding box center [850, 453] width 862 height 46
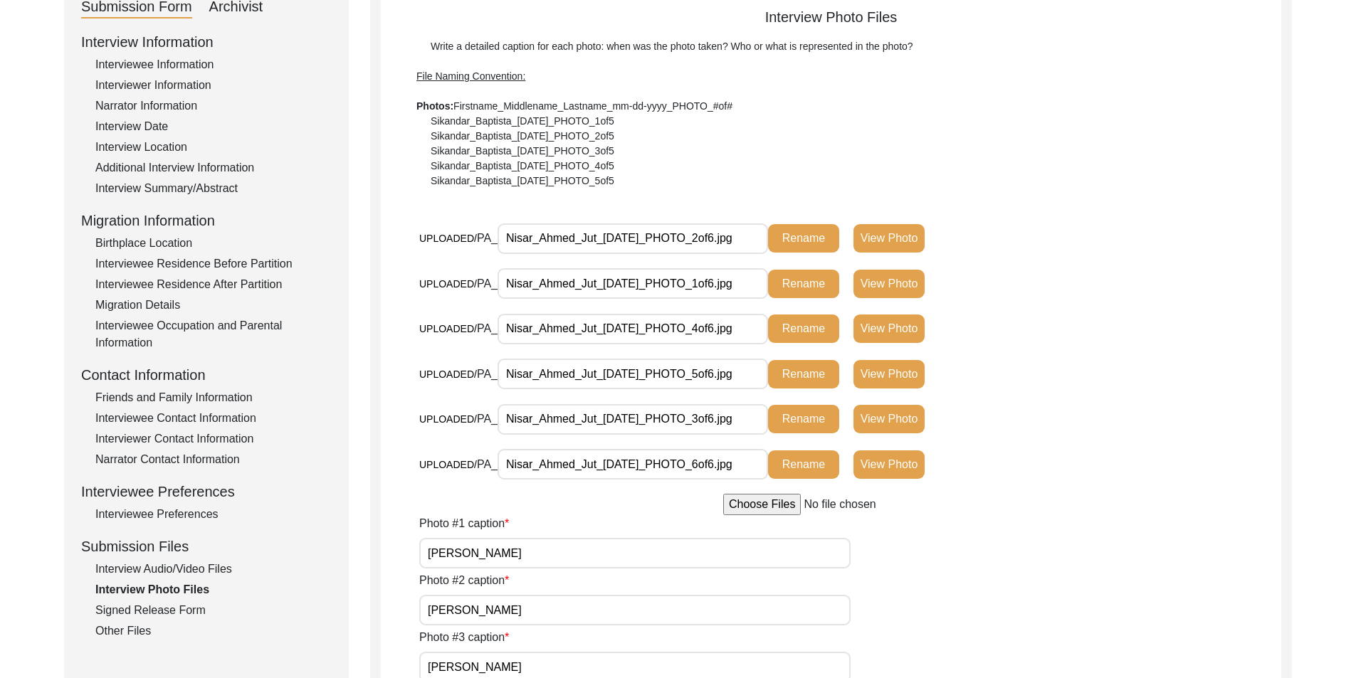
click at [881, 286] on button "View Photo" at bounding box center [888, 284] width 71 height 28
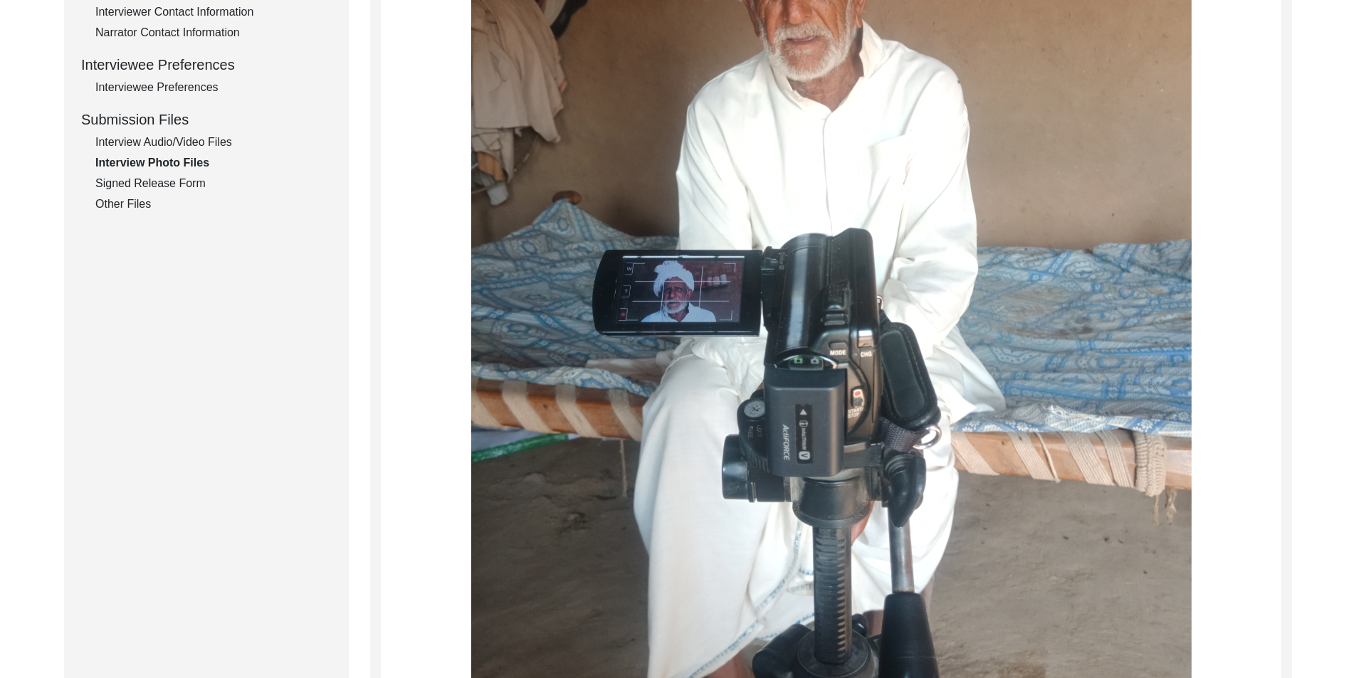
scroll to position [1028, 0]
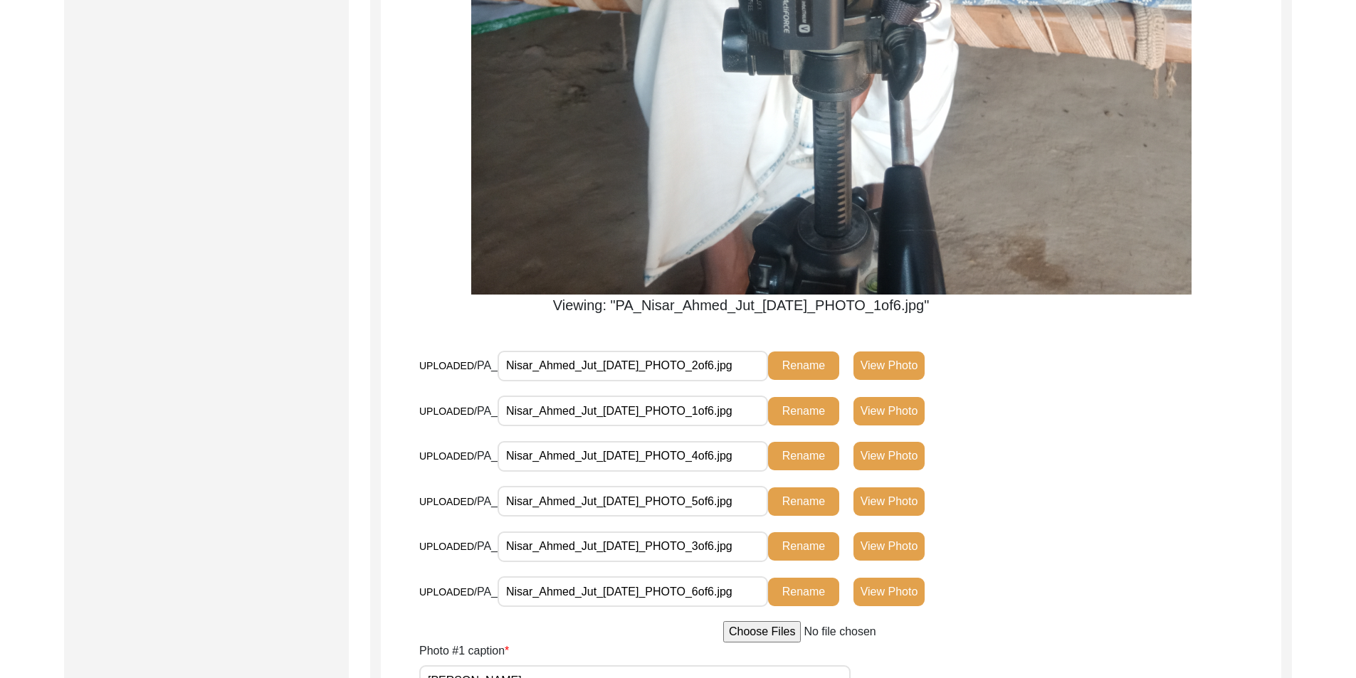
click at [904, 368] on button "View Photo" at bounding box center [888, 366] width 71 height 28
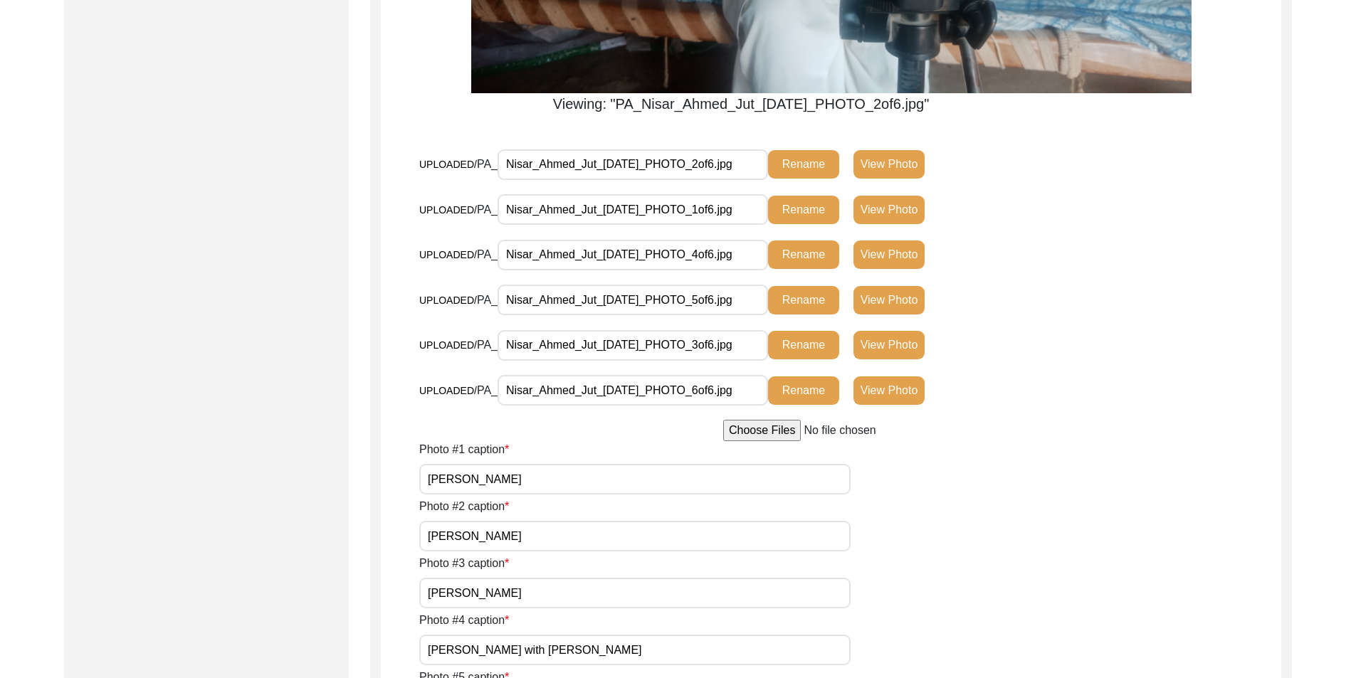
scroll to position [815, 0]
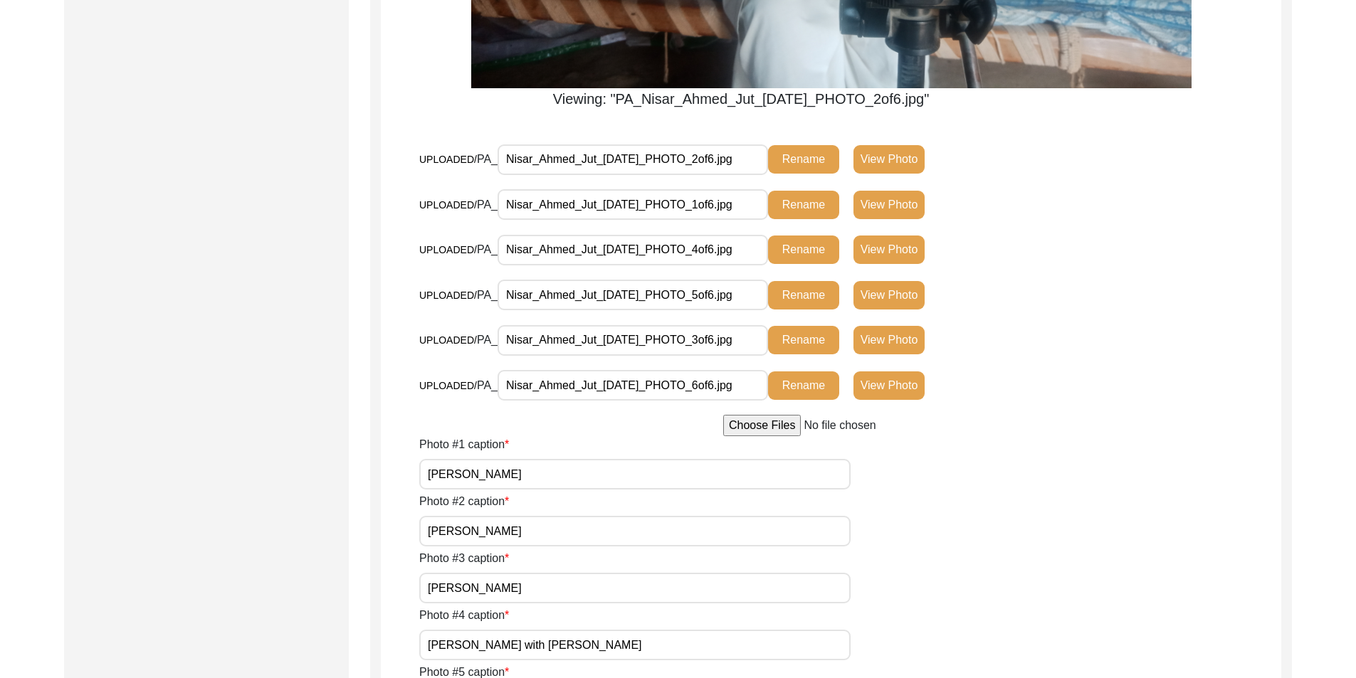
click at [883, 331] on button "View Photo" at bounding box center [888, 340] width 71 height 28
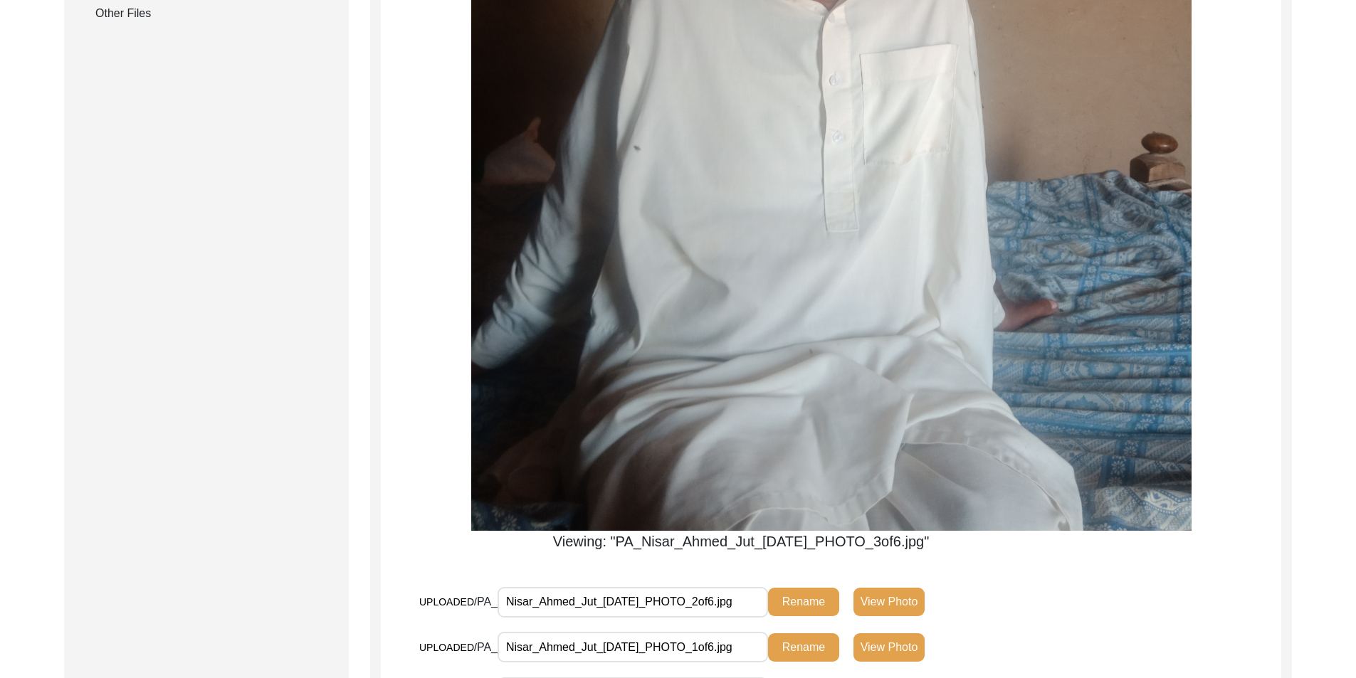
scroll to position [1099, 0]
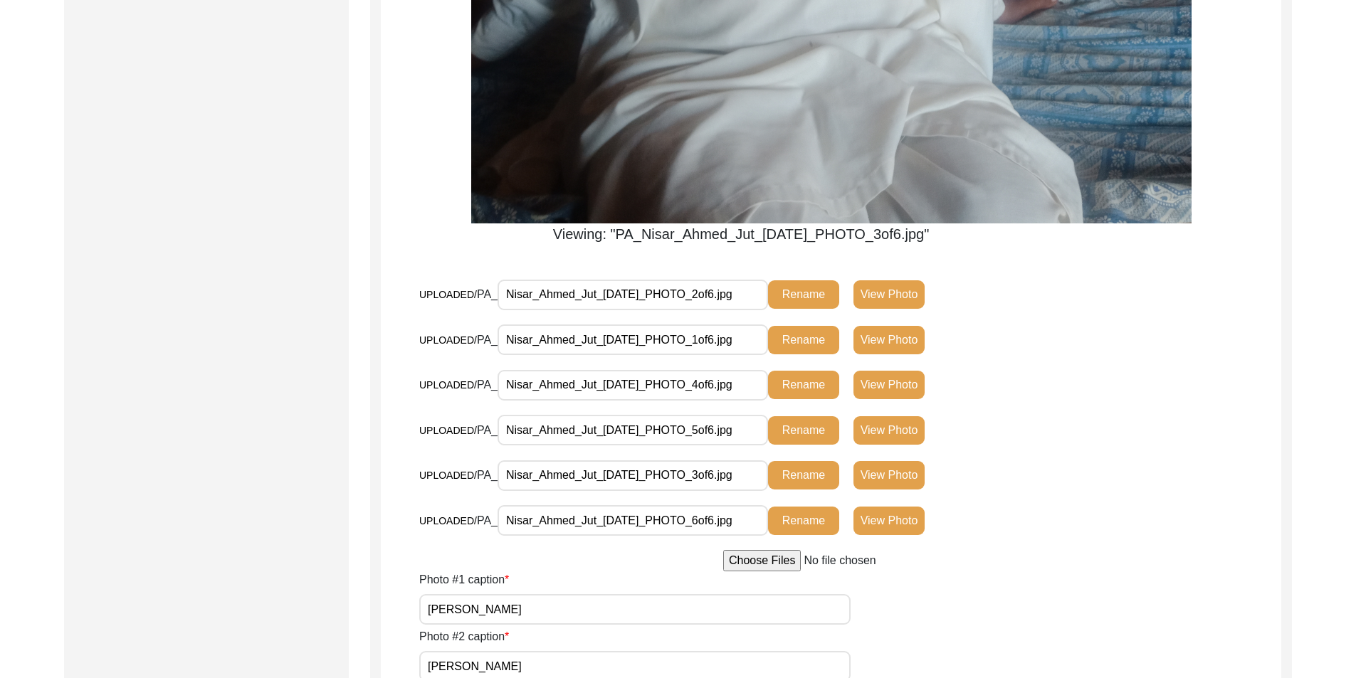
click at [916, 377] on button "View Photo" at bounding box center [888, 385] width 71 height 28
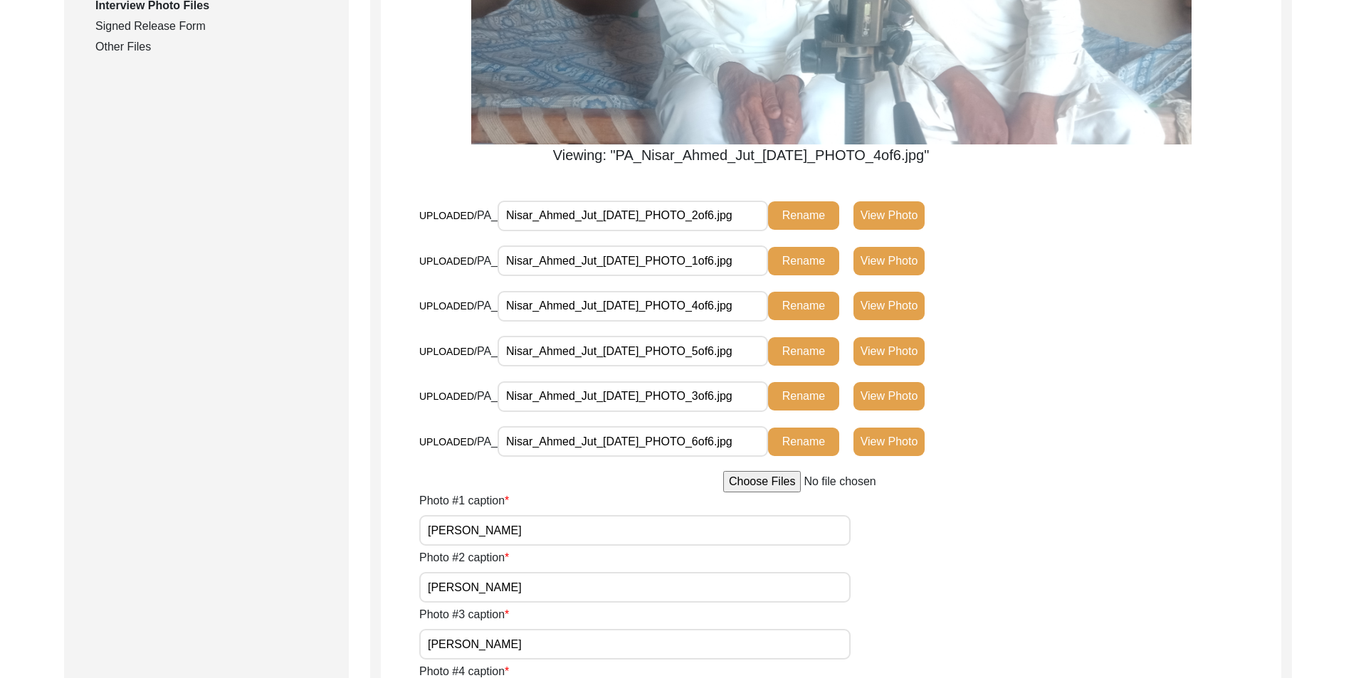
scroll to position [957, 0]
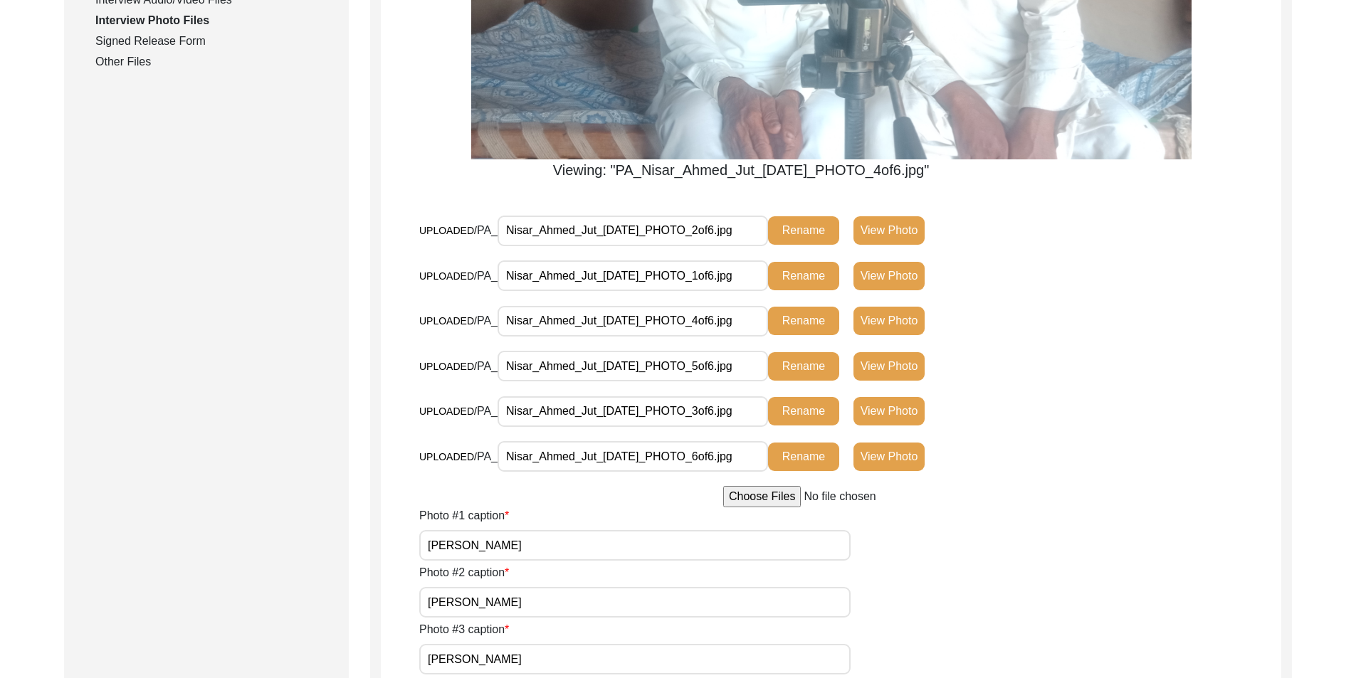
click at [899, 374] on button "View Photo" at bounding box center [888, 366] width 71 height 28
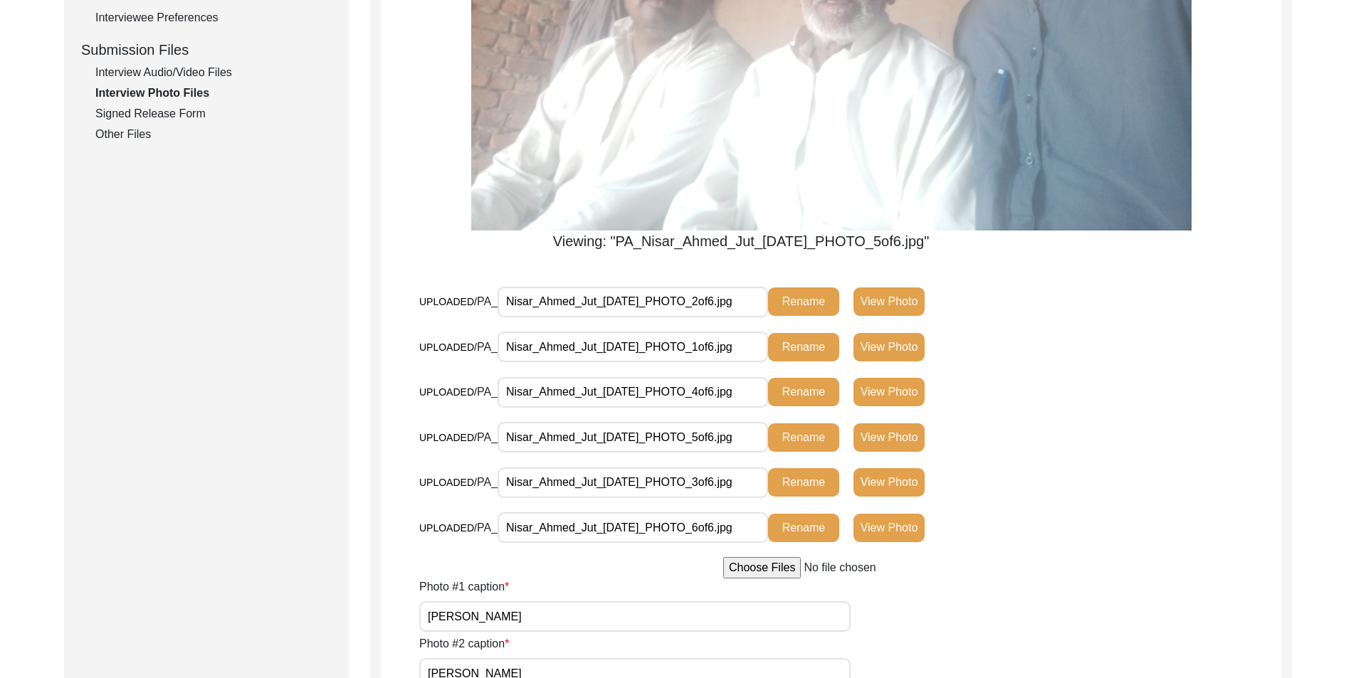
scroll to position [672, 0]
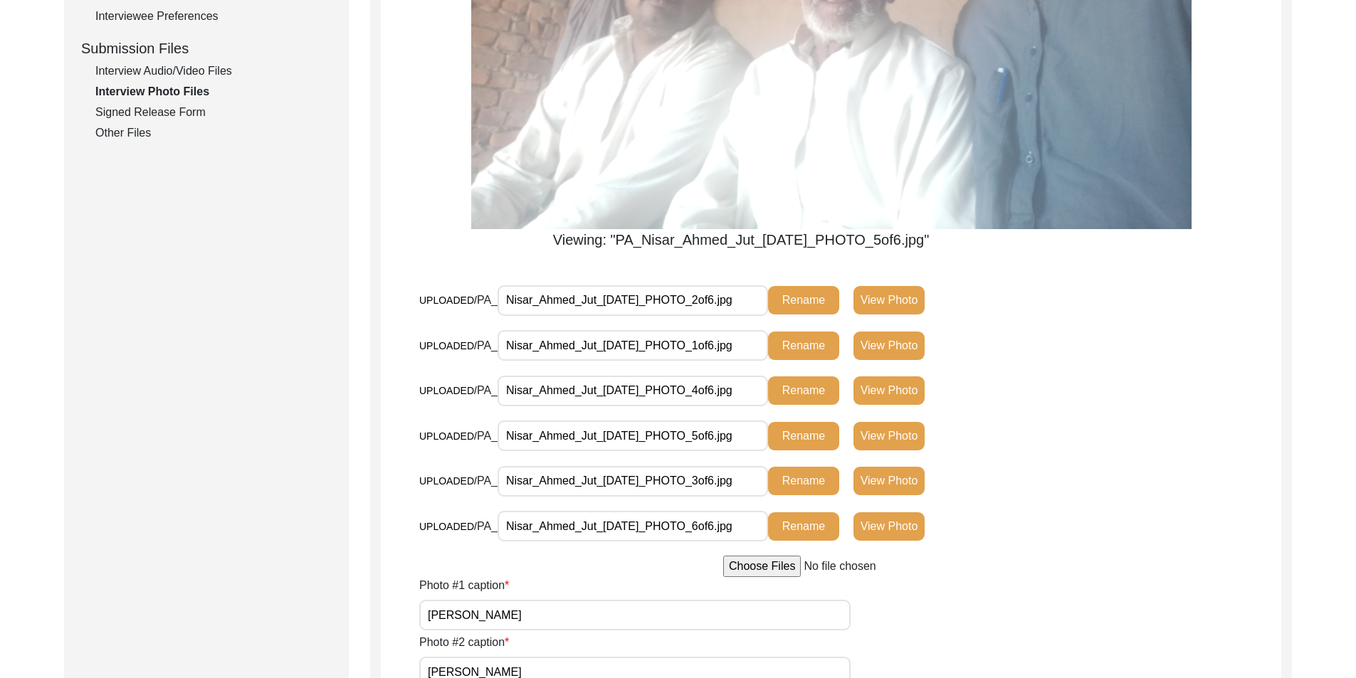
click at [901, 519] on button "View Photo" at bounding box center [888, 526] width 71 height 28
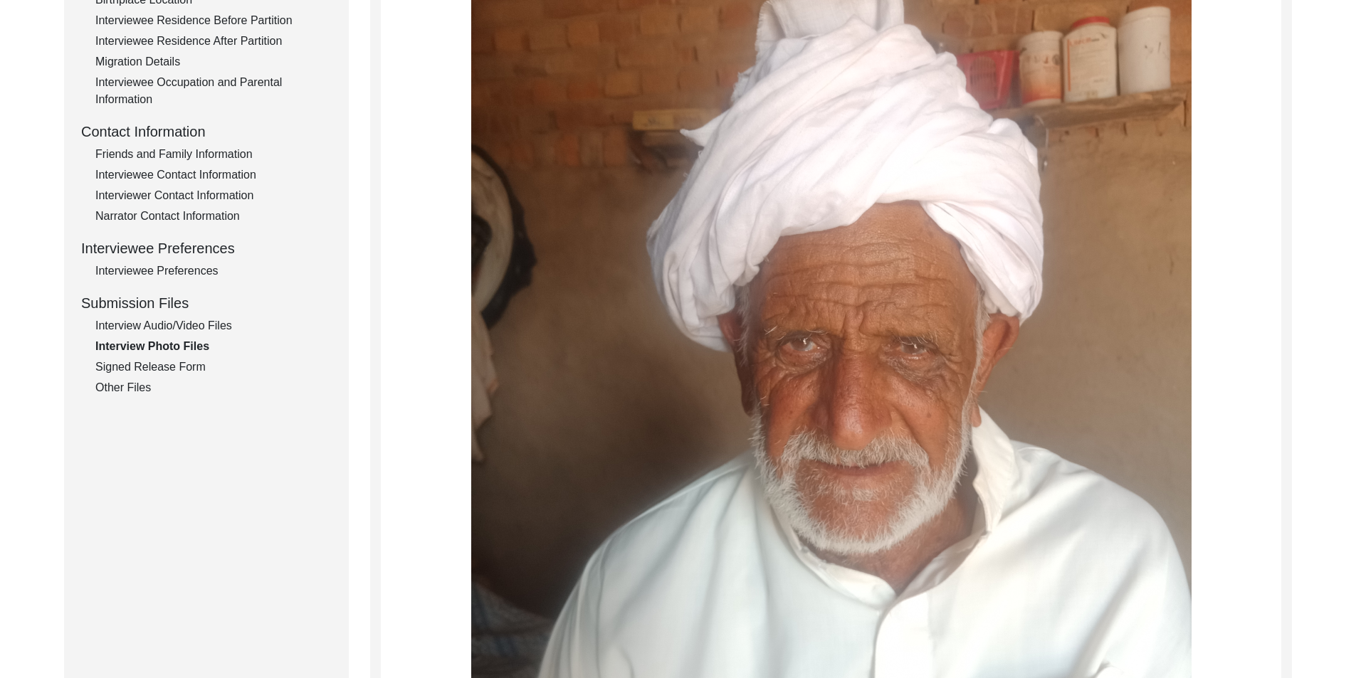
scroll to position [302, 0]
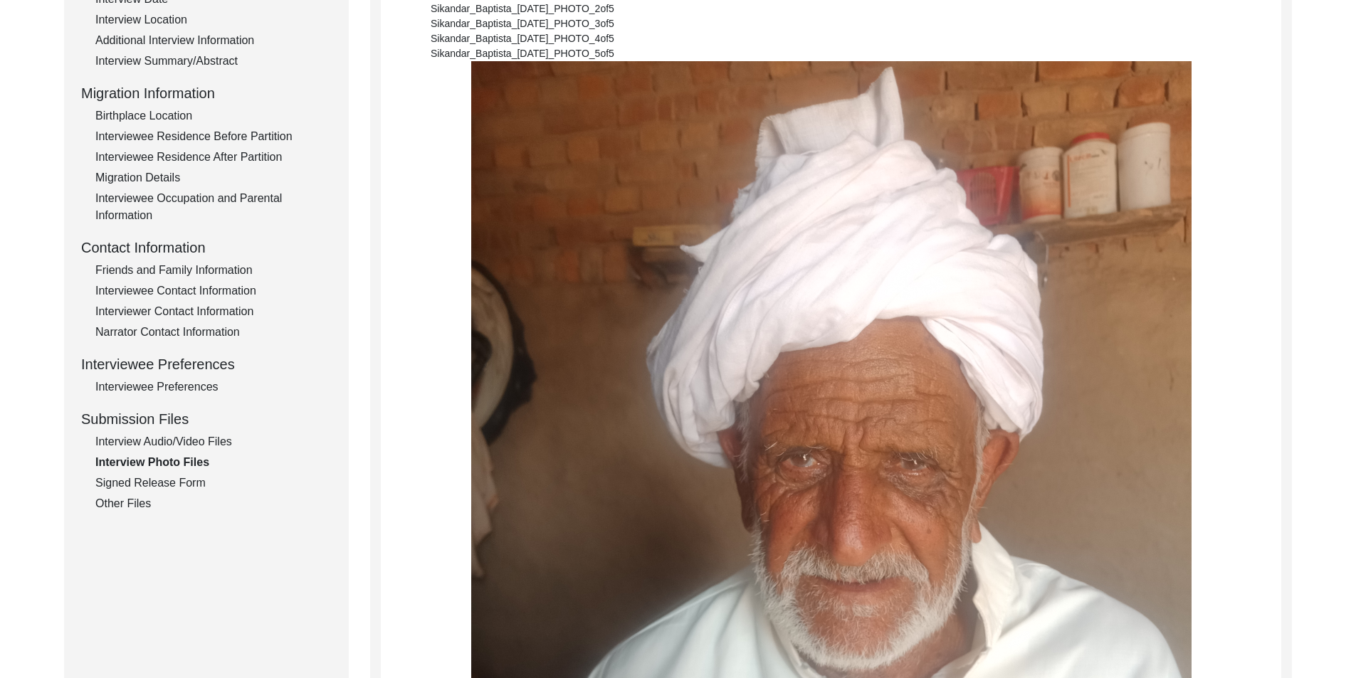
click at [172, 477] on div "Signed Release Form" at bounding box center [213, 483] width 236 height 17
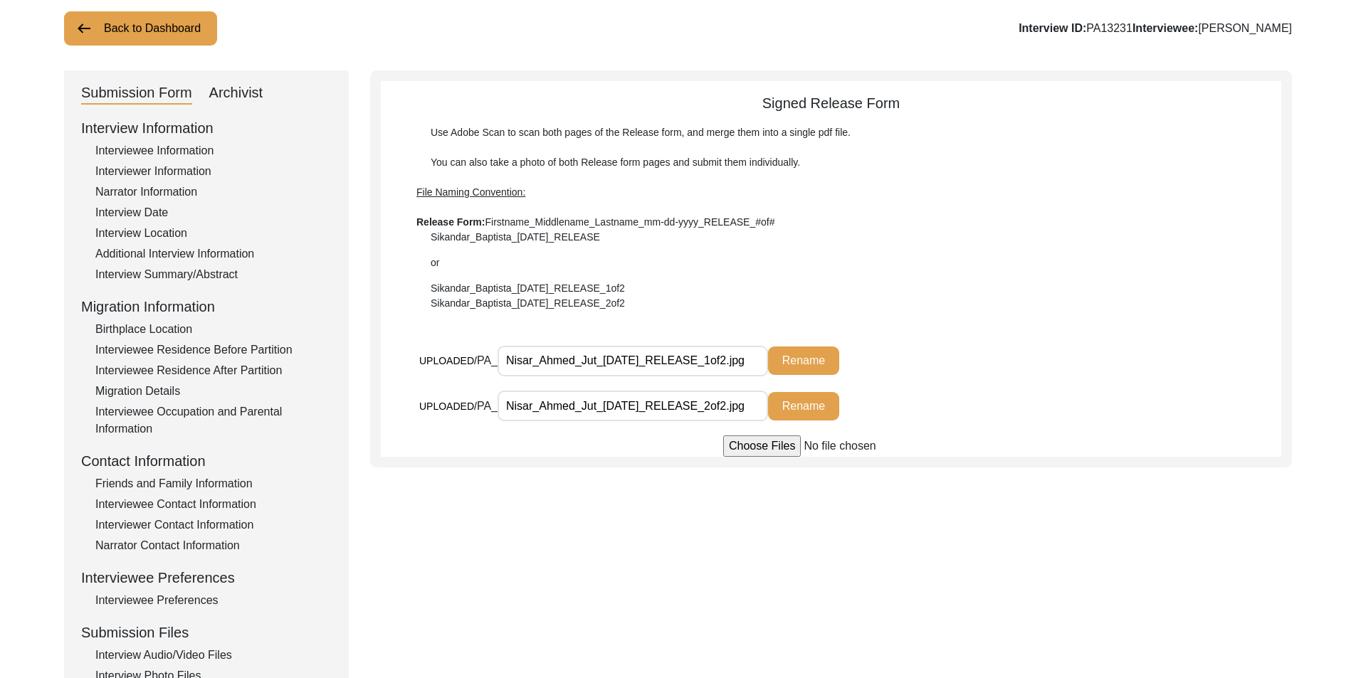
scroll to position [0, 1]
drag, startPoint x: 500, startPoint y: 358, endPoint x: 879, endPoint y: 361, distance: 380.0
click at [879, 361] on div "UPLOADED/ PA_ Nisar_Ahmed_Jut_[DATE]_RELEASE_1of2.jpg Rename" at bounding box center [720, 360] width 603 height 31
drag, startPoint x: 541, startPoint y: 411, endPoint x: 820, endPoint y: 415, distance: 279.7
click at [820, 415] on div "UPLOADED/ PA_ Nisar_Ahmed_Jut_[DATE]_RELEASE_2of2.jpg Rename" at bounding box center [720, 406] width 603 height 31
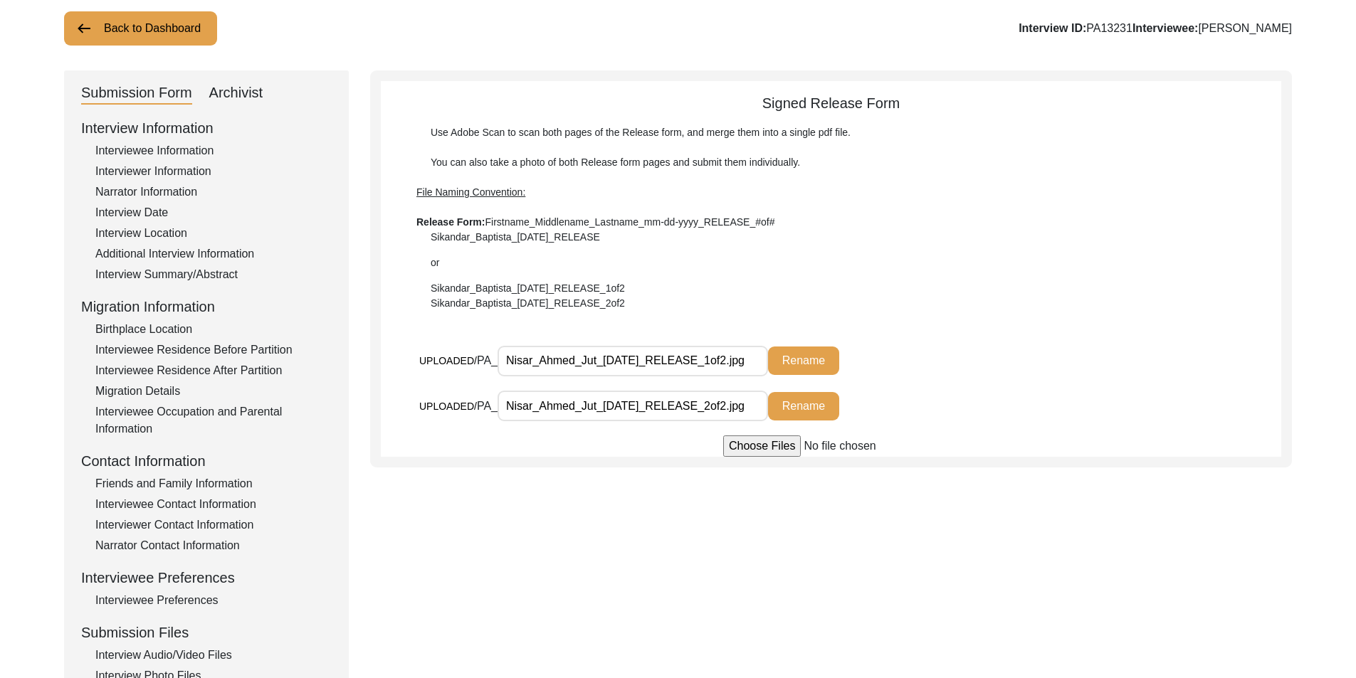
scroll to position [0, 0]
click at [1015, 374] on div "UPLOADED/ PA_ Nisar_Ahmed_Jut_[DATE]_RELEASE_1of2.jpg Rename" at bounding box center [720, 360] width 603 height 31
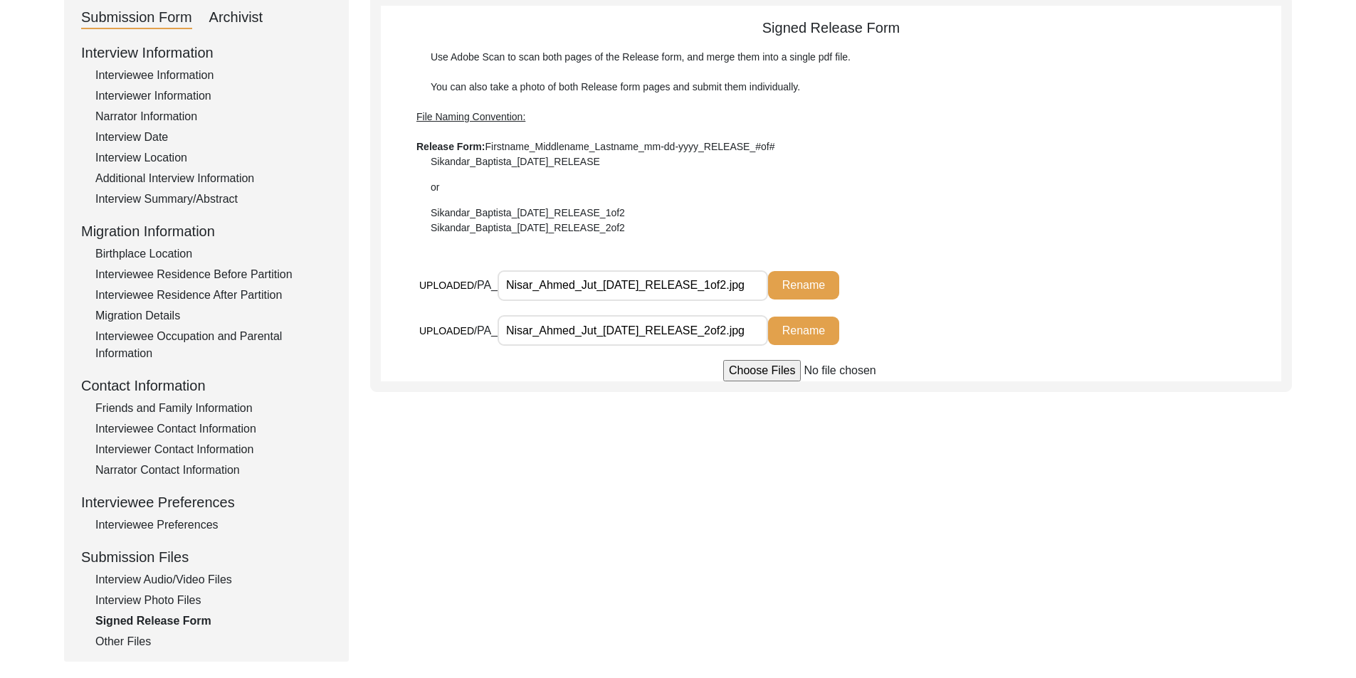
scroll to position [231, 0]
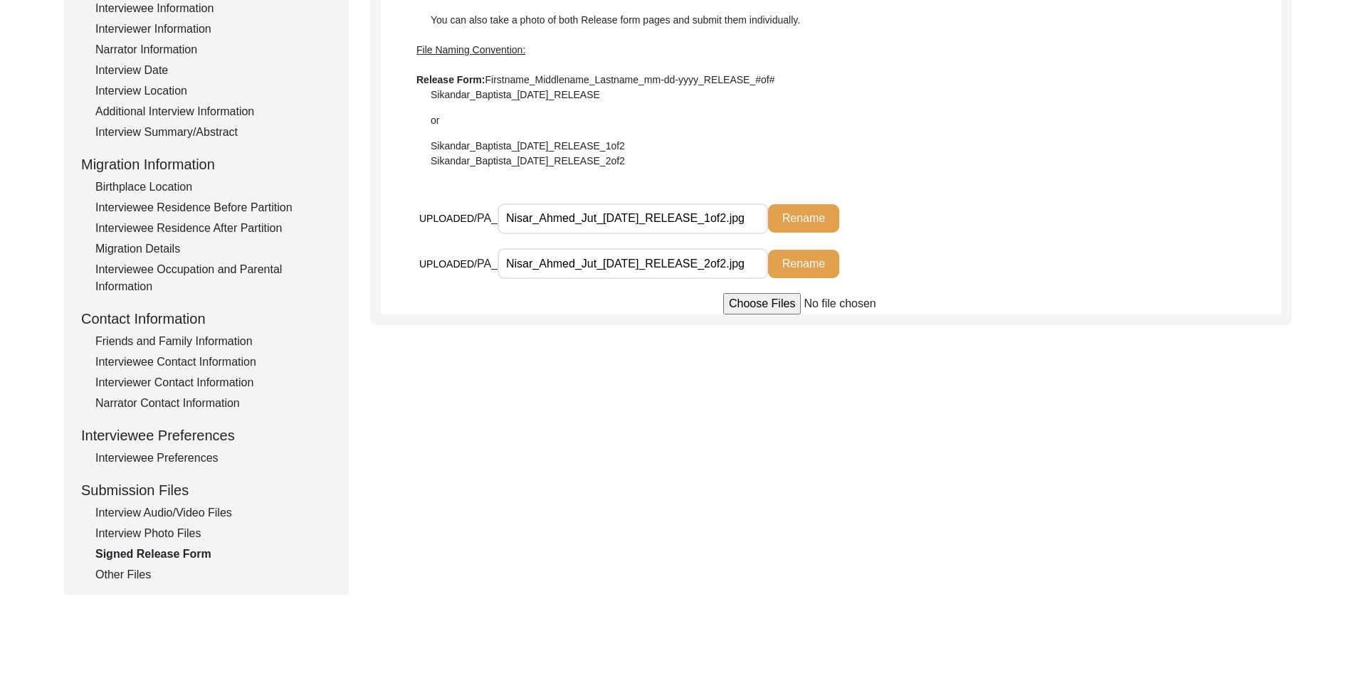
click at [156, 569] on div "Other Files" at bounding box center [213, 574] width 236 height 17
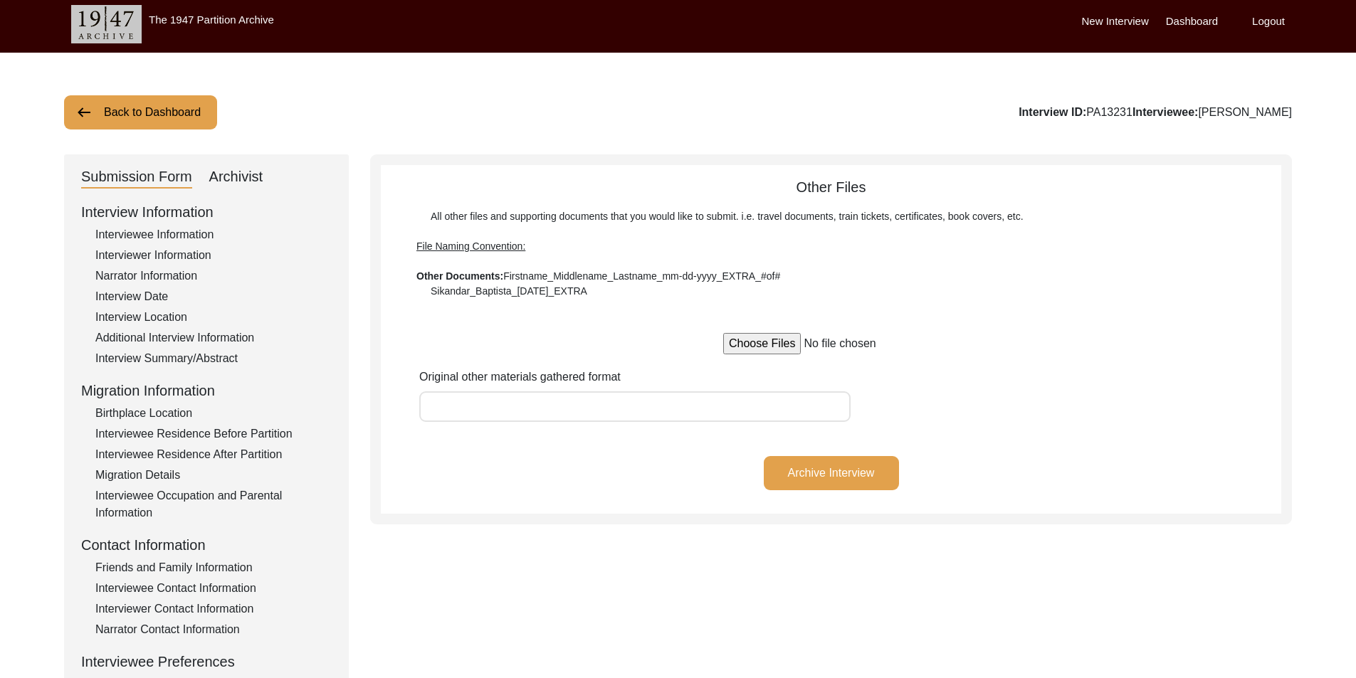
scroll to position [0, 0]
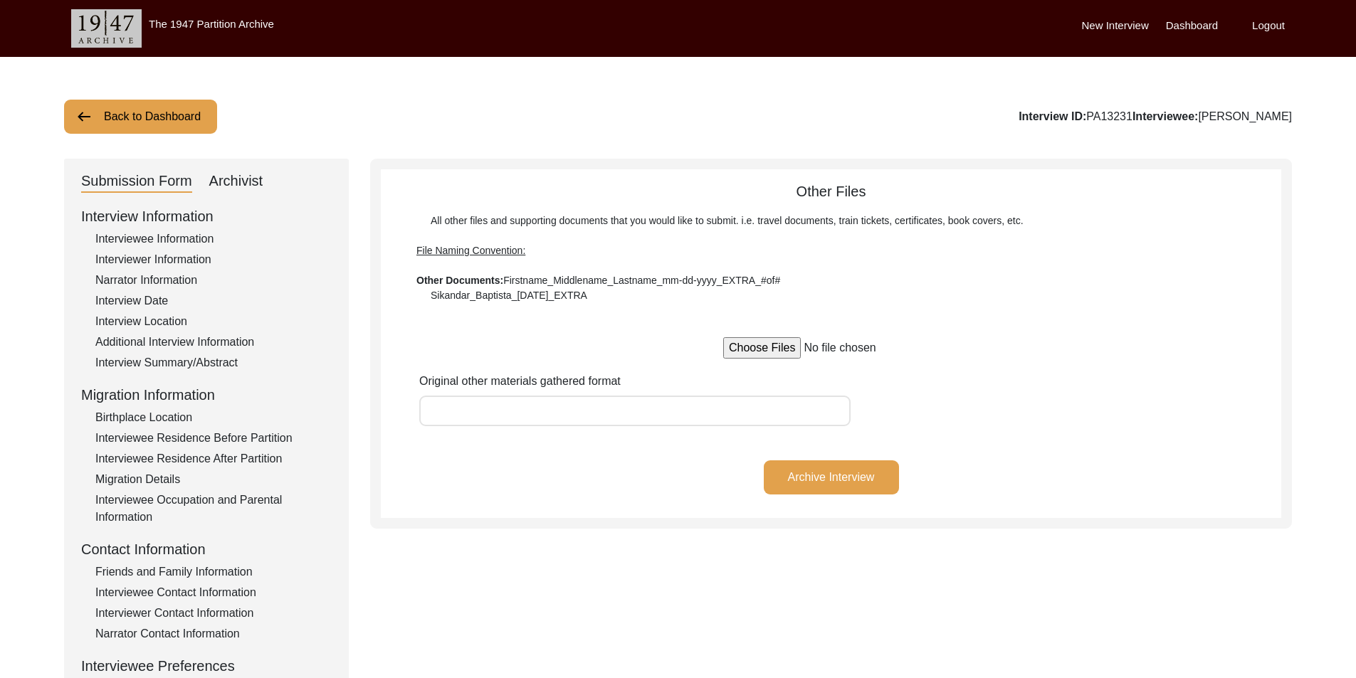
click at [270, 189] on div "Submission Form Archivist" at bounding box center [206, 181] width 250 height 23
click at [260, 185] on div "Archivist" at bounding box center [236, 181] width 54 height 23
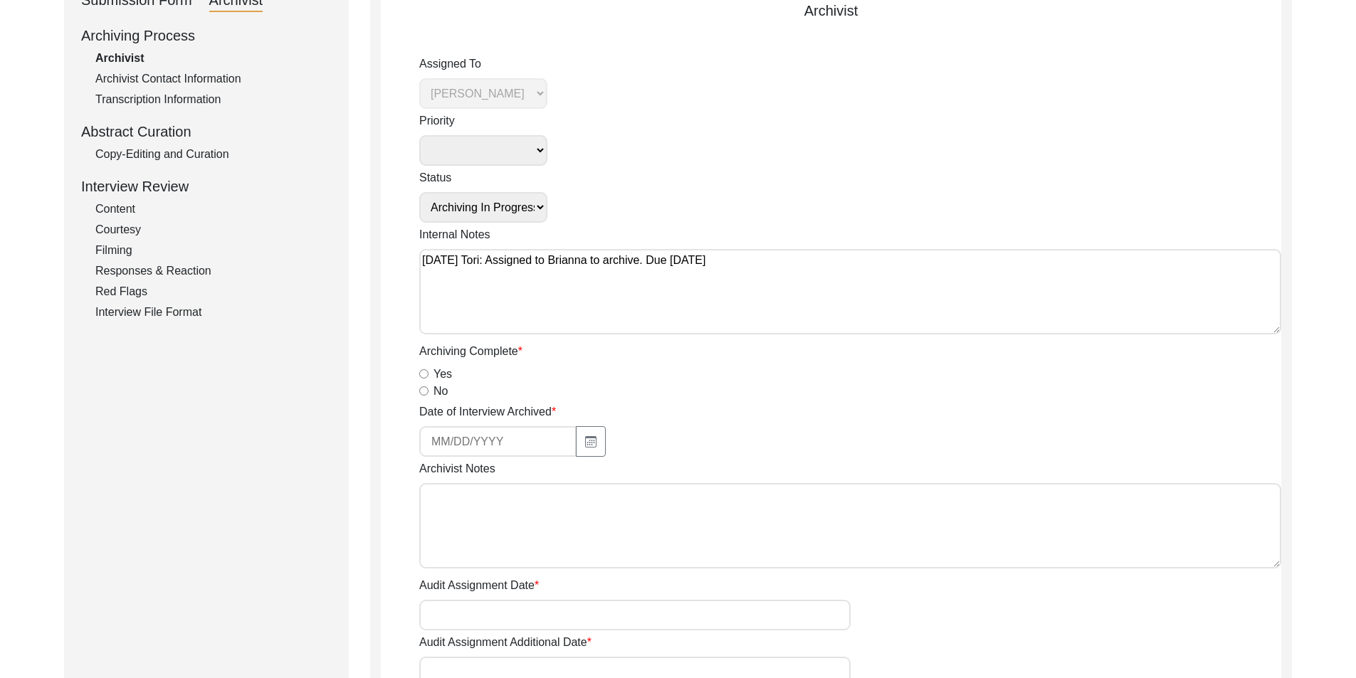
scroll to position [213, 0]
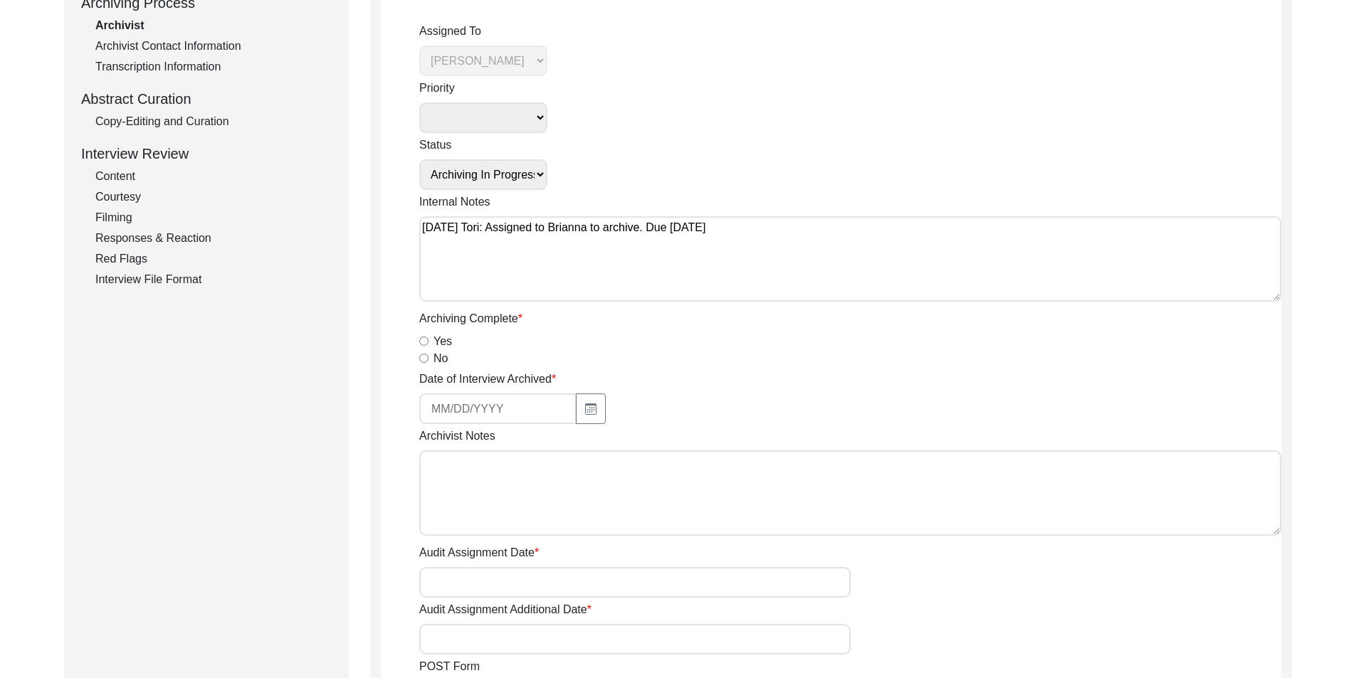
click at [420, 337] on input "Yes" at bounding box center [423, 341] width 9 height 9
click at [591, 395] on button "button" at bounding box center [591, 408] width 30 height 31
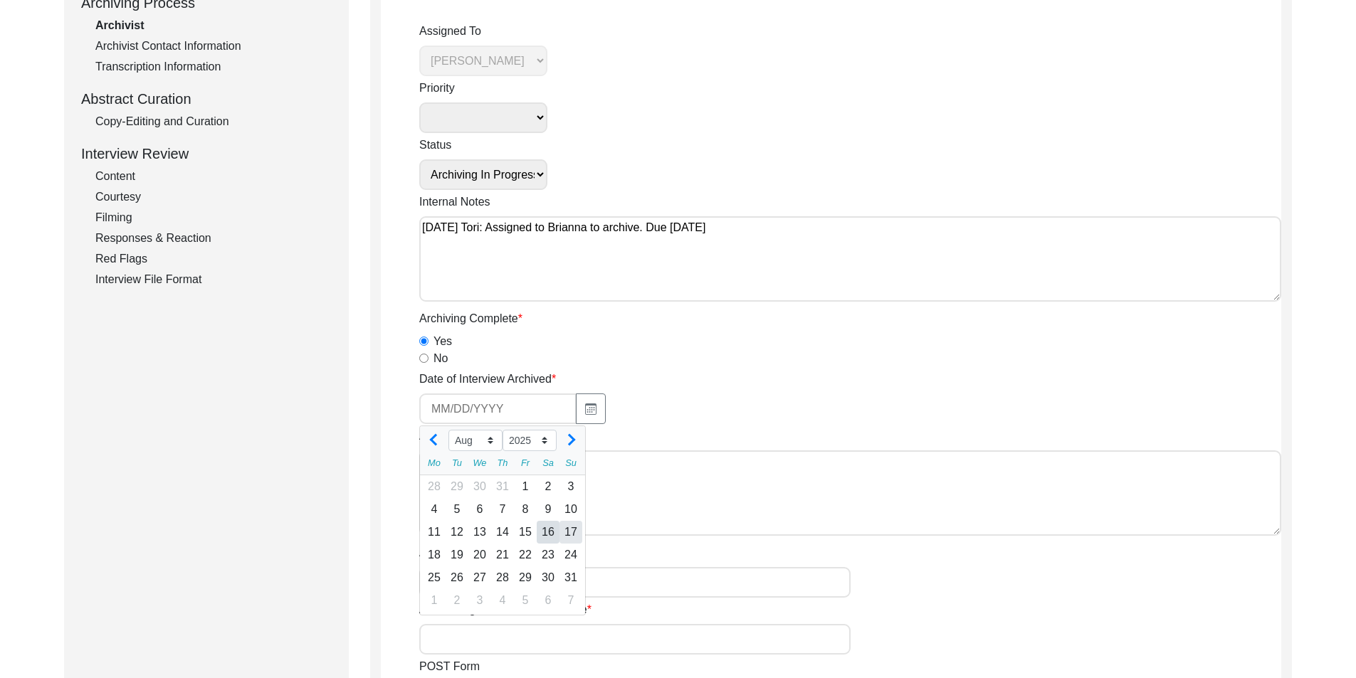
drag, startPoint x: 566, startPoint y: 534, endPoint x: 630, endPoint y: 479, distance: 84.7
click at [567, 534] on div "17" at bounding box center [570, 532] width 23 height 23
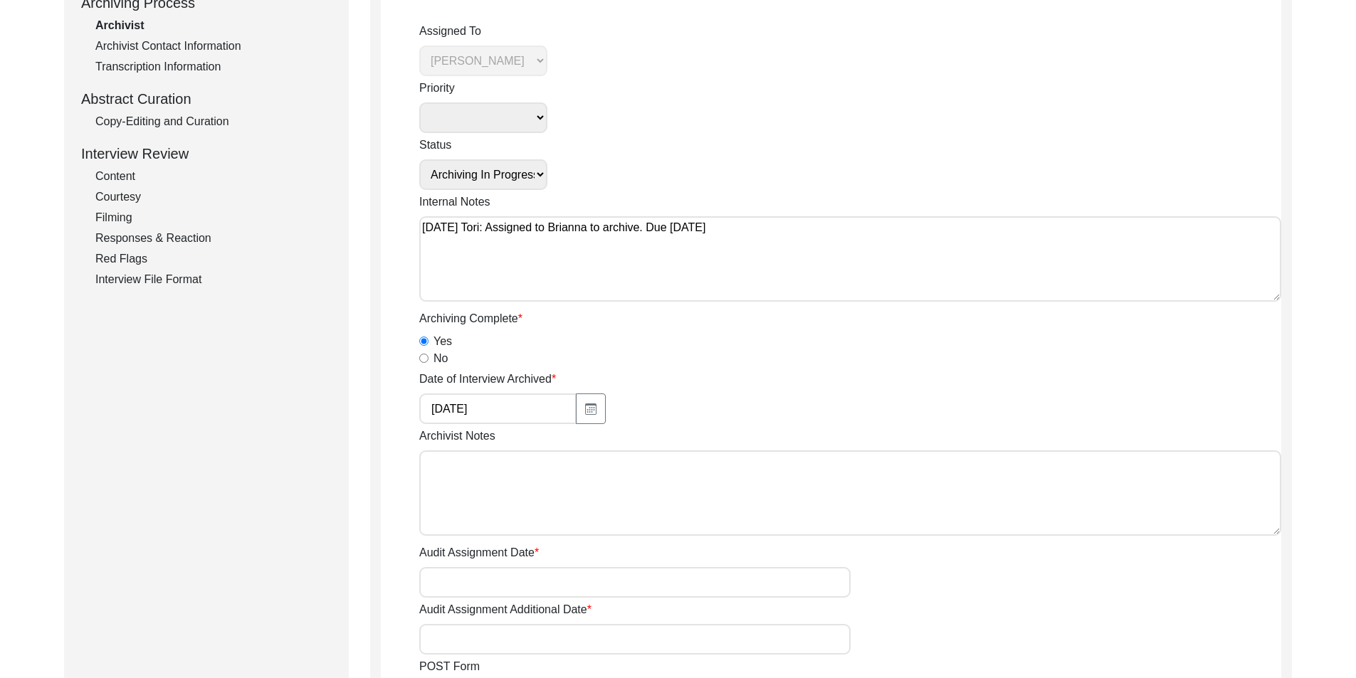
click at [662, 471] on textarea "Archivist Notes" at bounding box center [850, 492] width 862 height 85
click at [819, 502] on textarea "[DATE] [PERSON_NAME]: Archived. Meta-data edits below." at bounding box center [850, 492] width 862 height 85
paste textarea "Loremipsumd/Sitametcons/Adipis Elitse Doeiu: Tempo i utlabo etdol Ma. Aliquaeni…"
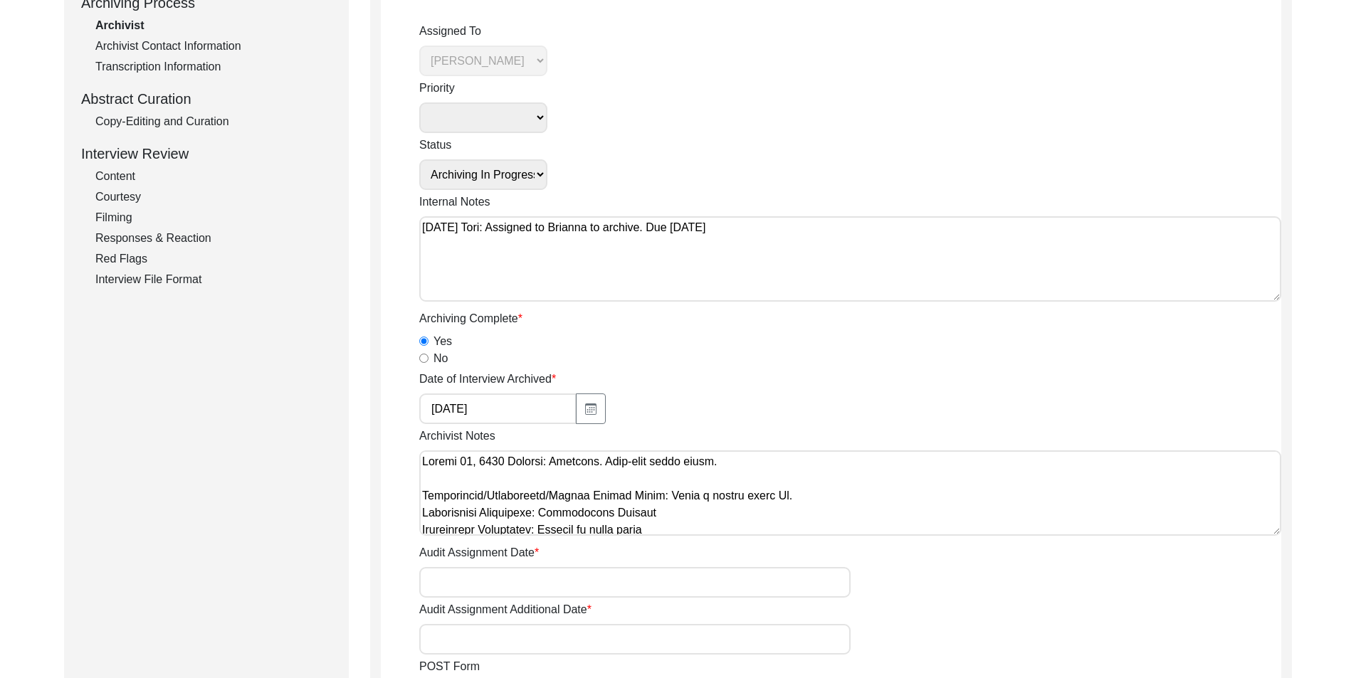
scroll to position [71, 0]
click at [715, 458] on textarea "Archivist Notes" at bounding box center [850, 492] width 862 height 85
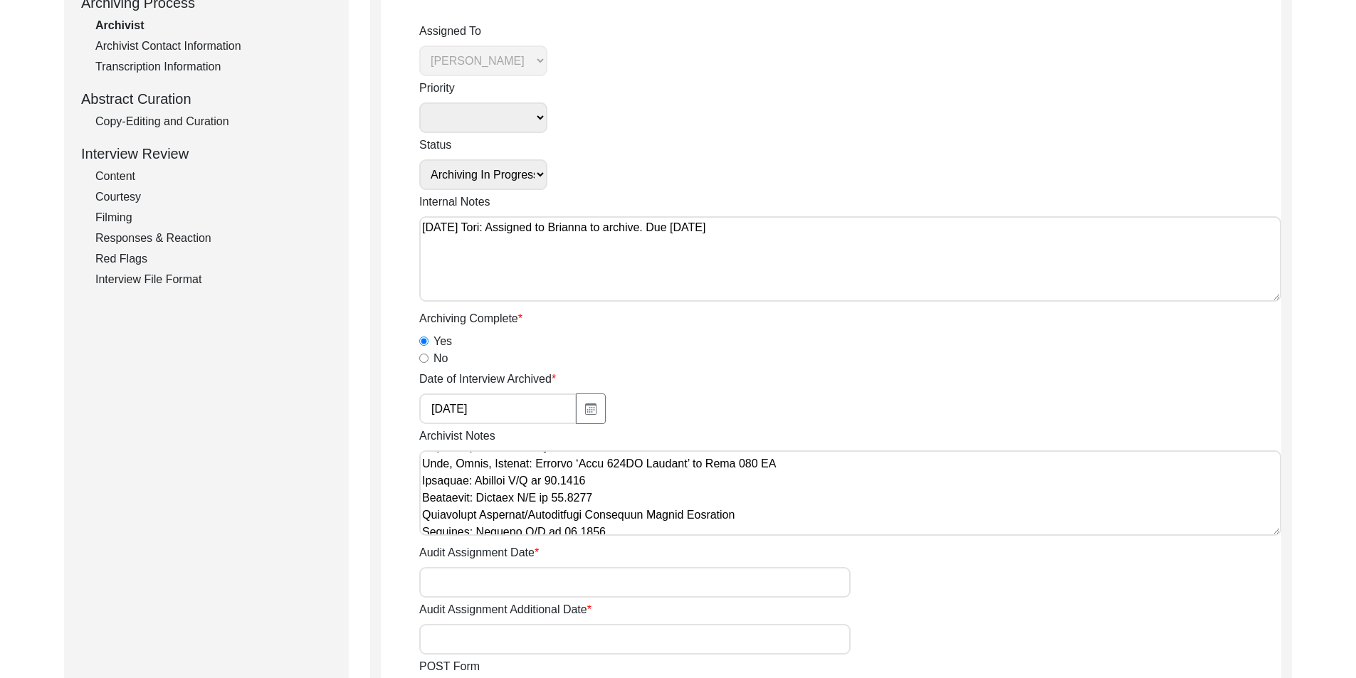
scroll to position [159, 0]
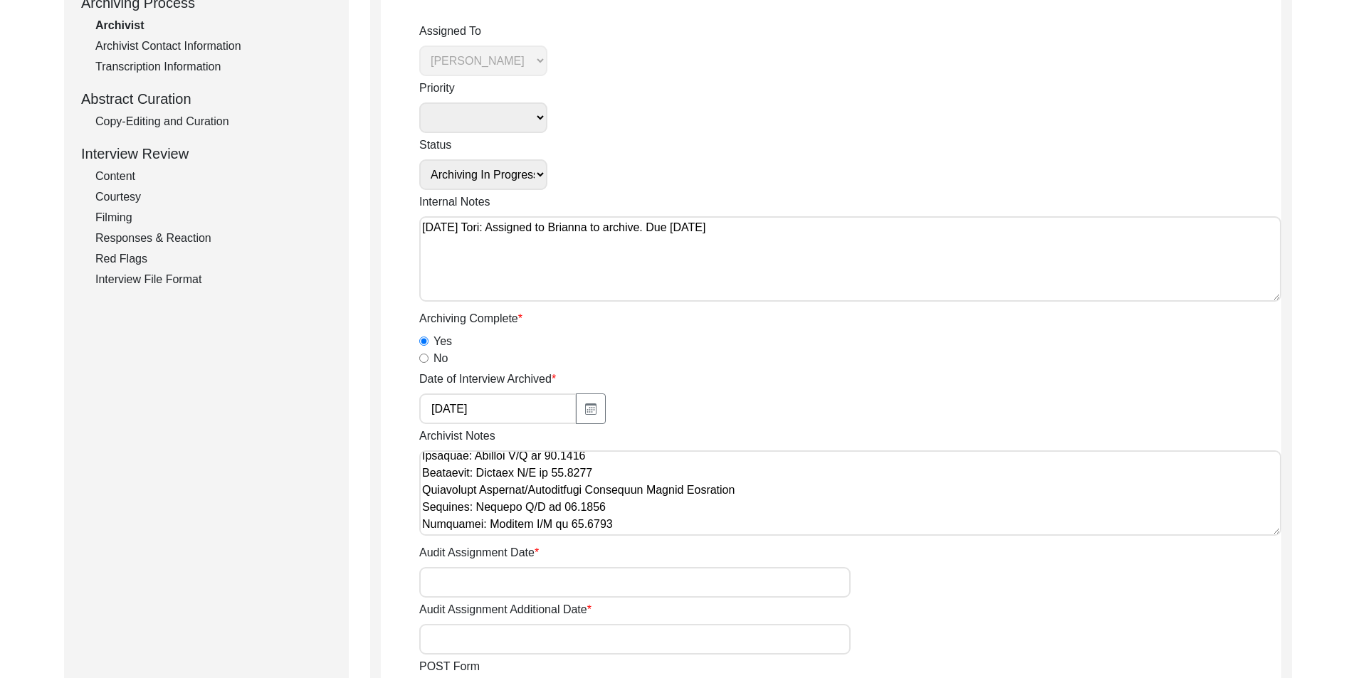
click at [735, 474] on textarea "Archivist Notes" at bounding box center [850, 492] width 862 height 85
click at [731, 490] on textarea "Archivist Notes" at bounding box center [850, 492] width 862 height 85
click at [723, 480] on textarea "Archivist Notes" at bounding box center [850, 492] width 862 height 85
click at [718, 472] on textarea "Archivist Notes" at bounding box center [850, 492] width 862 height 85
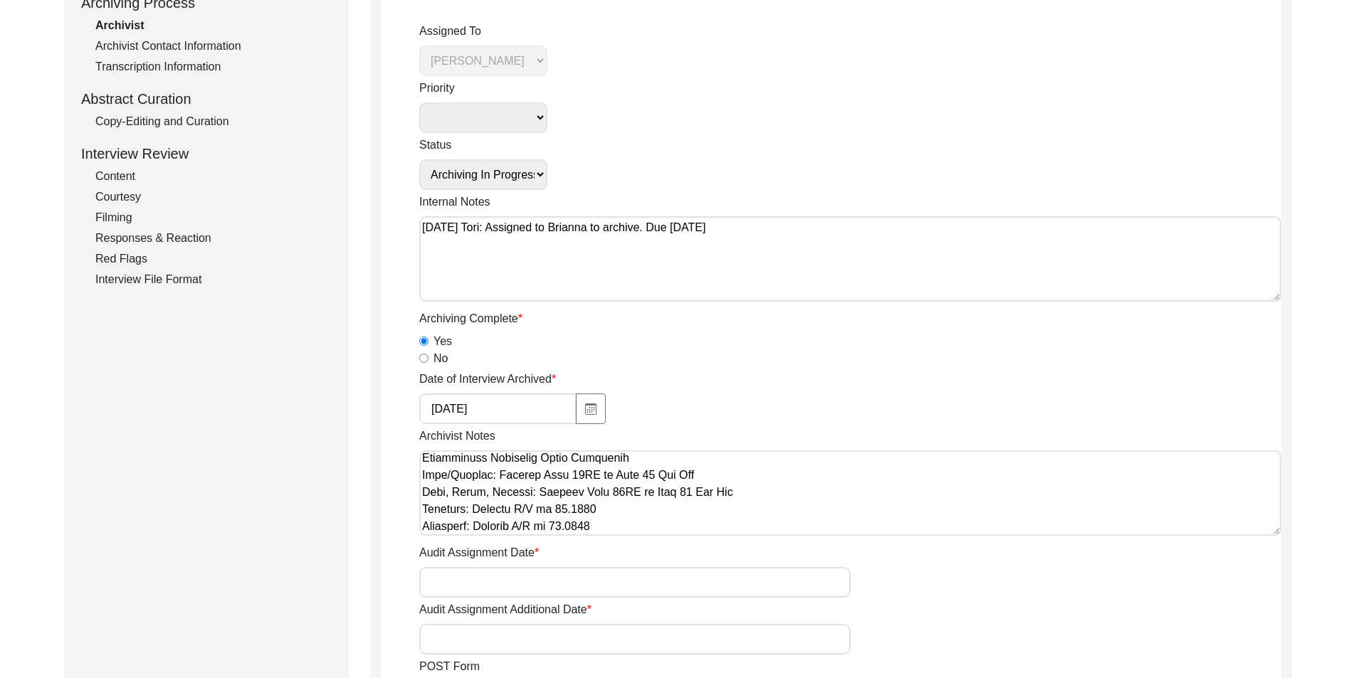
scroll to position [302, 0]
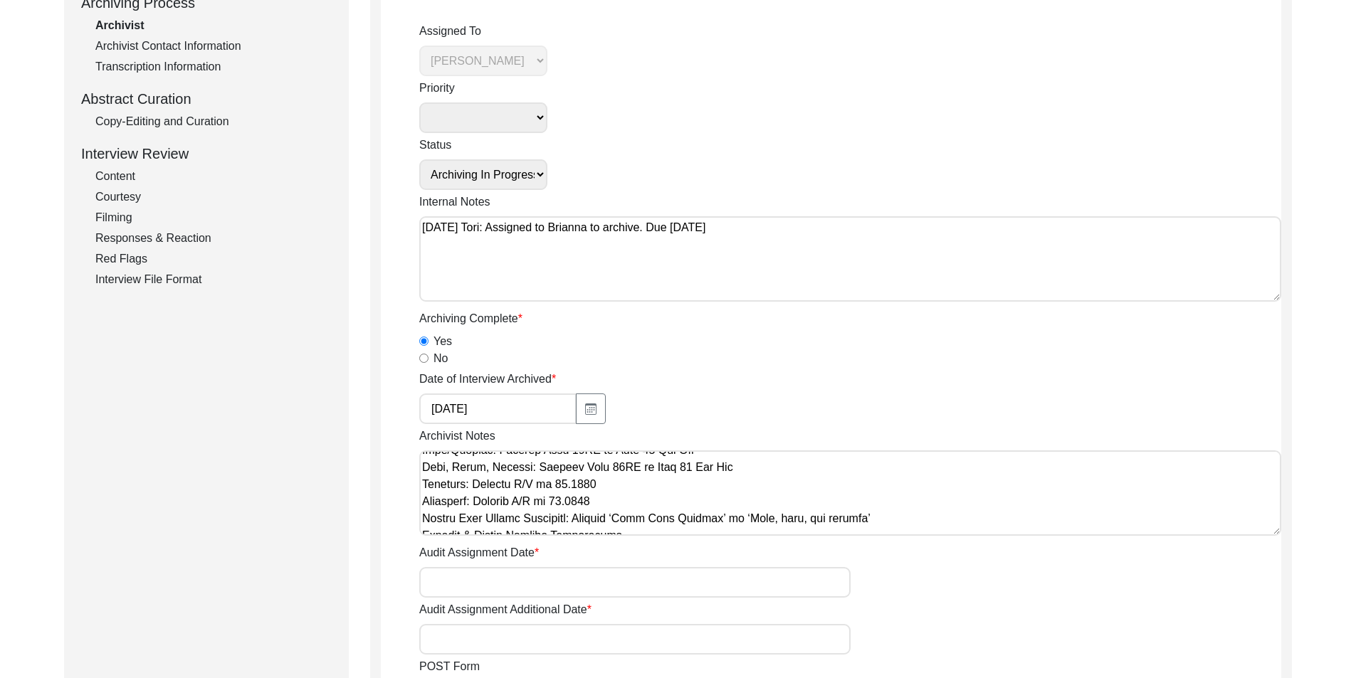
click at [773, 495] on textarea "Archivist Notes" at bounding box center [850, 492] width 862 height 85
click at [419, 483] on textarea "Archivist Notes" at bounding box center [850, 492] width 862 height 85
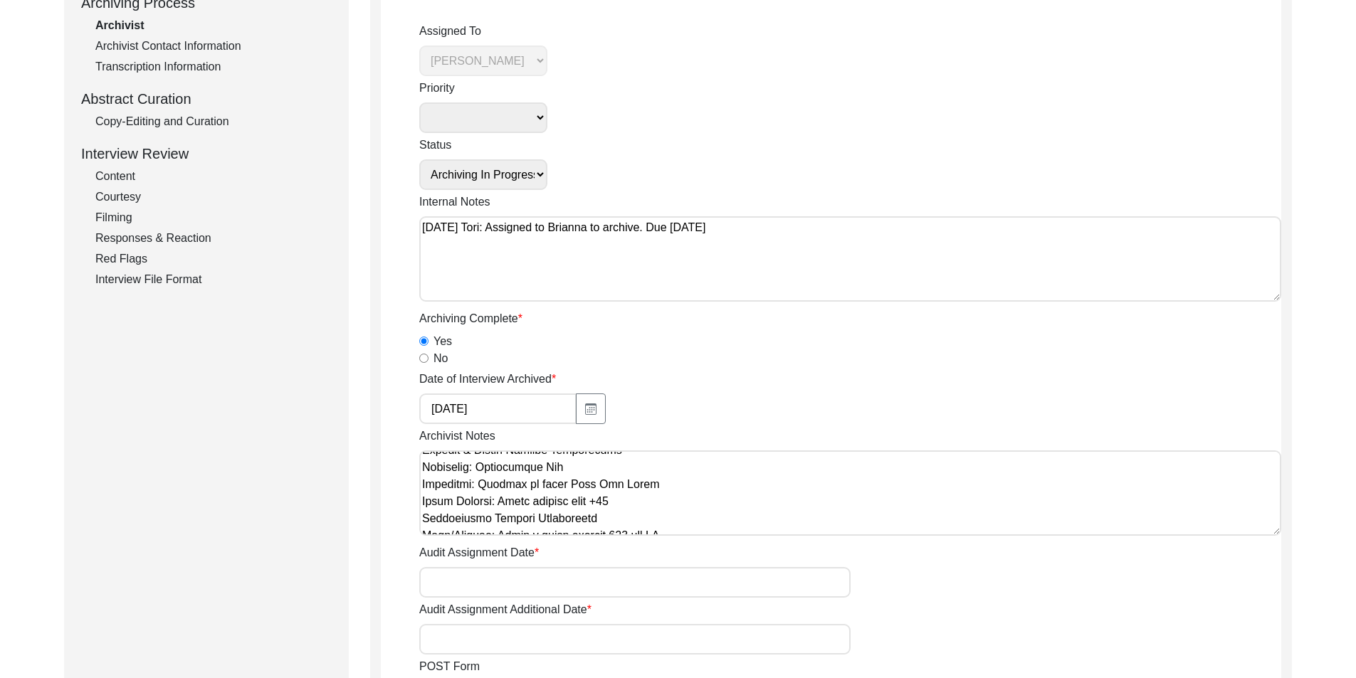
scroll to position [444, 0]
click at [423, 495] on textarea "Archivist Notes" at bounding box center [850, 492] width 862 height 85
click at [419, 527] on textarea "Archivist Notes" at bounding box center [850, 492] width 862 height 85
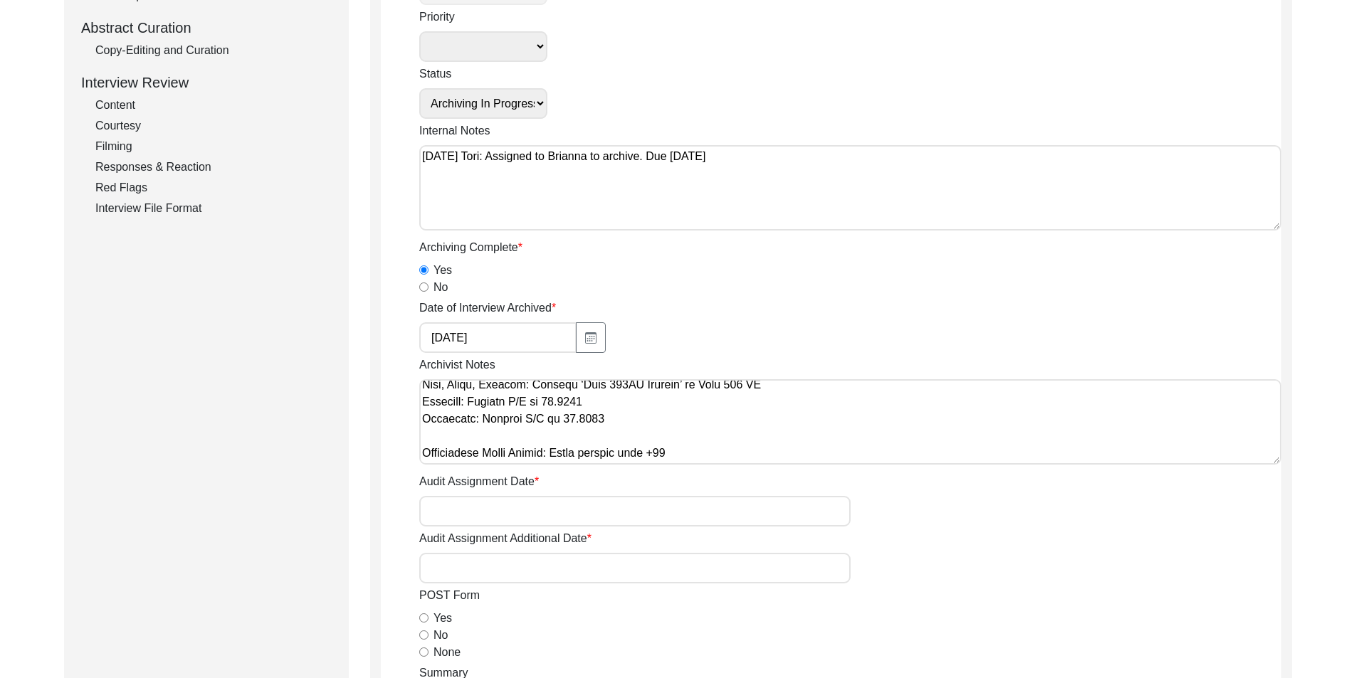
scroll to position [552, 0]
click at [456, 455] on textarea "Archivist Notes" at bounding box center [850, 421] width 862 height 85
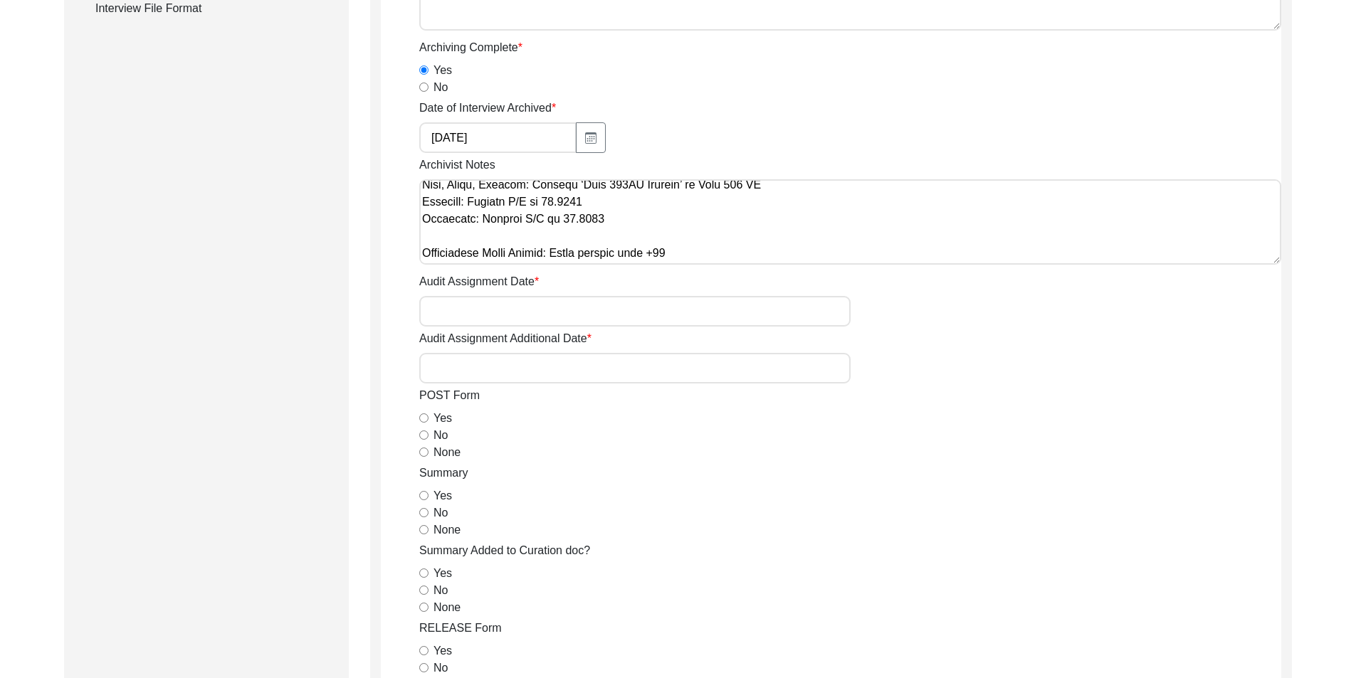
scroll to position [498, 0]
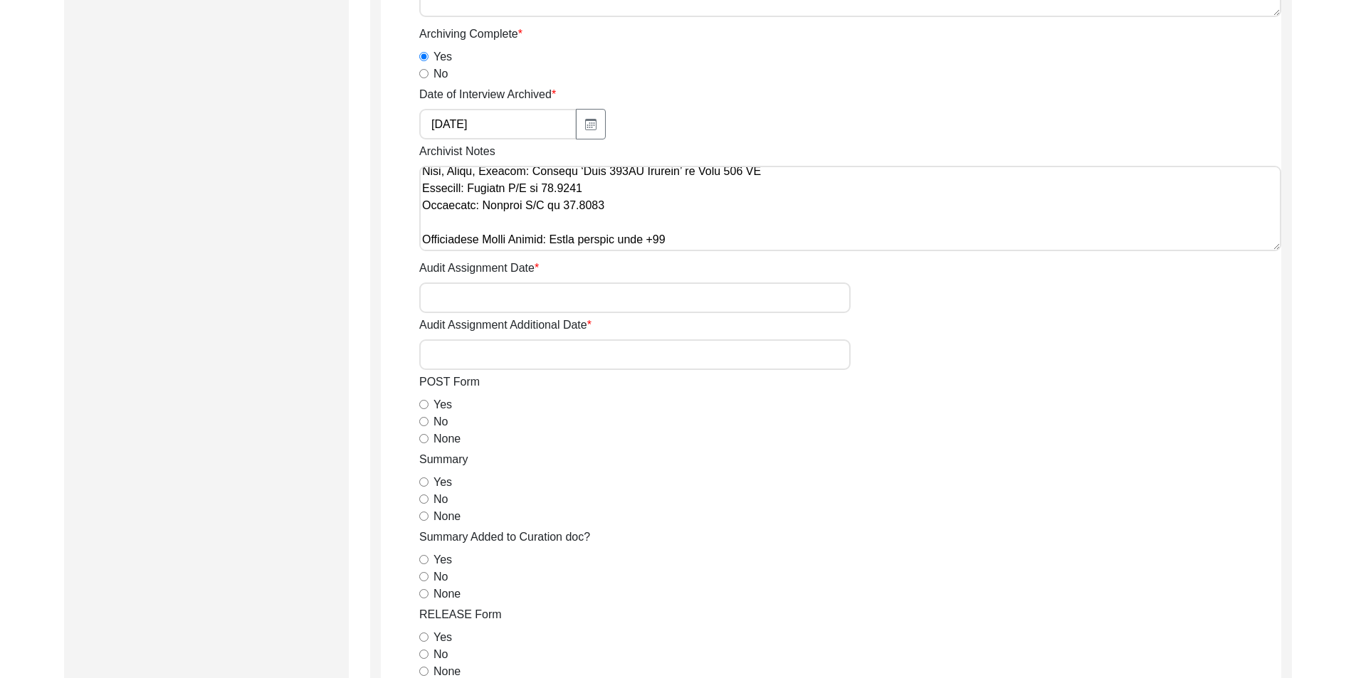
click at [421, 439] on input "None" at bounding box center [423, 438] width 9 height 9
click at [426, 483] on input "Yes" at bounding box center [423, 481] width 9 height 9
click at [421, 597] on input "None" at bounding box center [423, 593] width 9 height 9
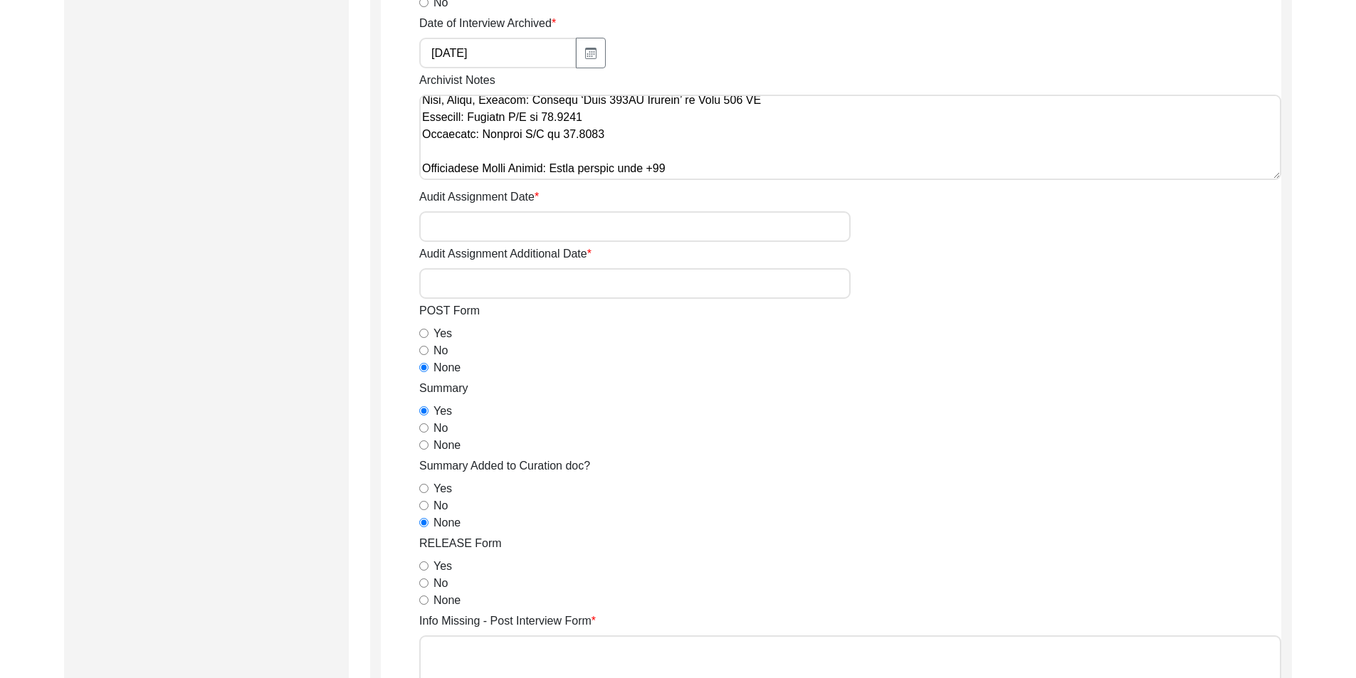
click at [423, 564] on input "Yes" at bounding box center [423, 565] width 9 height 9
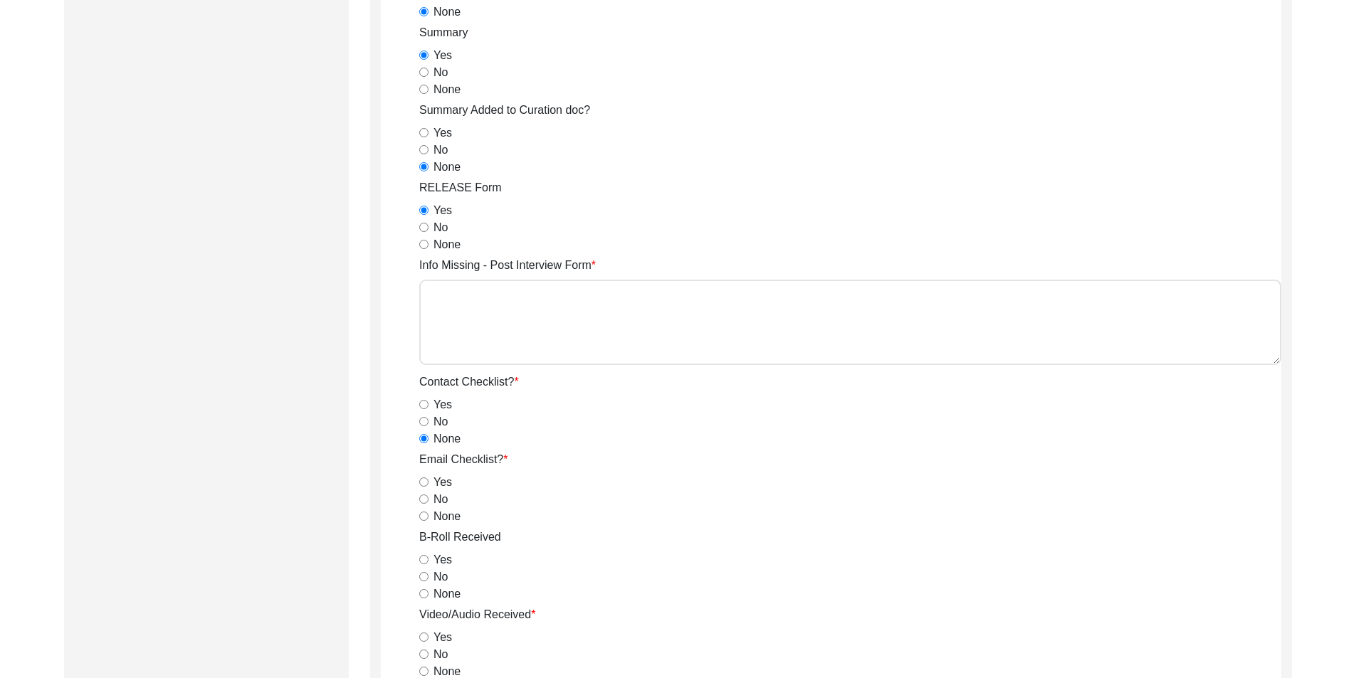
scroll to position [996, 0]
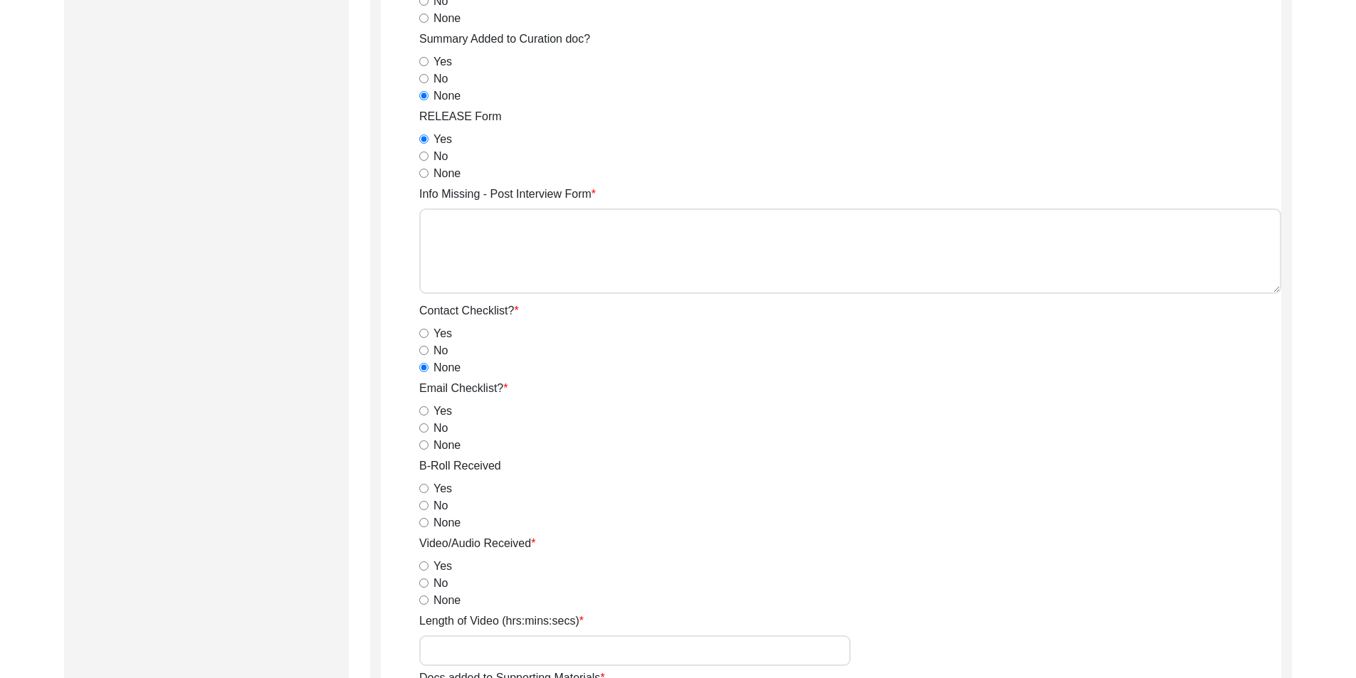
drag, startPoint x: 430, startPoint y: 453, endPoint x: 421, endPoint y: 448, distance: 9.5
click at [428, 452] on div "None" at bounding box center [850, 445] width 862 height 17
click at [421, 448] on input "None" at bounding box center [423, 444] width 9 height 9
click at [425, 494] on div "Yes" at bounding box center [850, 488] width 862 height 17
click at [424, 487] on input "Yes" at bounding box center [423, 488] width 9 height 9
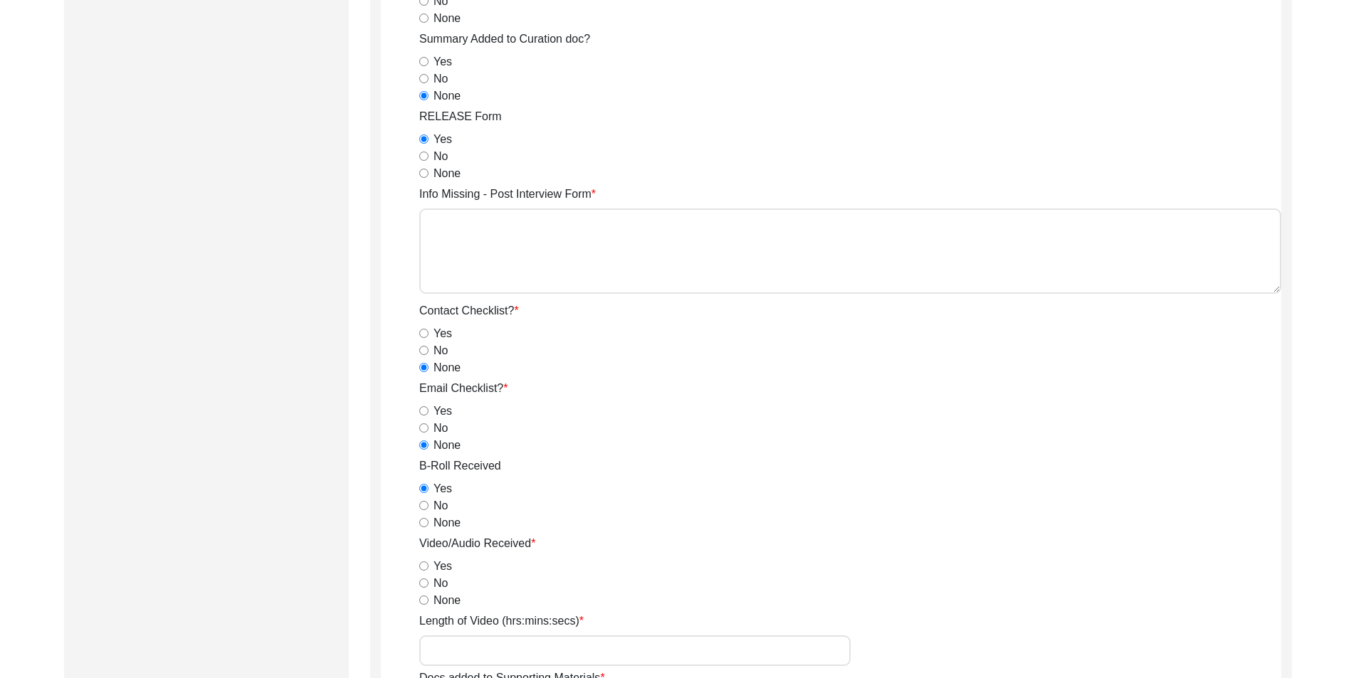
click at [429, 574] on div "Yes" at bounding box center [850, 566] width 862 height 17
click at [426, 569] on input "Yes" at bounding box center [423, 565] width 9 height 9
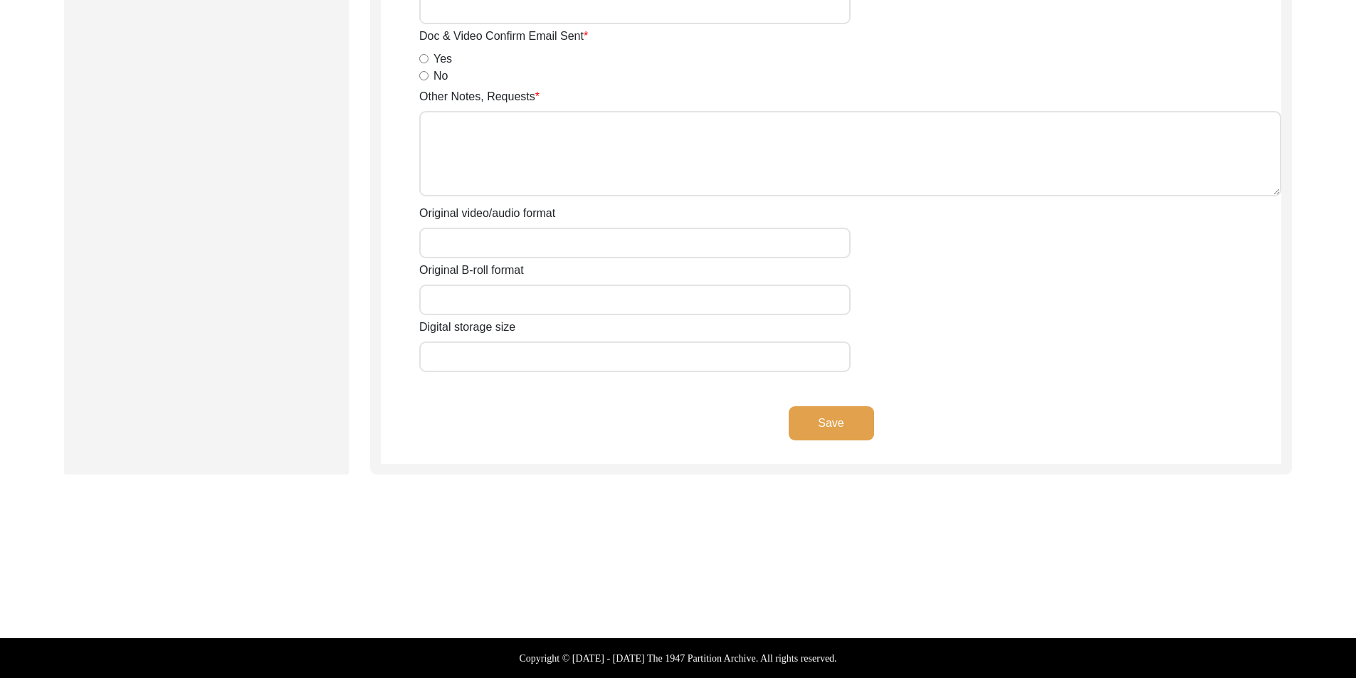
click at [809, 417] on button "Save" at bounding box center [830, 423] width 85 height 34
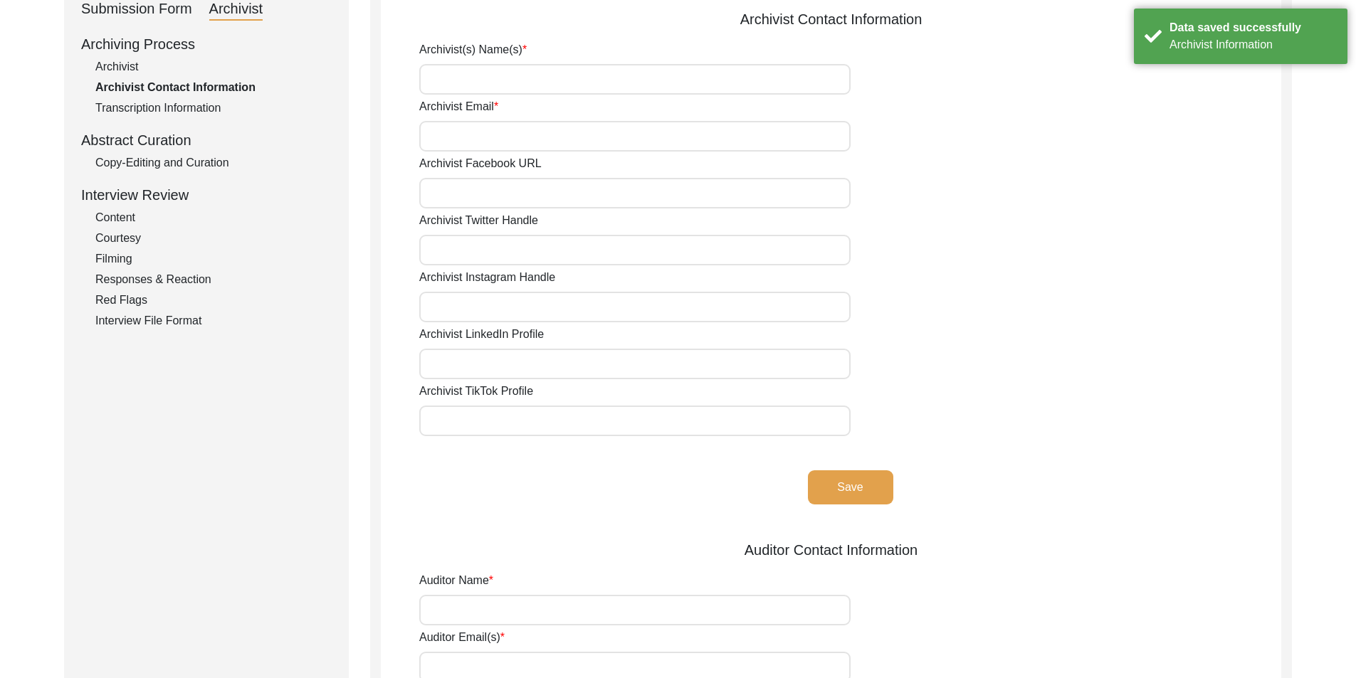
scroll to position [0, 0]
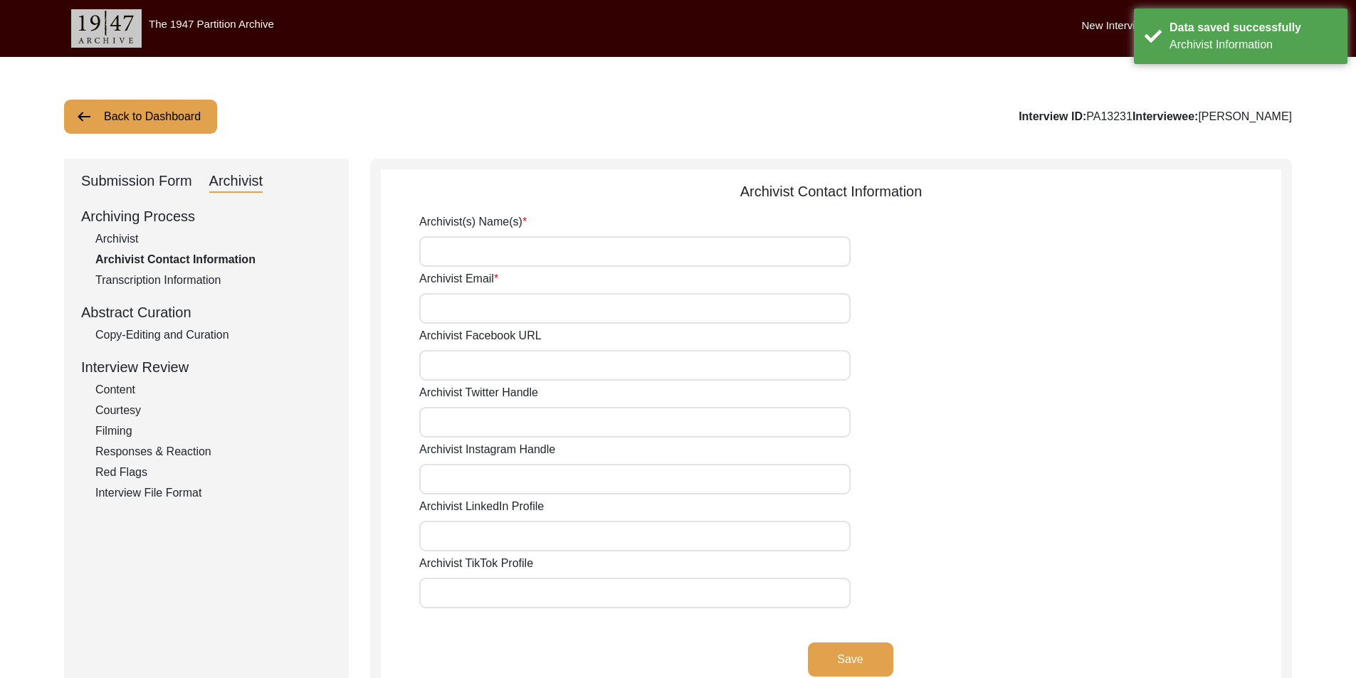
click at [515, 263] on input "Archivist(s) Name(s)" at bounding box center [634, 251] width 431 height 31
click at [867, 667] on button "Save" at bounding box center [850, 660] width 85 height 34
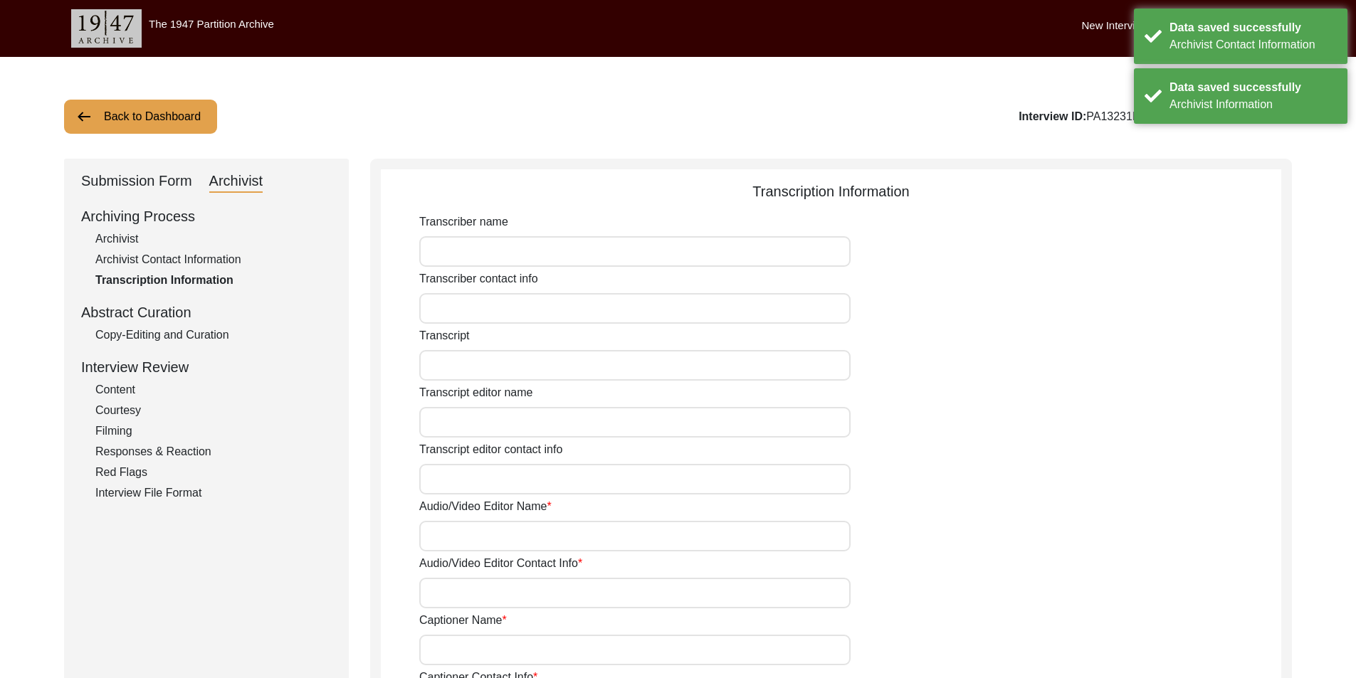
click at [196, 335] on div "Copy-Editing and Curation" at bounding box center [213, 335] width 236 height 17
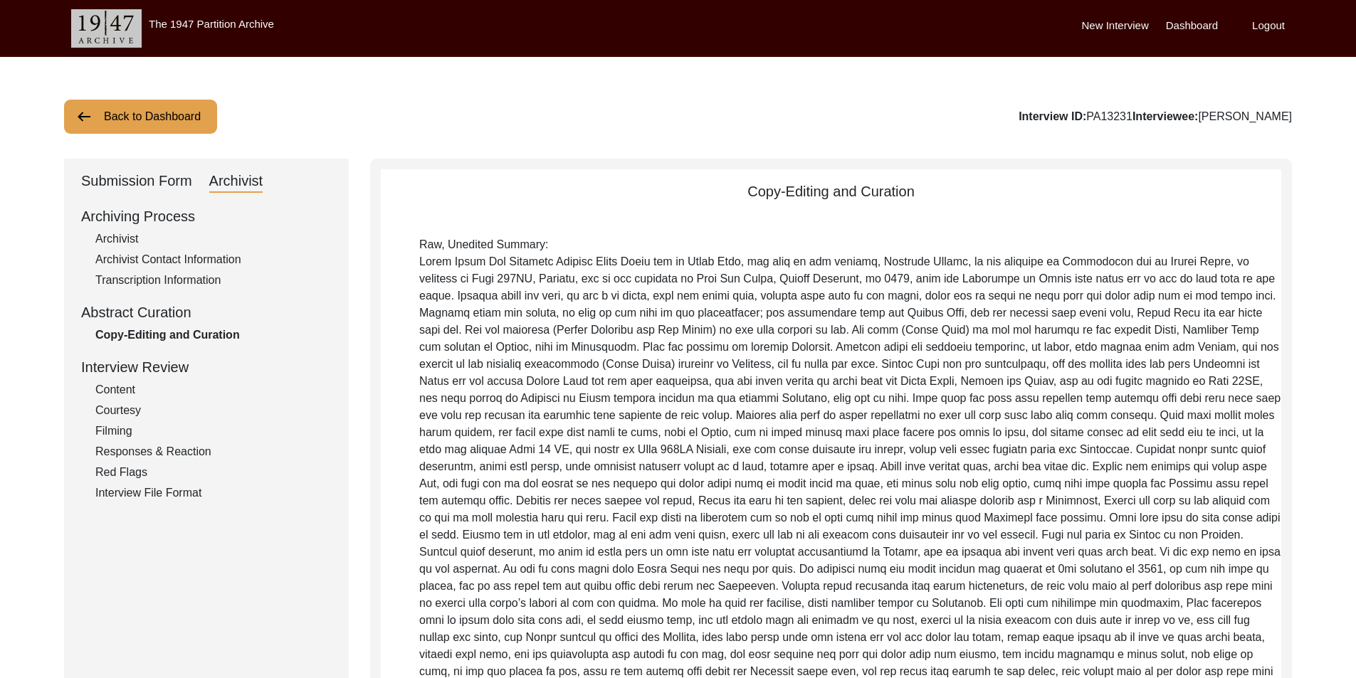
click at [104, 191] on div "Submission Form" at bounding box center [136, 181] width 111 height 23
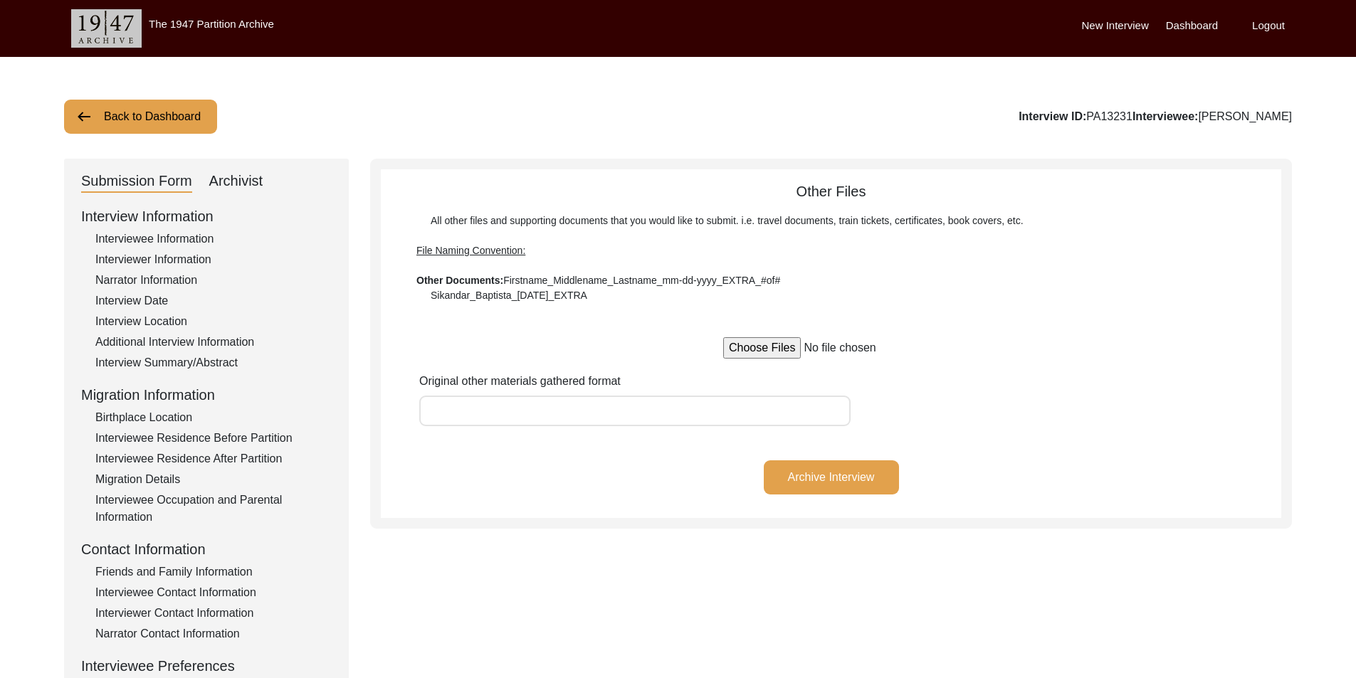
click at [179, 358] on div "Interview Summary/Abstract" at bounding box center [213, 362] width 236 height 17
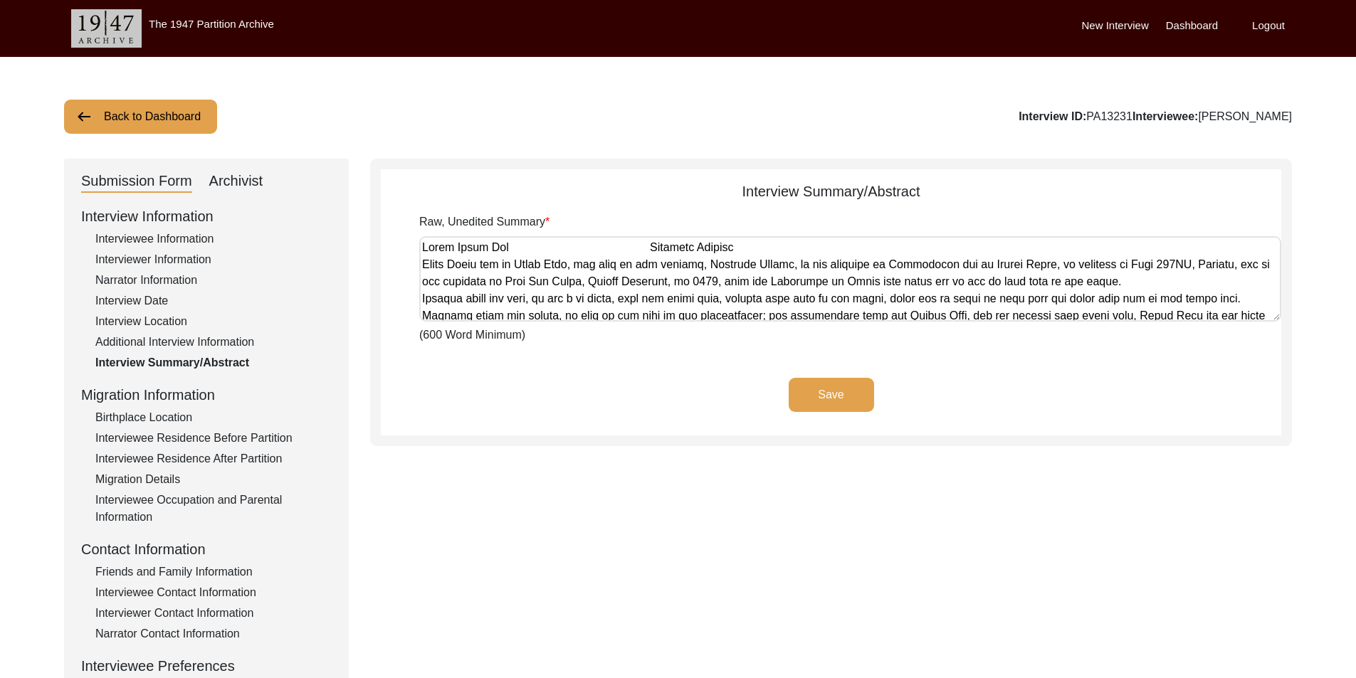
click at [611, 294] on textarea "Raw, Unedited Summary" at bounding box center [850, 278] width 862 height 85
click at [672, 450] on div "Submission Form Archivist Interview Information Interviewee Information Intervi…" at bounding box center [677, 492] width 1227 height 667
